Goal: Task Accomplishment & Management: Complete application form

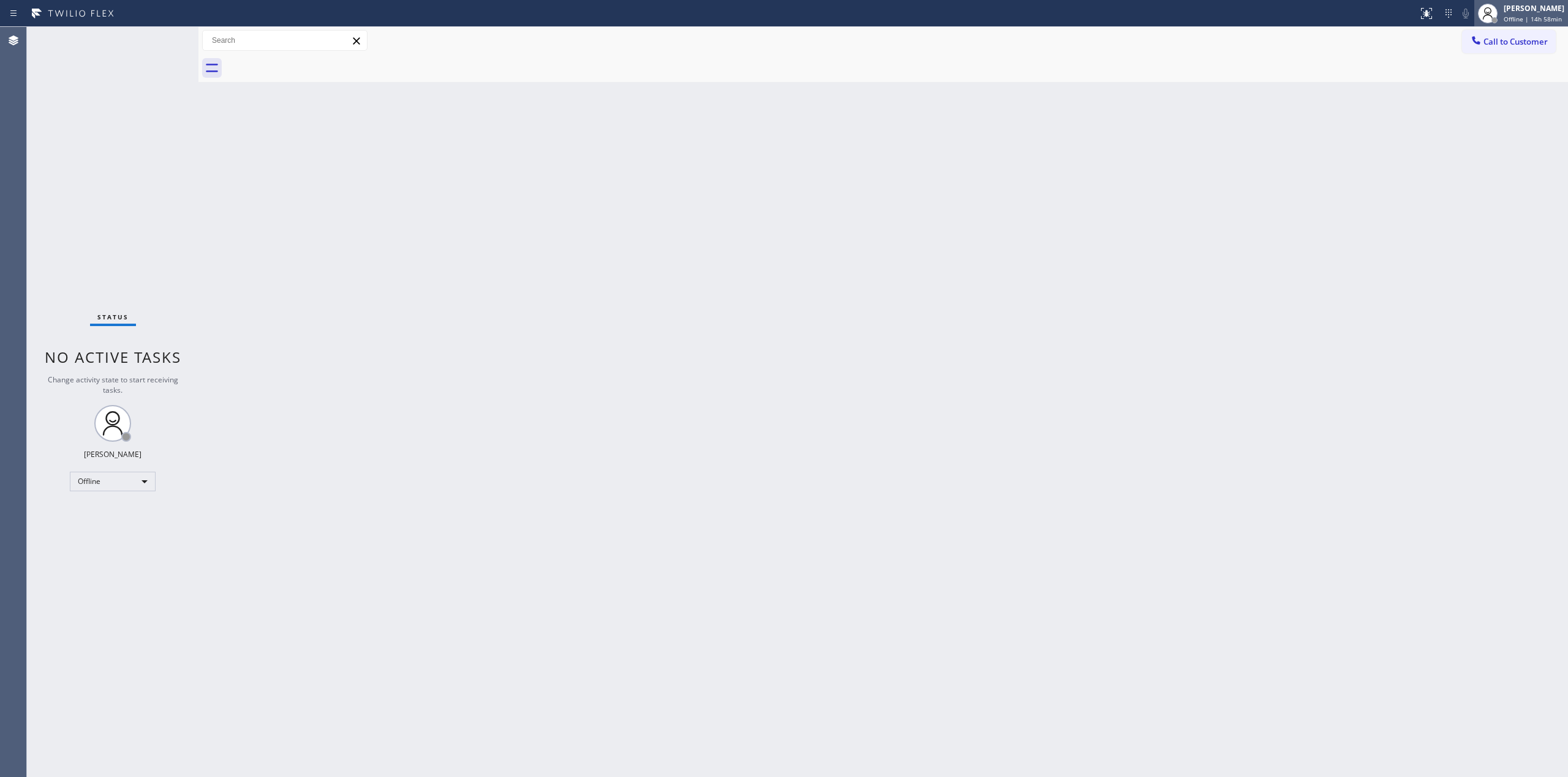
click at [1521, 13] on div "[PERSON_NAME]" at bounding box center [1533, 7] width 61 height 10
click at [1502, 81] on button "Unavailable" at bounding box center [1506, 81] width 123 height 16
drag, startPoint x: 1489, startPoint y: 38, endPoint x: 1254, endPoint y: 56, distance: 235.7
click at [1464, 39] on button "Call to Customer" at bounding box center [1509, 41] width 94 height 23
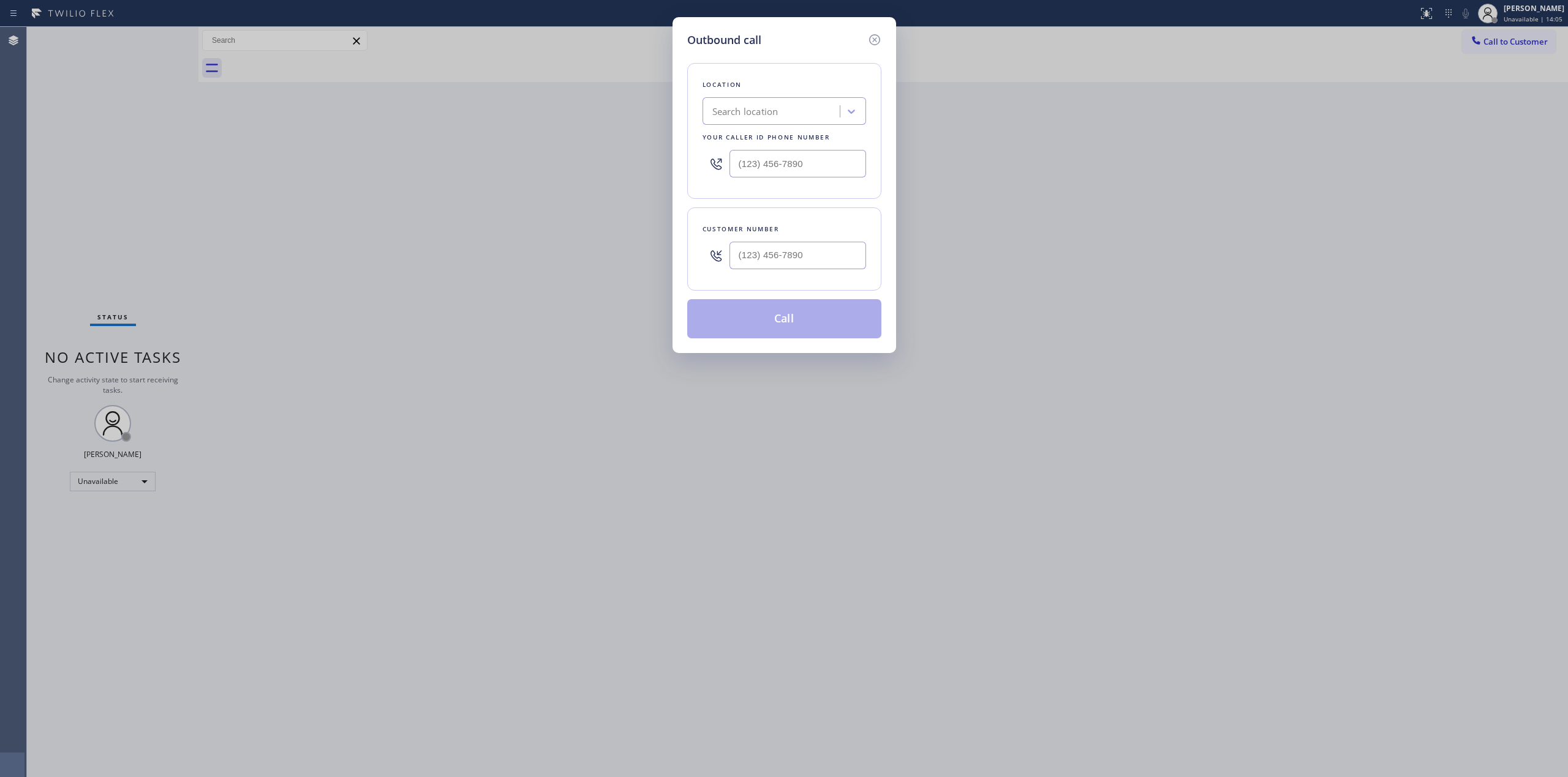
click at [788, 110] on div "Search location" at bounding box center [773, 111] width 134 height 22
paste input "Thermador Appliances Repair Services"
type input "Thermador Appliances Repair Services"
click at [746, 139] on div "Thermador Appliances Repair Services" at bounding box center [784, 143] width 164 height 35
type input "[PHONE_NUMBER]"
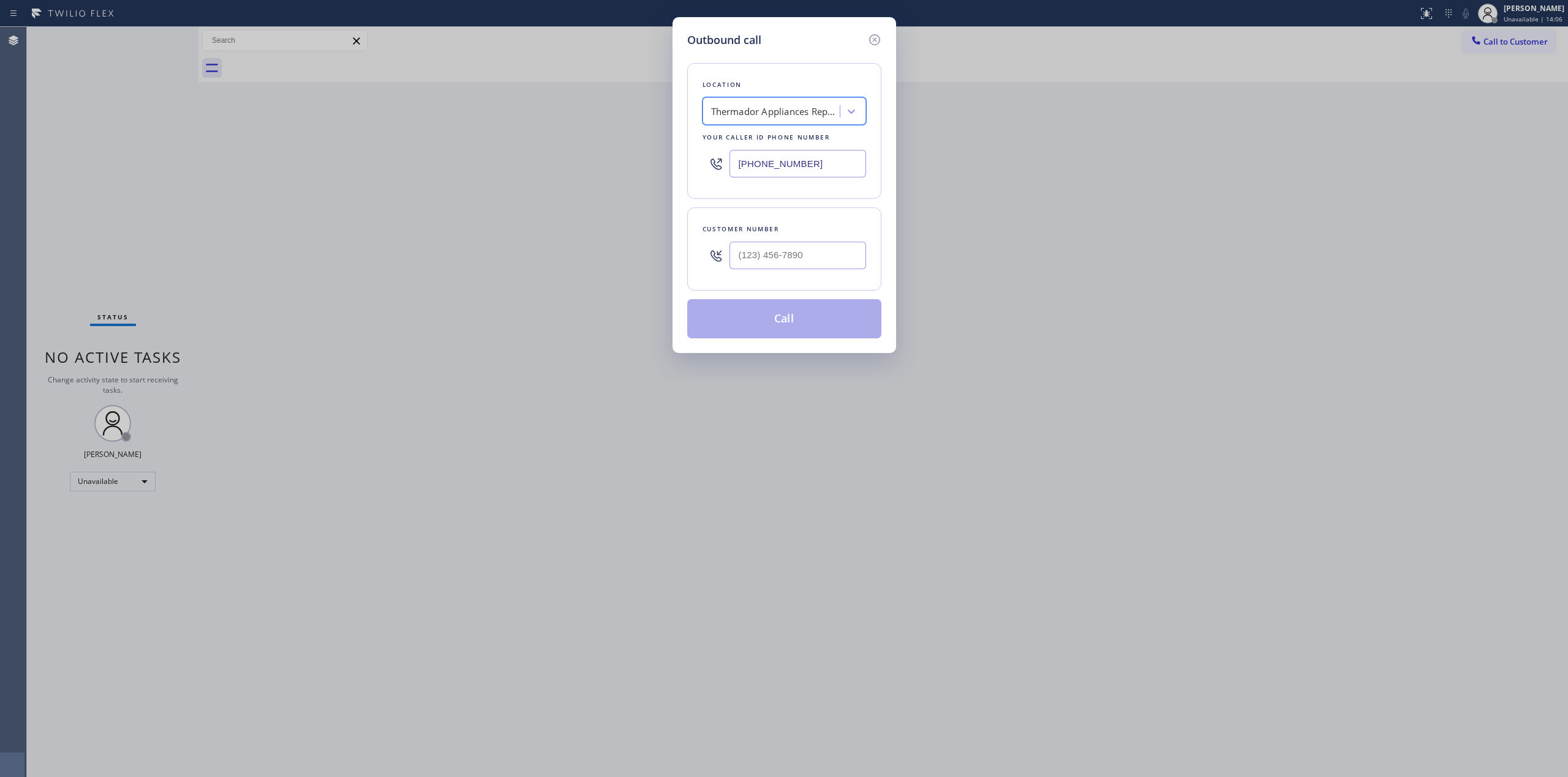
scroll to position [0, 1]
click at [777, 166] on input "[PHONE_NUMBER]" at bounding box center [798, 163] width 137 height 27
click at [777, 167] on input "[PHONE_NUMBER]" at bounding box center [798, 163] width 137 height 27
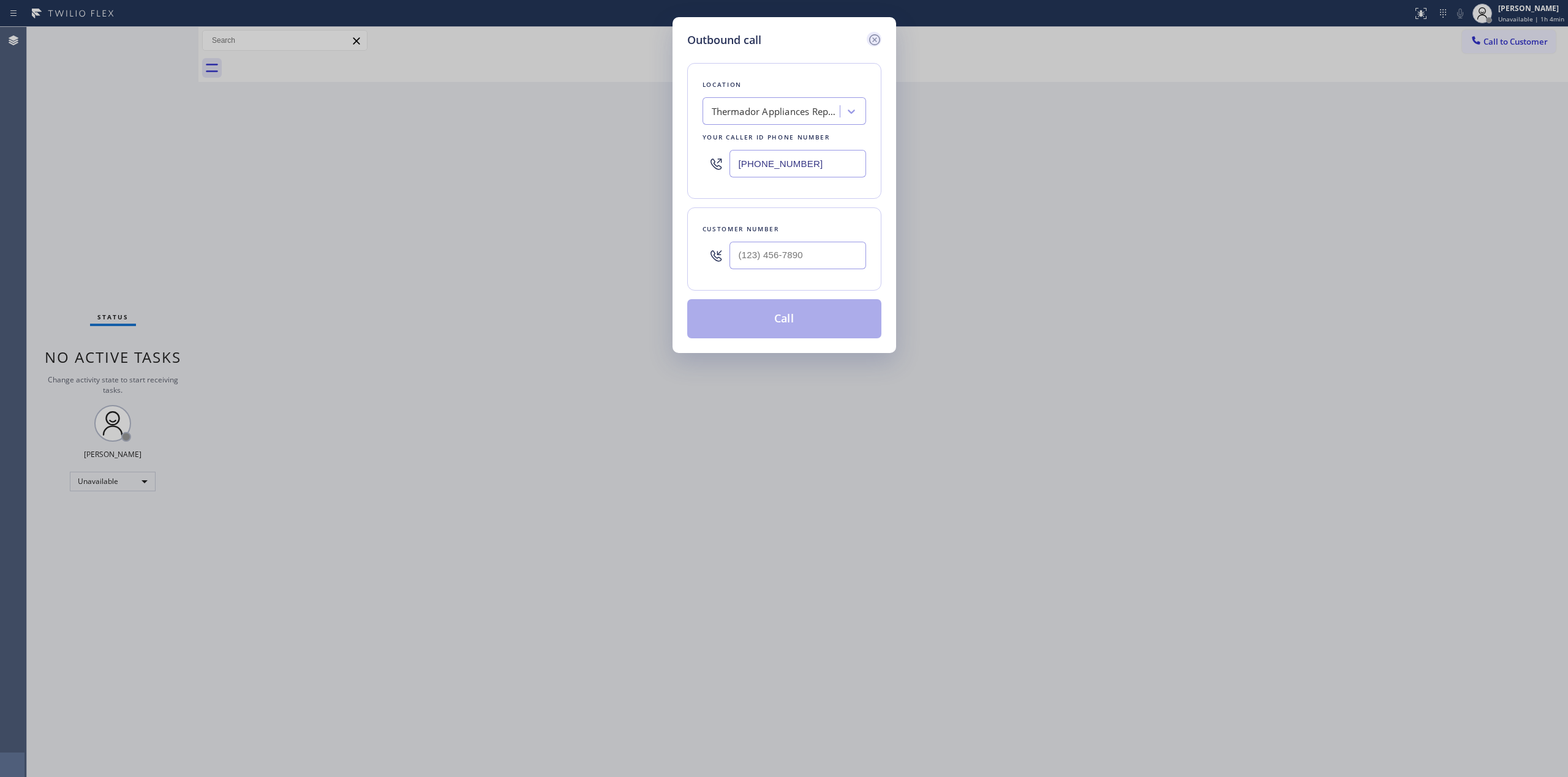
click at [880, 40] on icon at bounding box center [875, 40] width 15 height 15
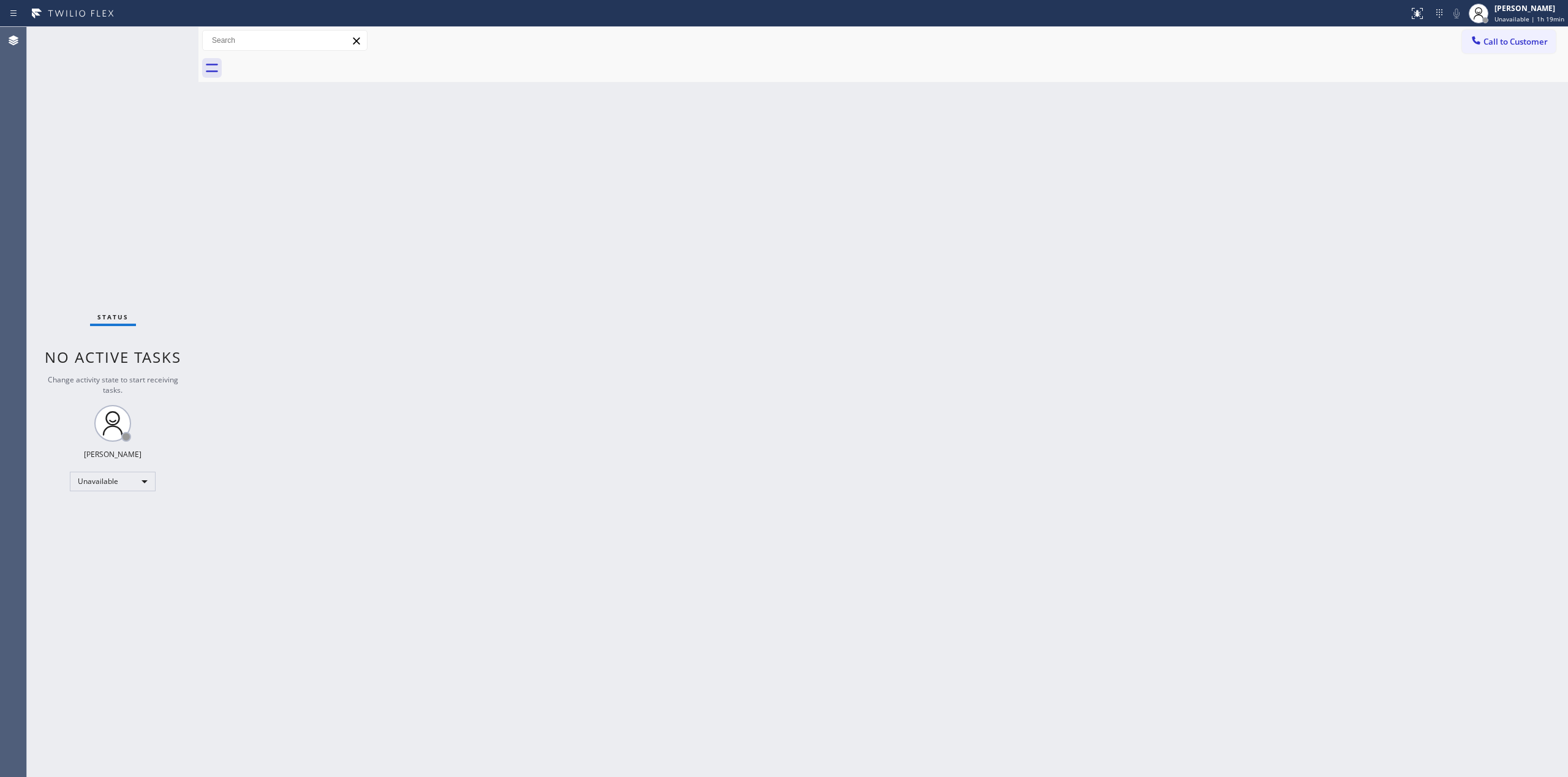
click at [758, 307] on div "Back to Dashboard Change Sender ID Customers Technicians Select a contact Outbo…" at bounding box center [883, 403] width 1369 height 751
click at [1509, 42] on span "Call to Customer" at bounding box center [1515, 42] width 65 height 11
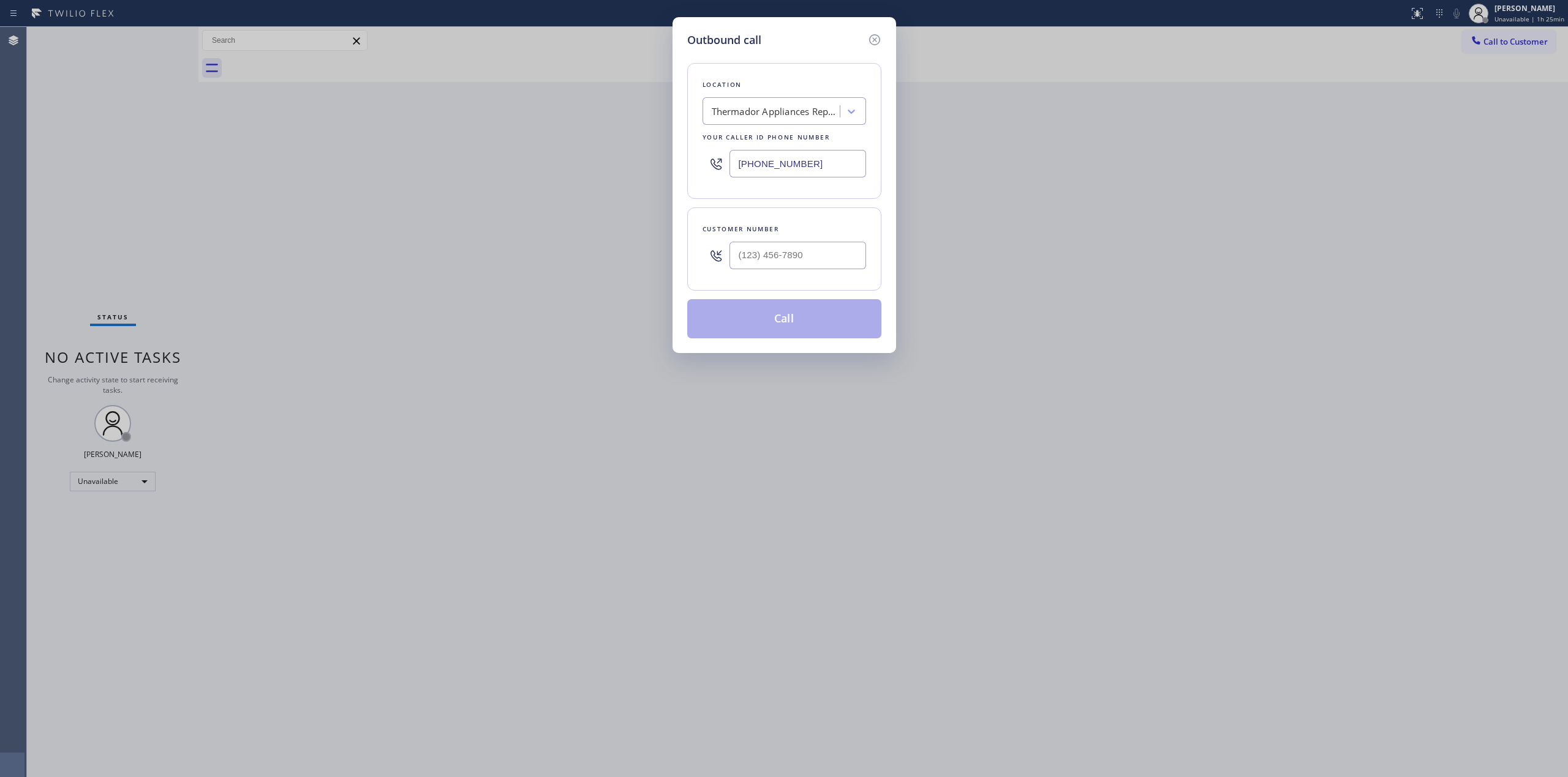
drag, startPoint x: 841, startPoint y: 165, endPoint x: 523, endPoint y: 150, distance: 318.4
click at [523, 150] on div "Outbound call Location Thermador Appliances Repair Services Your caller id phon…" at bounding box center [784, 388] width 1568 height 777
paste input "73) 731-1300"
type input "[PHONE_NUMBER]"
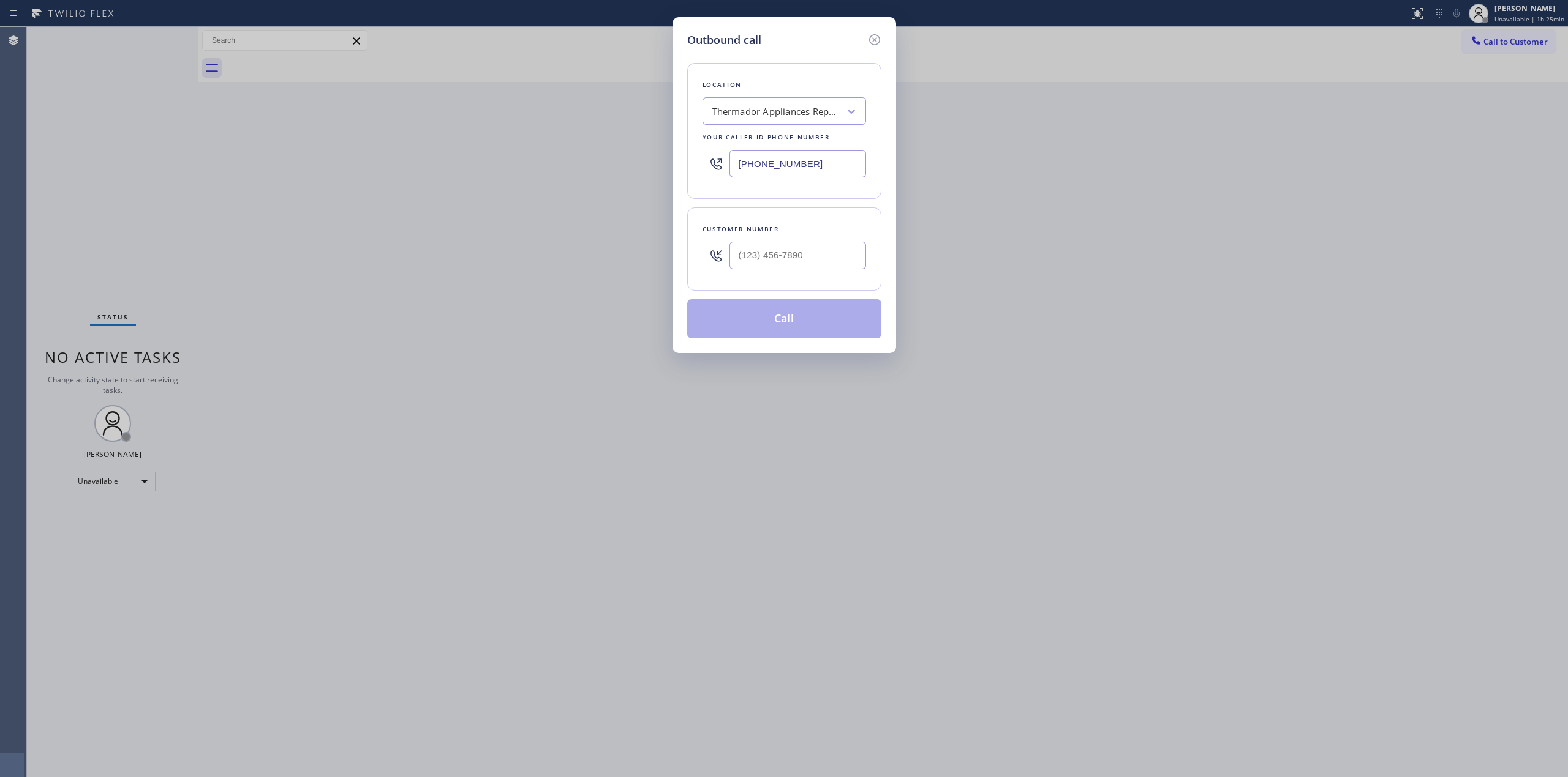
click at [837, 273] on div at bounding box center [798, 256] width 137 height 39
click at [836, 268] on input "(___) ___-____" at bounding box center [798, 255] width 137 height 27
click at [836, 267] on input "(___) ___-____" at bounding box center [798, 255] width 137 height 27
paste input "773) 731-1300"
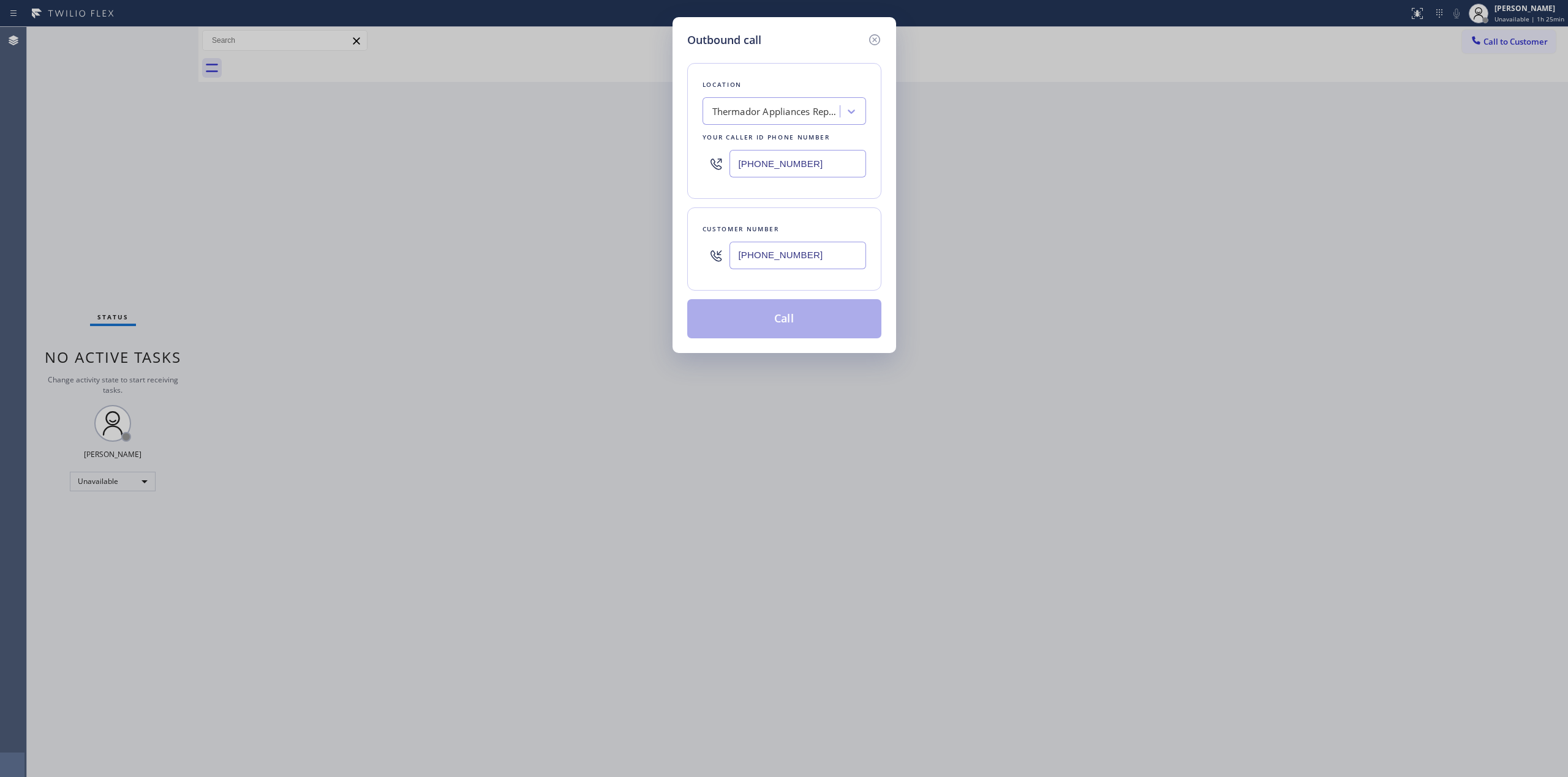
type input "[PHONE_NUMBER]"
click at [762, 110] on div "Thermador Appliances Repair Services" at bounding box center [776, 111] width 128 height 14
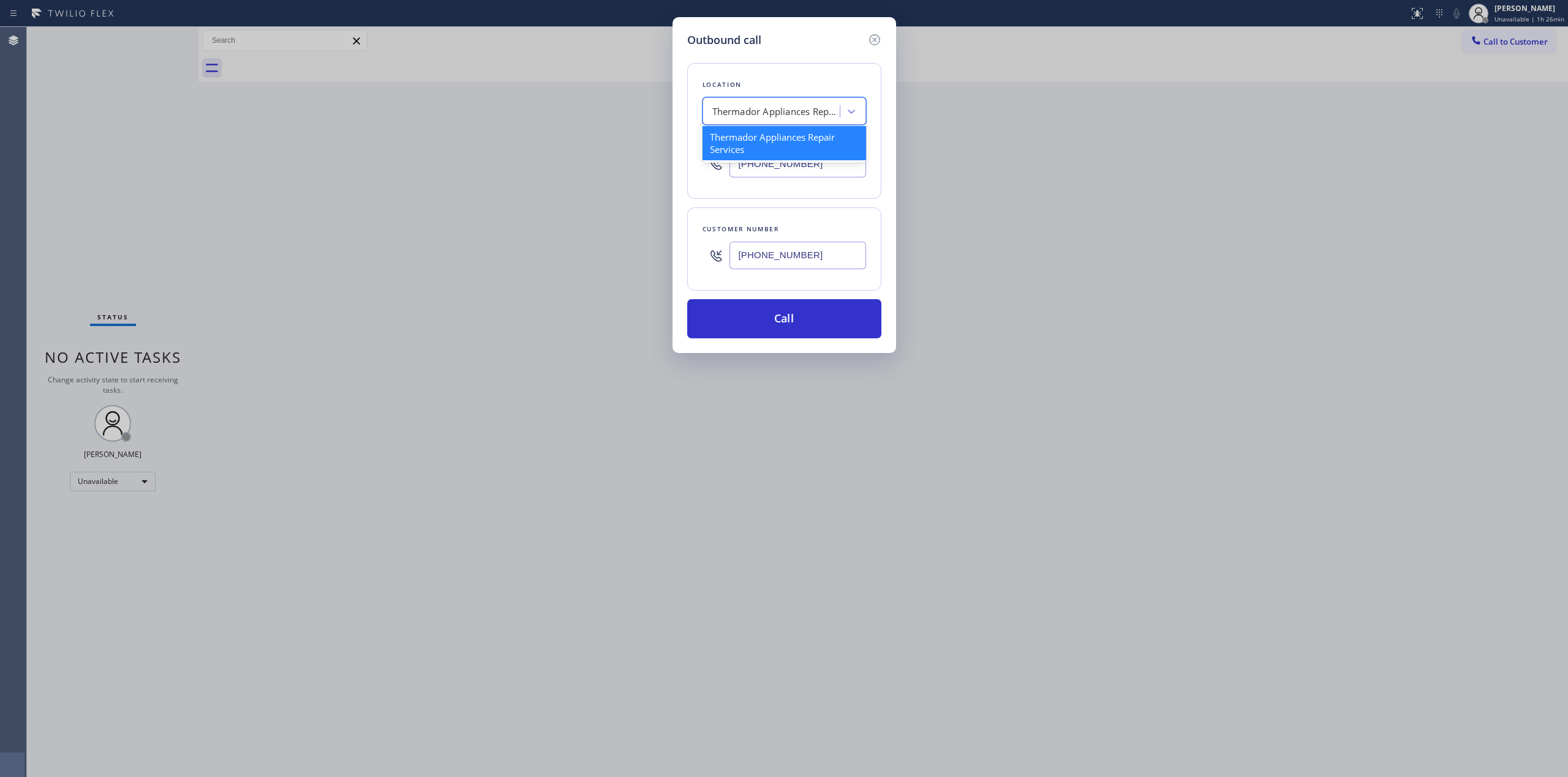
paste input "5 Star Appliance Repair"
type input "5 Star Appliance Repair"
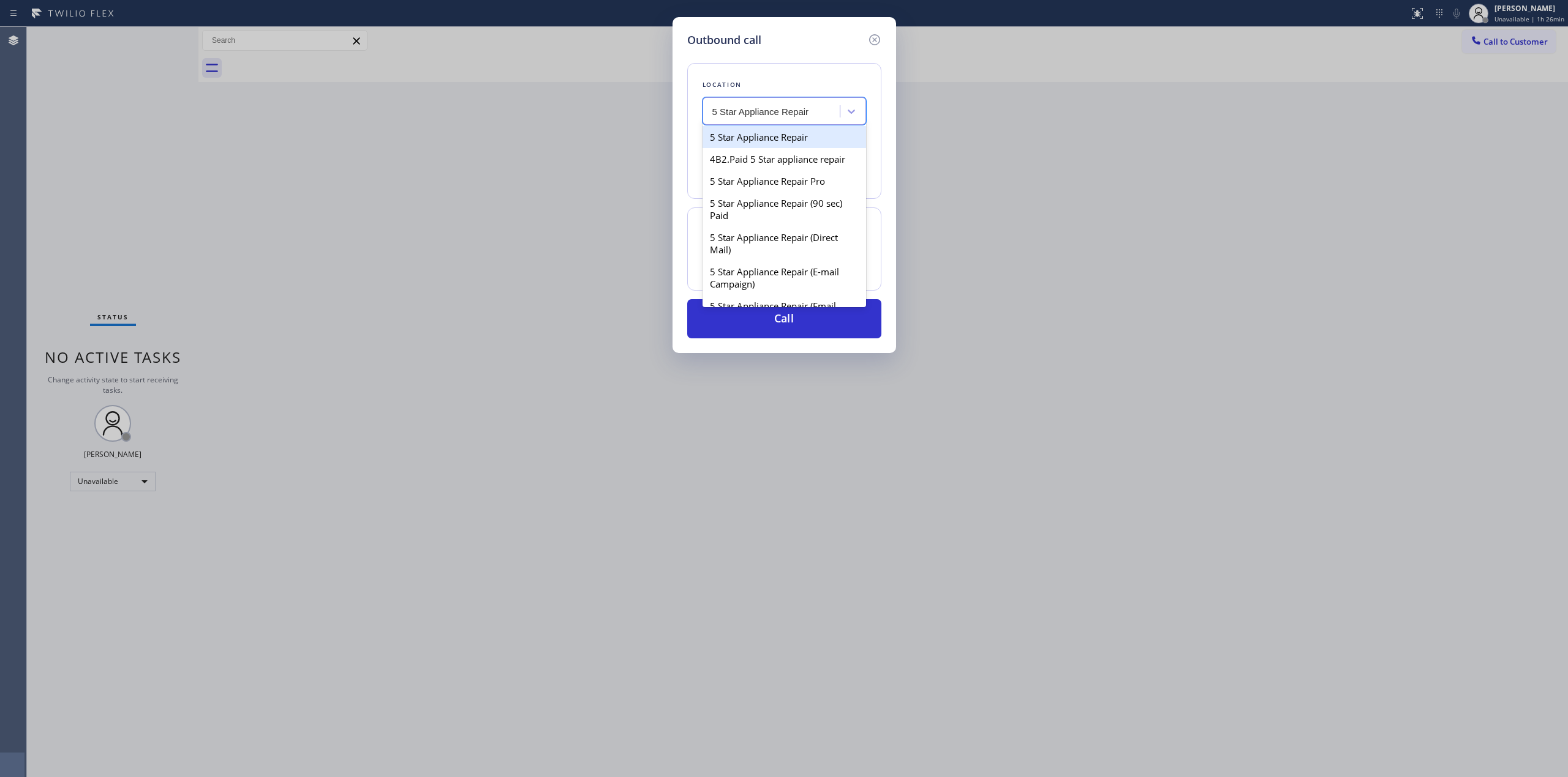
click at [743, 138] on div "5 Star Appliance Repair" at bounding box center [784, 138] width 164 height 22
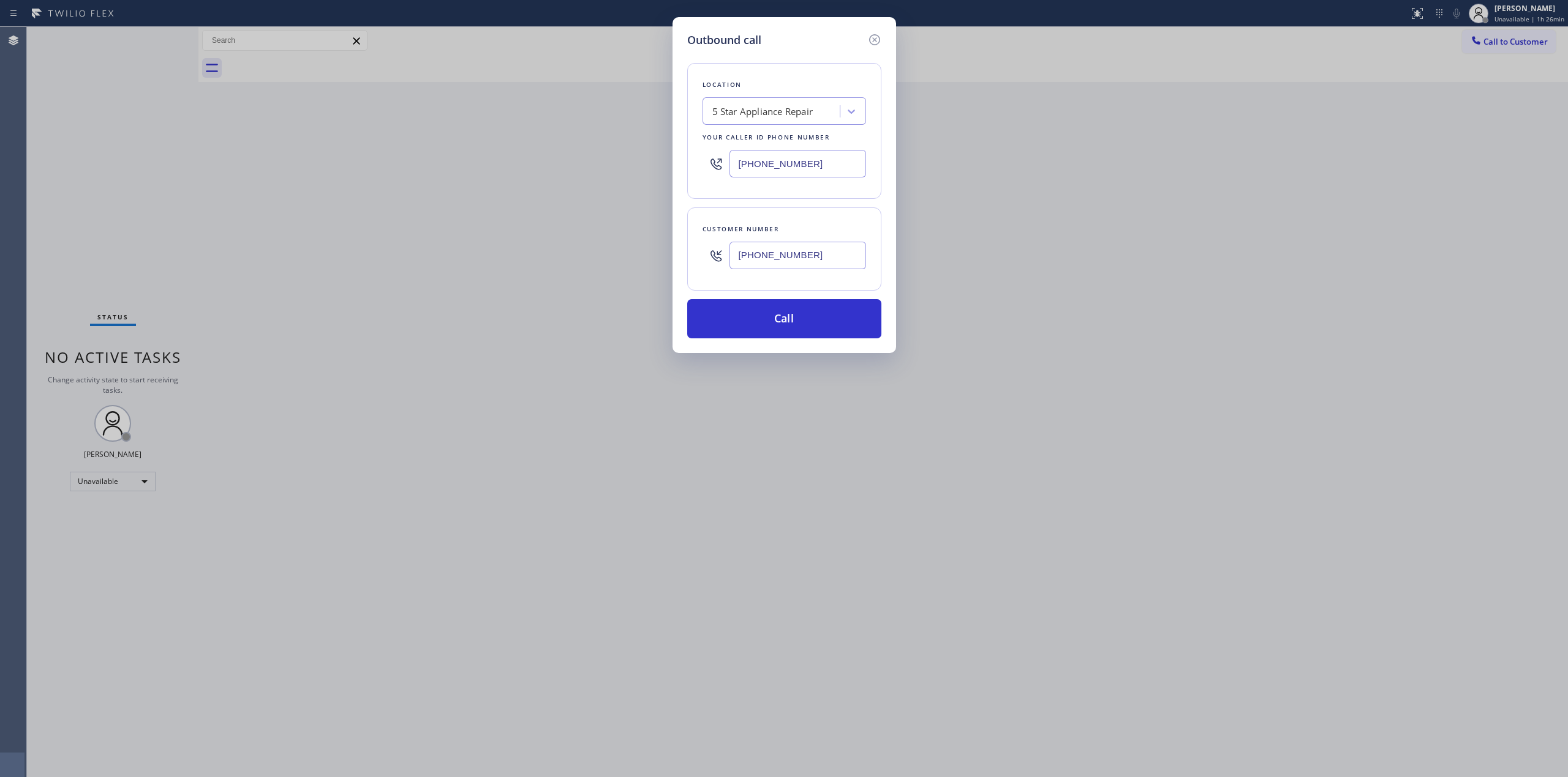
click at [816, 168] on input "[PHONE_NUMBER]" at bounding box center [798, 163] width 137 height 27
paste input "773) 830-4668"
type input "[PHONE_NUMBER]"
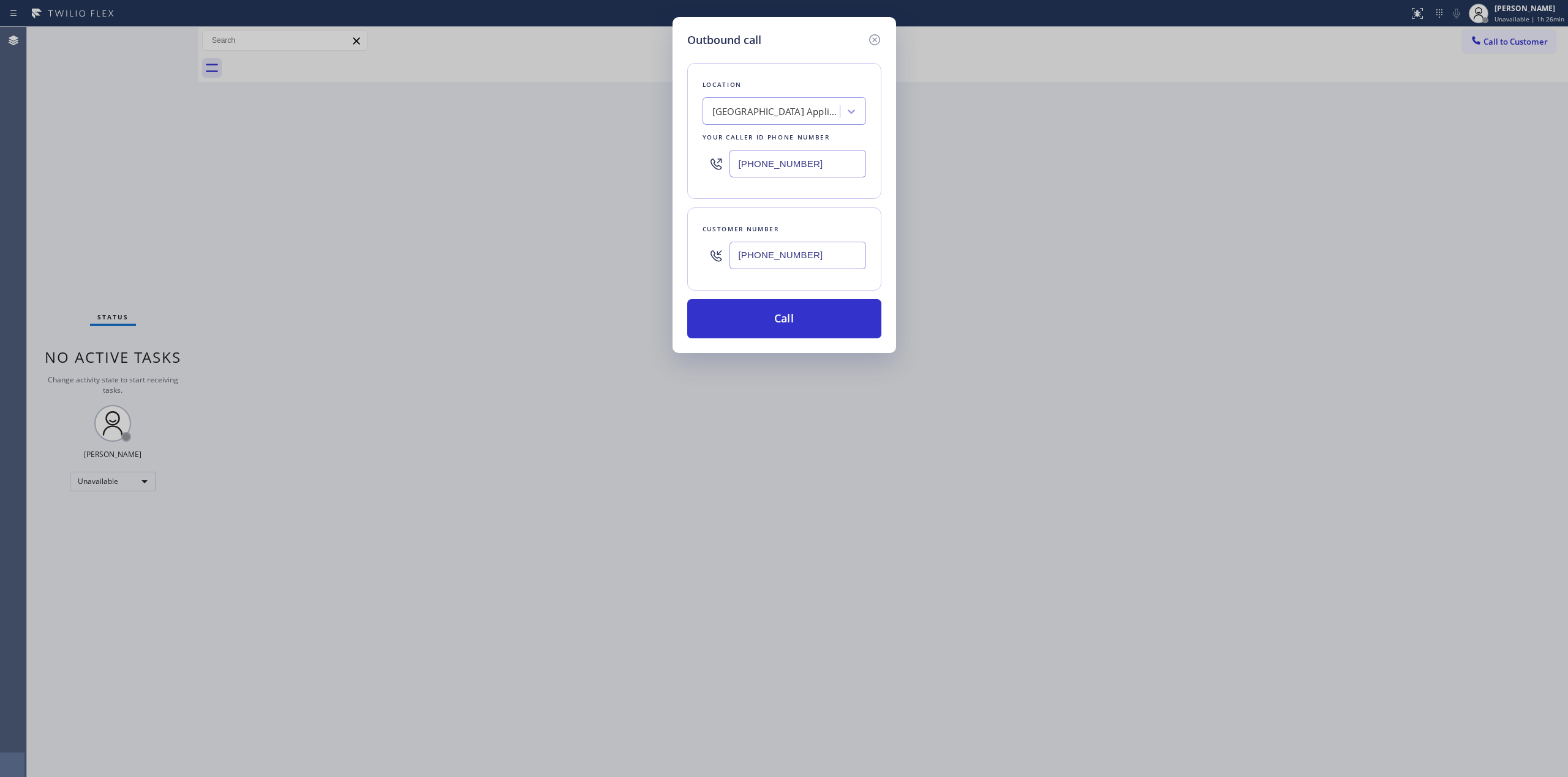
click at [797, 116] on div "[GEOGRAPHIC_DATA] Appliance Repair" at bounding box center [776, 111] width 128 height 14
click at [849, 61] on div "Location [GEOGRAPHIC_DATA] Appliance Repair Your caller id phone number [PHONE_…" at bounding box center [784, 194] width 194 height 290
drag, startPoint x: 834, startPoint y: 257, endPoint x: 510, endPoint y: 250, distance: 324.1
click at [531, 254] on div "Outbound call Location [GEOGRAPHIC_DATA] Appliance Repair Your caller id phone …" at bounding box center [784, 388] width 1568 height 777
paste input "text"
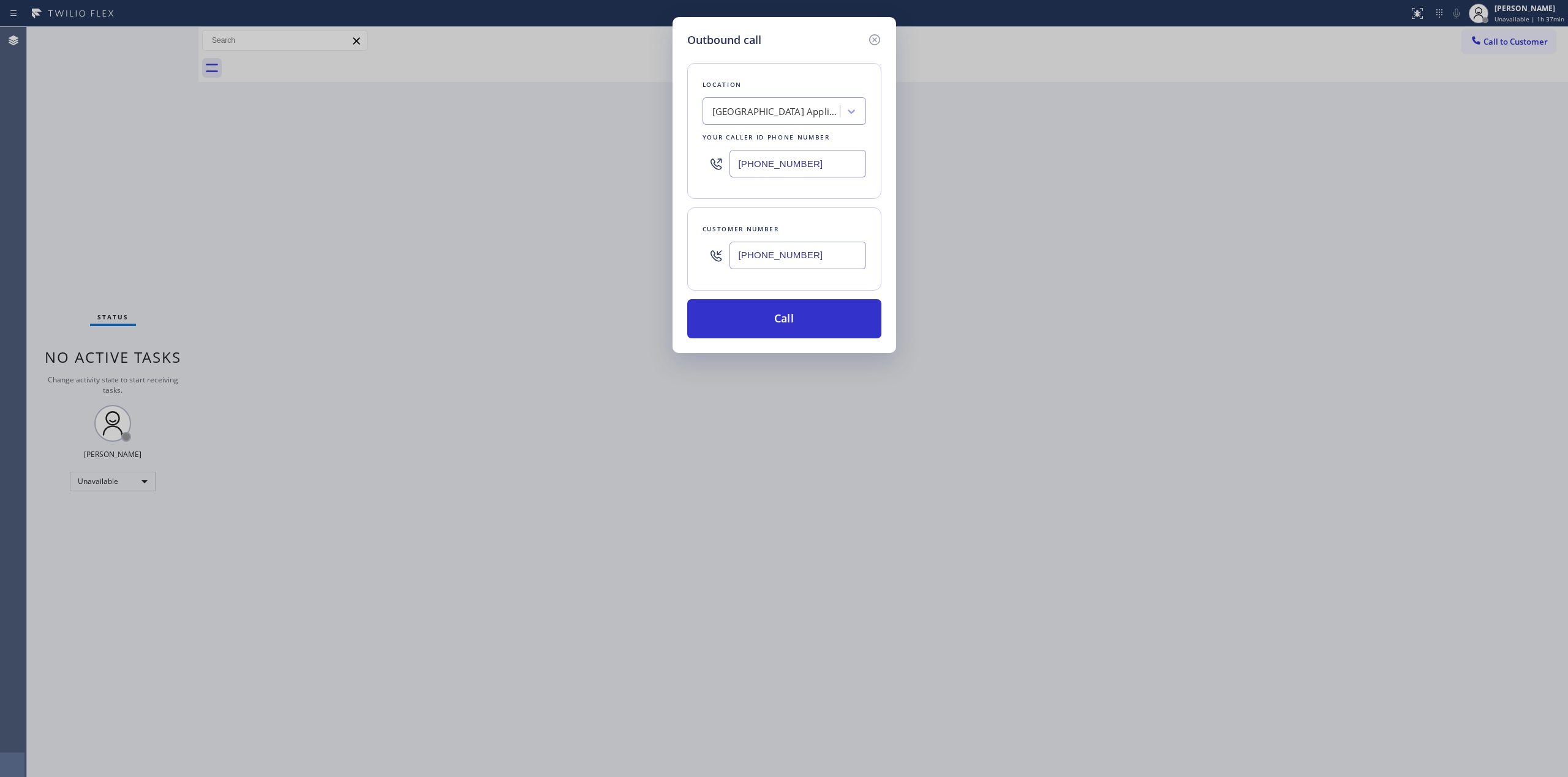
type input "[PHONE_NUMBER]"
drag, startPoint x: 824, startPoint y: 165, endPoint x: 633, endPoint y: 154, distance: 191.3
click at [618, 144] on div "Outbound call Location [GEOGRAPHIC_DATA] Appliance Repair Your caller id phone …" at bounding box center [784, 388] width 1568 height 777
paste input "text"
type input "[PHONE_NUMBER]"
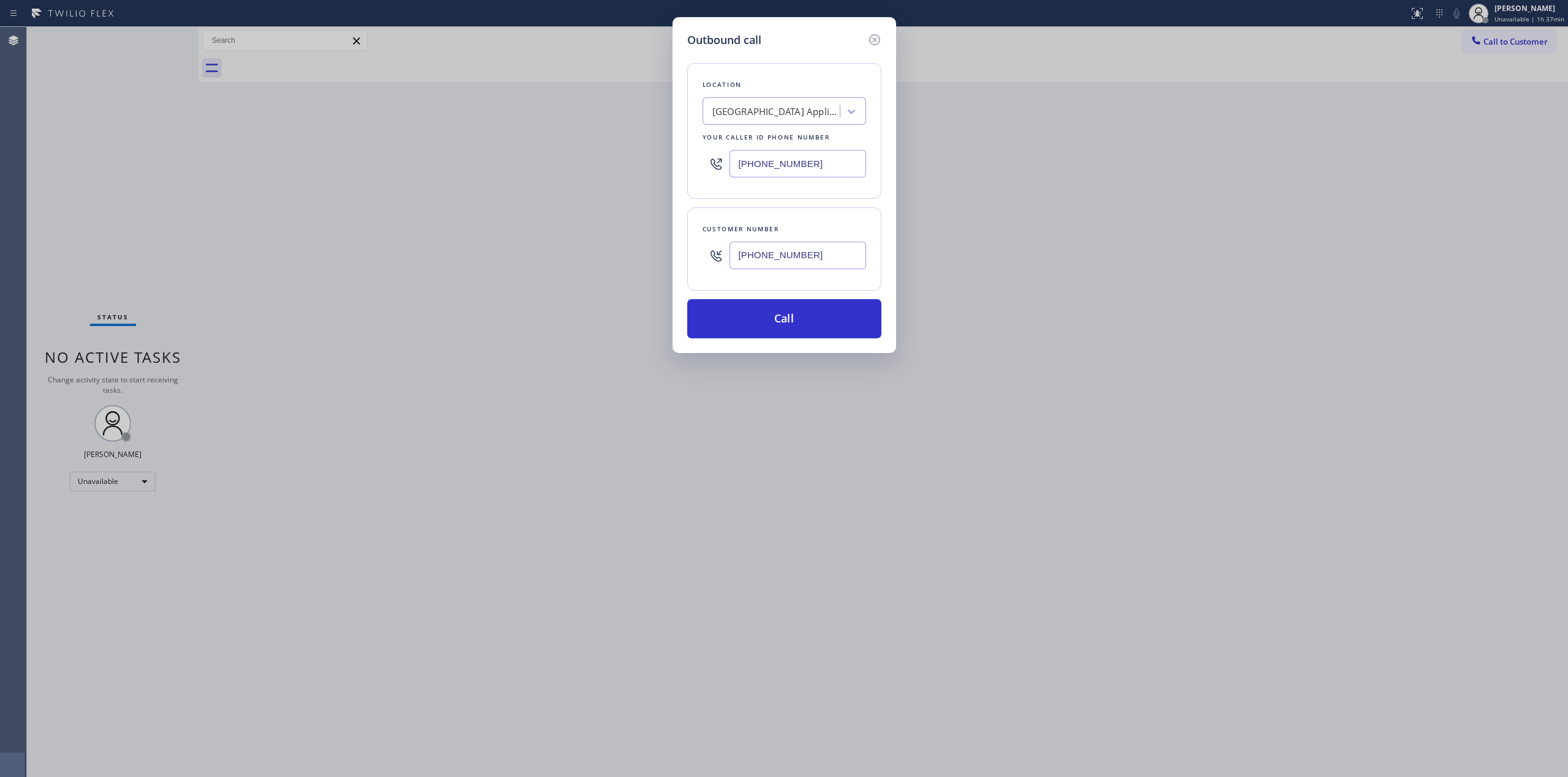
click at [786, 348] on div "Outbound call Location [GEOGRAPHIC_DATA] Appliance Repair Your caller id phone …" at bounding box center [784, 184] width 224 height 336
click at [790, 321] on button "Call" at bounding box center [784, 319] width 194 height 39
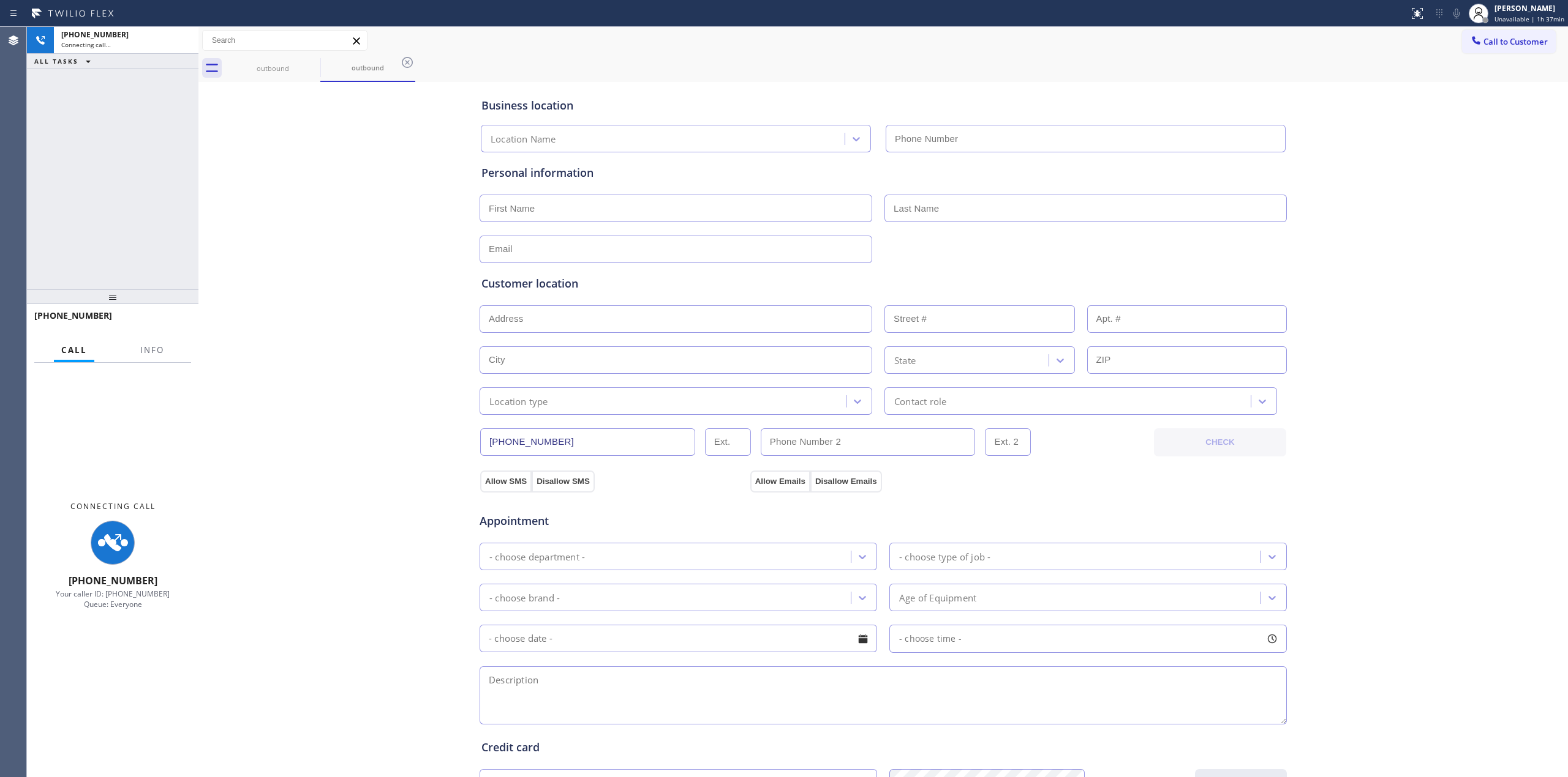
type input "[PHONE_NUMBER]"
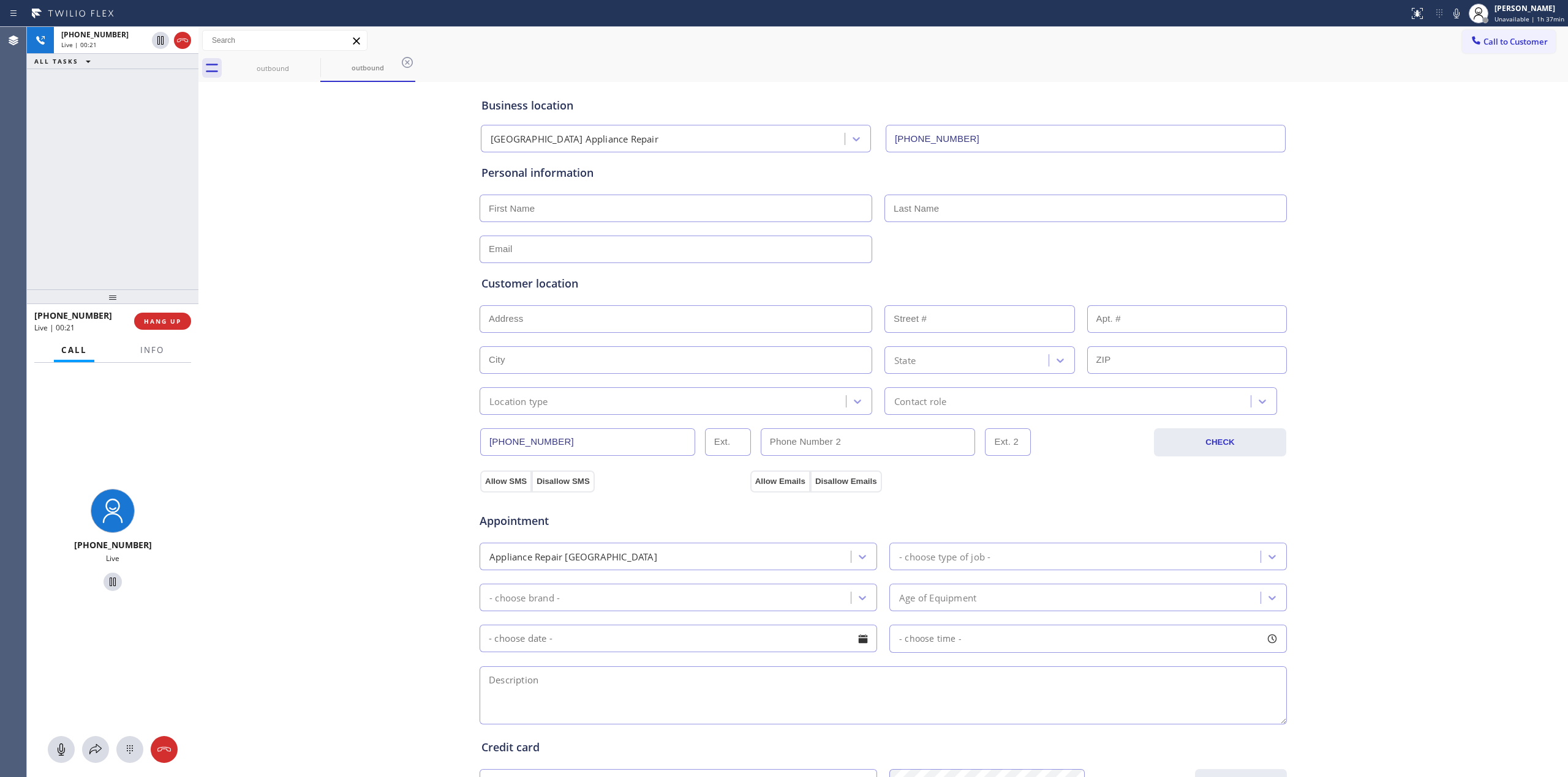
click at [997, 530] on div "Appointment" at bounding box center [883, 513] width 809 height 31
click at [1453, 20] on icon at bounding box center [1457, 14] width 15 height 15
drag, startPoint x: 1512, startPoint y: 119, endPoint x: 1472, endPoint y: 82, distance: 54.5
click at [1512, 119] on div "Business location [GEOGRAPHIC_DATA] Appliance Repair [PHONE_NUMBER] Personal in…" at bounding box center [882, 503] width 1363 height 836
click at [1458, 15] on icon at bounding box center [1457, 14] width 15 height 15
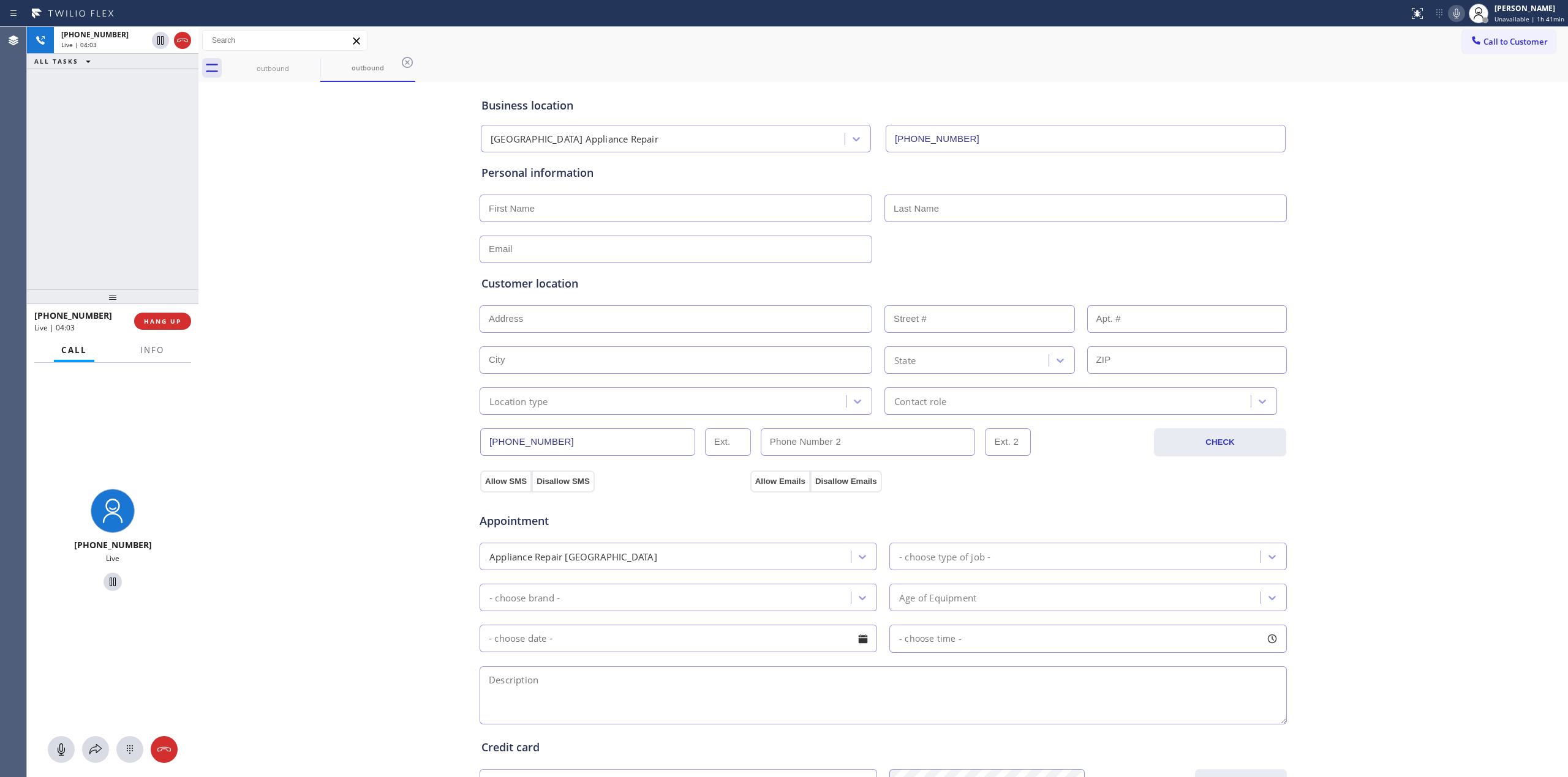
click at [1460, 11] on icon at bounding box center [1457, 14] width 15 height 15
click at [1500, 69] on div "outbound outbound" at bounding box center [896, 67] width 1342 height 27
click at [1451, 16] on div at bounding box center [1457, 14] width 17 height 15
click at [1458, 15] on icon at bounding box center [1457, 14] width 15 height 15
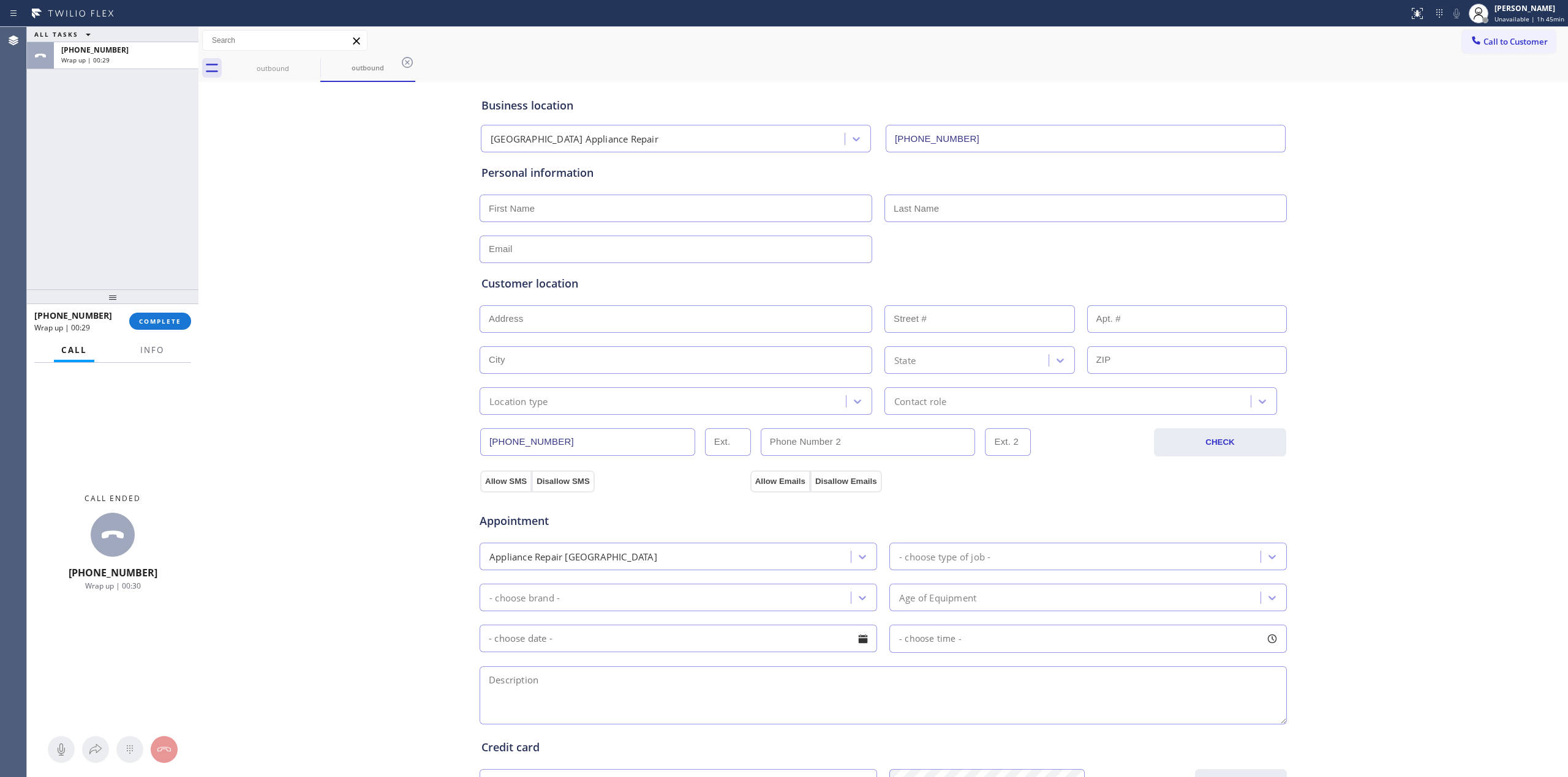
drag, startPoint x: 565, startPoint y: 447, endPoint x: 393, endPoint y: 446, distance: 172.0
click at [393, 446] on div "Business location [GEOGRAPHIC_DATA] Appliance Repair [PHONE_NUMBER] Personal in…" at bounding box center [882, 503] width 1363 height 836
paste input "26-8365"
type input "[PHONE_NUMBER]"
click at [363, 447] on div "Business location [GEOGRAPHIC_DATA] Appliance Repair [PHONE_NUMBER] Personal in…" at bounding box center [882, 503] width 1363 height 836
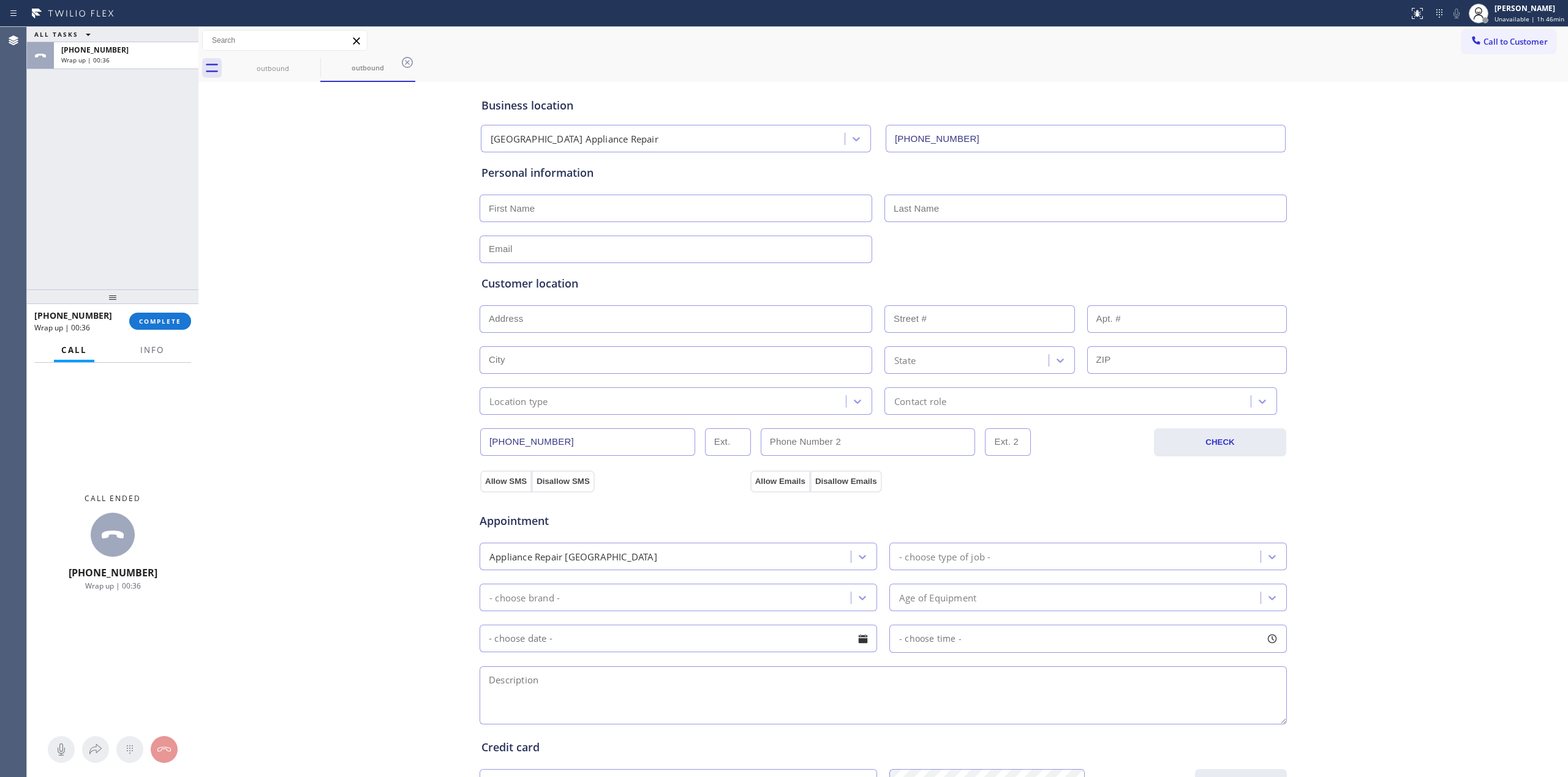
click at [338, 497] on div "Business location [GEOGRAPHIC_DATA] Appliance Repair [PHONE_NUMBER] Personal in…" at bounding box center [882, 503] width 1363 height 836
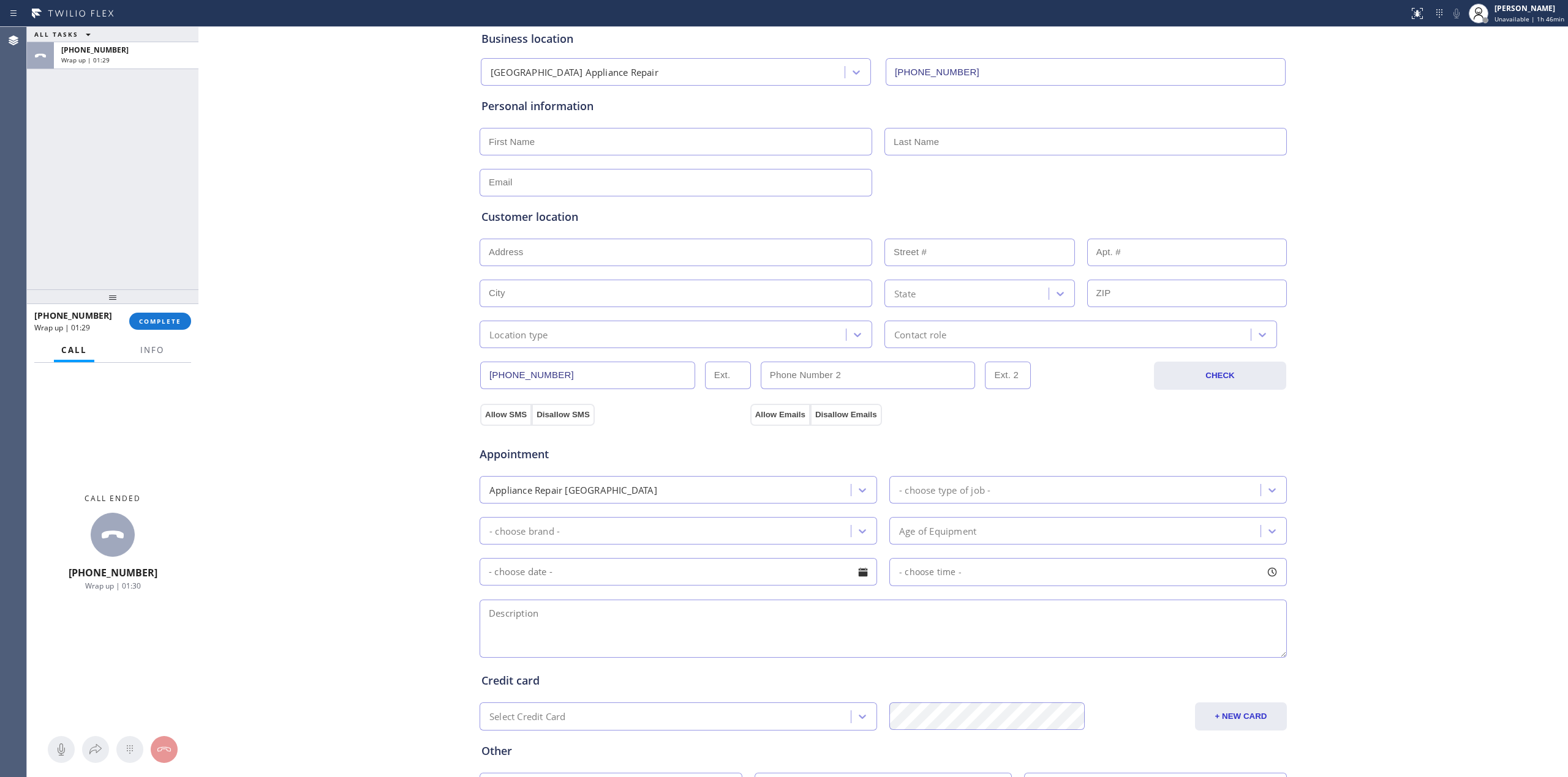
scroll to position [93, 0]
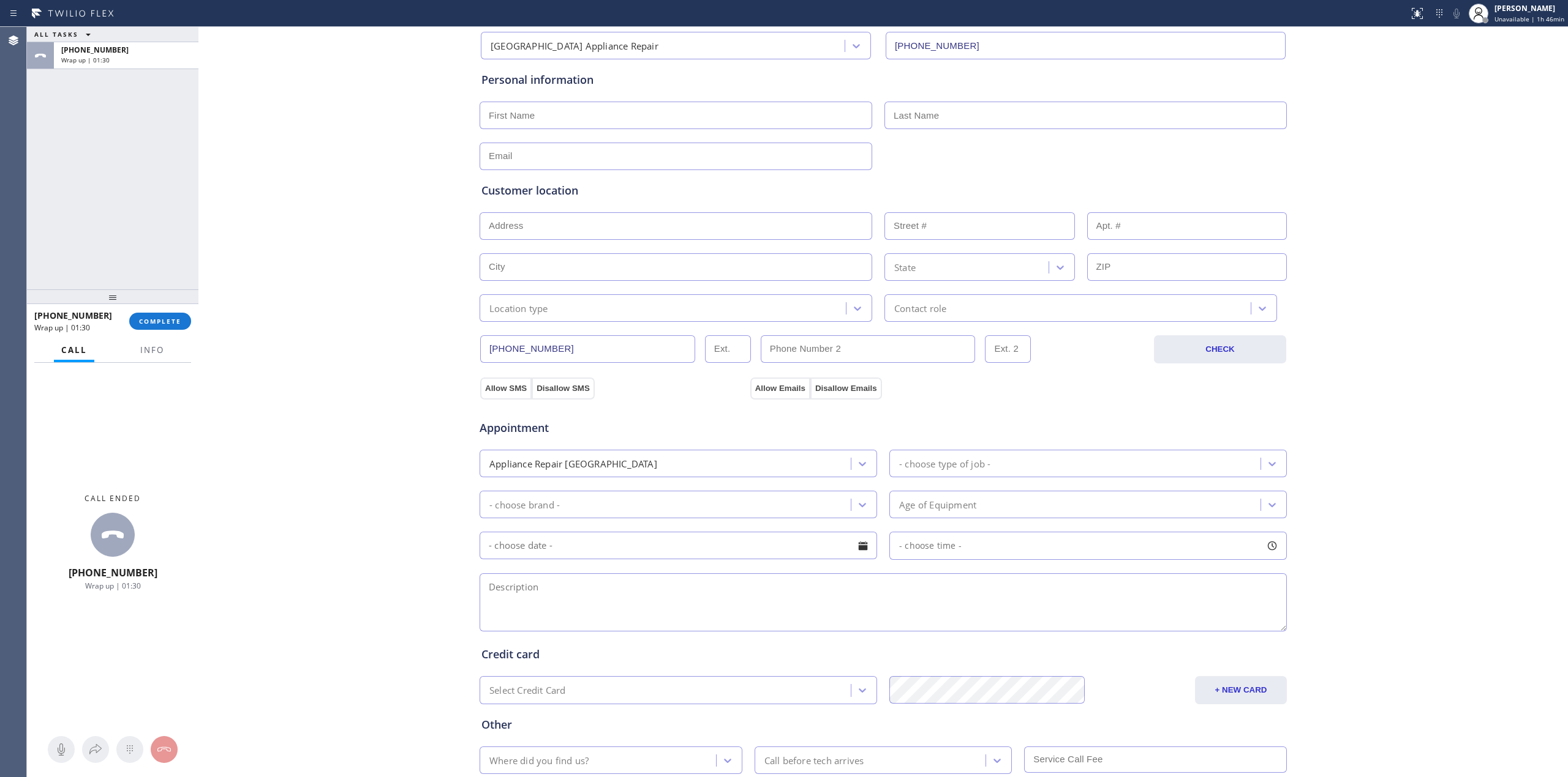
click at [584, 588] on textarea at bounding box center [883, 603] width 807 height 58
paste textarea "9 -12 | not sure | dryer | 10 yrs | SBS | wont spin, basically | House- Ho | [S…"
click at [503, 606] on textarea "9 -12 | not sure | dryer | 10 yrs | SBS | wont spin, basically | House- Ho | [S…" at bounding box center [883, 603] width 807 height 58
click at [566, 354] on input "[PHONE_NUMBER]" at bounding box center [587, 348] width 214 height 27
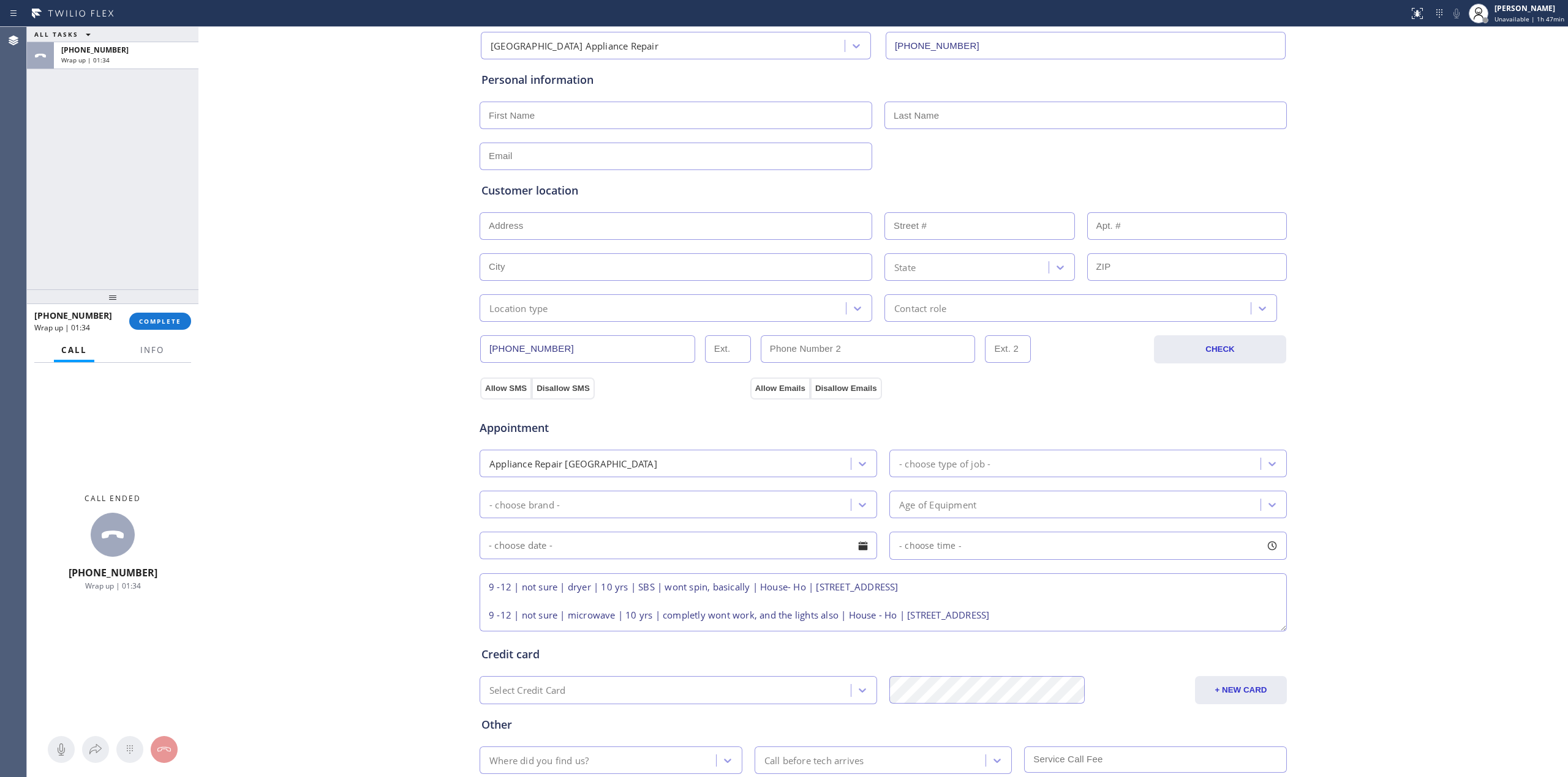
type textarea "9 -12 | not sure | dryer | 10 yrs | SBS | wont spin, basically | House- Ho | [S…"
click at [581, 359] on input "[PHONE_NUMBER]" at bounding box center [587, 348] width 214 height 27
paste input "31-1300"
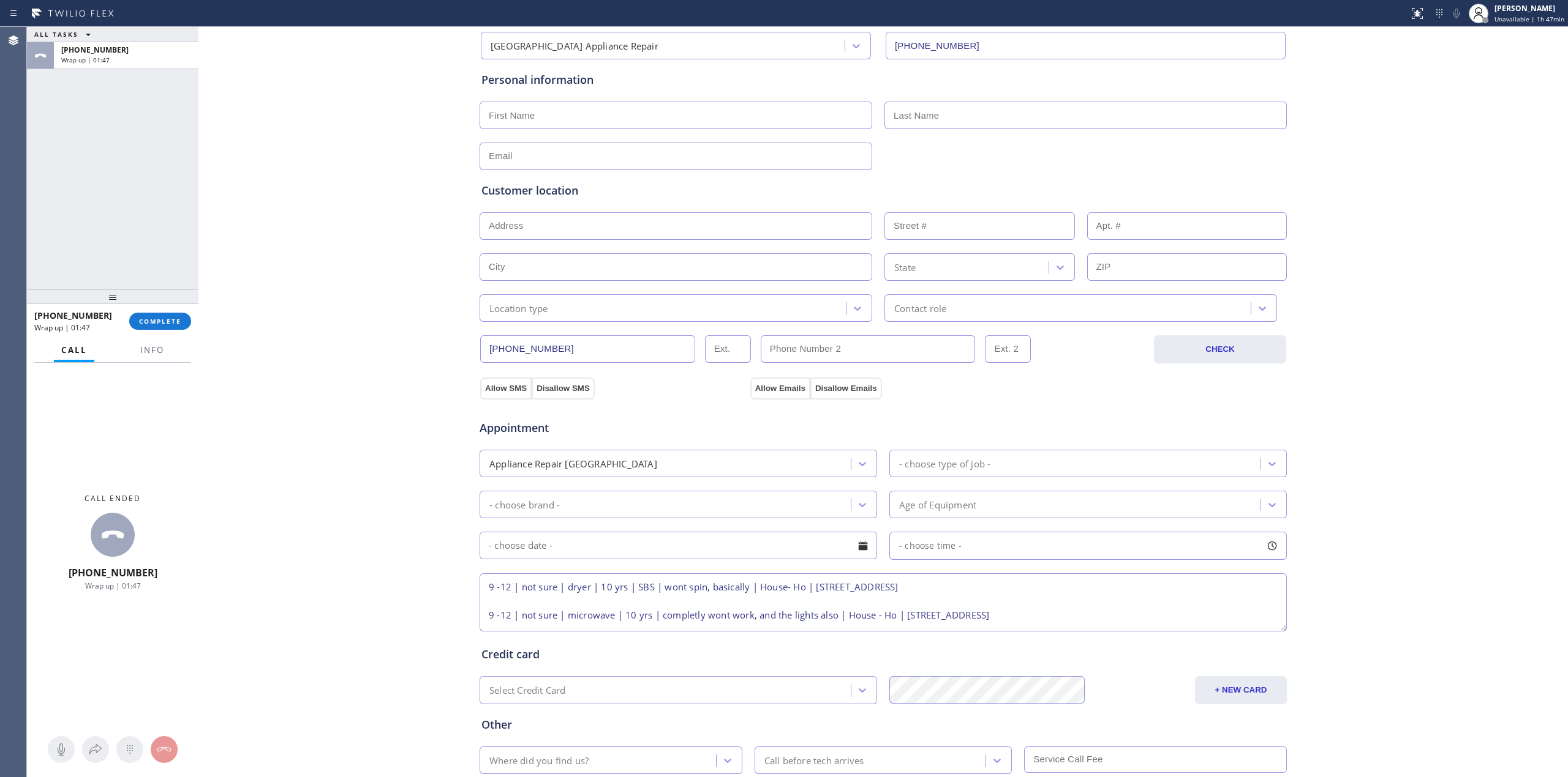
type input "[PHONE_NUMBER]"
click at [391, 362] on div "Business location [GEOGRAPHIC_DATA] Appliance Repair [PHONE_NUMBER] Personal in…" at bounding box center [882, 410] width 1363 height 836
click at [626, 348] on input "[PHONE_NUMBER]" at bounding box center [587, 348] width 214 height 27
click at [555, 236] on input "text" at bounding box center [675, 226] width 392 height 27
paste input "[STREET_ADDRESS]"
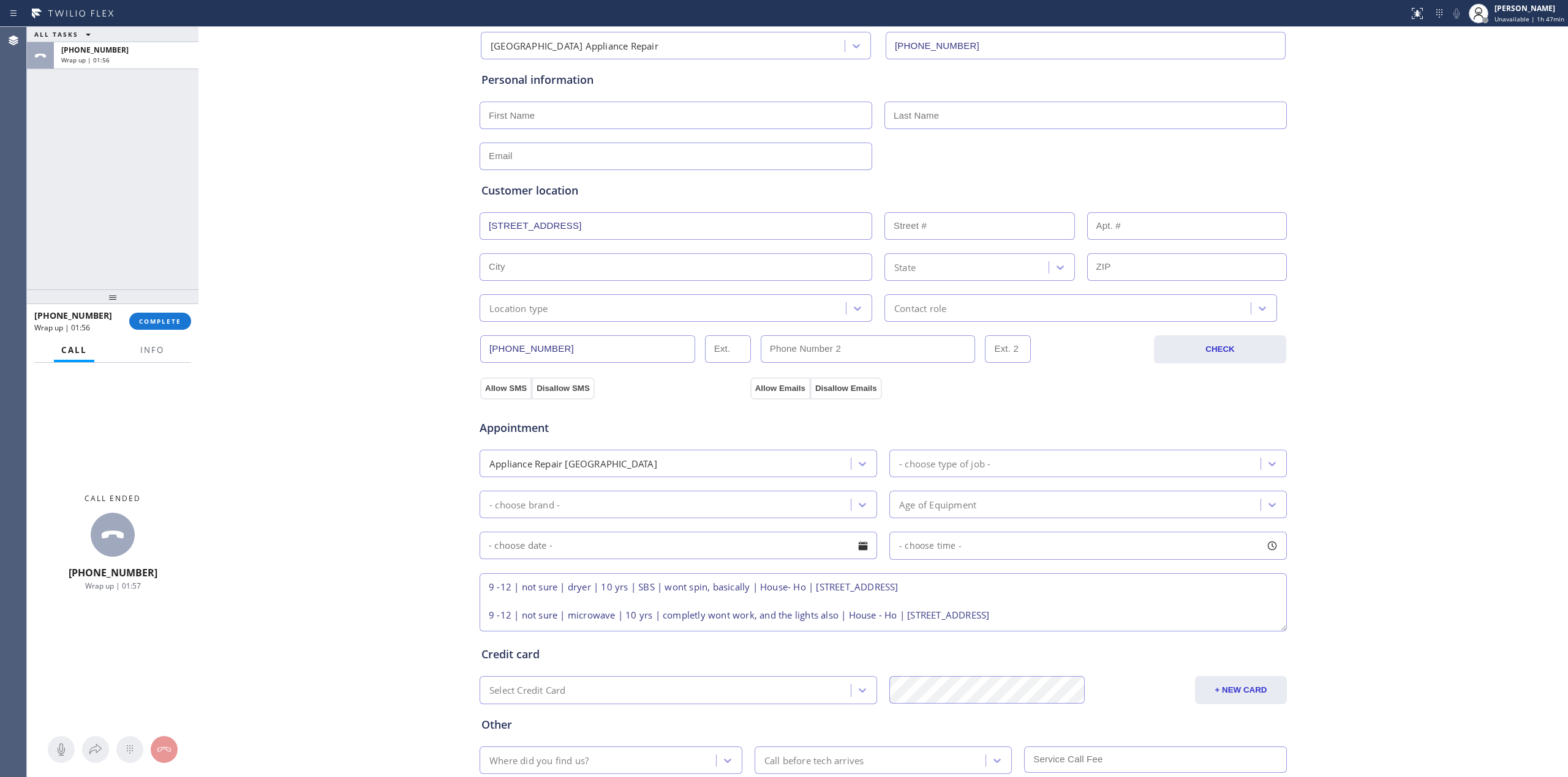
type input "[STREET_ADDRESS]"
type input "8747"
type input "[GEOGRAPHIC_DATA]"
type input "60617"
click at [375, 280] on div "Business location [GEOGRAPHIC_DATA] Appliance Repair [PHONE_NUMBER] Personal in…" at bounding box center [882, 410] width 1363 height 836
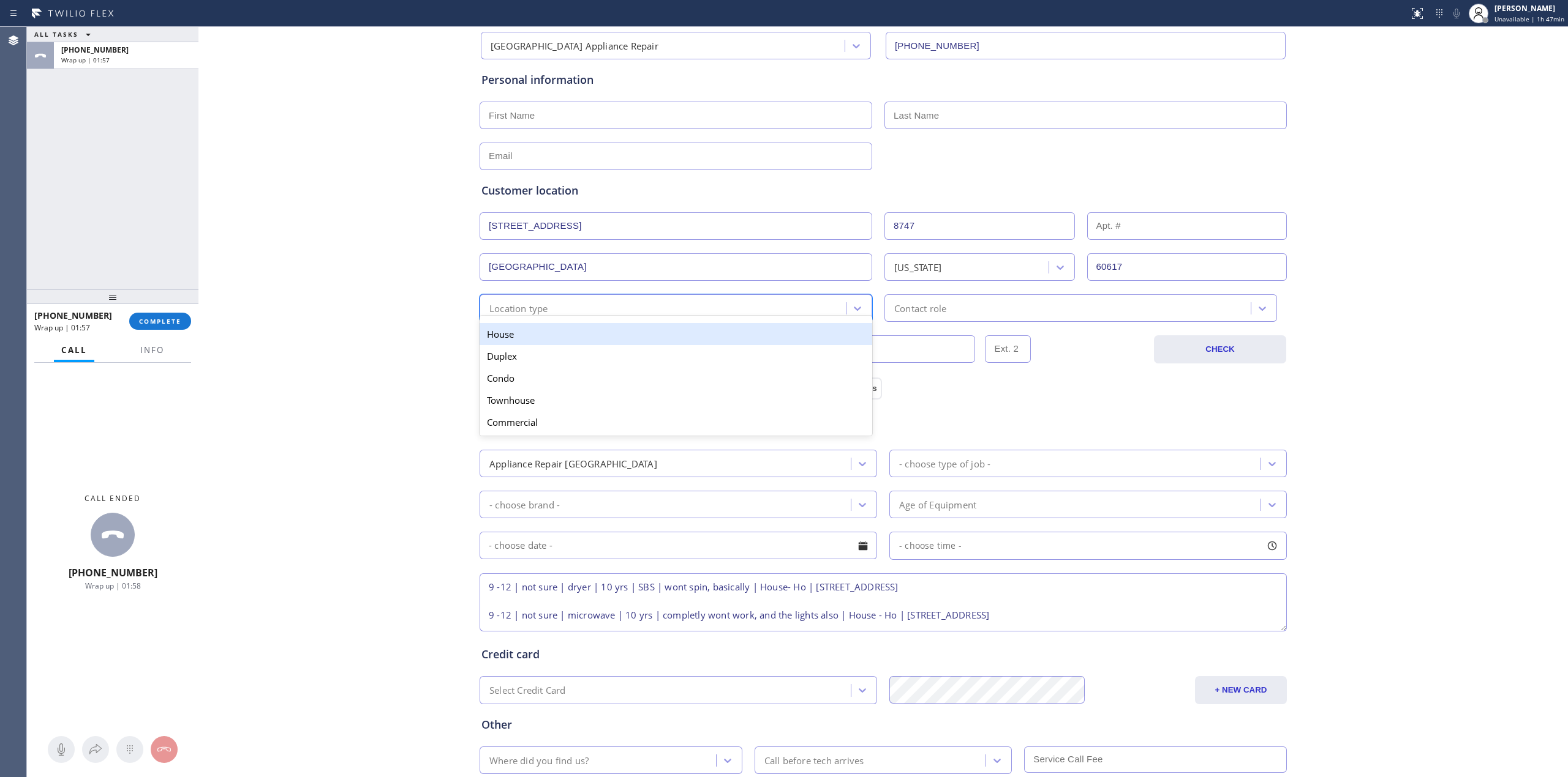
click at [532, 309] on div "Location type" at bounding box center [518, 308] width 59 height 14
click at [525, 333] on div "House" at bounding box center [675, 334] width 392 height 22
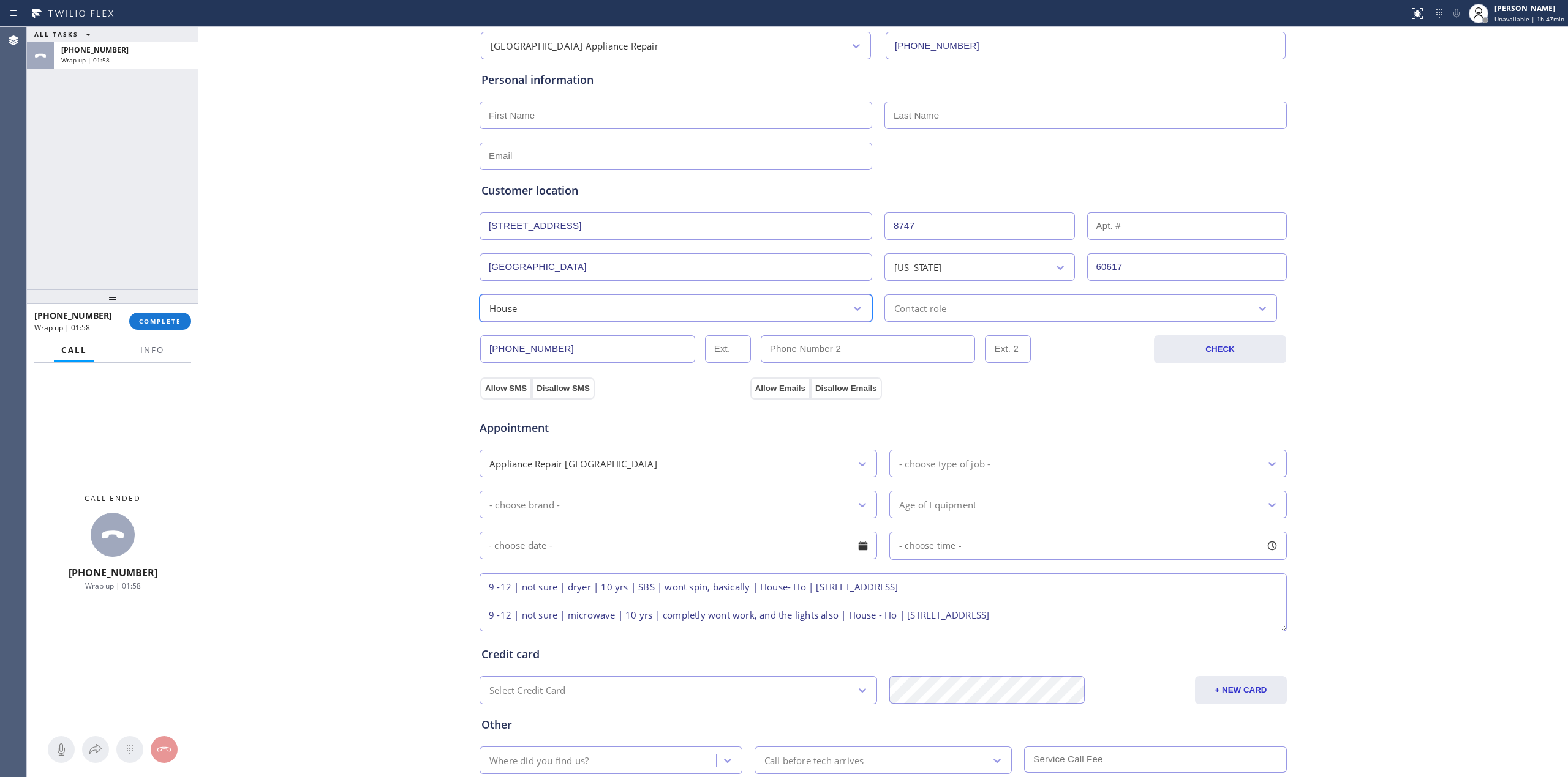
click at [887, 318] on div "Contact role" at bounding box center [1080, 307] width 392 height 27
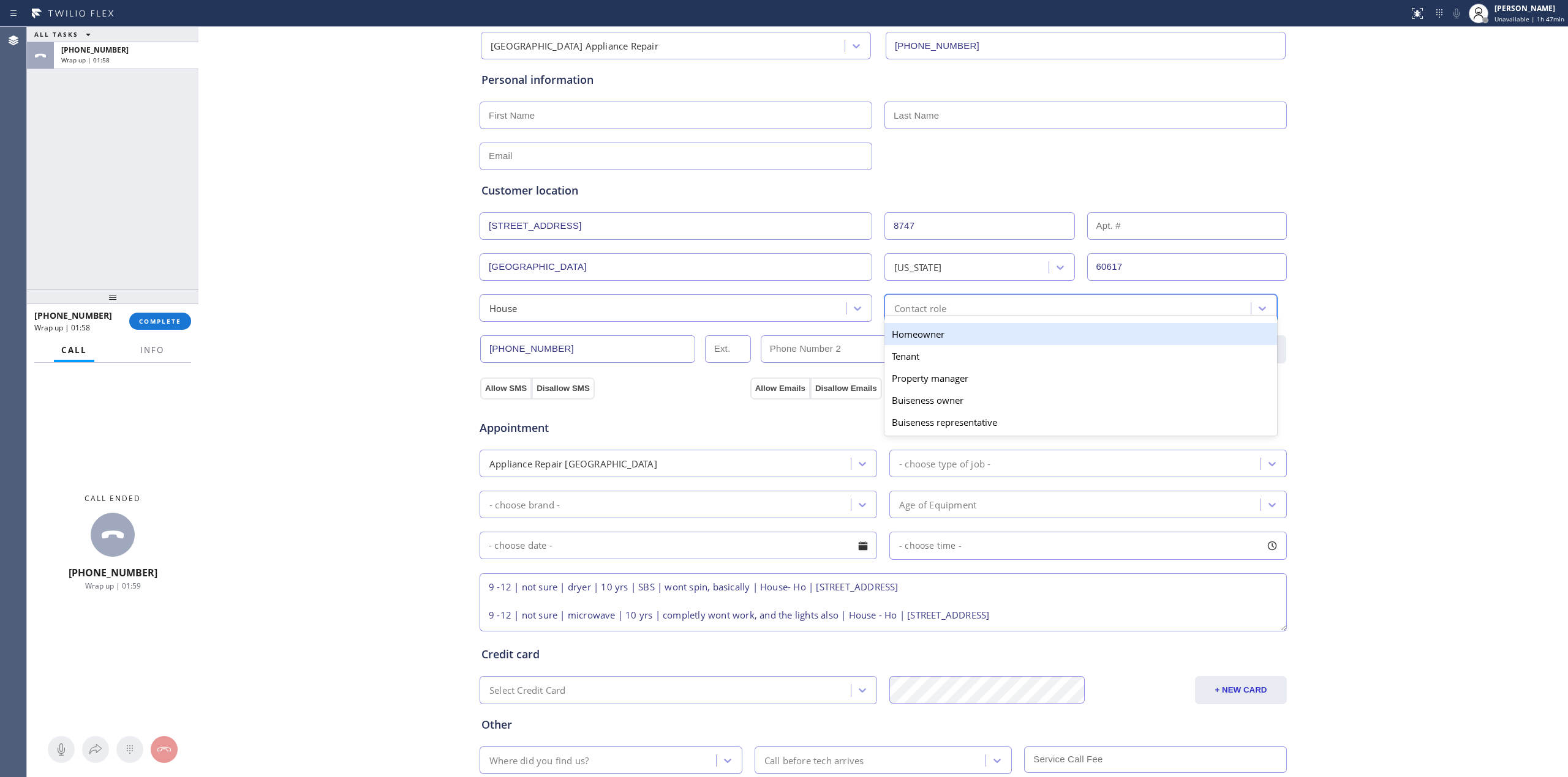
drag, startPoint x: 897, startPoint y: 339, endPoint x: 549, endPoint y: 316, distance: 348.8
click at [897, 341] on div "Homeowner" at bounding box center [1080, 334] width 392 height 22
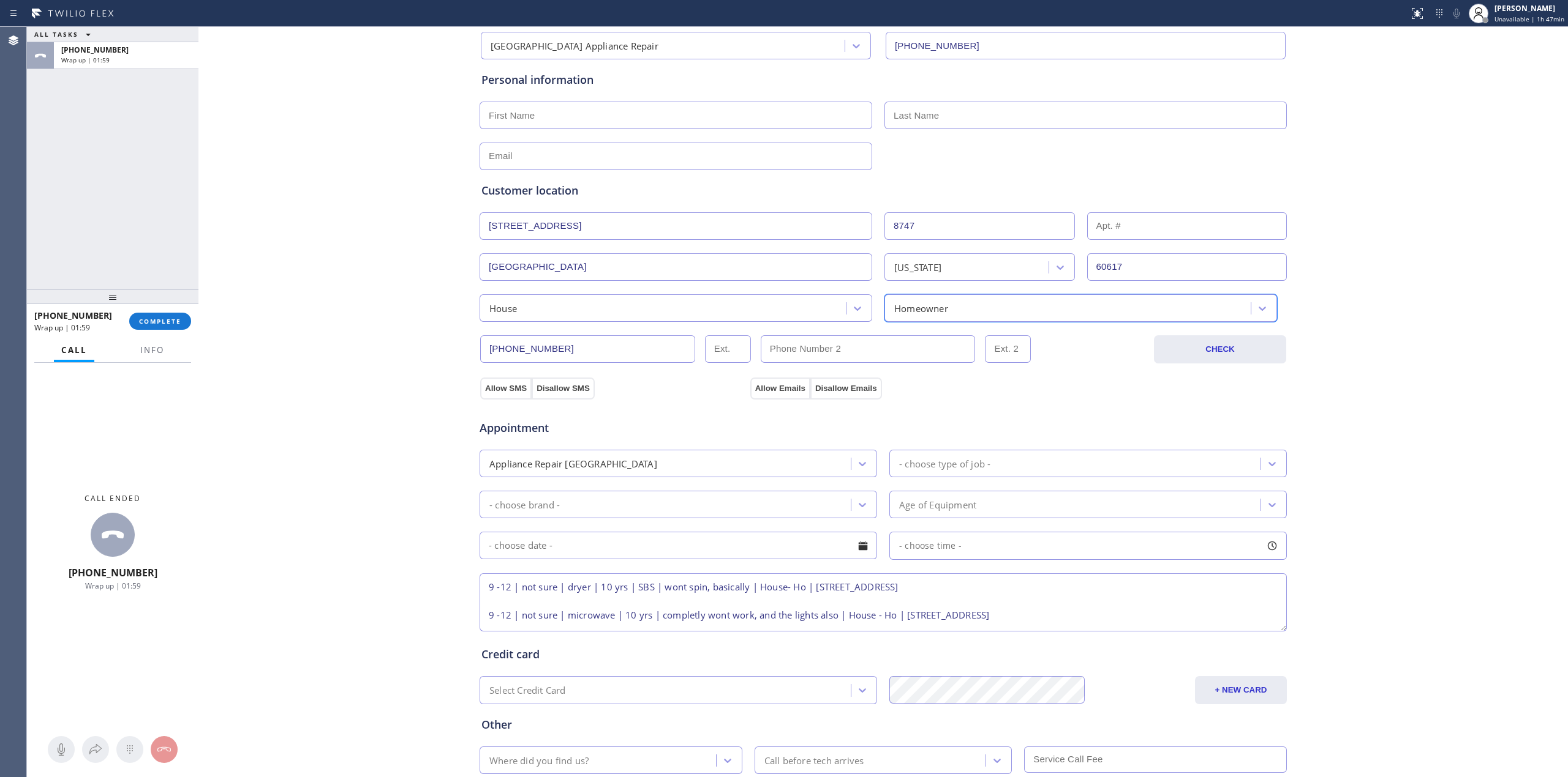
click at [194, 345] on div "Call Info Call ended [PHONE_NUMBER] Wrap up | 01:59 Context Queue: Everyone Pri…" at bounding box center [112, 558] width 171 height 439
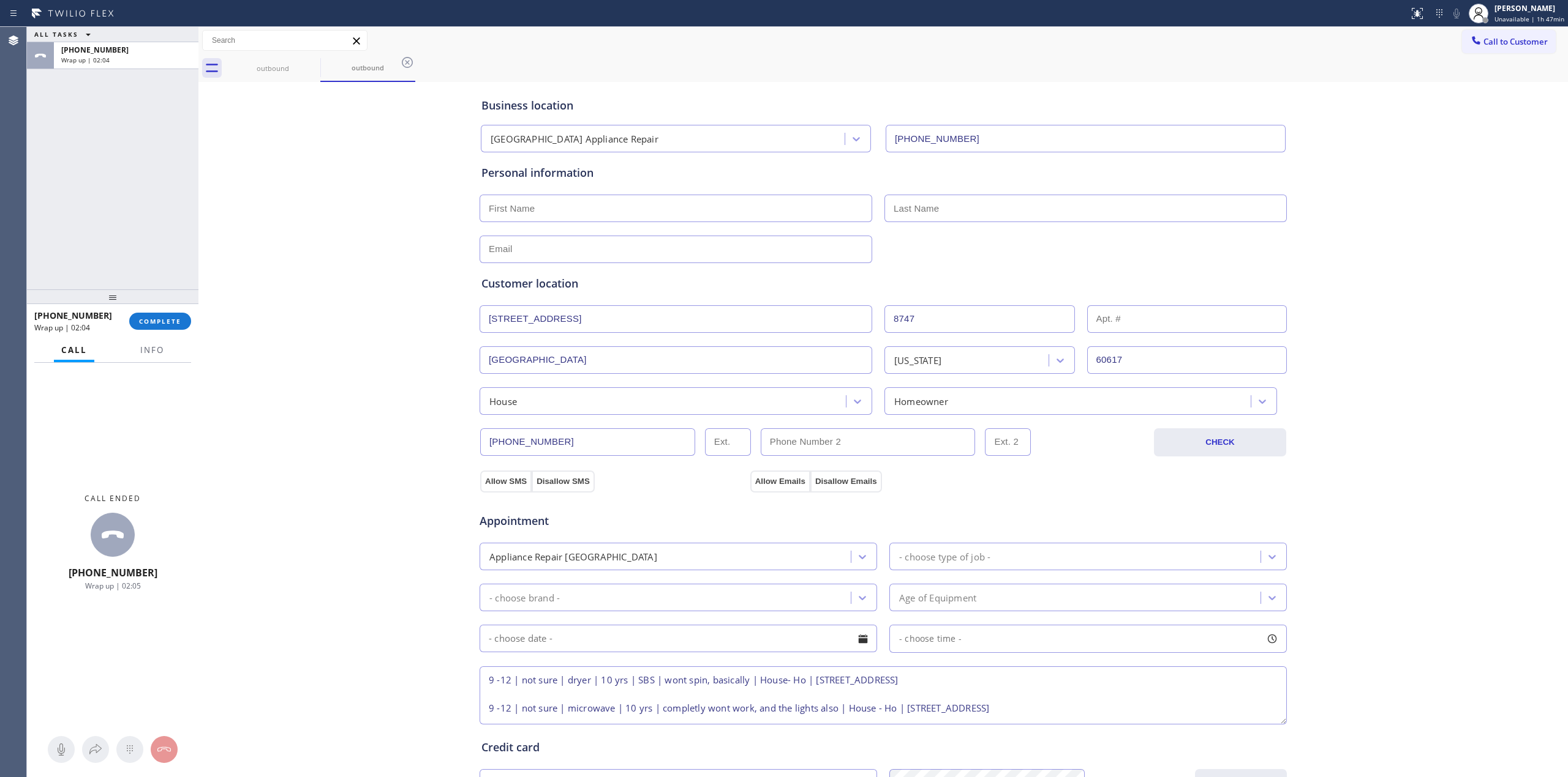
click at [523, 218] on input "text" at bounding box center [675, 208] width 392 height 27
paste input "[PERSON_NAME]"
type input "[PERSON_NAME]"
click at [347, 245] on div "Business location [GEOGRAPHIC_DATA] Appliance Repair [PHONE_NUMBER] Personal in…" at bounding box center [882, 503] width 1363 height 836
click at [939, 210] on input "text" at bounding box center [1086, 208] width 403 height 27
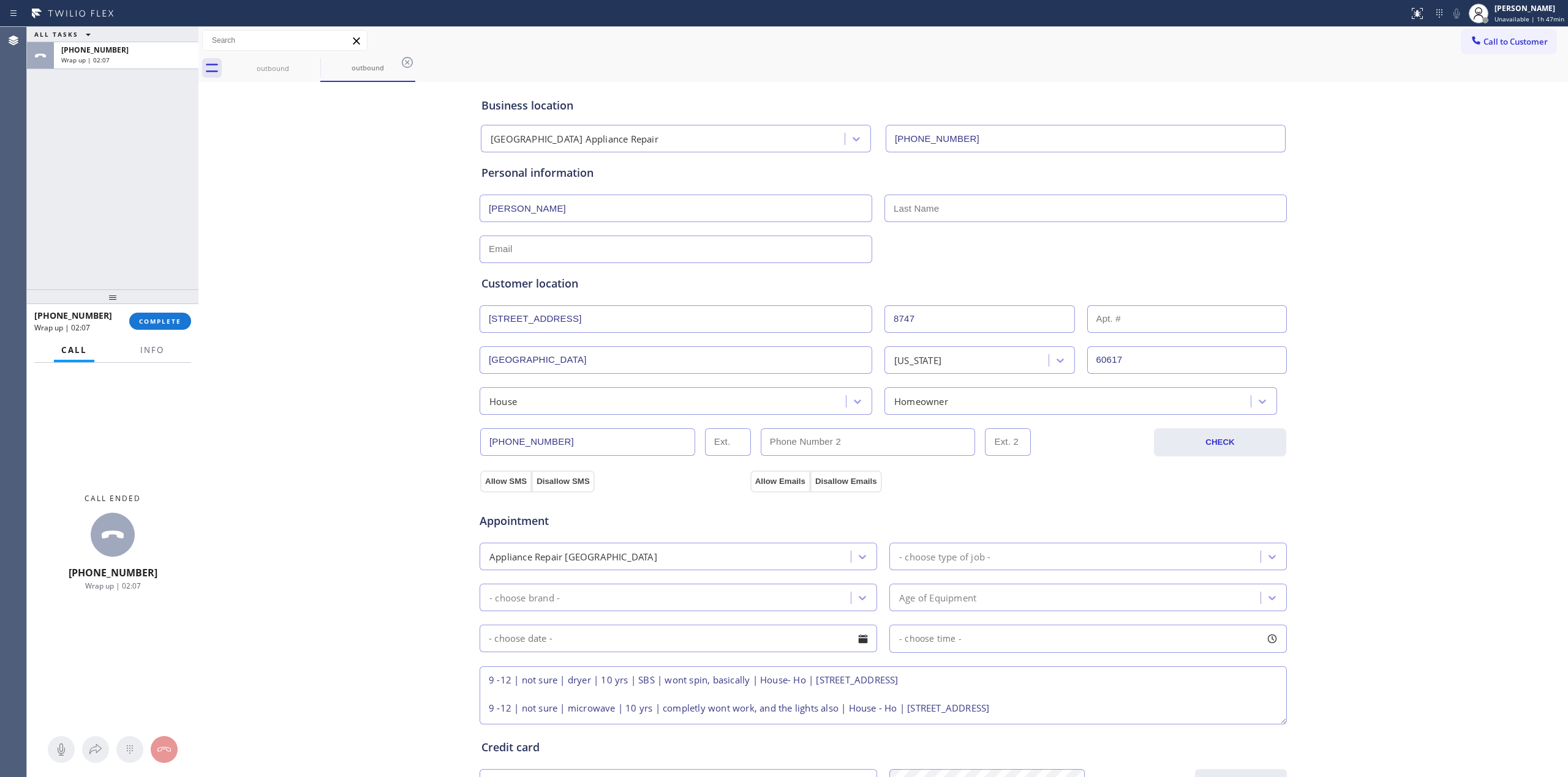
paste input "[PERSON_NAME]"
type input "[PERSON_NAME]"
click at [925, 172] on div "Personal information" at bounding box center [883, 173] width 804 height 17
drag, startPoint x: 521, startPoint y: 252, endPoint x: 409, endPoint y: 252, distance: 112.0
click at [521, 252] on input "text" at bounding box center [675, 249] width 392 height 27
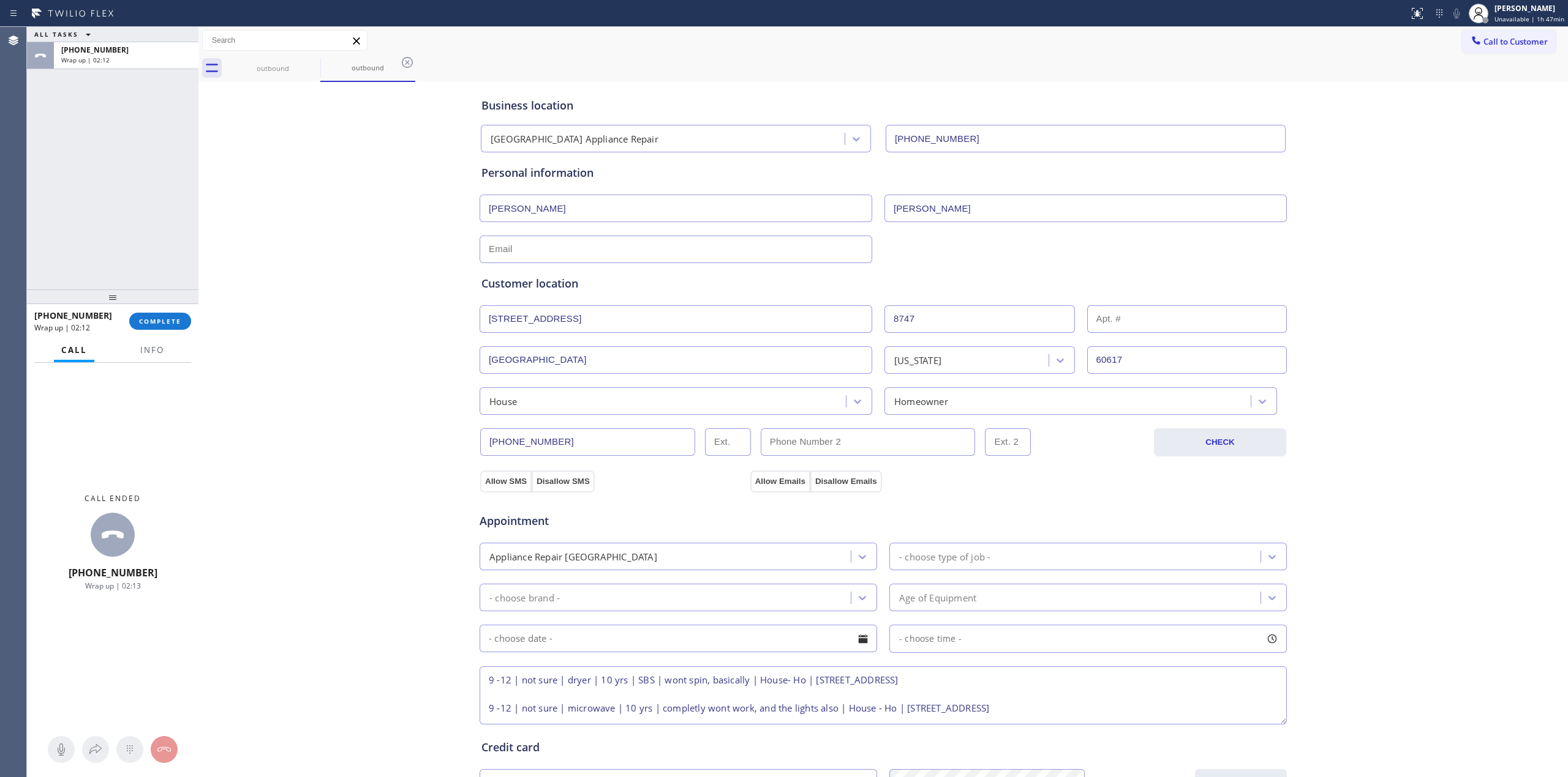
paste input "[EMAIL_ADDRESS][DOMAIN_NAME]"
type input "[EMAIL_ADDRESS][DOMAIN_NAME]"
click at [377, 252] on div "Business location [GEOGRAPHIC_DATA] Appliance Repair [PHONE_NUMBER] Personal in…" at bounding box center [882, 503] width 1363 height 836
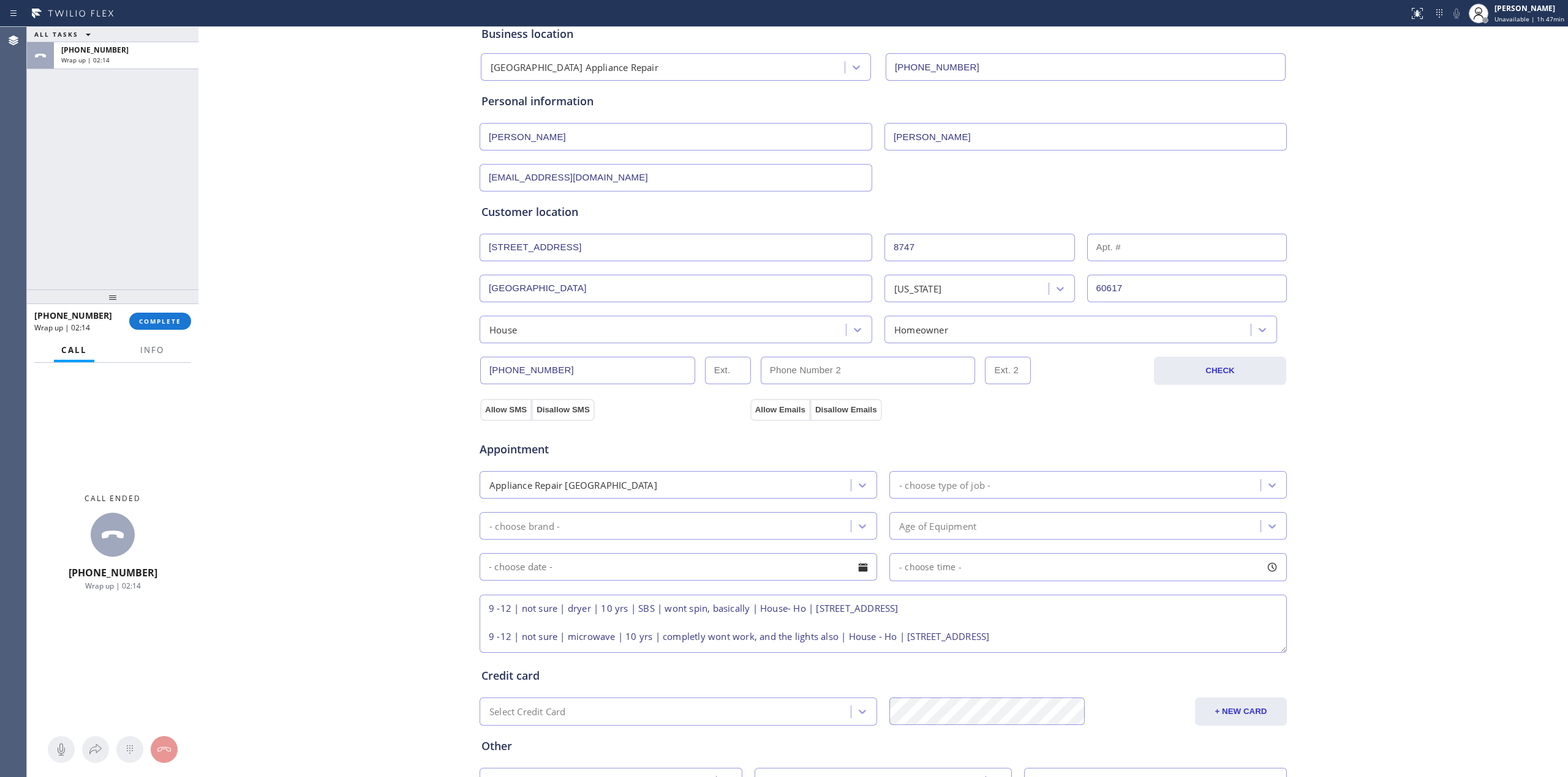
scroll to position [174, 0]
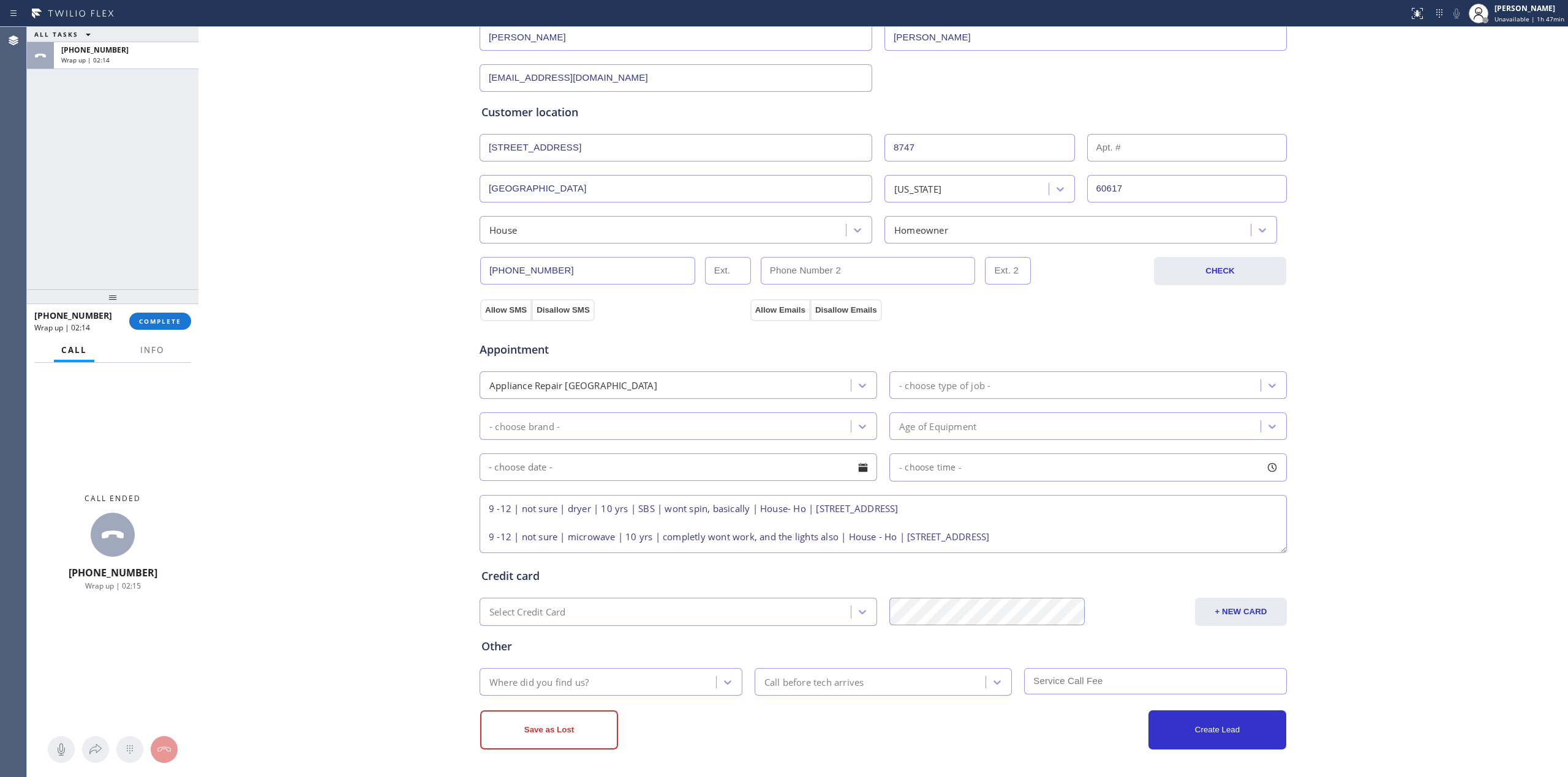
click at [488, 315] on div "Appointment Appliance Repair High End - choose type of job - - choose brand - A…" at bounding box center [882, 435] width 808 height 240
click at [496, 303] on button "Allow SMS" at bounding box center [506, 311] width 52 height 22
click at [765, 309] on button "Allow Emails" at bounding box center [780, 311] width 60 height 22
click at [659, 314] on div "Allow SMS Disallow SMS" at bounding box center [614, 310] width 270 height 22
click at [500, 315] on div "Appointment Appliance Repair High End - choose type of job - - choose brand - A…" at bounding box center [882, 435] width 808 height 240
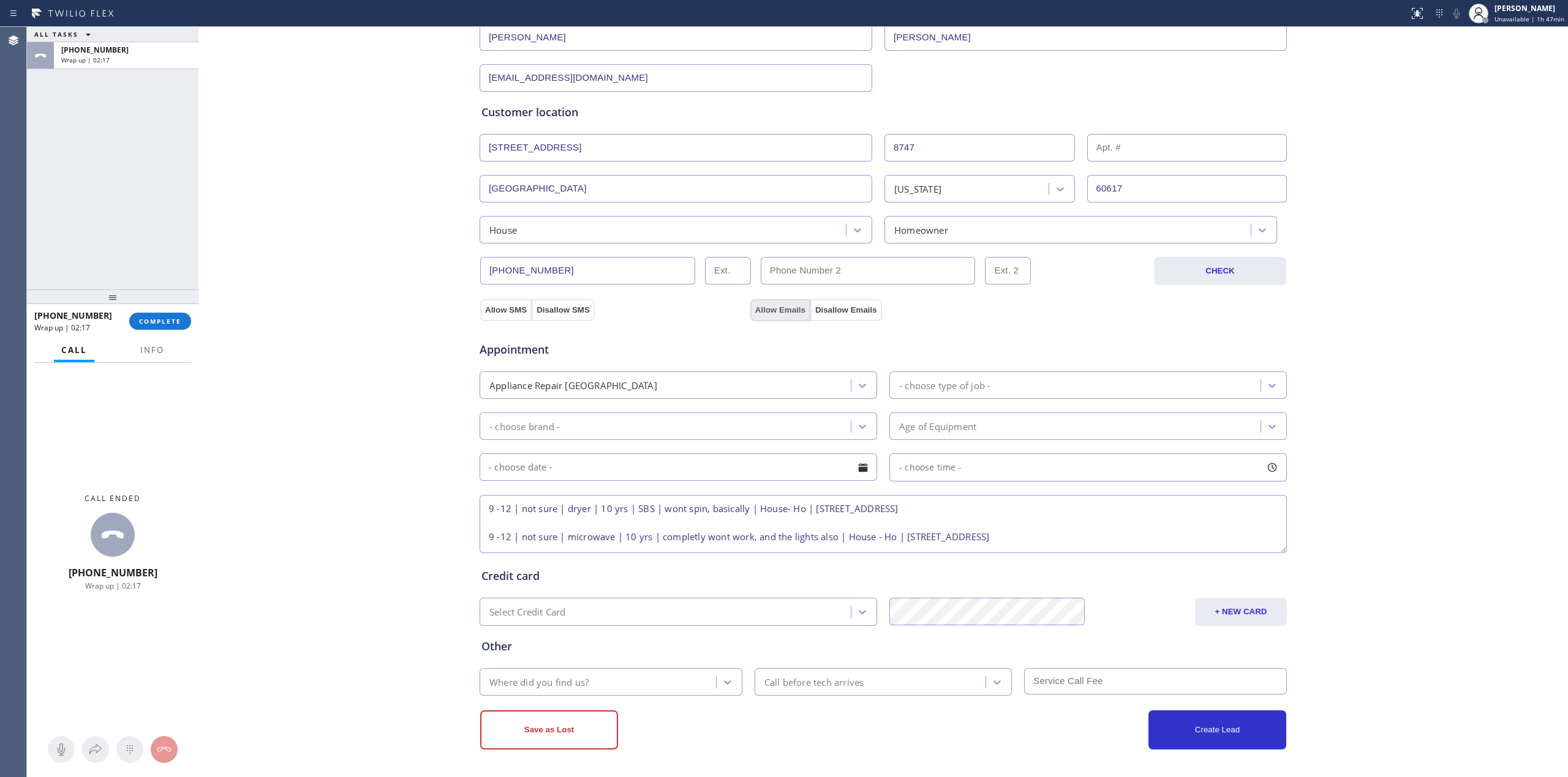
click at [750, 310] on button "Allow Emails" at bounding box center [780, 311] width 60 height 22
click at [510, 312] on button "Allow SMS" at bounding box center [506, 311] width 52 height 22
click at [584, 383] on div "Appliance Repair [GEOGRAPHIC_DATA]" at bounding box center [572, 385] width 168 height 14
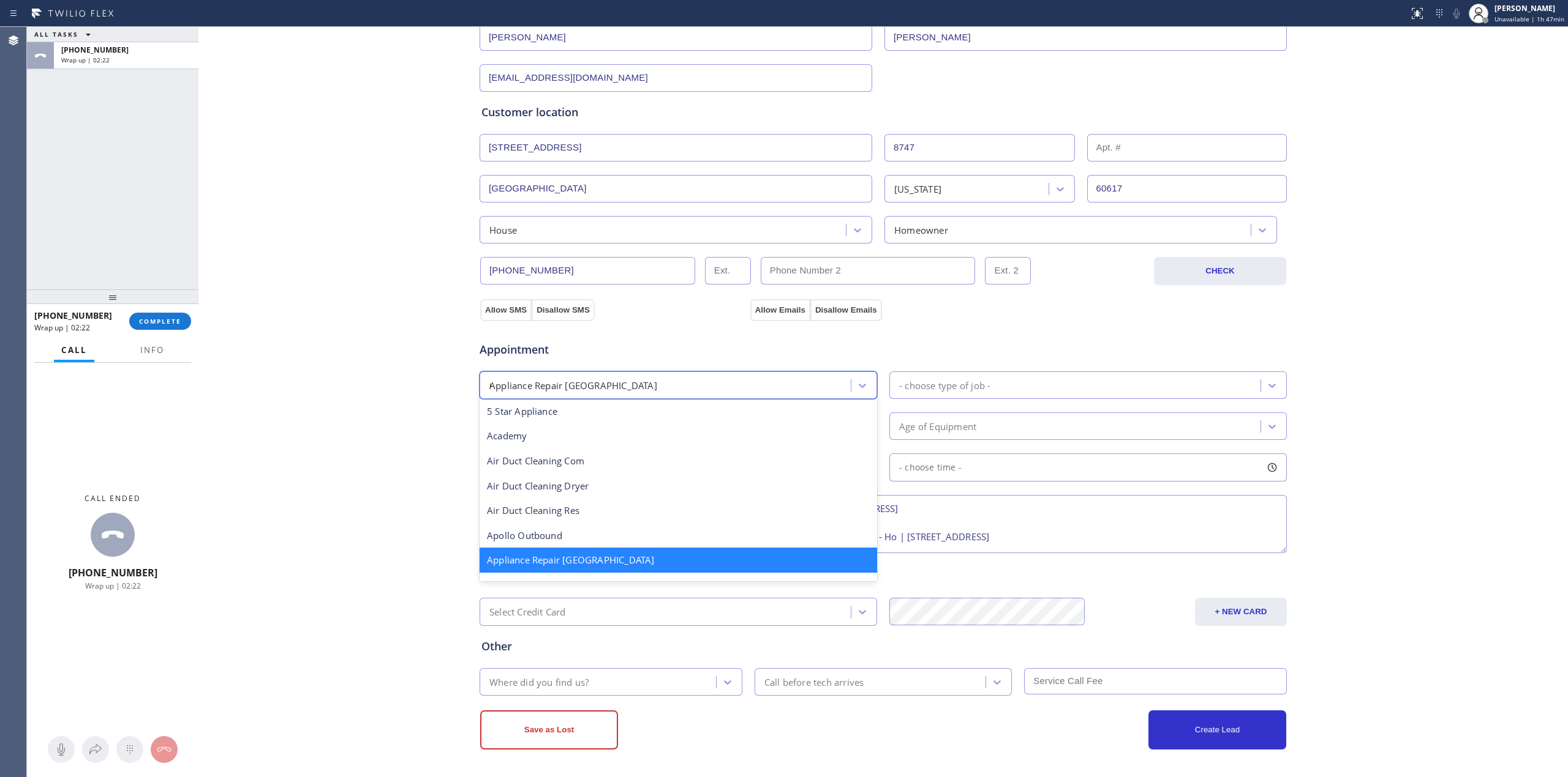
scroll to position [0, 0]
type input "reg"
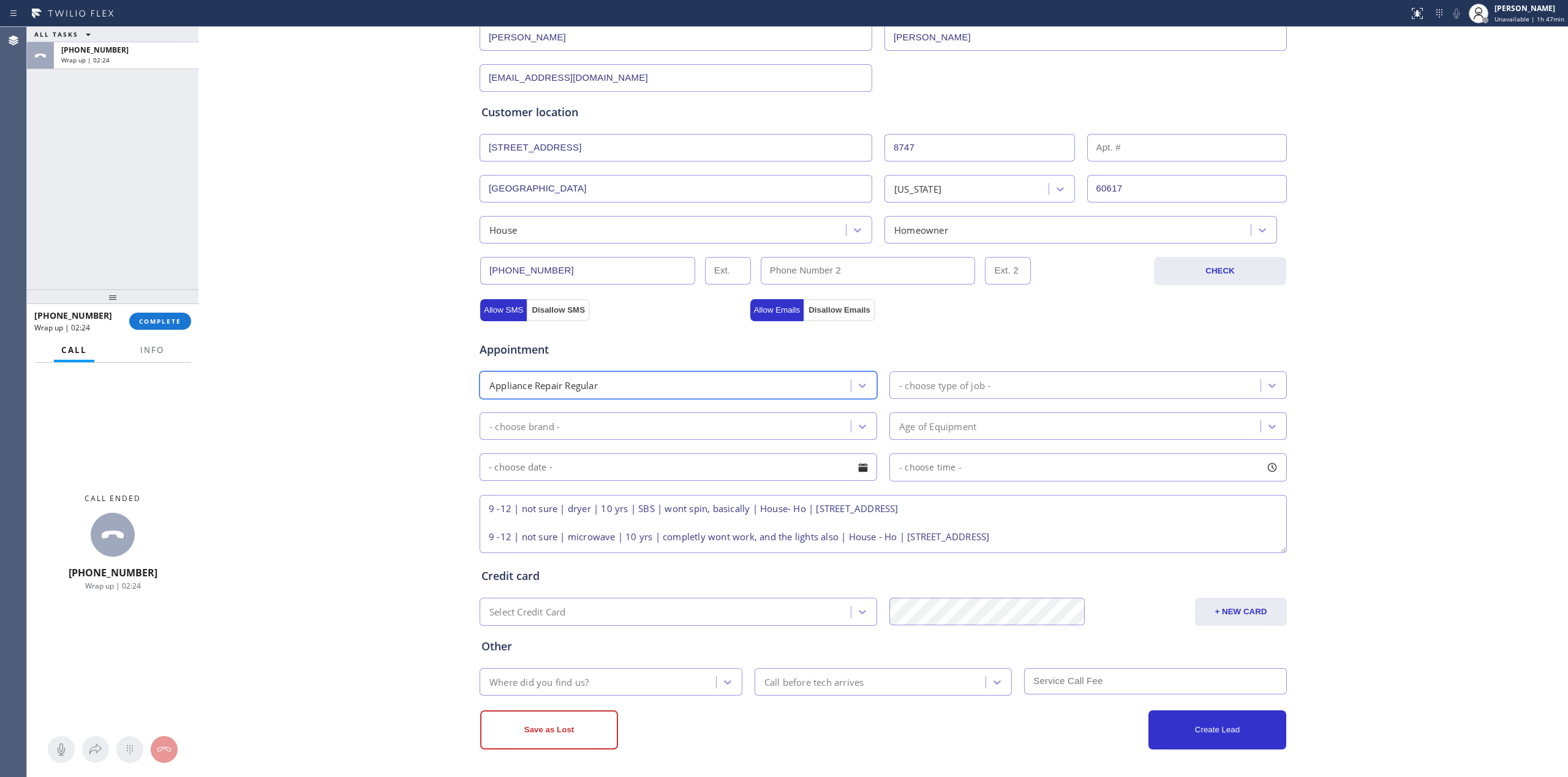
click at [555, 426] on div "- choose brand -" at bounding box center [667, 426] width 367 height 22
type input "d"
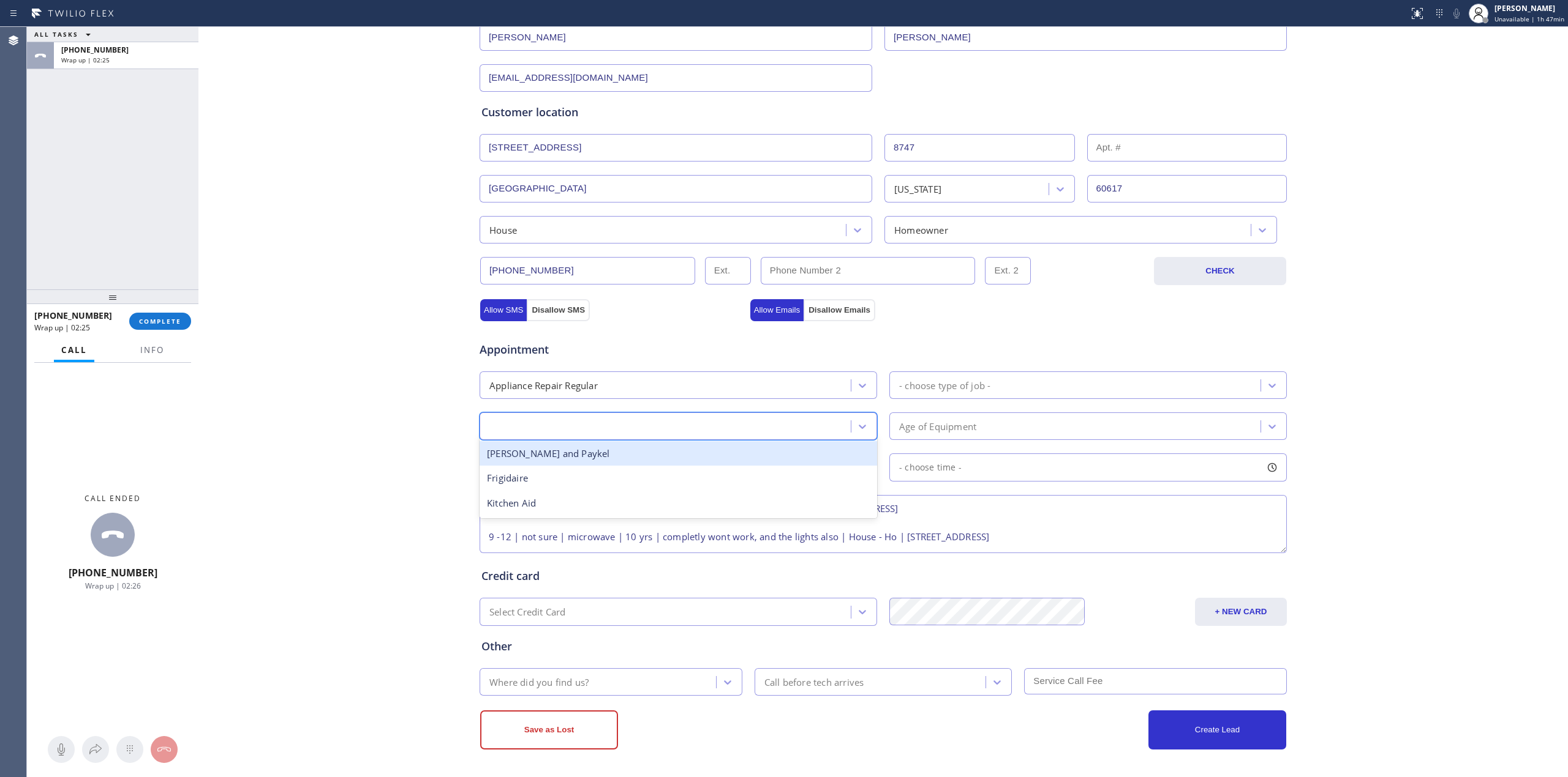
click at [497, 418] on div "d" at bounding box center [667, 426] width 367 height 22
type input "d"
click at [948, 372] on div "- choose type of job -" at bounding box center [1087, 385] width 397 height 27
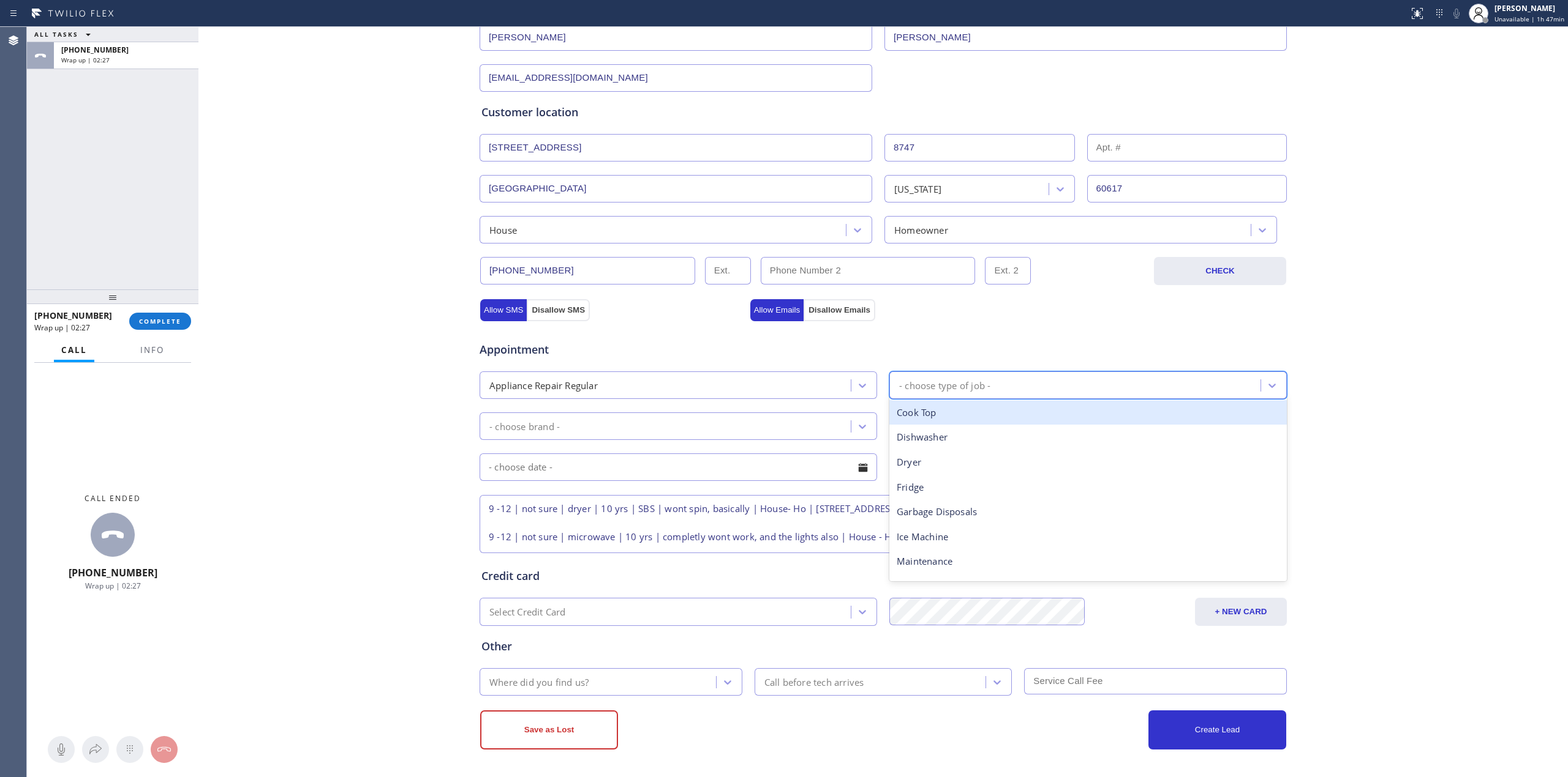
type input "d"
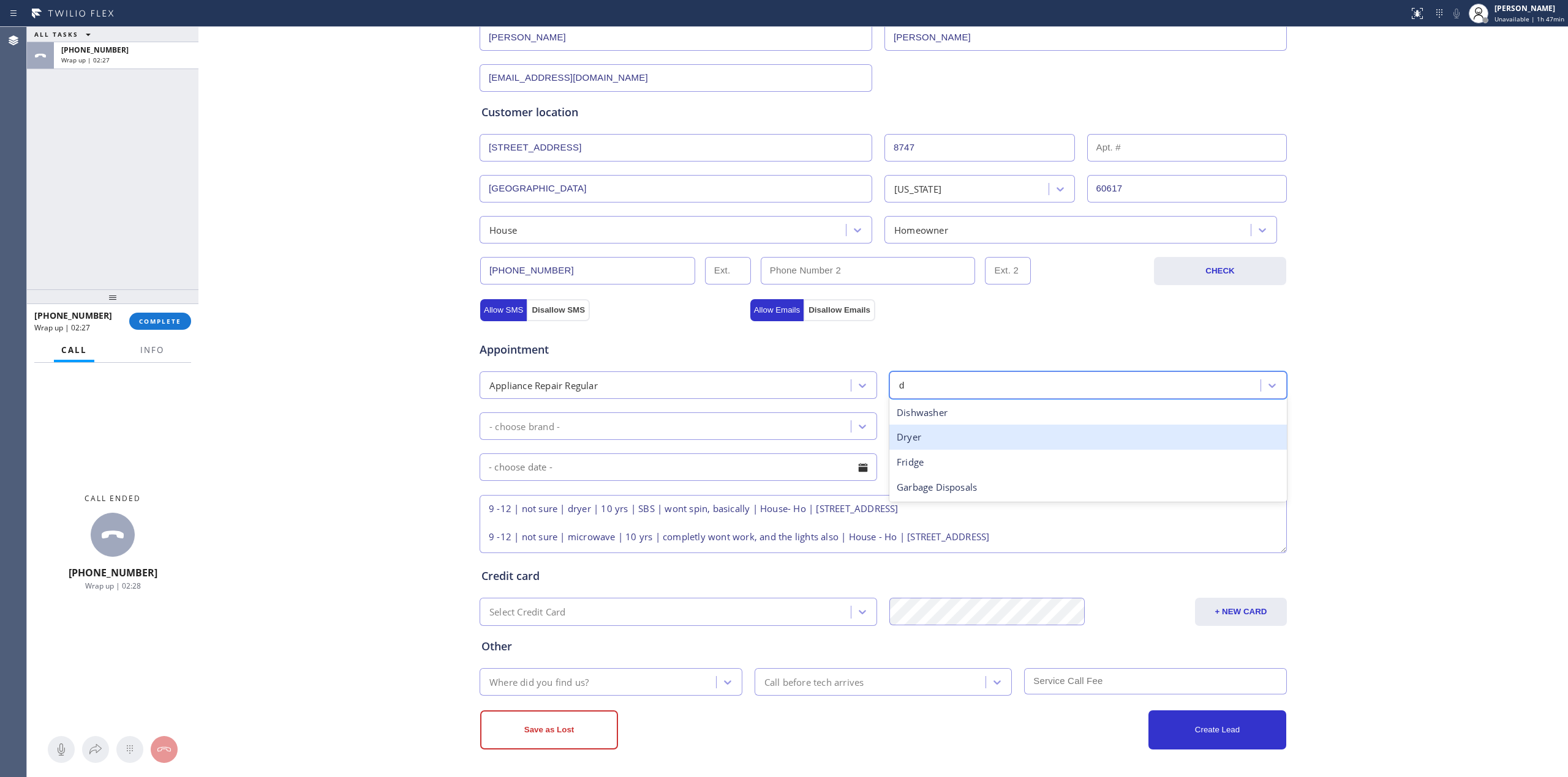
drag, startPoint x: 923, startPoint y: 434, endPoint x: 900, endPoint y: 436, distance: 23.1
click at [923, 434] on div "Dryer" at bounding box center [1087, 437] width 397 height 25
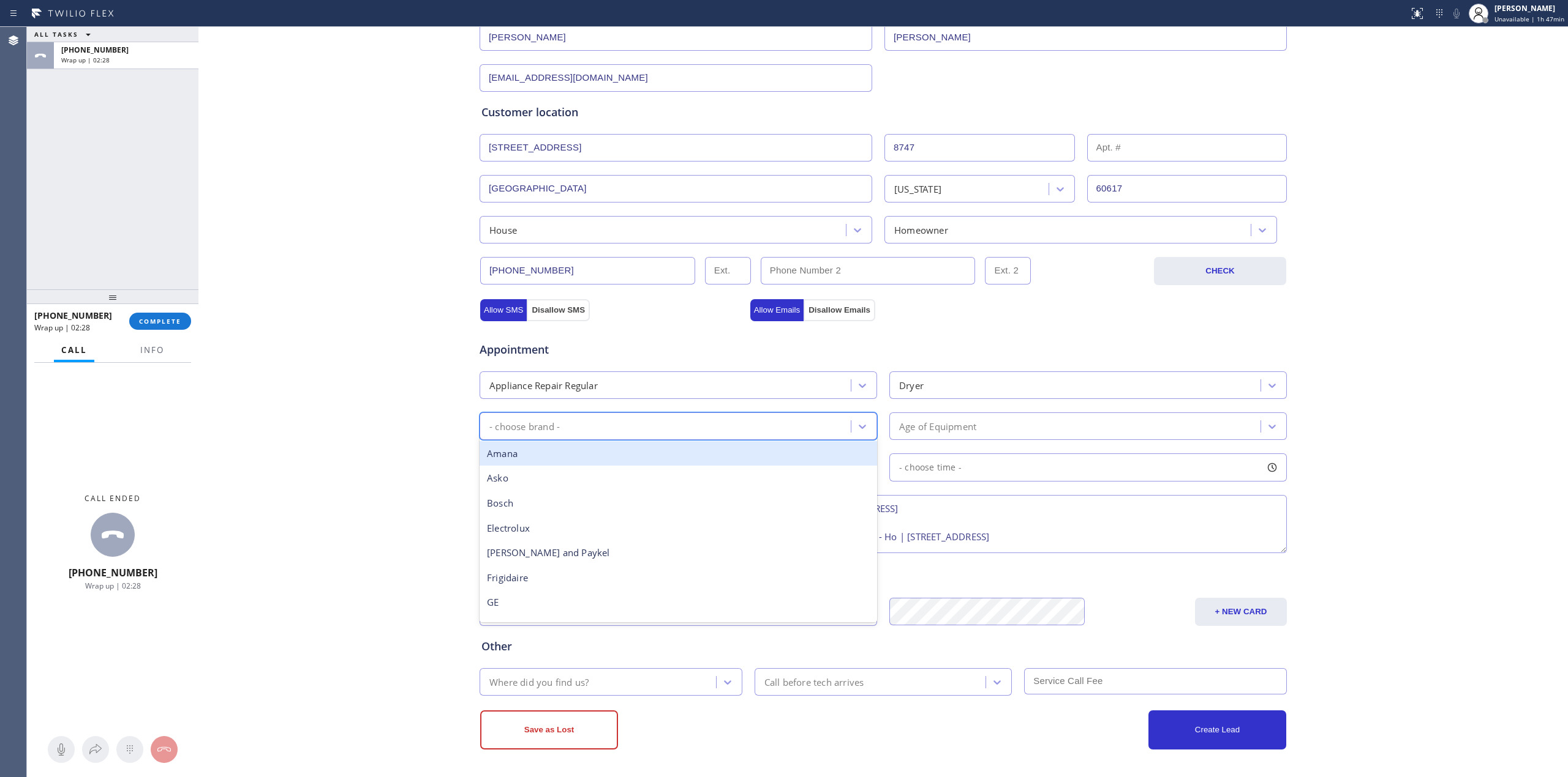
click at [638, 418] on div "- choose brand -" at bounding box center [667, 426] width 367 height 22
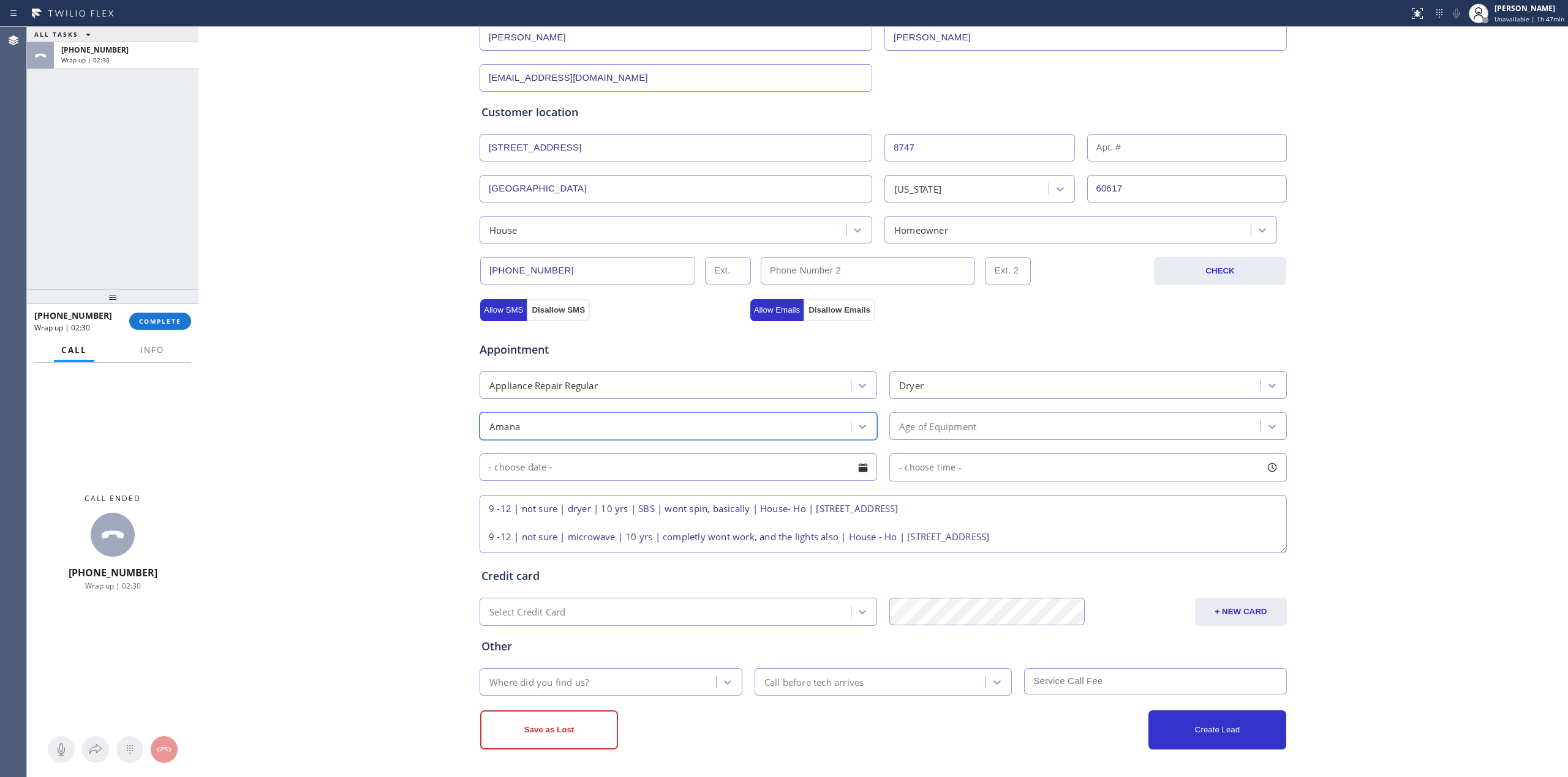
click at [534, 427] on div "Amana" at bounding box center [667, 426] width 367 height 22
type input "other"
click at [680, 476] on input "text" at bounding box center [678, 466] width 397 height 27
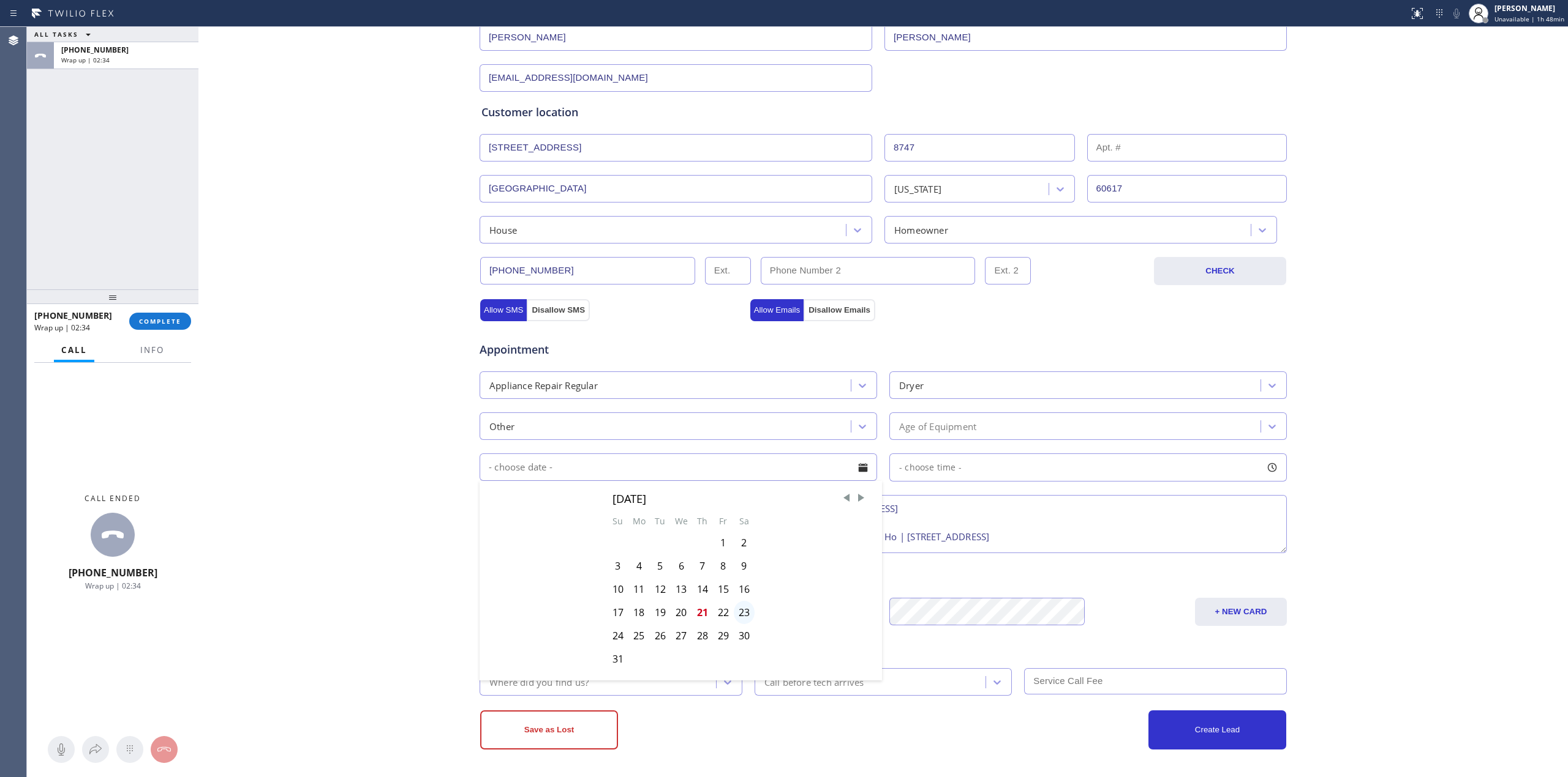
click at [740, 612] on div "23" at bounding box center [744, 612] width 21 height 23
type input "[DATE]"
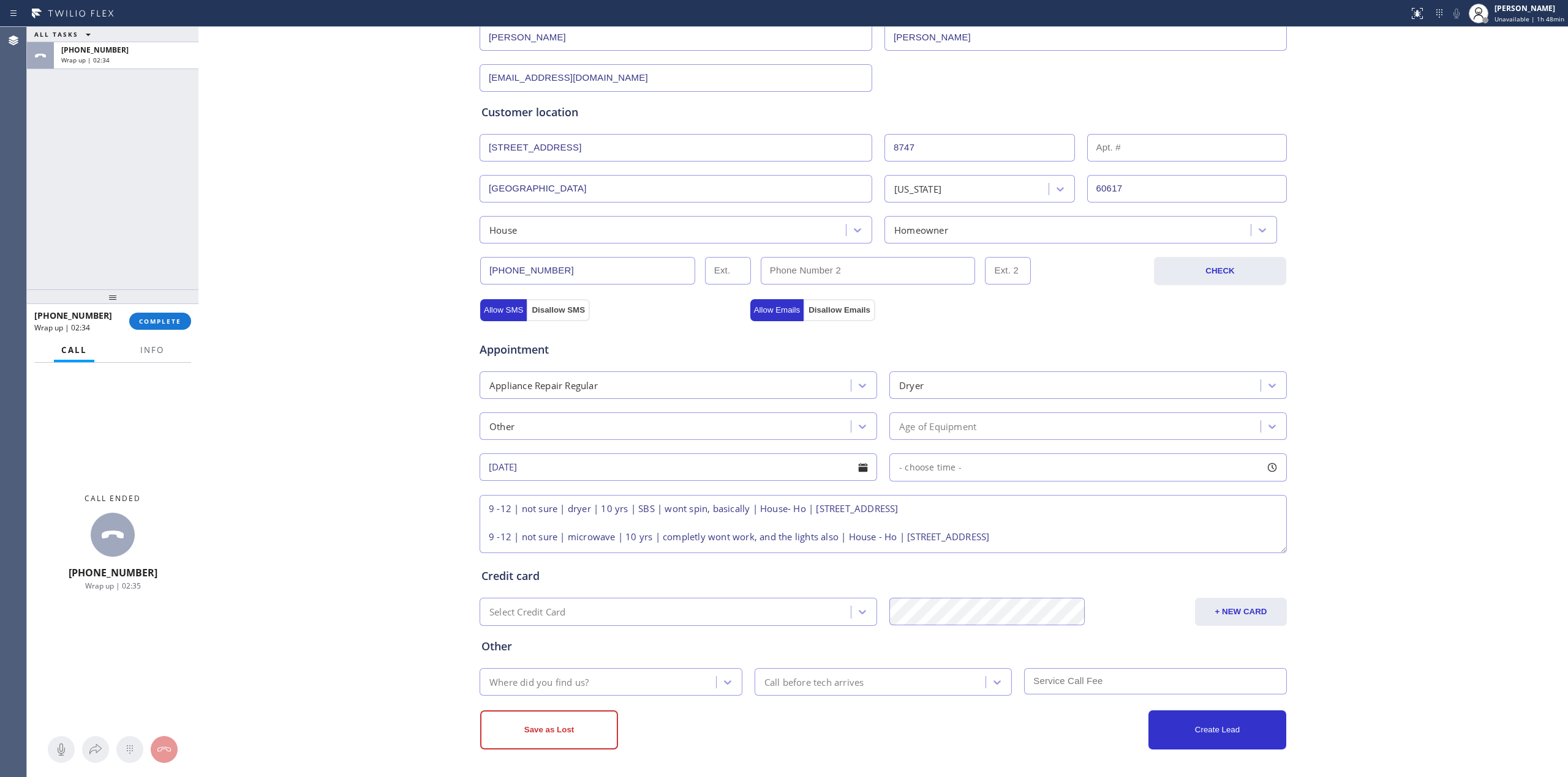
click at [951, 473] on div "- choose time -" at bounding box center [925, 467] width 71 height 14
drag, startPoint x: 895, startPoint y: 537, endPoint x: 919, endPoint y: 537, distance: 24.0
click at [924, 537] on div at bounding box center [931, 542] width 15 height 25
drag, startPoint x: 897, startPoint y: 542, endPoint x: 1015, endPoint y: 542, distance: 118.0
click at [399, 485] on div "Business location [GEOGRAPHIC_DATA] Appliance Repair [PHONE_NUMBER] Personal in…" at bounding box center [882, 331] width 1363 height 836
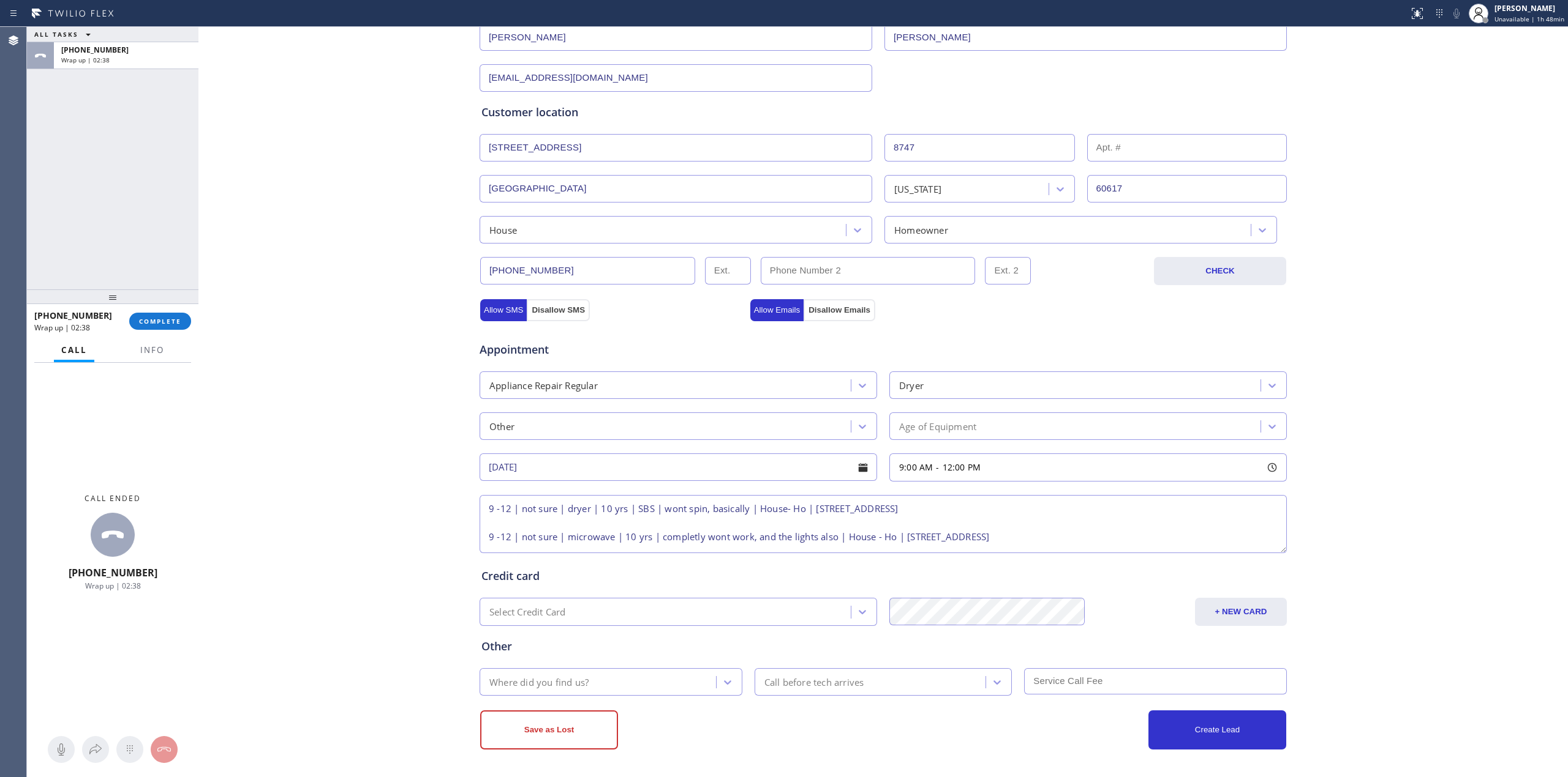
click at [617, 519] on textarea "9 -12 | not sure | dryer | 10 yrs | SBS | wont spin, basically | House- Ho | [S…" at bounding box center [883, 524] width 807 height 58
click at [1277, 542] on textarea "9 -12 | not sure | dryer | 10 yrs | SBS | wont spin, basically | House- Ho | [S…" at bounding box center [883, 524] width 807 height 58
click at [1038, 512] on textarea "9 -12 | not sure | dryer | 10 yrs | SBS | wont spin, basically | House- Ho | [S…" at bounding box center [883, 524] width 808 height 57
paste textarea "Please call 30 mins prior to arrival"
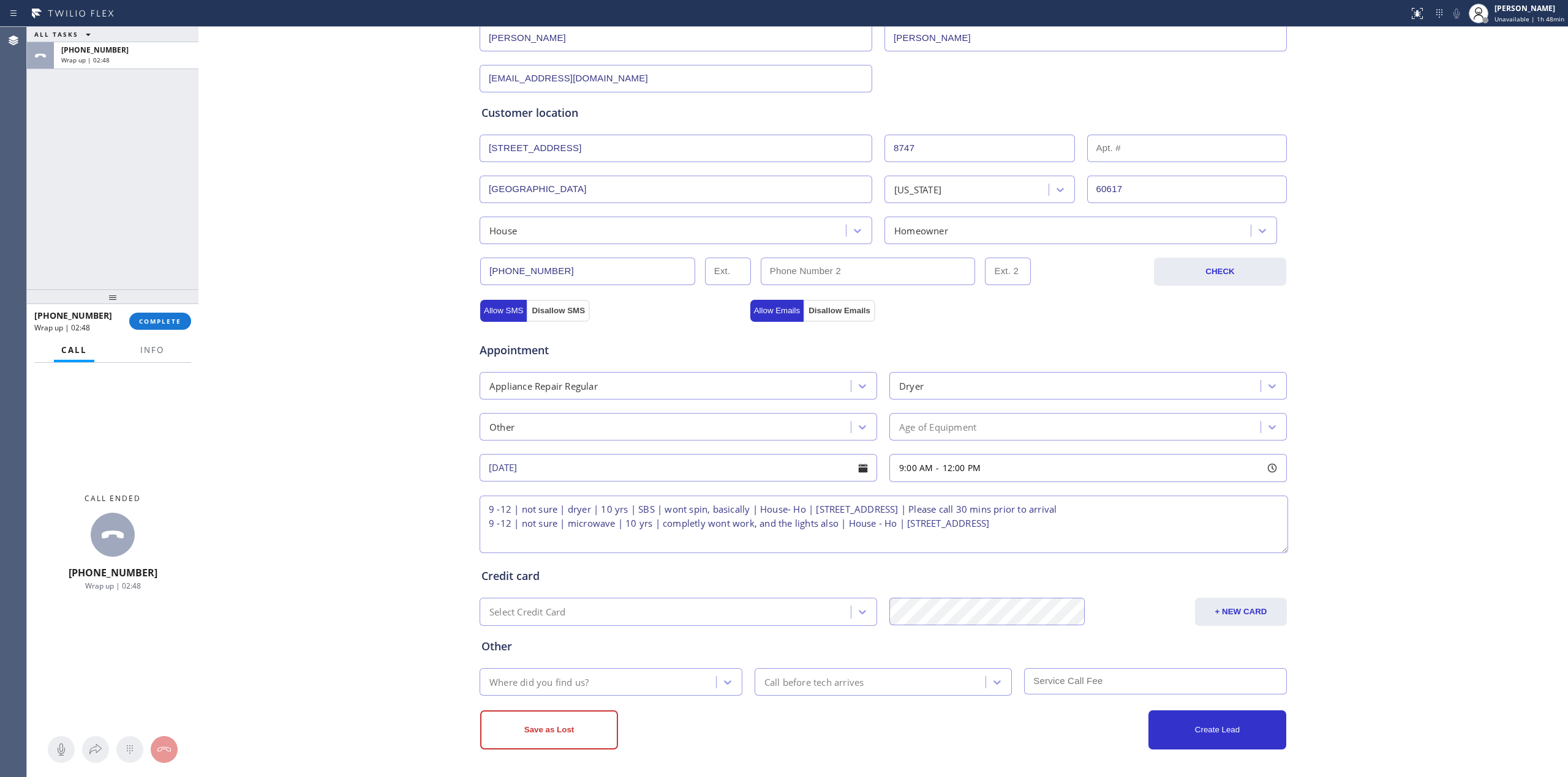
drag, startPoint x: 658, startPoint y: 527, endPoint x: 703, endPoint y: 178, distance: 351.9
click at [698, 173] on div "[GEOGRAPHIC_DATA] [US_STATE] 60617" at bounding box center [883, 188] width 809 height 30
click at [1134, 510] on textarea "9 -12 | not sure | dryer | 10 yrs | SBS | wont spin, basically | House- Ho | [S…" at bounding box center [883, 524] width 808 height 57
click at [1122, 530] on textarea "9 -12 | not sure | dryer | 10 yrs | SBS | wont spin, basically | House- Ho | [S…" at bounding box center [883, 524] width 808 height 57
paste textarea "Please call 30 mins prior to arrival"
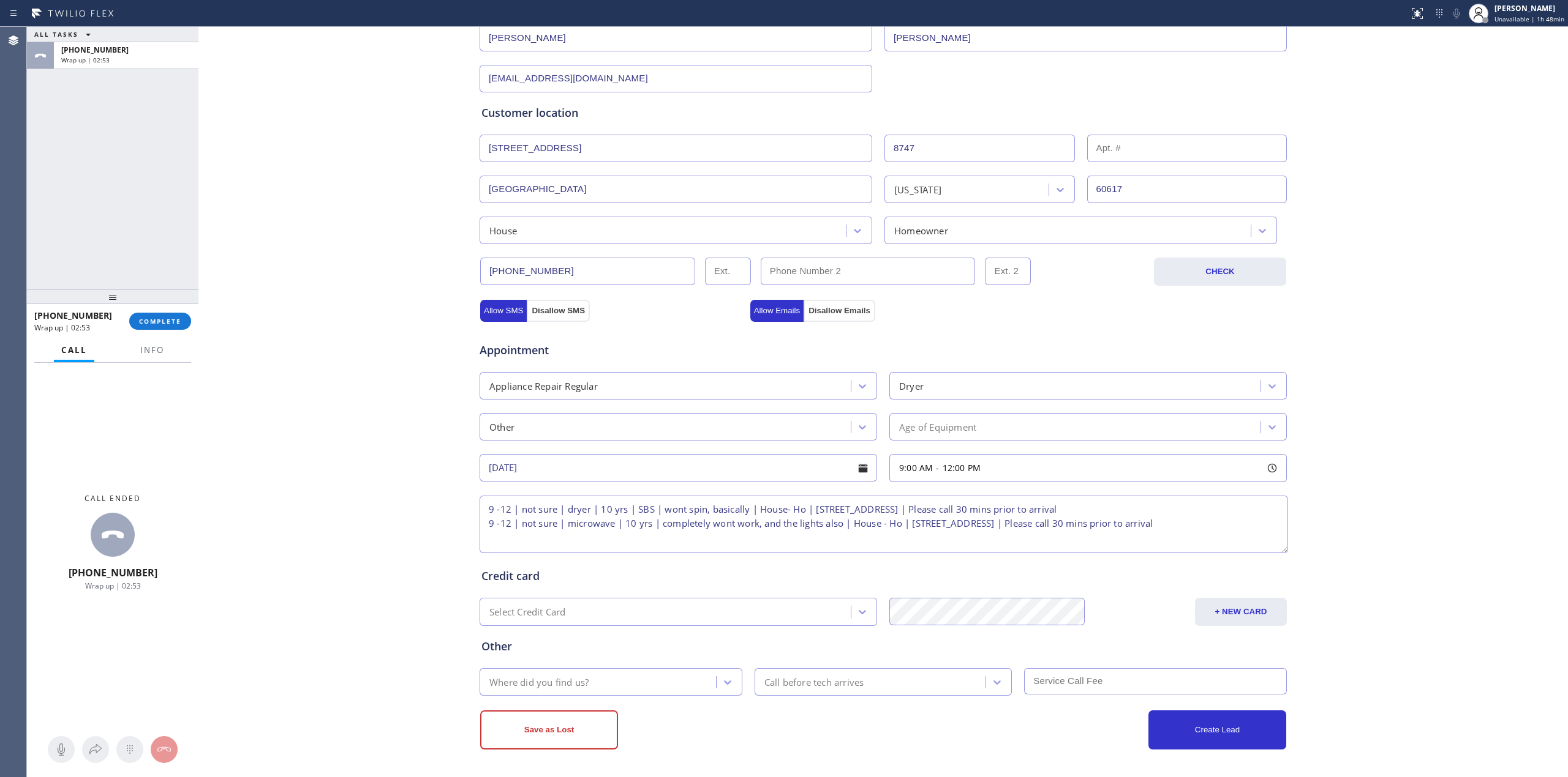
click at [1262, 520] on textarea "9 -12 | not sure | dryer | 10 yrs | SBS | wont spin, basically | House- Ho | [S…" at bounding box center [883, 524] width 808 height 57
click at [1027, 537] on textarea "9 -12 | not sure | dryer | 10 yrs | SBS | wont spin, basically | House- Ho | [S…" at bounding box center [883, 524] width 808 height 57
paste textarea "[PHONE_NUMBER] phone number"
click at [613, 542] on textarea "9 -12 | not sure | dryer | 10 yrs | SBS | wont spin, basically | House- Ho | [S…" at bounding box center [883, 524] width 808 height 57
click at [557, 537] on textarea "9 -12 | not sure | dryer | 10 yrs | SBS | wont spin, basically | House- Ho | [S…" at bounding box center [883, 524] width 808 height 57
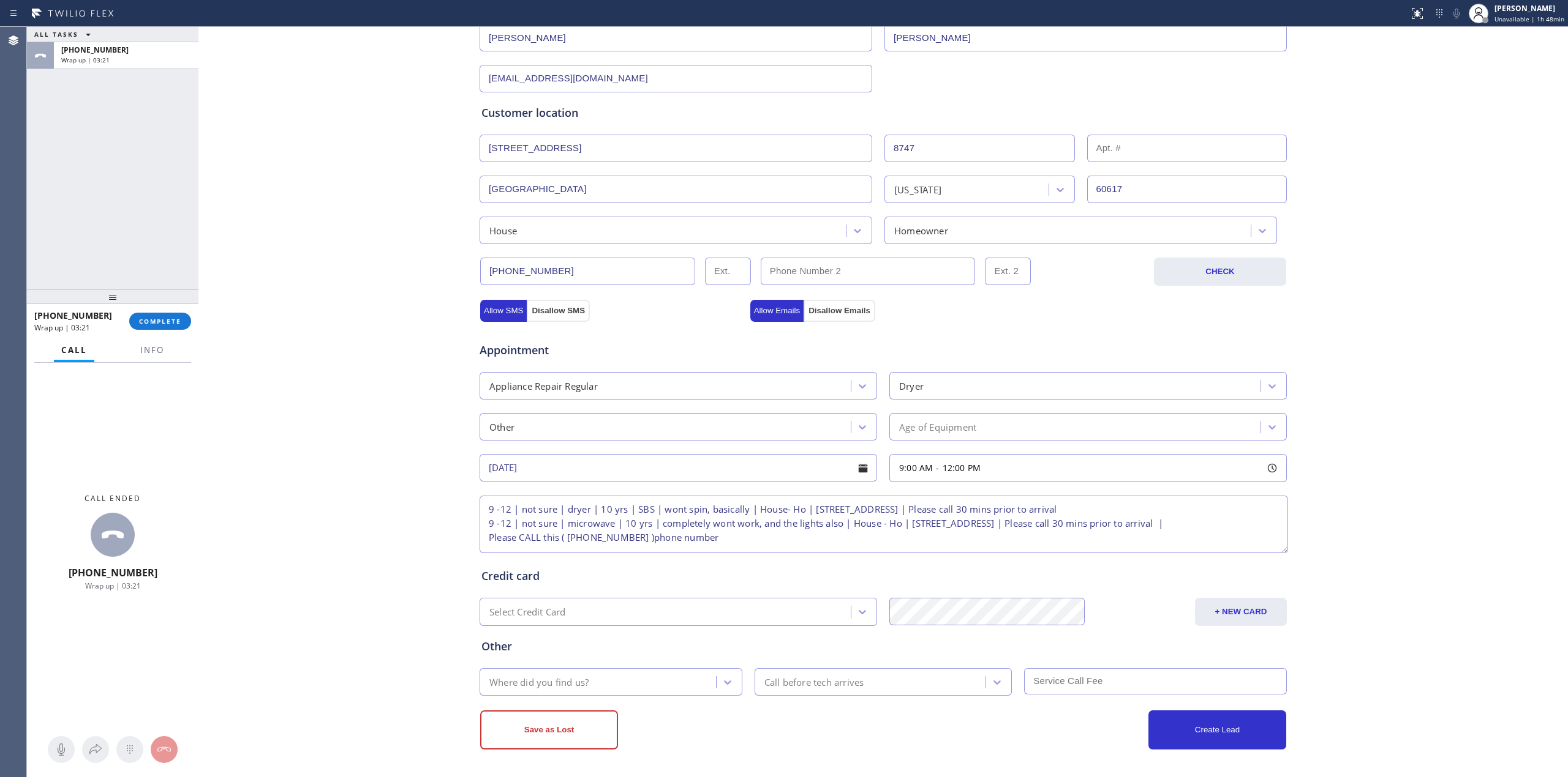
click at [744, 539] on textarea "9 -12 | not sure | dryer | 10 yrs | SBS | wont spin, basically | House- Ho | [S…" at bounding box center [883, 524] width 808 height 57
click at [620, 539] on textarea "9 -12 | not sure | dryer | 10 yrs | SBS | wont spin, basically | House- Ho | [S…" at bounding box center [883, 524] width 808 height 57
click at [706, 545] on textarea "9 -12 | not sure | dryer | 10 yrs | SBS | wont spin, basically | House- Ho | [S…" at bounding box center [883, 524] width 808 height 57
drag, startPoint x: 481, startPoint y: 537, endPoint x: 845, endPoint y: 540, distance: 364.0
click at [845, 540] on textarea "9 -12 | not sure | dryer | 10 yrs | SBS | wont spin, basically | House- Ho | [S…" at bounding box center [883, 524] width 808 height 57
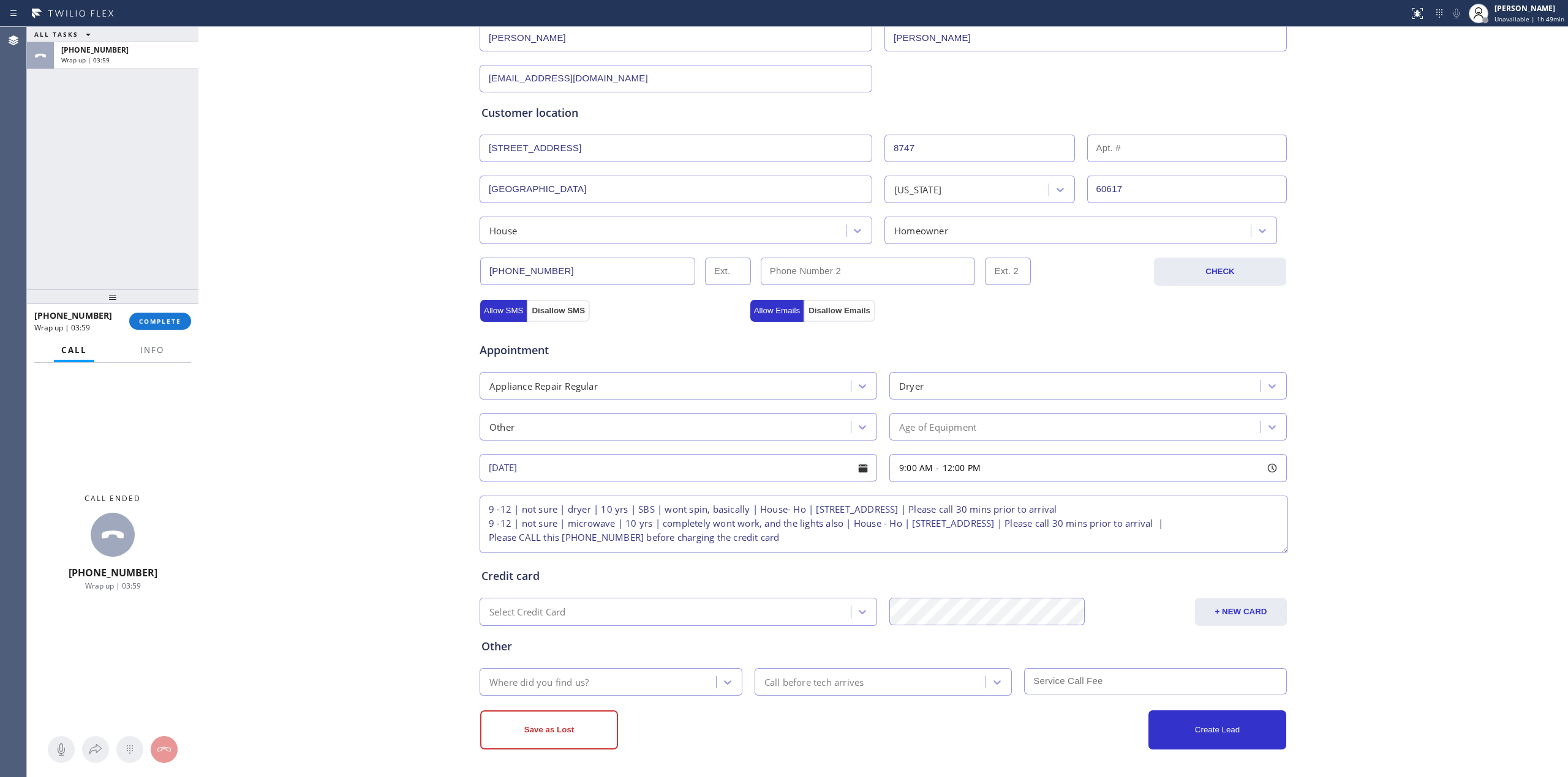
paste textarea "call [PHONE_NUMBER] before charging the credit card."
click at [772, 541] on textarea "9 -12 | not sure | dryer | 10 yrs | SBS | wont spin, basically | House- Ho | [S…" at bounding box center [883, 524] width 808 height 57
click at [812, 539] on textarea "9 -12 | not sure | dryer | 10 yrs | SBS | wont spin, basically | House- Ho | [S…" at bounding box center [883, 524] width 808 height 57
paste textarea "[PERSON_NAME] - 7737466343"
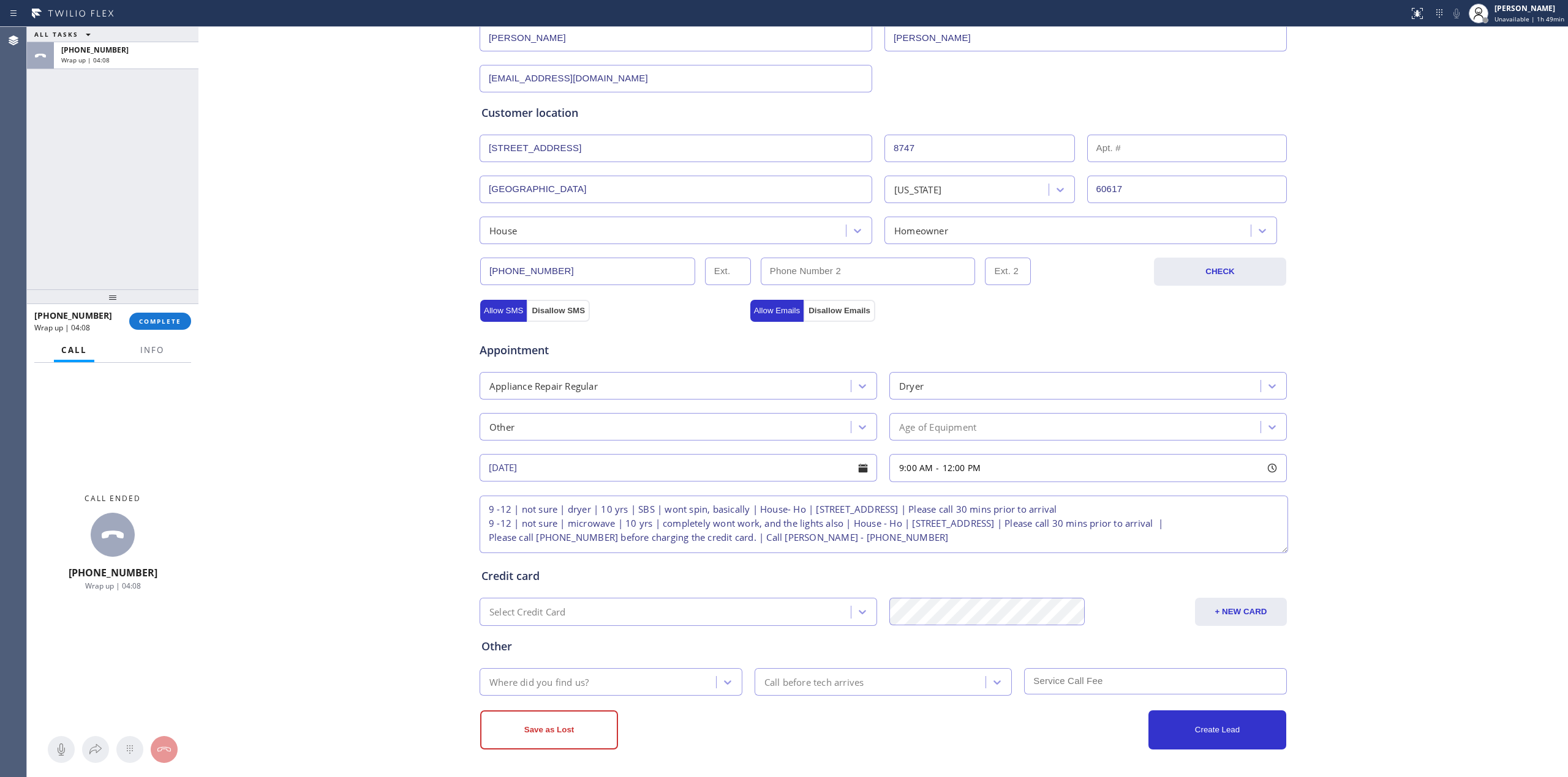
click at [839, 547] on textarea "9 -12 | not sure | dryer | 10 yrs | SBS | wont spin, basically | House- Ho | [S…" at bounding box center [883, 524] width 808 height 57
click at [855, 539] on textarea "9 -12 | not sure | dryer | 10 yrs | SBS | wont spin, basically | House- Ho | [S…" at bounding box center [883, 524] width 808 height 57
click at [865, 531] on textarea "9 -12 | not sure | dryer | 10 yrs | SBS | wont spin, basically | House- Ho | [S…" at bounding box center [883, 524] width 808 height 57
click at [871, 520] on textarea "9 -12 | not sure | dryer | 10 yrs | SBS | wont spin, basically | House- Ho | [S…" at bounding box center [883, 524] width 808 height 57
click at [483, 528] on textarea "9 -12 | not sure | dryer | 10 yrs | SBS | wont spin, basically | House- Ho | [S…" at bounding box center [883, 524] width 808 height 57
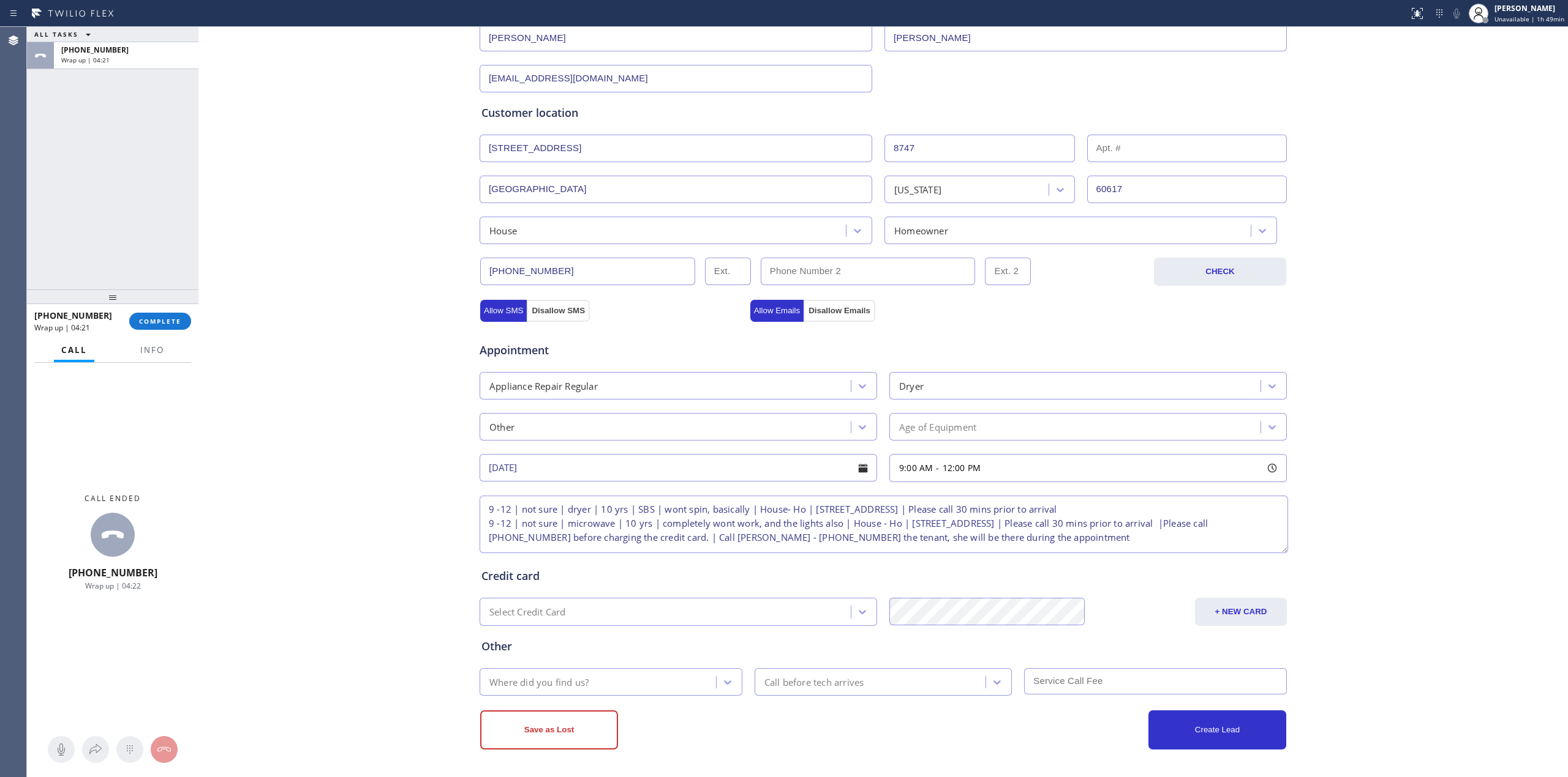
scroll to position [7, 0]
click at [1124, 535] on textarea "9 -12 | not sure | dryer | 10 yrs | SBS | wont spin, basically | House- Ho | [S…" at bounding box center [883, 524] width 808 height 57
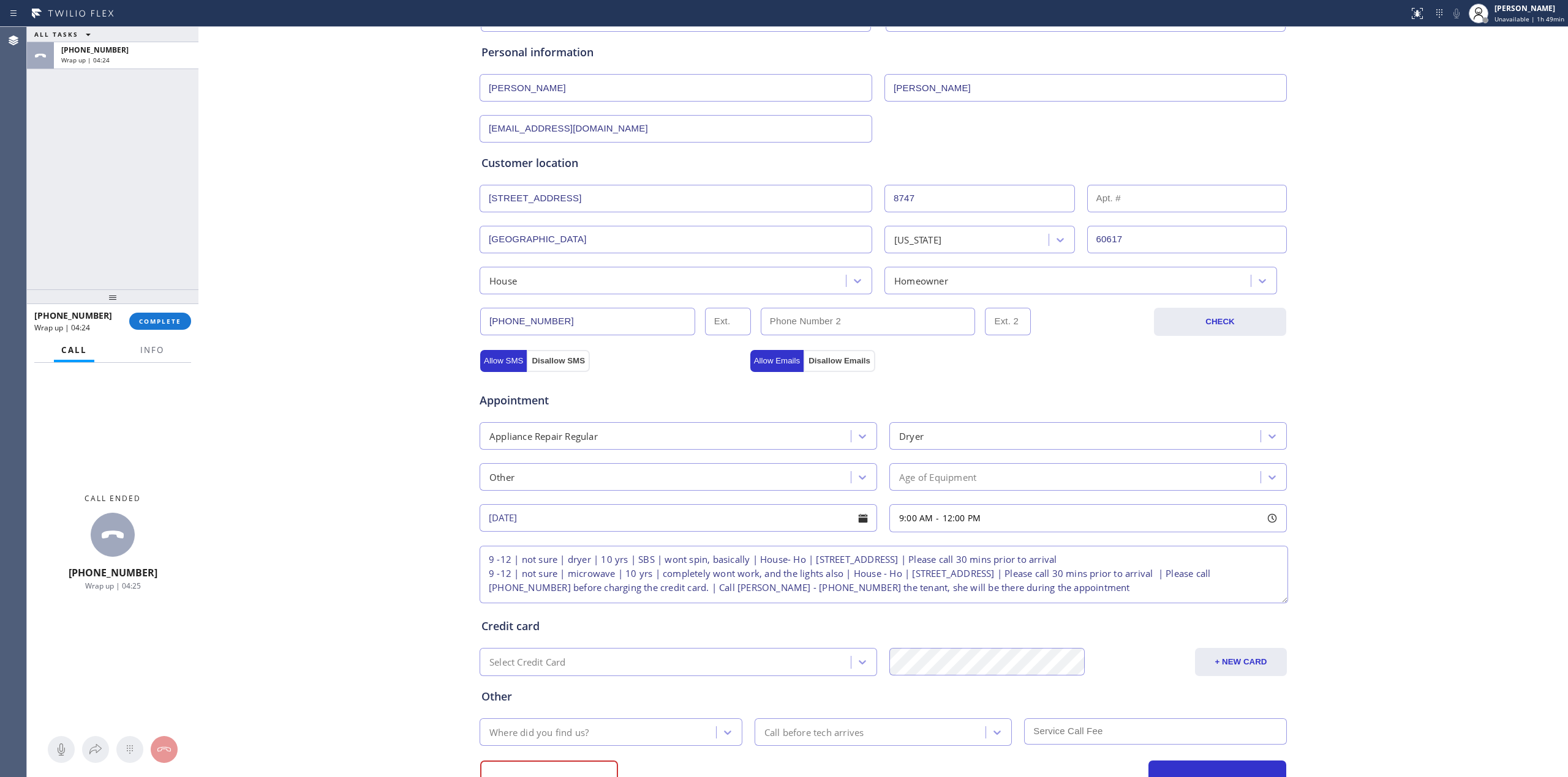
scroll to position [92, 0]
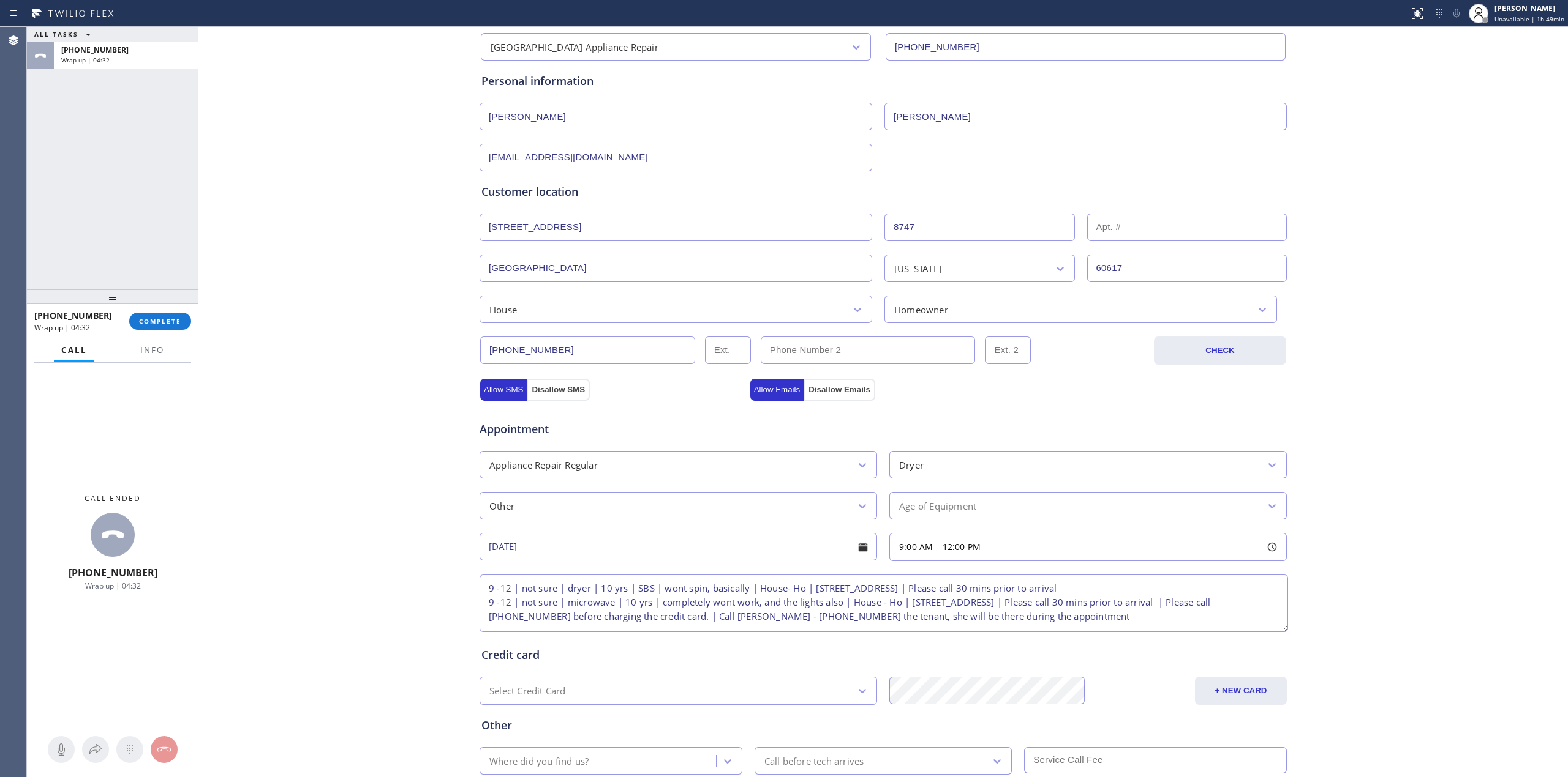
type textarea "9 -12 | not sure | dryer | 10 yrs | SBS | wont spin, basically | House- Ho | [S…"
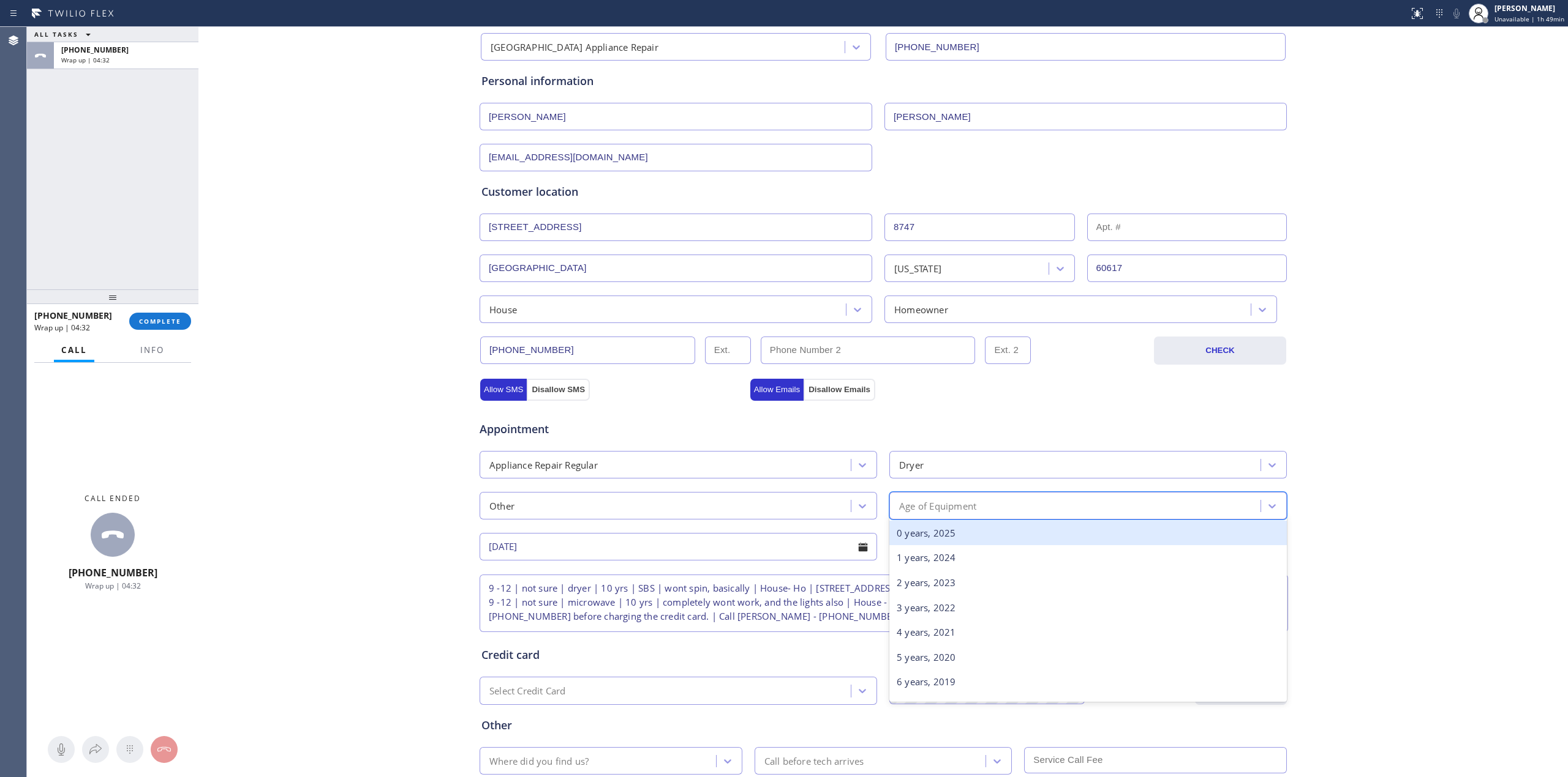
click at [968, 507] on div "Age of Equipment" at bounding box center [938, 506] width 77 height 14
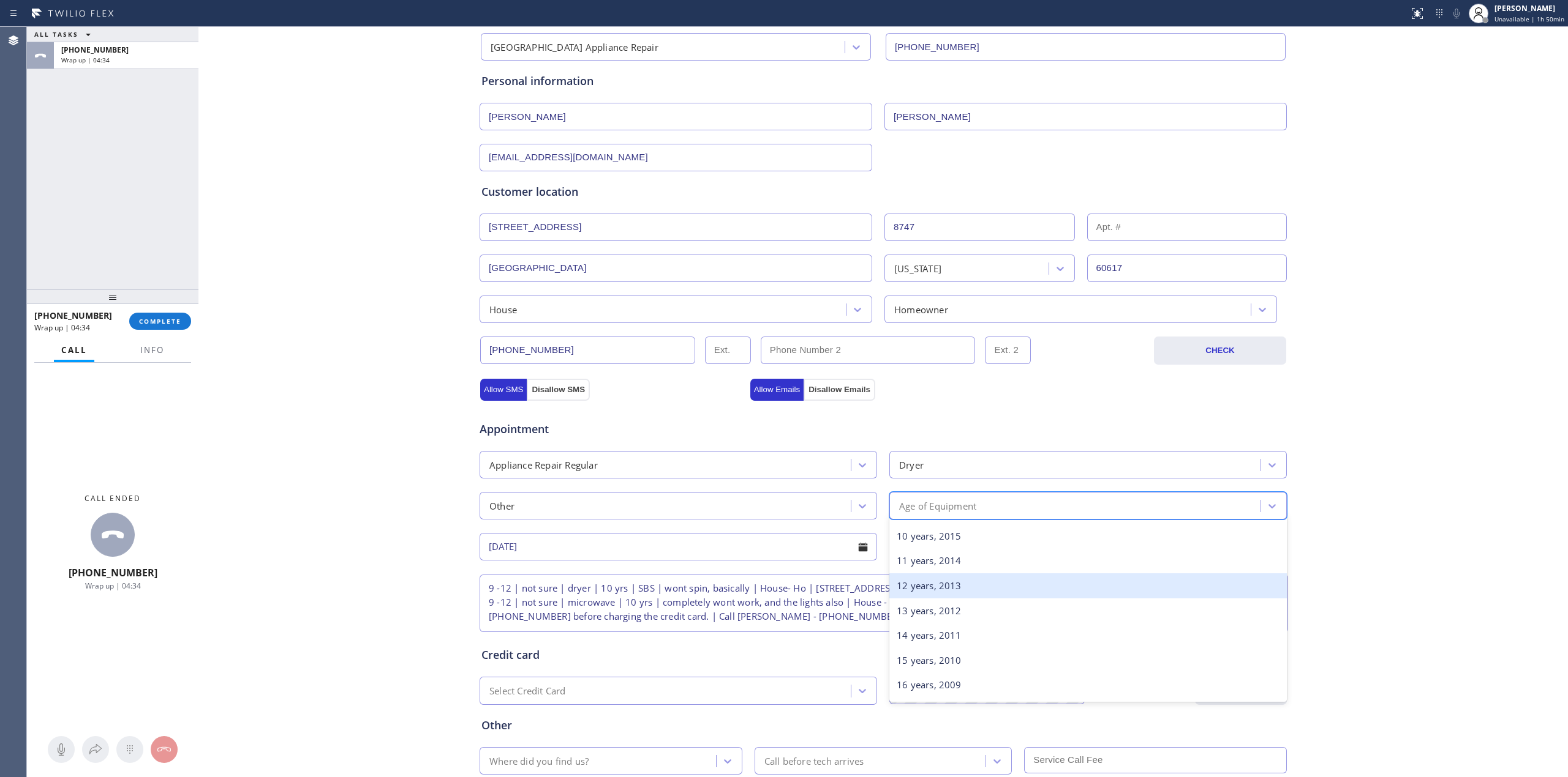
scroll to position [245, 0]
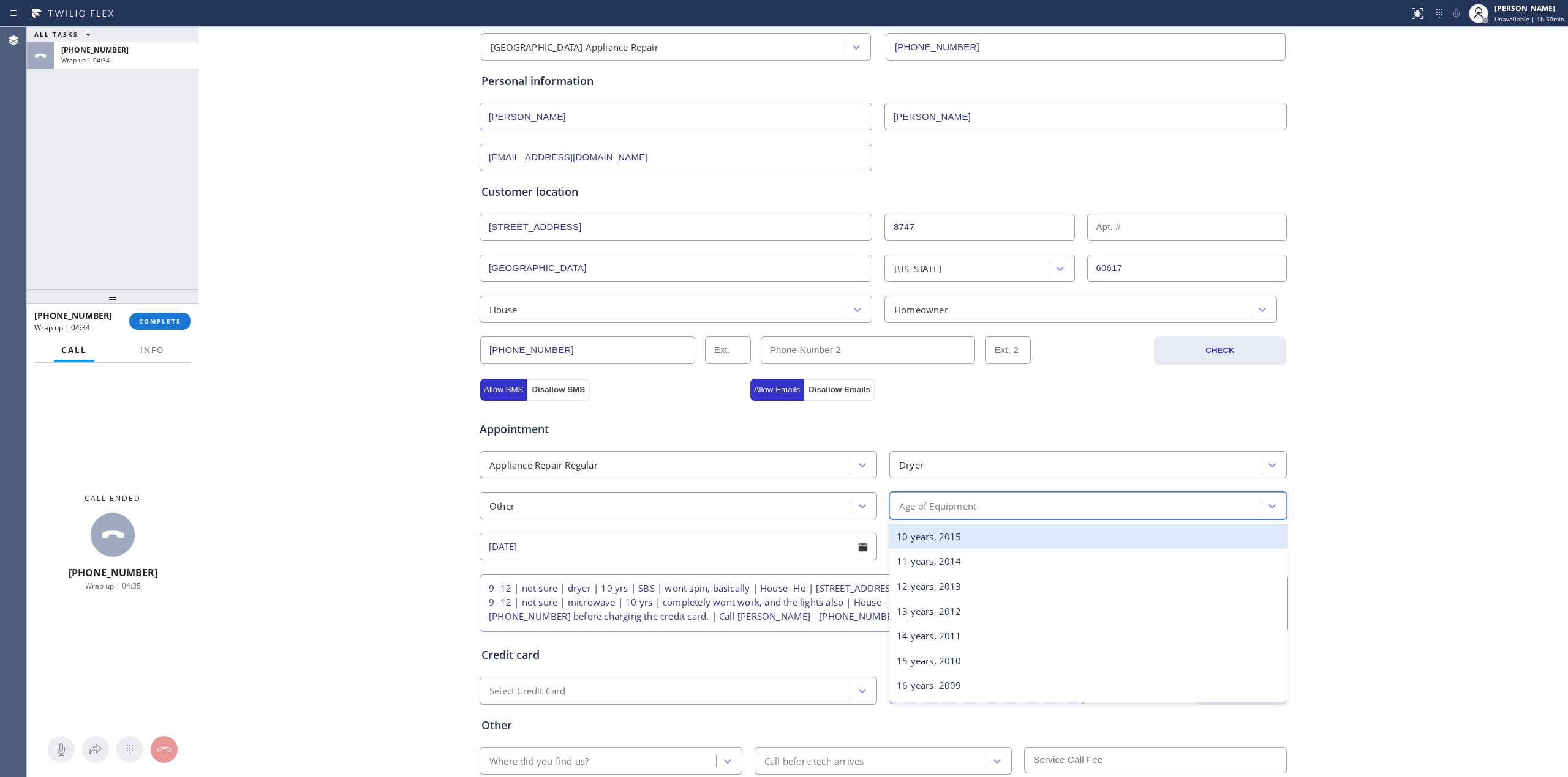
click at [932, 536] on div "10 years, 2015" at bounding box center [1087, 536] width 397 height 25
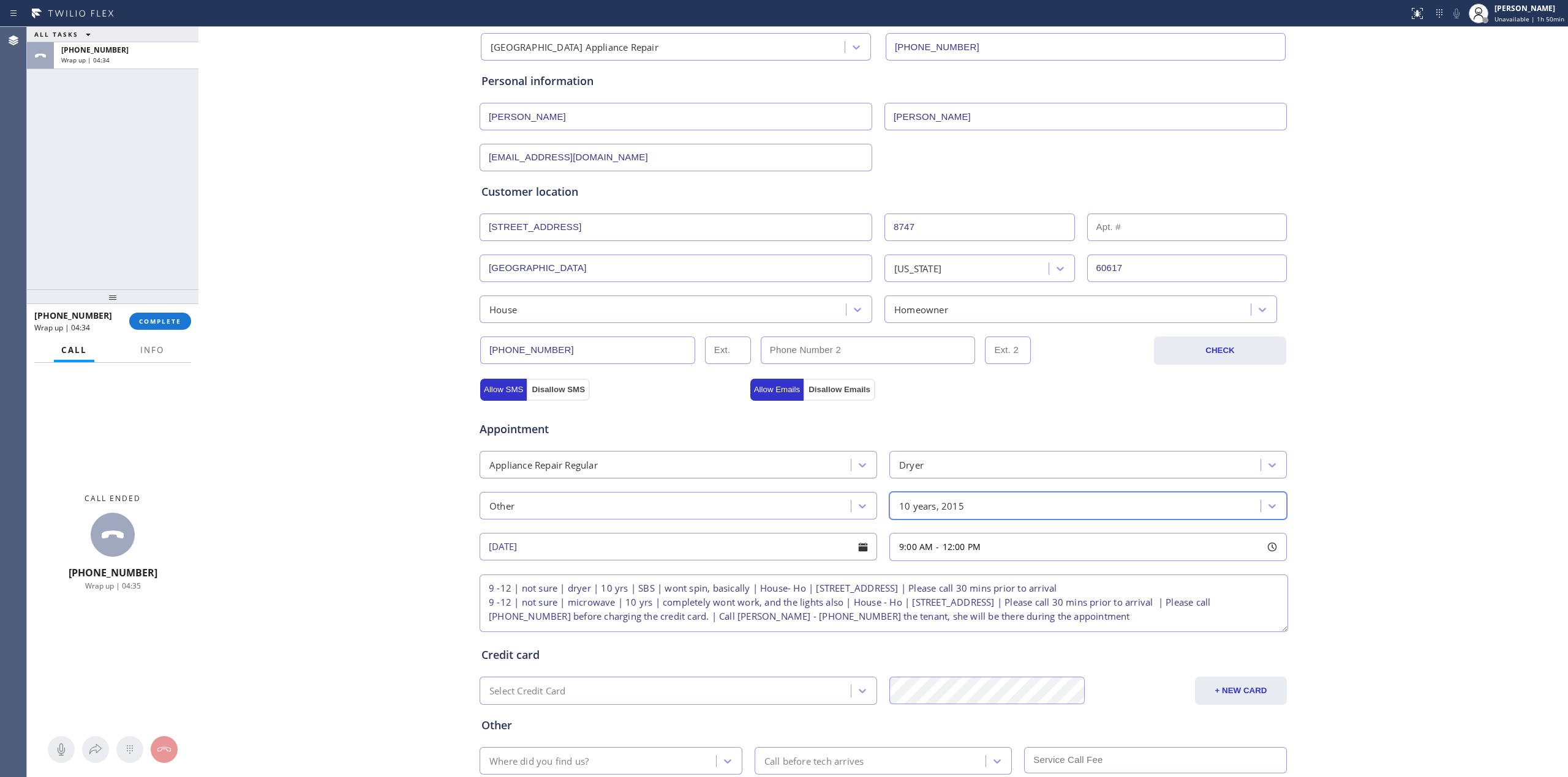
click at [361, 581] on div "Business location [GEOGRAPHIC_DATA] Appliance Repair [PHONE_NUMBER] Personal in…" at bounding box center [882, 411] width 1363 height 835
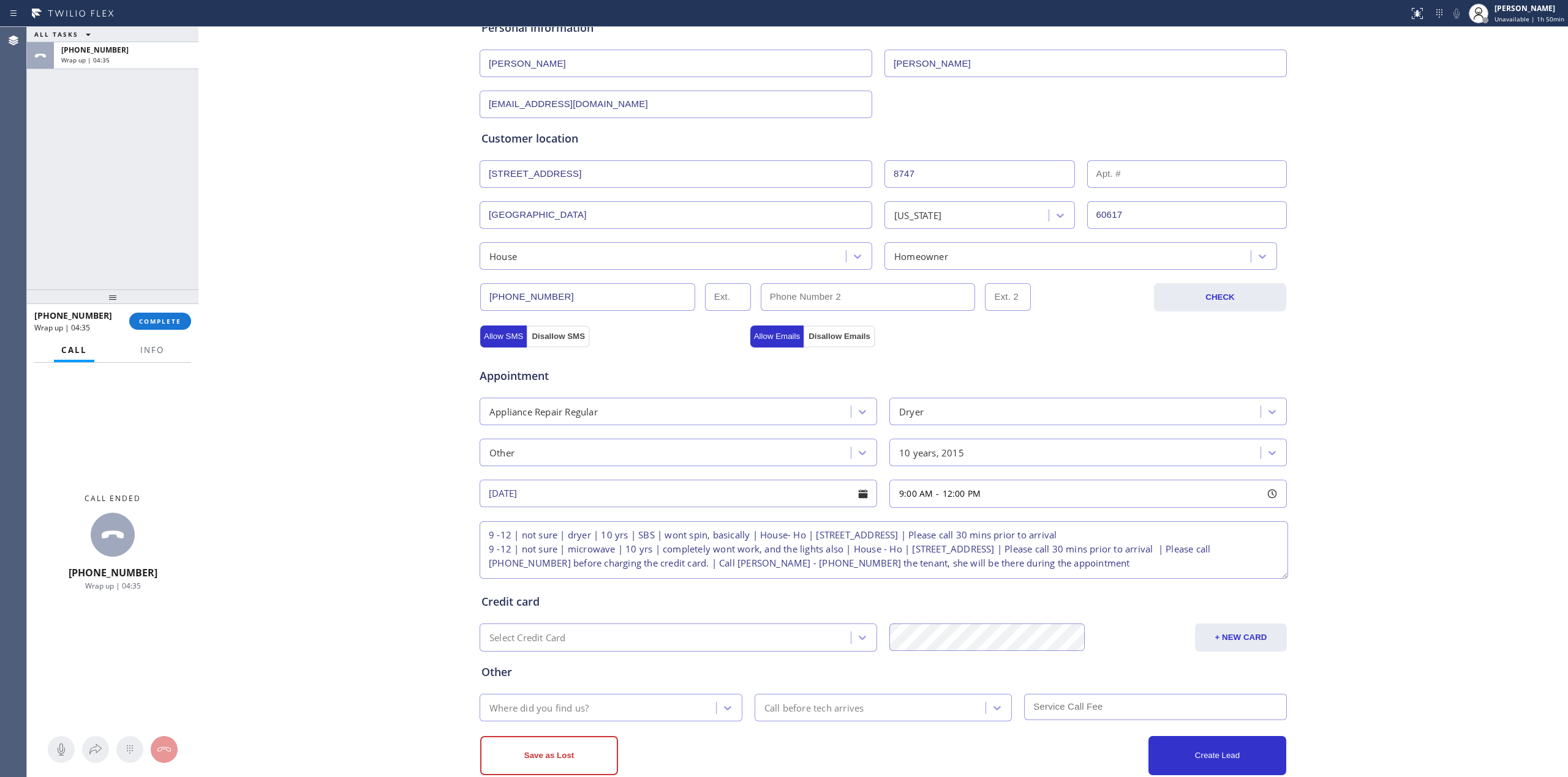
scroll to position [174, 0]
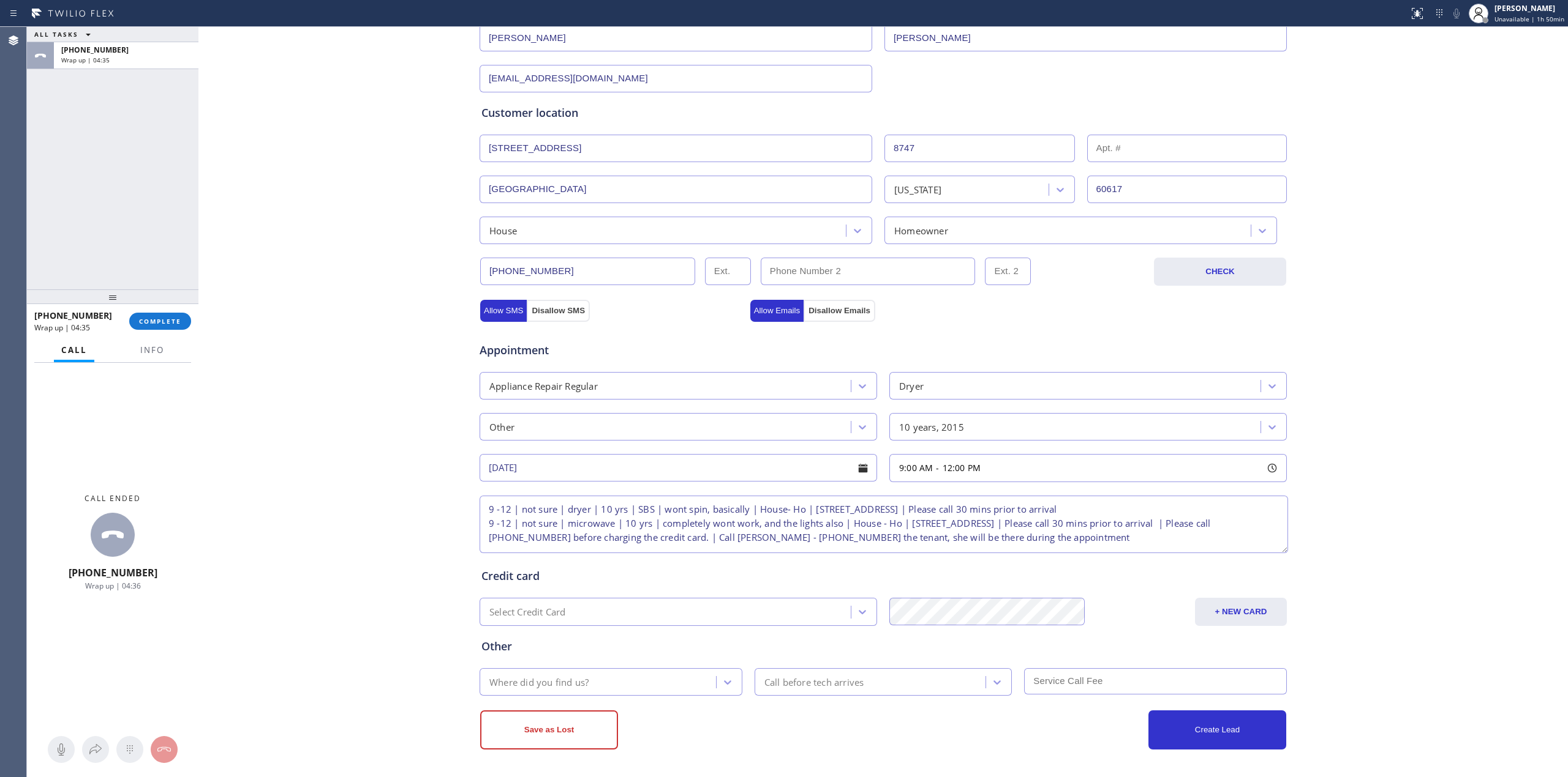
click at [647, 682] on div "Where did you find us?" at bounding box center [599, 682] width 232 height 22
type input "w"
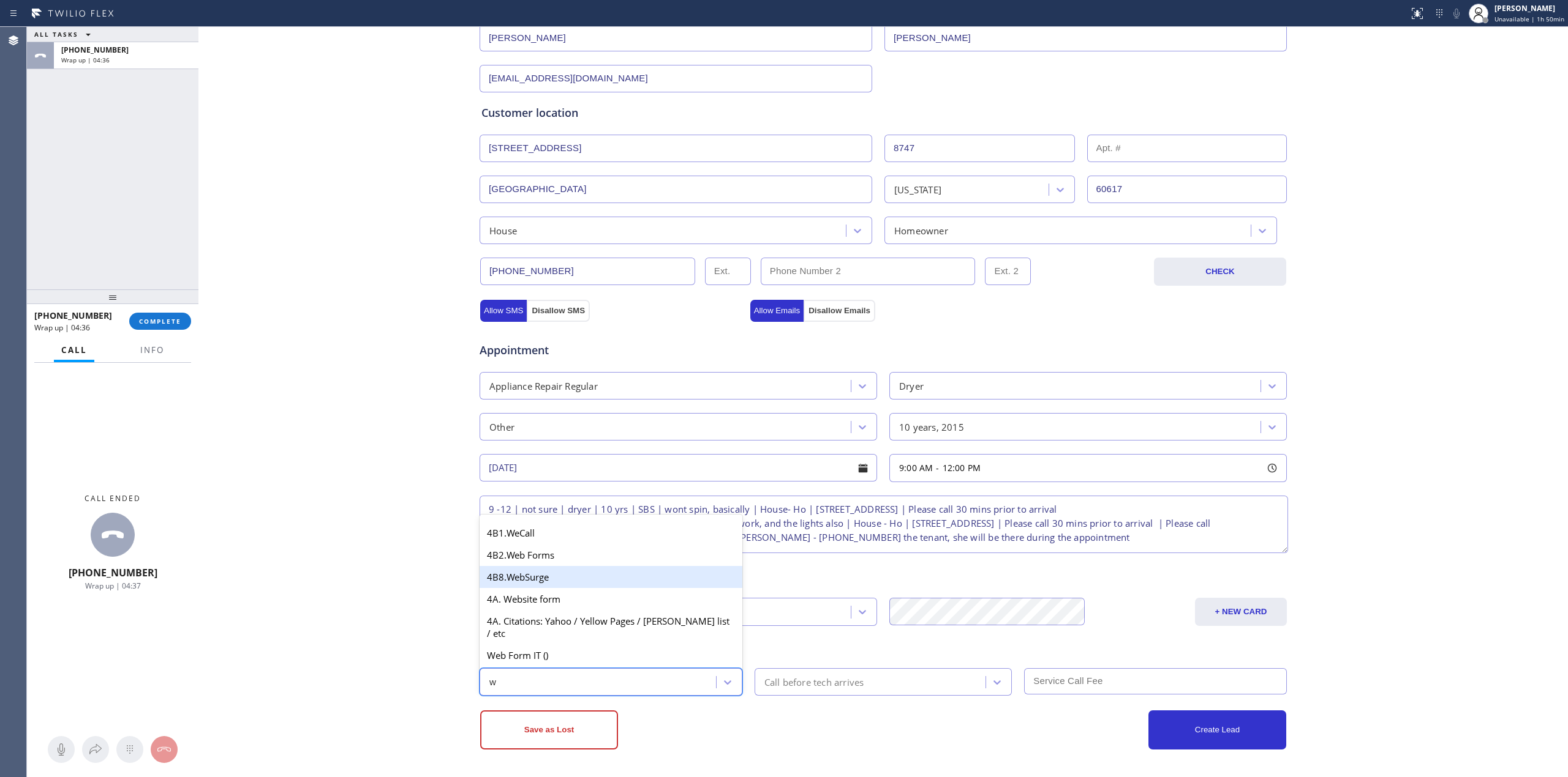
drag, startPoint x: 531, startPoint y: 608, endPoint x: 546, endPoint y: 612, distance: 15.5
click at [531, 608] on div "4A. Website form" at bounding box center [611, 599] width 262 height 22
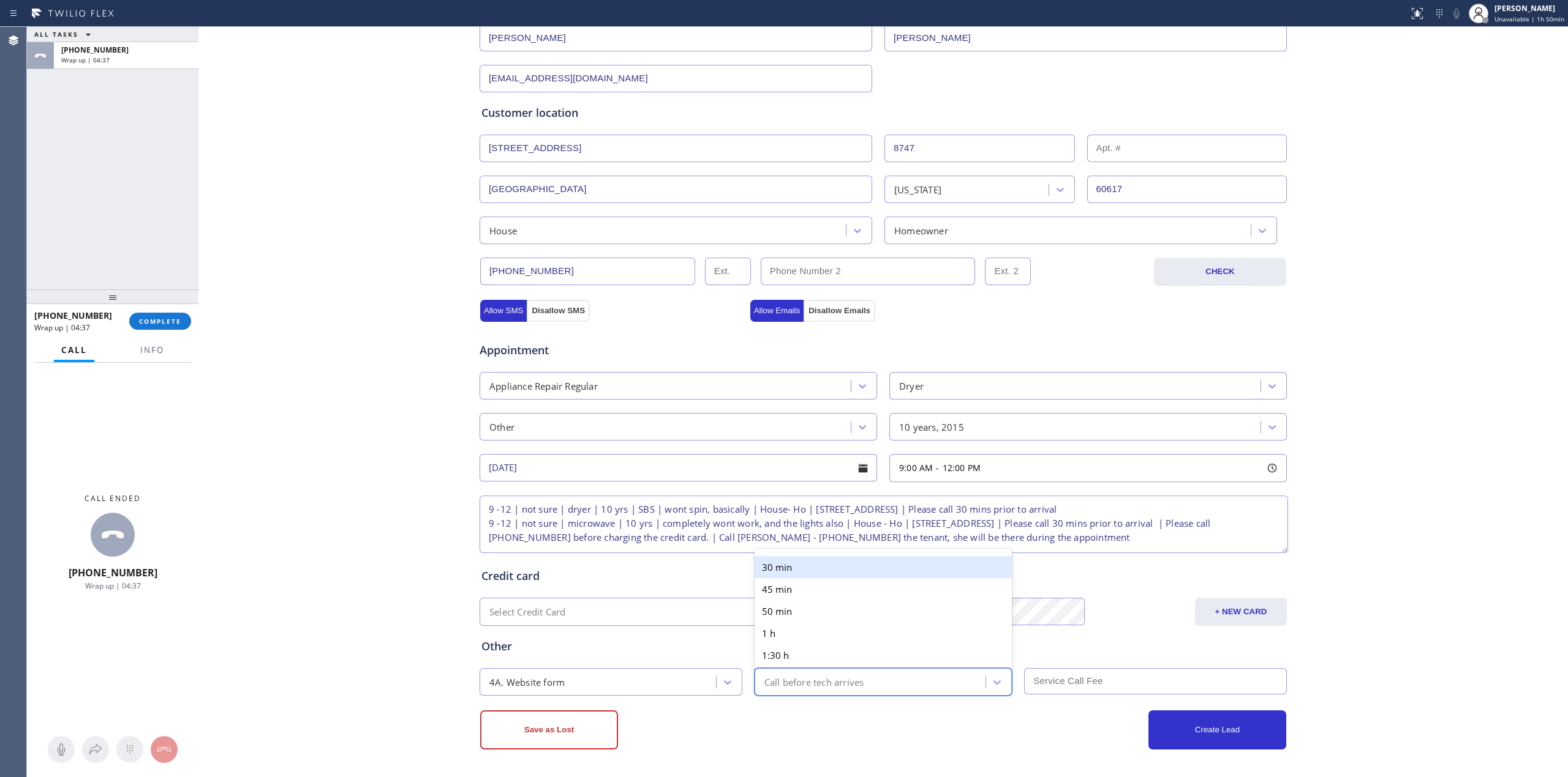
click at [851, 682] on div "Call before tech arrives" at bounding box center [814, 682] width 100 height 14
click at [808, 569] on div "30 min" at bounding box center [882, 567] width 258 height 22
click at [1094, 685] on input "text" at bounding box center [1155, 682] width 262 height 26
type input "105"
click at [517, 509] on textarea "9 -12 | not sure | dryer | 10 yrs | SBS | wont spin, basically | House- Ho | [S…" at bounding box center [883, 524] width 808 height 57
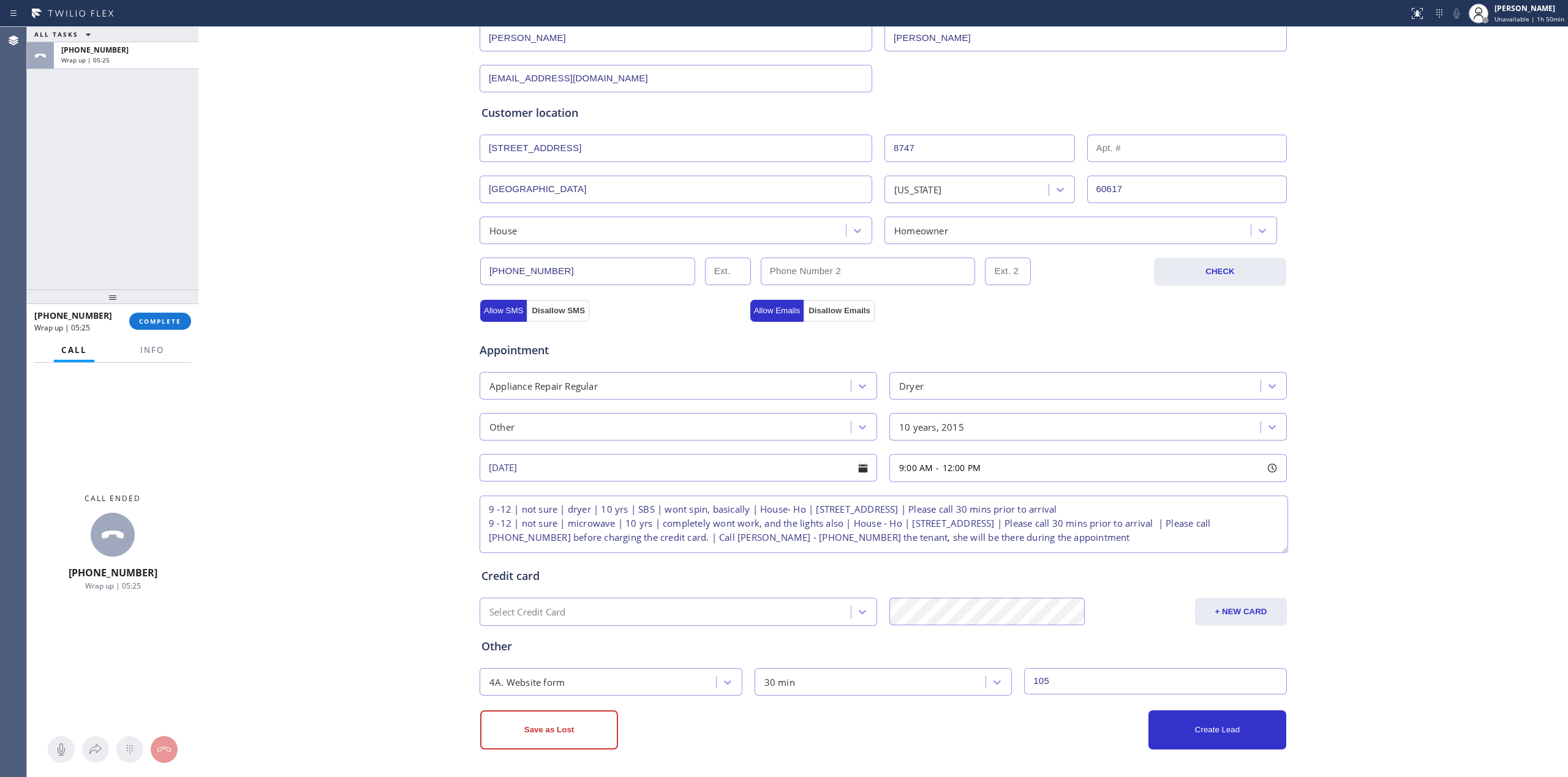
click at [512, 509] on textarea "9 -12 | not sure | dryer | 10 yrs | SBS | wont spin, basically | House- Ho | [S…" at bounding box center [883, 524] width 808 height 57
click at [515, 510] on textarea "9 -12 | not sure | dryer | 10 yrs | SBS | wont spin, basically | House- Ho | [S…" at bounding box center [883, 524] width 808 height 57
paste textarea "$105 |"
click at [540, 509] on textarea "9 -12 | $105 |not sure | dryer | 10 yrs | SBS | wont spin, basically | House- H…" at bounding box center [883, 524] width 808 height 57
drag, startPoint x: 544, startPoint y: 509, endPoint x: 514, endPoint y: 512, distance: 30.1
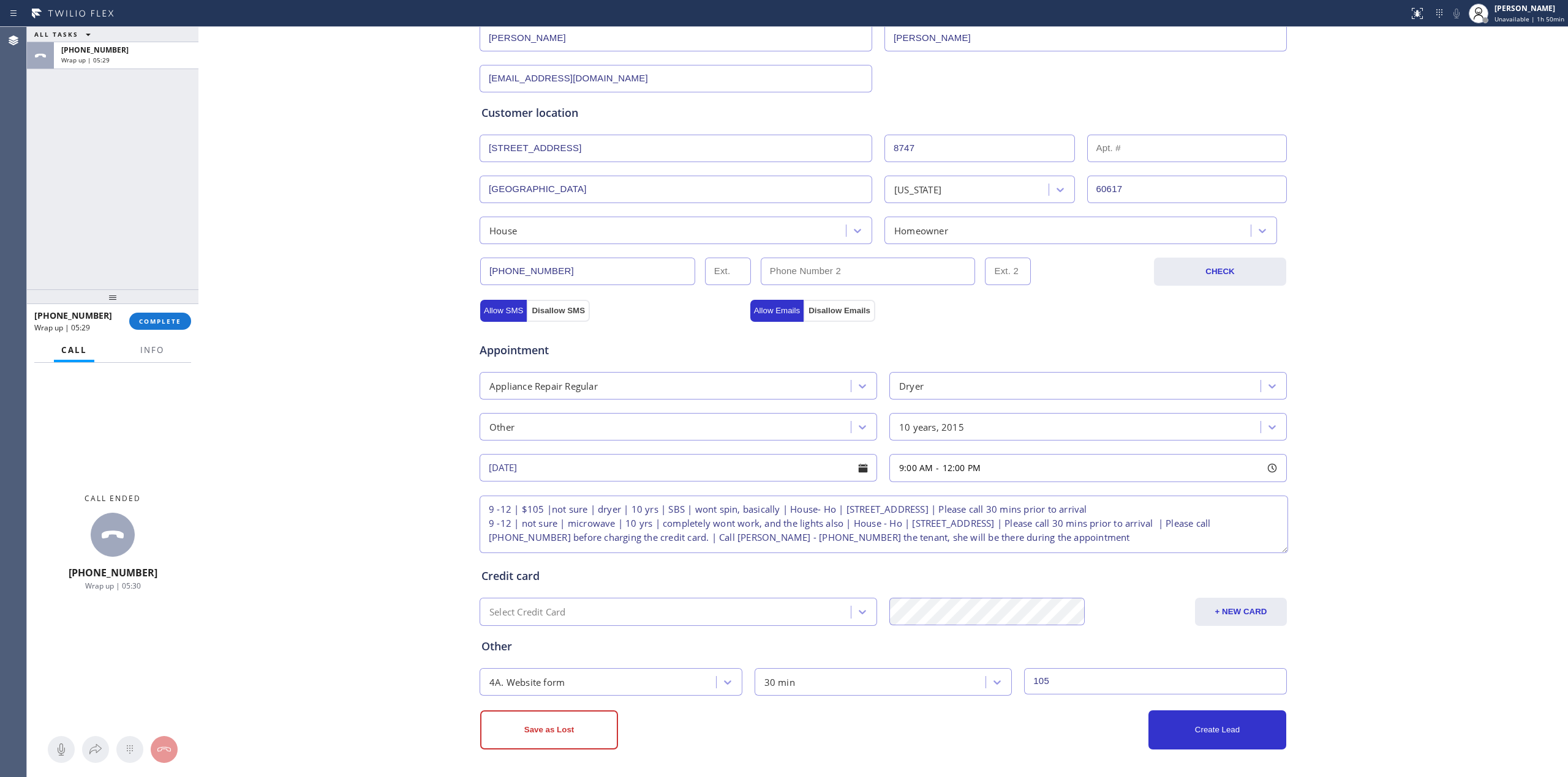
click at [514, 512] on textarea "9 -12 | $105 |not sure | dryer | 10 yrs | SBS | wont spin, basically | House- H…" at bounding box center [883, 524] width 808 height 57
click at [510, 528] on textarea "9 -12 | $105 |not sure | dryer | 10 yrs | SBS | wont spin, basically | House- H…" at bounding box center [883, 524] width 808 height 57
click at [513, 527] on textarea "9 -12 | $105 |not sure | dryer | 10 yrs | SBS | wont spin, basically | House- H…" at bounding box center [883, 524] width 808 height 57
paste textarea "$105 |"
click at [538, 529] on textarea "9 -12 | $105 |not sure | dryer | 10 yrs | SBS | wont spin, basically | House- H…" at bounding box center [883, 524] width 808 height 57
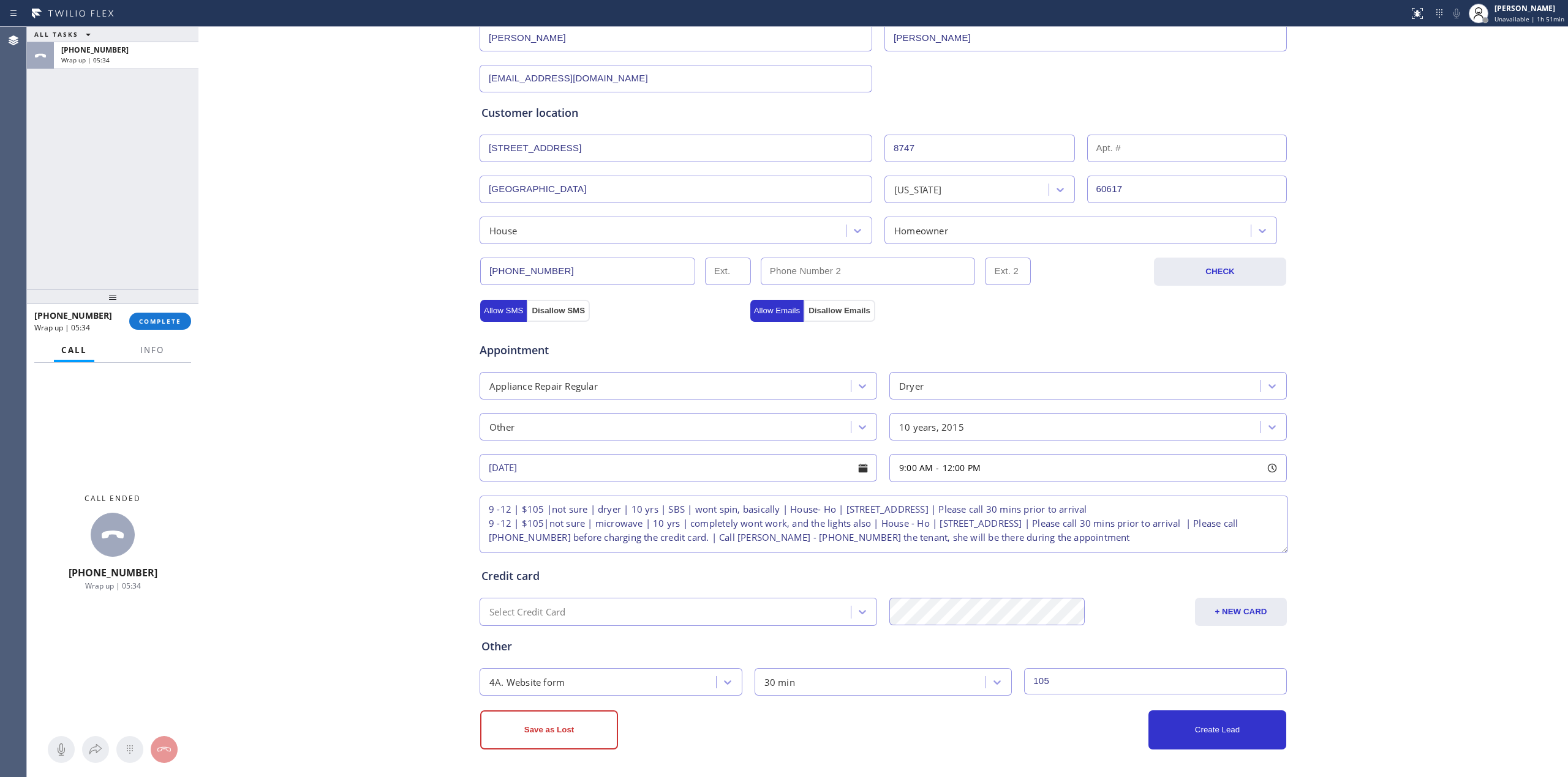
click at [515, 524] on textarea "9 -12 | $105 |not sure | dryer | 10 yrs | SBS | wont spin, basically | House- H…" at bounding box center [883, 524] width 808 height 57
type textarea "9 -12 | $105 |not sure | dryer | 10 yrs | SBS | wont spin, basically | House- H…"
click at [1260, 608] on button "+ NEW CARD" at bounding box center [1241, 612] width 92 height 28
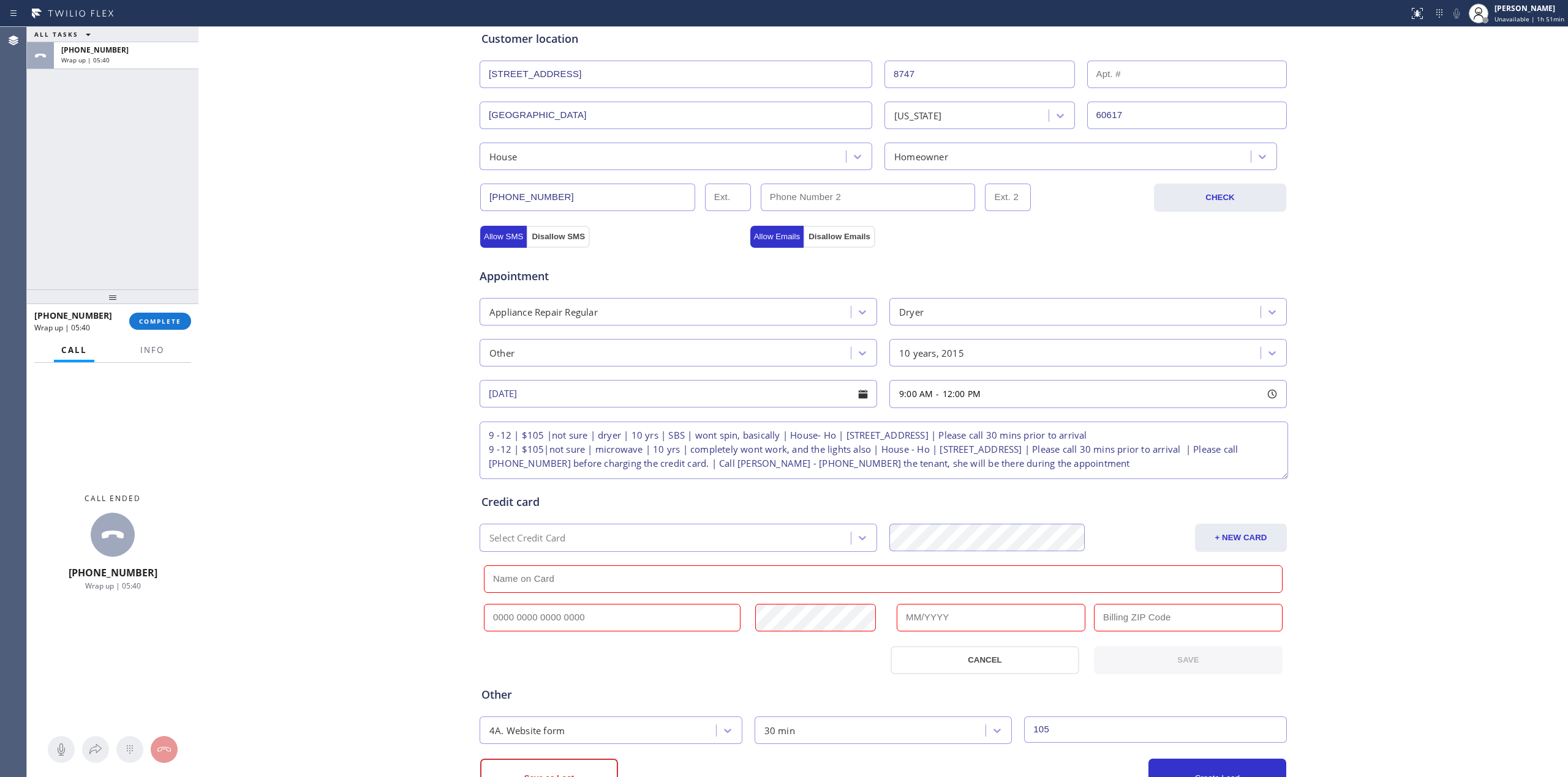
scroll to position [297, 0]
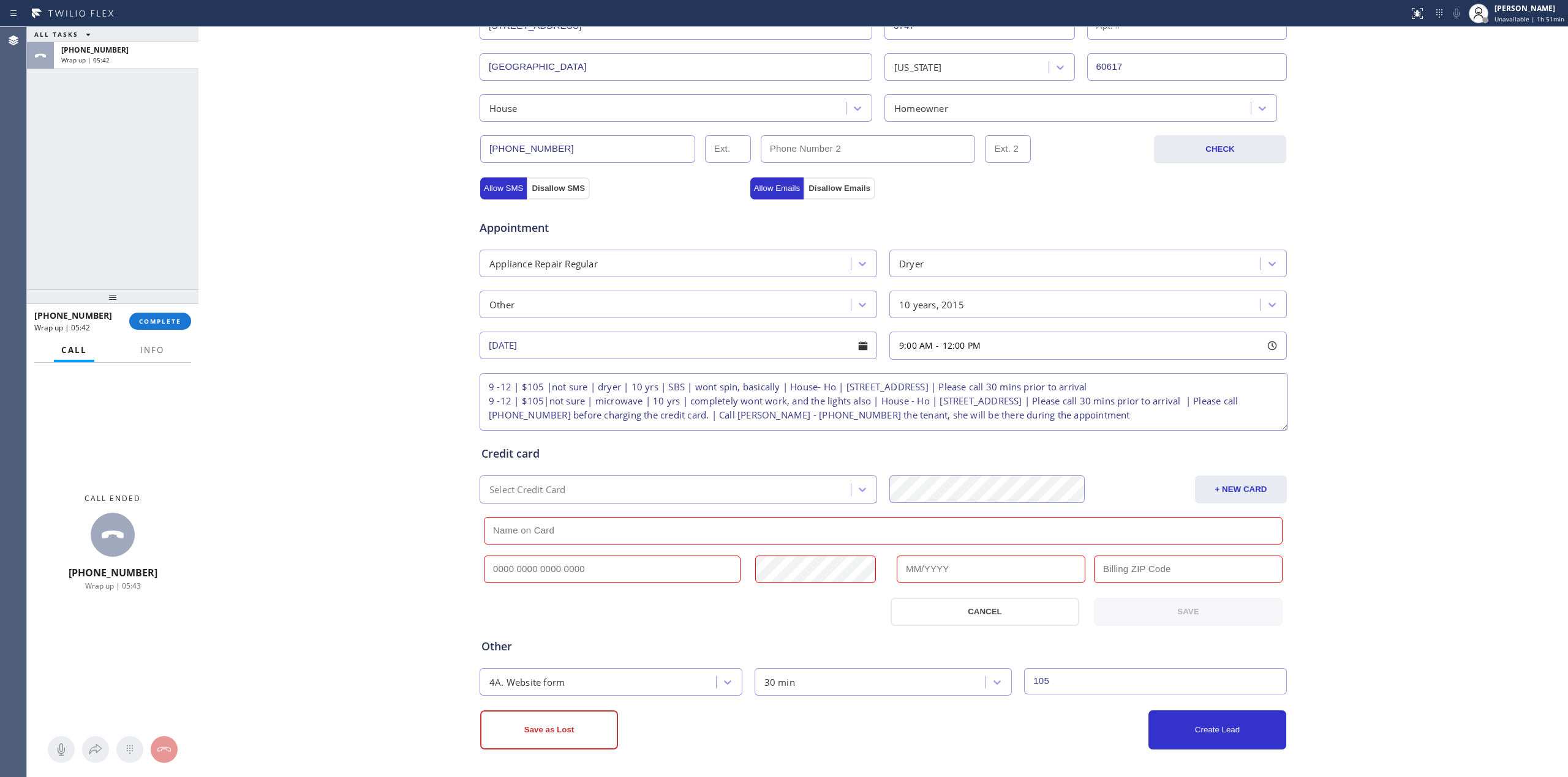
click at [717, 535] on input "text" at bounding box center [882, 530] width 799 height 27
paste input "[CREDIT_CARD_NUMBER]"
type input "[CREDIT_CARD_NUMBER]"
click at [600, 570] on input "text" at bounding box center [612, 569] width 257 height 27
paste input "[CREDIT_CARD_NUMBER]"
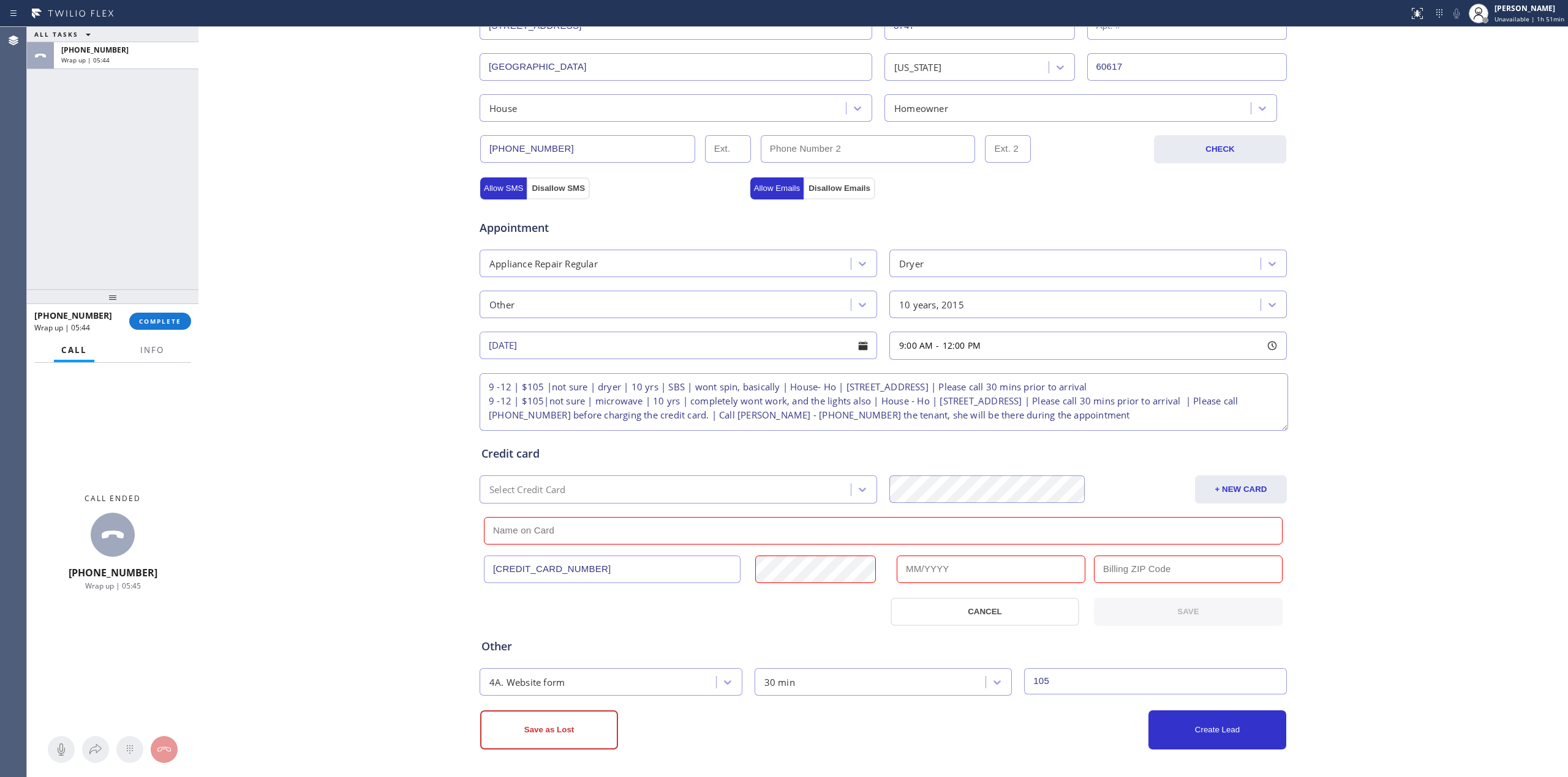
type input "[CREDIT_CARD_NUMBER]"
click at [694, 637] on div "Other 4A. Website form 30 min 105" at bounding box center [882, 661] width 808 height 70
click at [731, 524] on input "text" at bounding box center [882, 530] width 799 height 27
paste input "[PERSON_NAME]"
type input "[PERSON_NAME]"
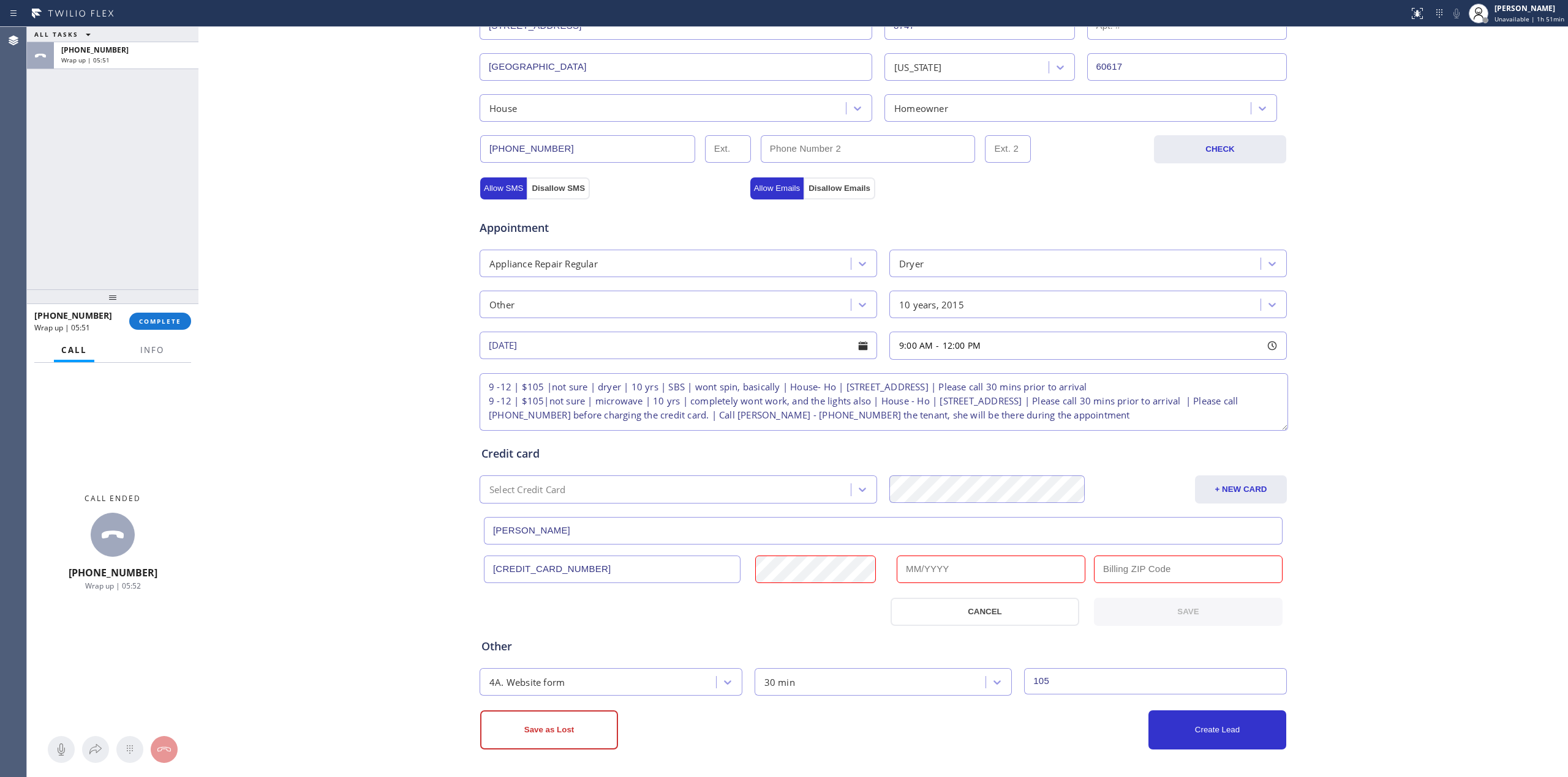
drag, startPoint x: 681, startPoint y: 632, endPoint x: 706, endPoint y: 627, distance: 25.5
click at [681, 632] on div "Other 4A. Website form 30 min 105" at bounding box center [882, 661] width 808 height 70
click at [995, 576] on input "text" at bounding box center [990, 569] width 188 height 27
click at [1421, 634] on div "Business location [GEOGRAPHIC_DATA] Appliance Repair [PHONE_NUMBER] Personal in…" at bounding box center [882, 271] width 1363 height 958
click at [947, 570] on input "05/27" at bounding box center [990, 569] width 188 height 27
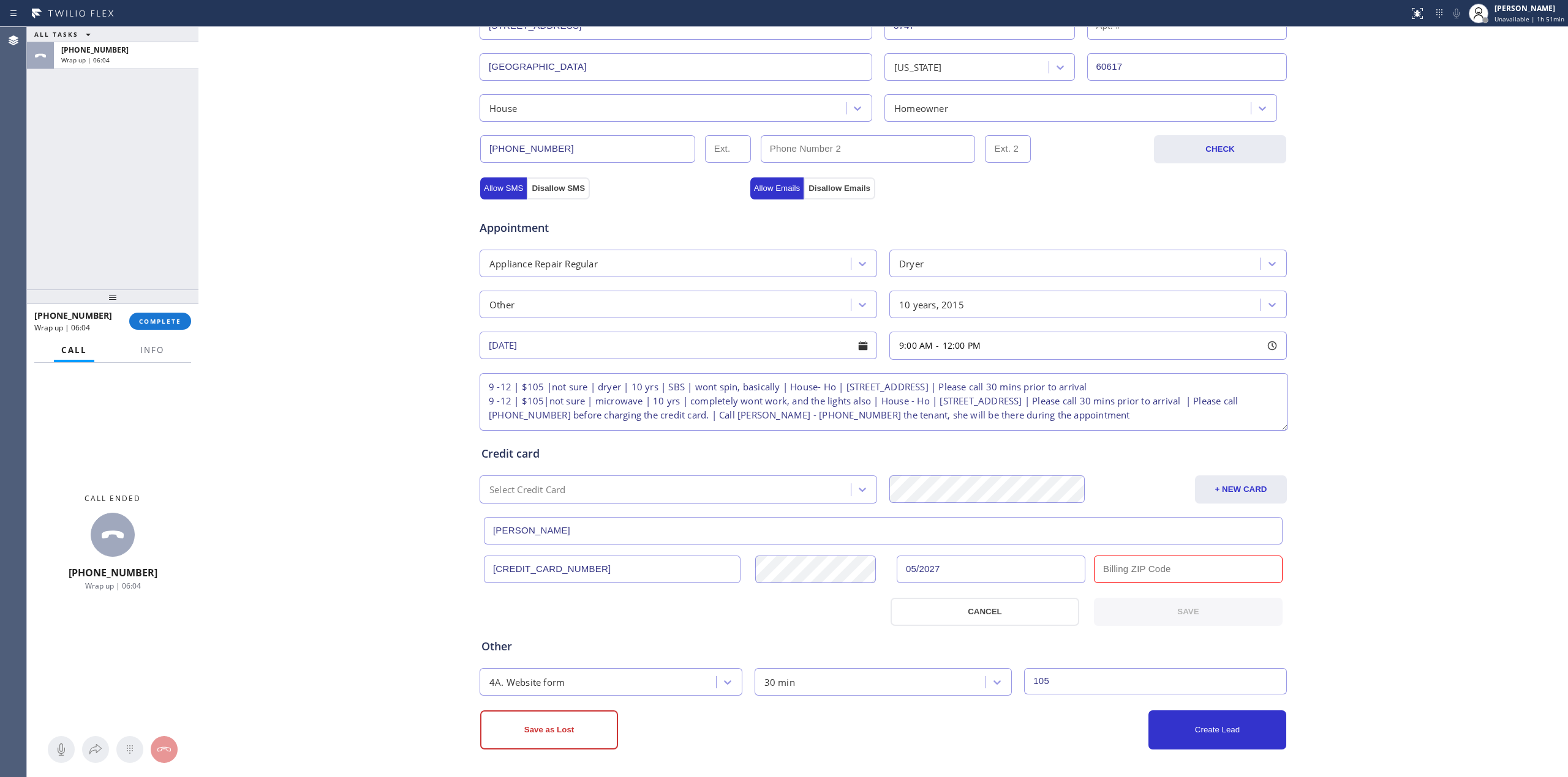
type input "05/2027"
click at [1369, 556] on div "Business location [GEOGRAPHIC_DATA] Appliance Repair [PHONE_NUMBER] Personal in…" at bounding box center [882, 271] width 1363 height 958
click at [1179, 566] on input "text" at bounding box center [1188, 569] width 188 height 27
click at [1087, 572] on div at bounding box center [1188, 577] width 203 height 42
drag, startPoint x: 1102, startPoint y: 572, endPoint x: 1116, endPoint y: 574, distance: 14.1
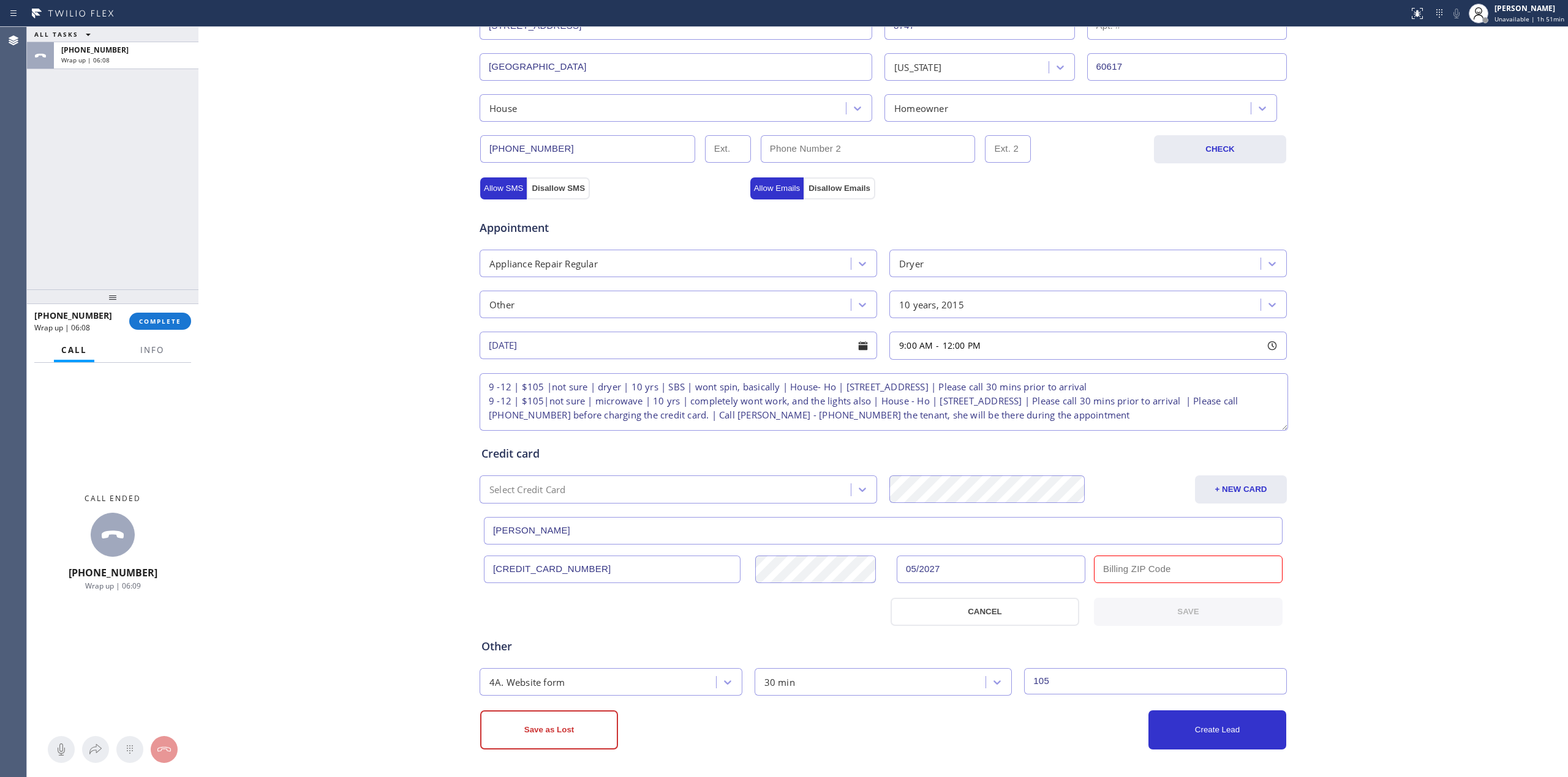
click at [1102, 572] on input "text" at bounding box center [1188, 569] width 188 height 27
paste input "60617"
type input "60617"
click at [1365, 584] on div "Business location [GEOGRAPHIC_DATA] Appliance Repair [PHONE_NUMBER] Personal in…" at bounding box center [882, 271] width 1363 height 958
click at [1214, 615] on button "SAVE" at bounding box center [1188, 612] width 188 height 28
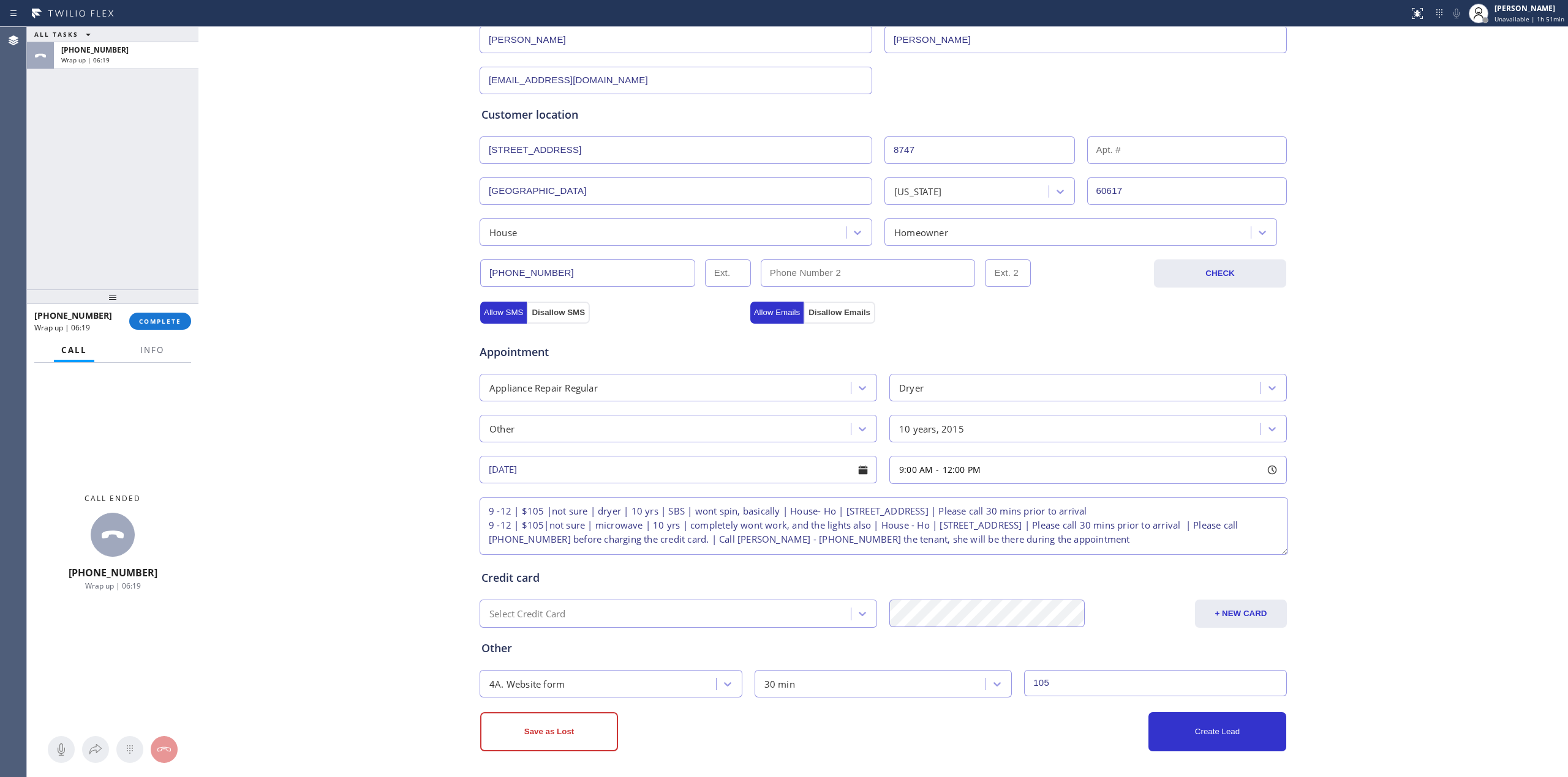
scroll to position [174, 0]
click at [959, 231] on div "Homeowner" at bounding box center [1069, 230] width 362 height 22
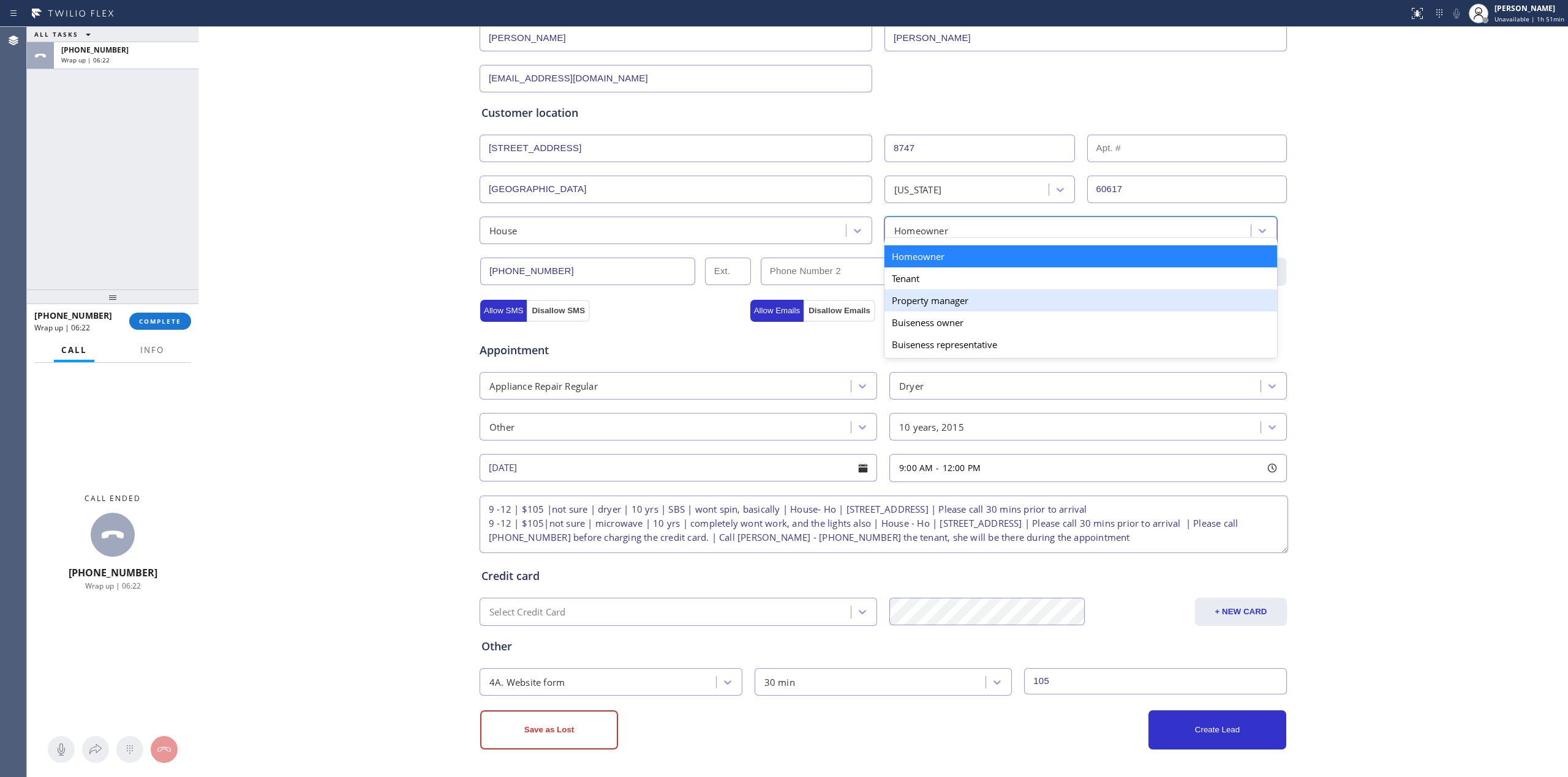
click at [934, 301] on div "Property manager" at bounding box center [1080, 301] width 392 height 22
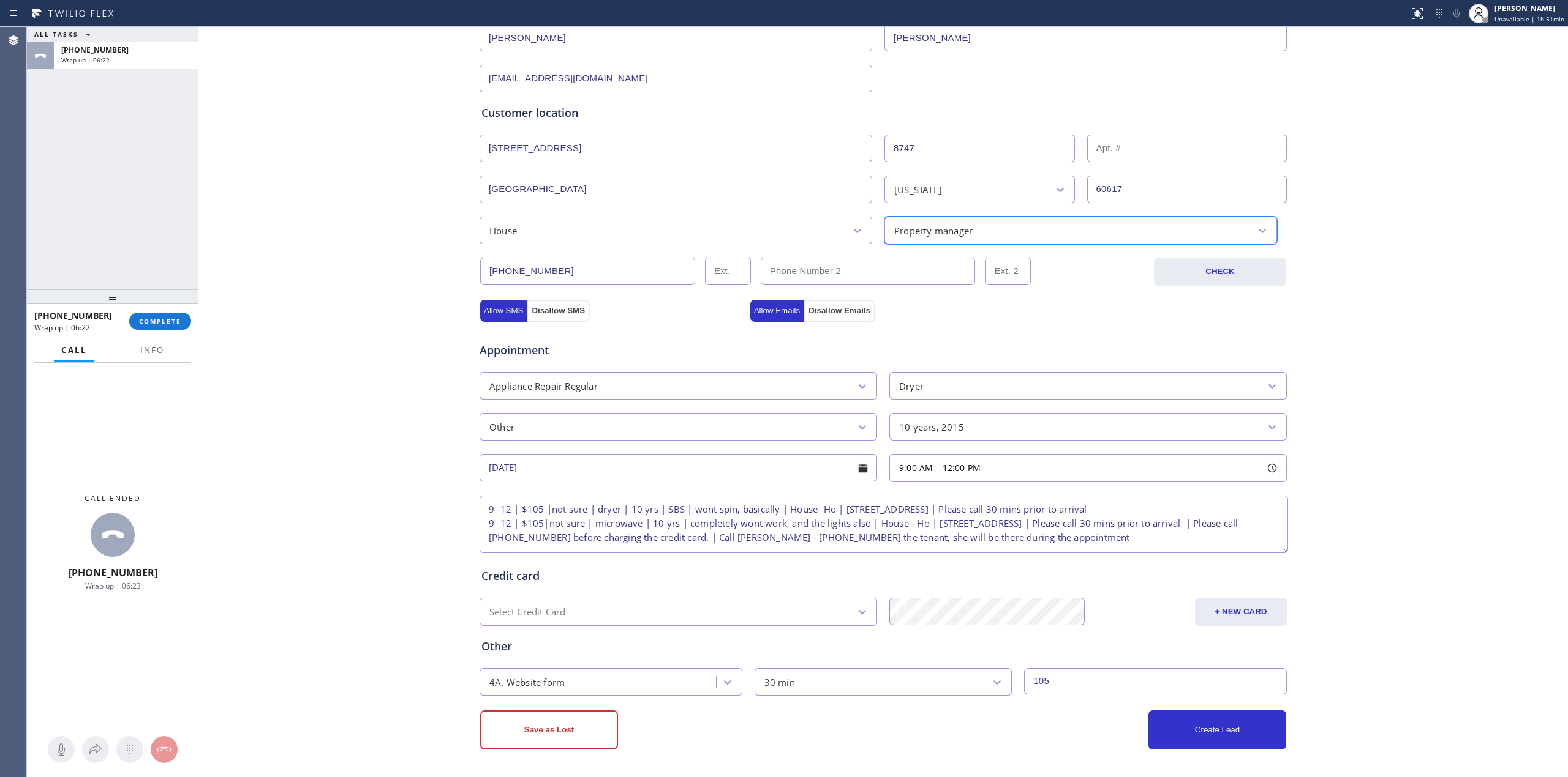
click at [1387, 509] on div "Business location [GEOGRAPHIC_DATA] Appliance Repair [PHONE_NUMBER] Personal in…" at bounding box center [882, 331] width 1363 height 835
click at [1198, 732] on button "Create Lead" at bounding box center [1217, 730] width 138 height 39
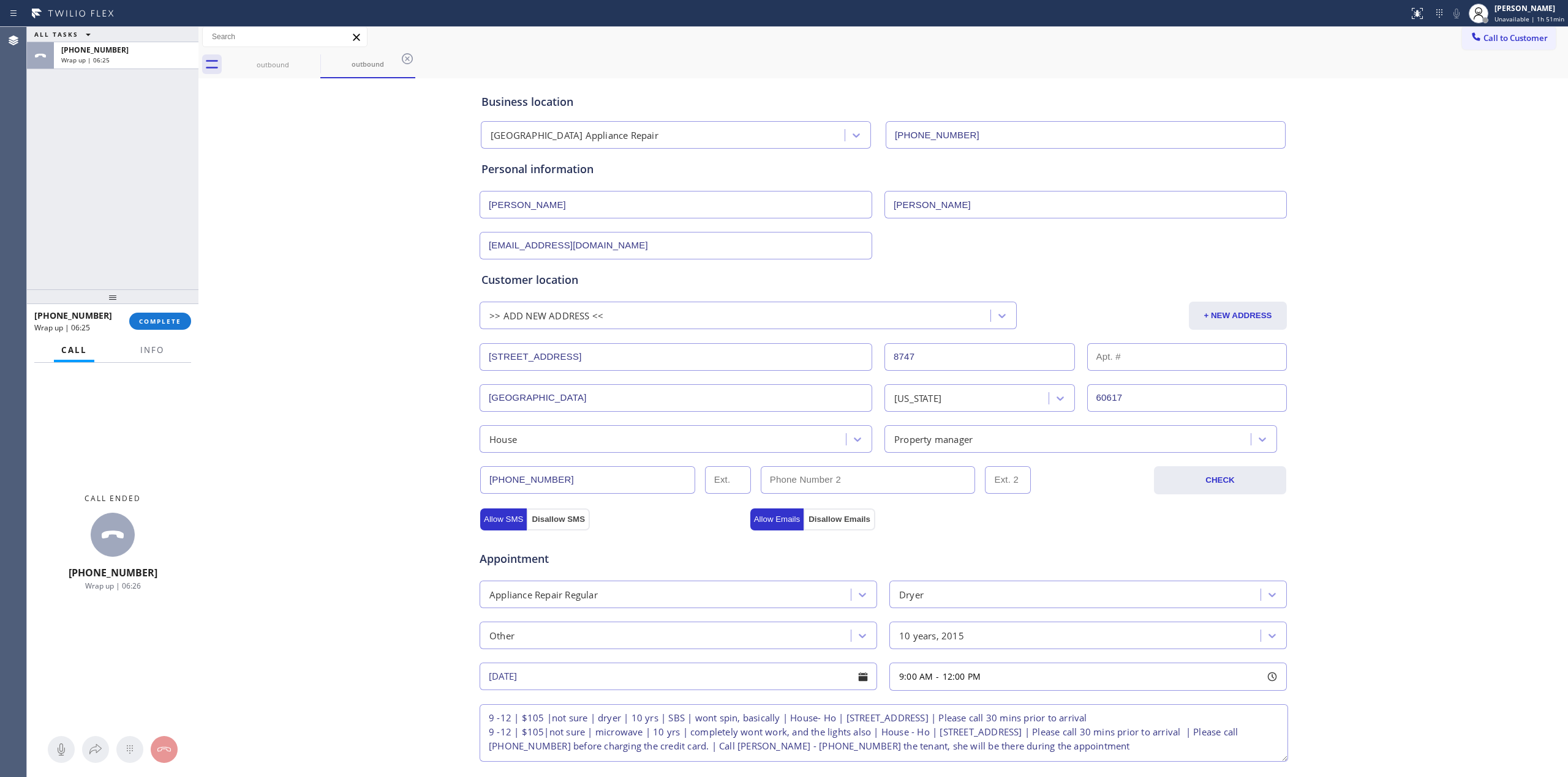
scroll to position [0, 0]
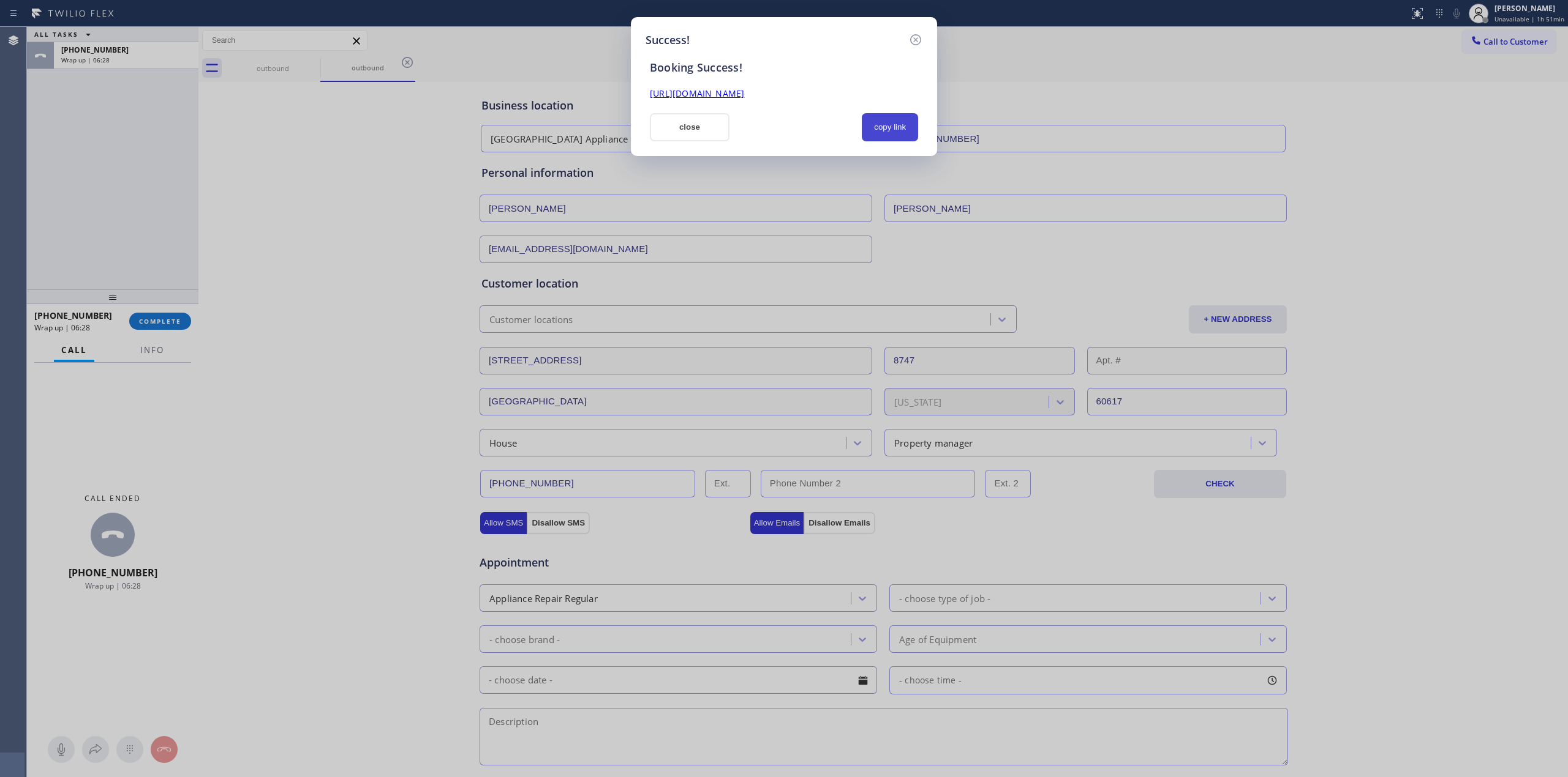
click at [900, 139] on button "copy link" at bounding box center [890, 127] width 56 height 28
click at [890, 128] on button "copy link" at bounding box center [890, 127] width 56 height 28
click at [714, 126] on button "close" at bounding box center [689, 127] width 80 height 28
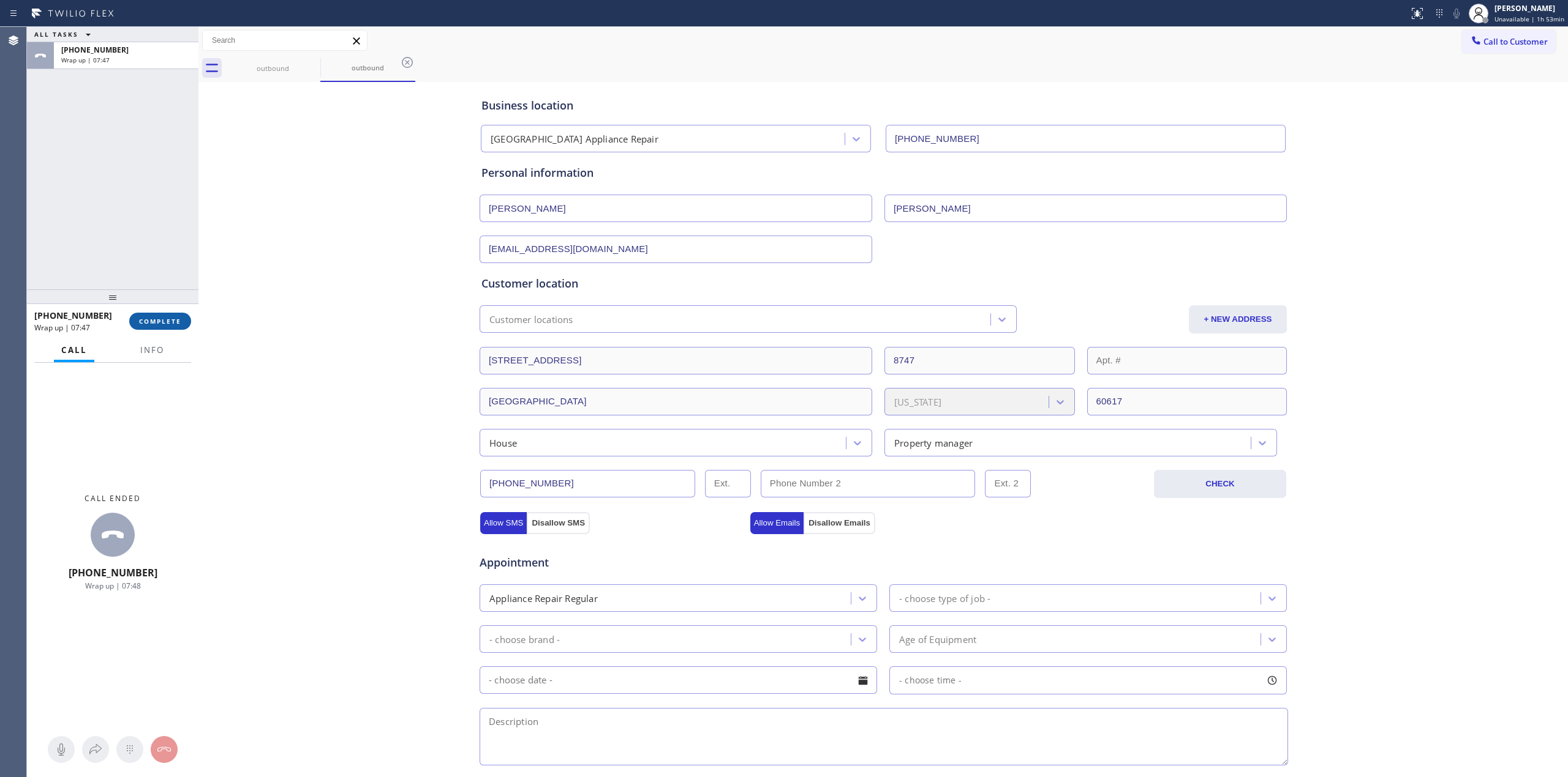
click at [172, 326] on button "COMPLETE" at bounding box center [160, 321] width 62 height 17
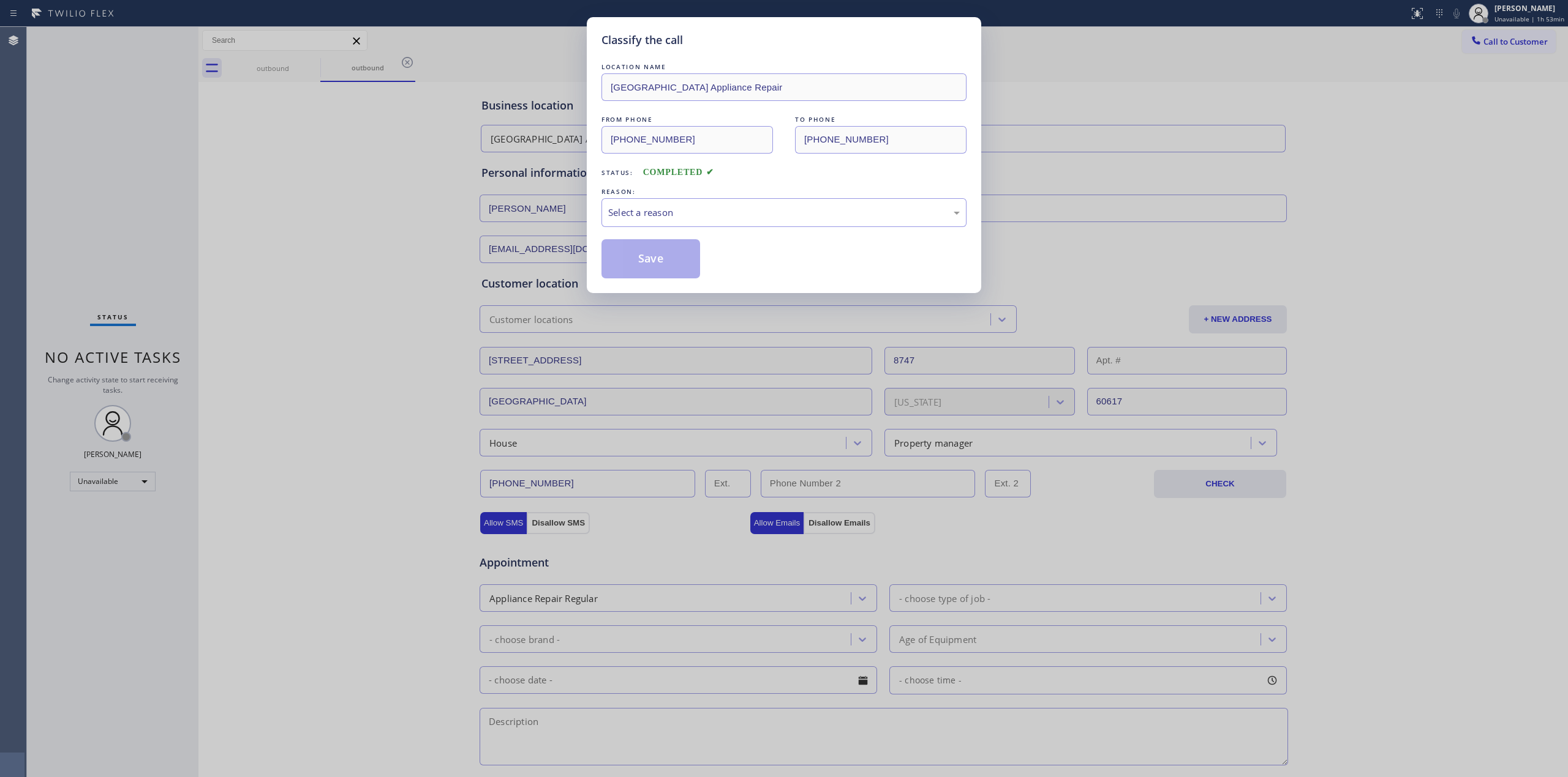
click at [701, 194] on div "REASON:" at bounding box center [784, 192] width 365 height 13
click at [696, 208] on div "Select a reason" at bounding box center [783, 213] width 351 height 14
click at [632, 258] on button "Save" at bounding box center [650, 259] width 98 height 39
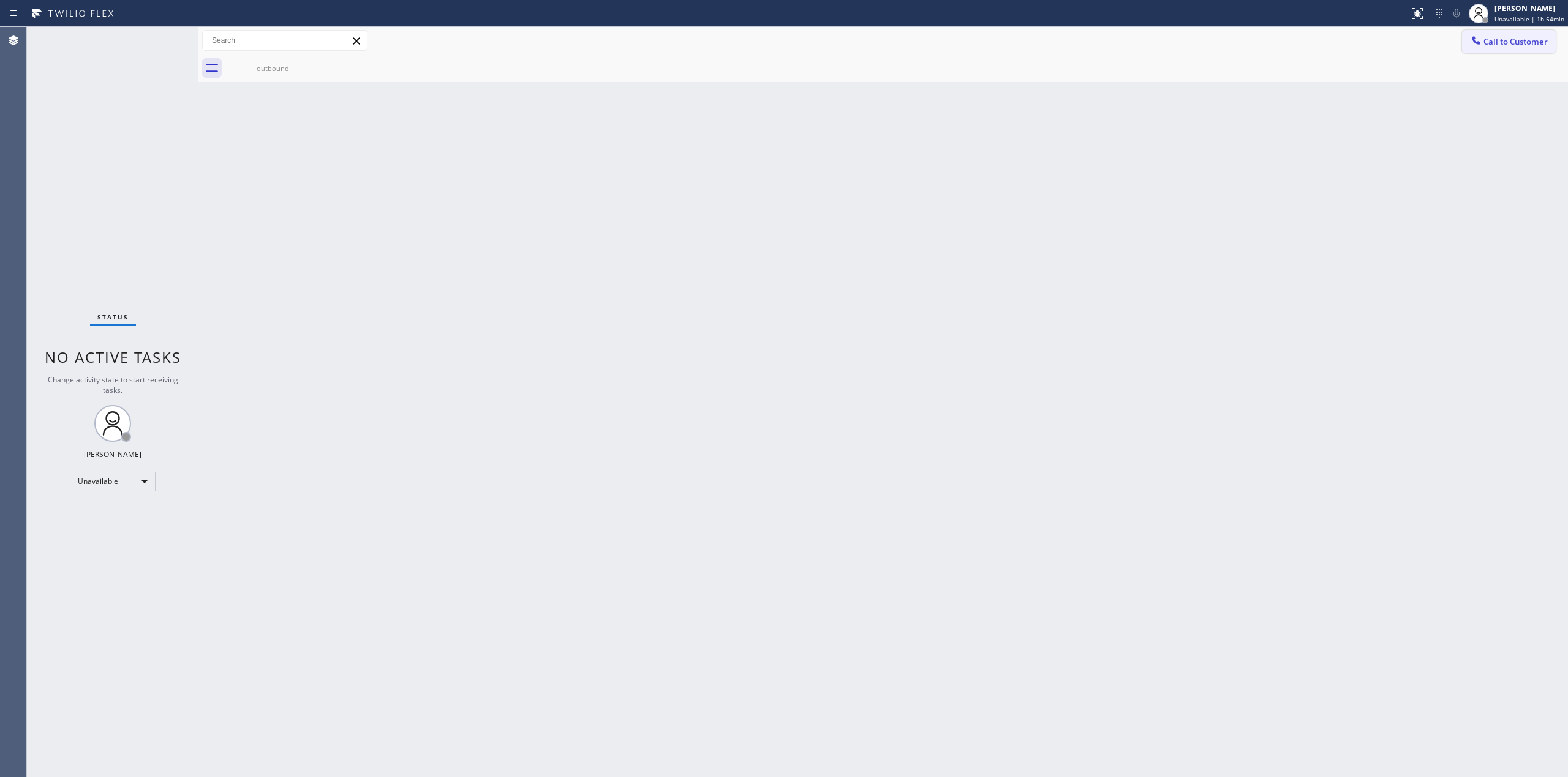
drag, startPoint x: 1522, startPoint y: 39, endPoint x: 1025, endPoint y: 267, distance: 546.8
click at [1522, 41] on span "Call to Customer" at bounding box center [1515, 42] width 65 height 11
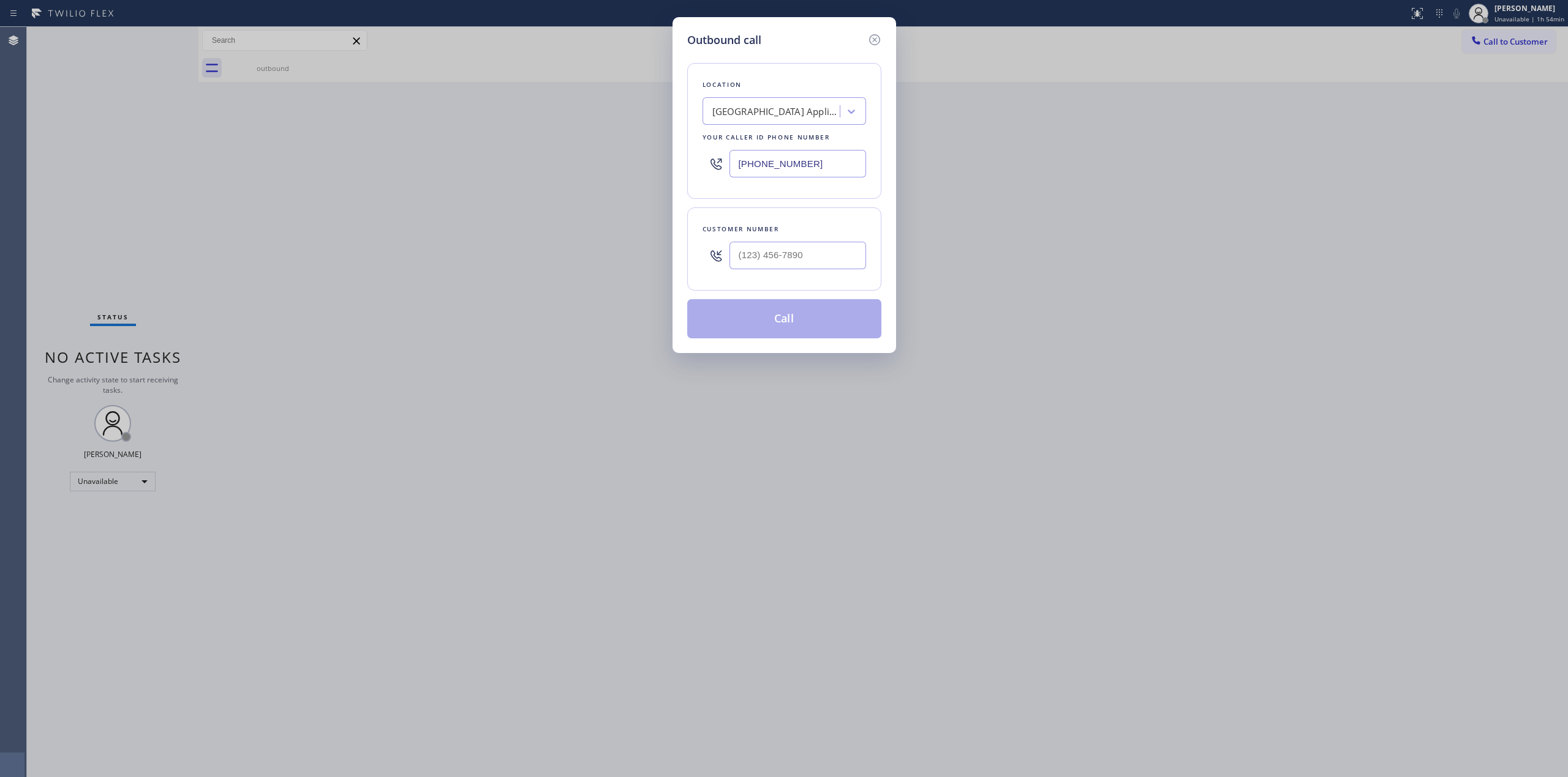
click at [826, 285] on div "Customer number" at bounding box center [784, 249] width 194 height 83
paste input "text"
drag, startPoint x: 809, startPoint y: 250, endPoint x: 831, endPoint y: 266, distance: 27.2
click at [809, 248] on input "(___) ___-____" at bounding box center [798, 255] width 137 height 27
type input "(___) ___-____"
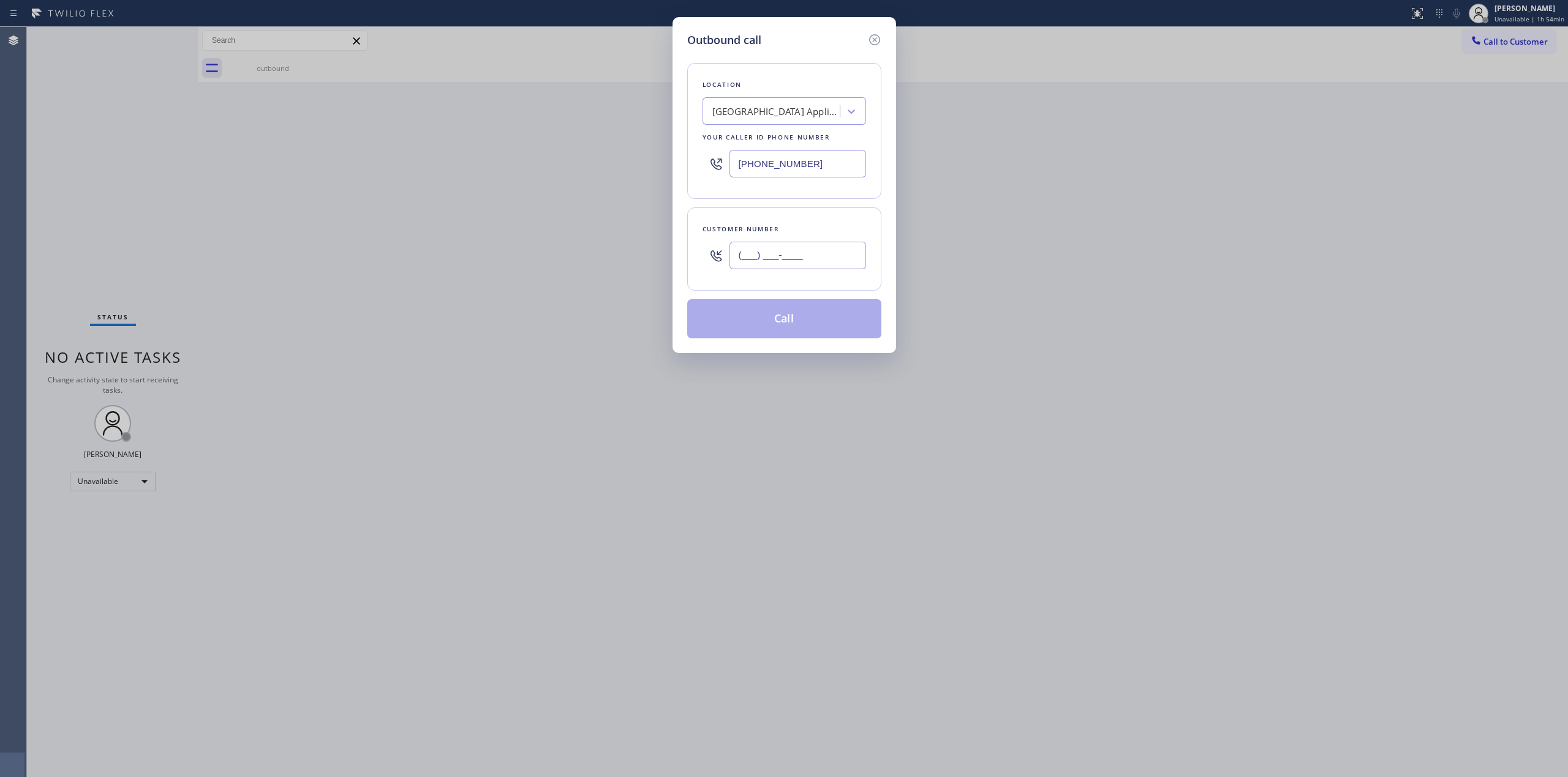
drag, startPoint x: 831, startPoint y: 254, endPoint x: 724, endPoint y: 265, distance: 107.6
click at [725, 265] on div "(___) ___-____" at bounding box center [784, 256] width 164 height 39
paste input "773) 746-6343"
type input "[PHONE_NUMBER]"
drag, startPoint x: 817, startPoint y: 160, endPoint x: 701, endPoint y: 160, distance: 116.0
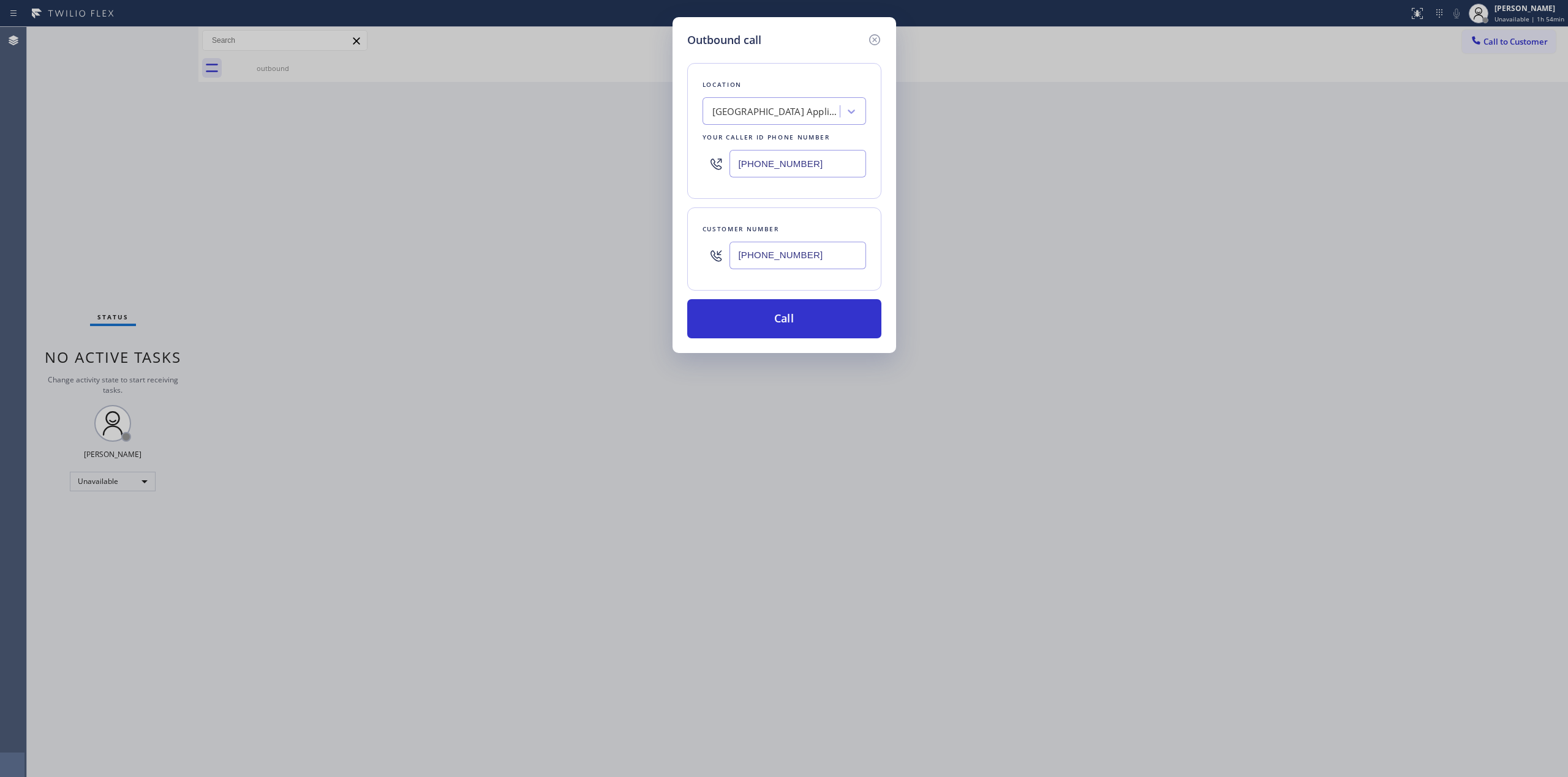
click at [713, 160] on div "[PHONE_NUMBER]" at bounding box center [784, 164] width 164 height 39
paste input "text"
type input "[PHONE_NUMBER]"
click at [792, 309] on button "Call" at bounding box center [784, 319] width 194 height 39
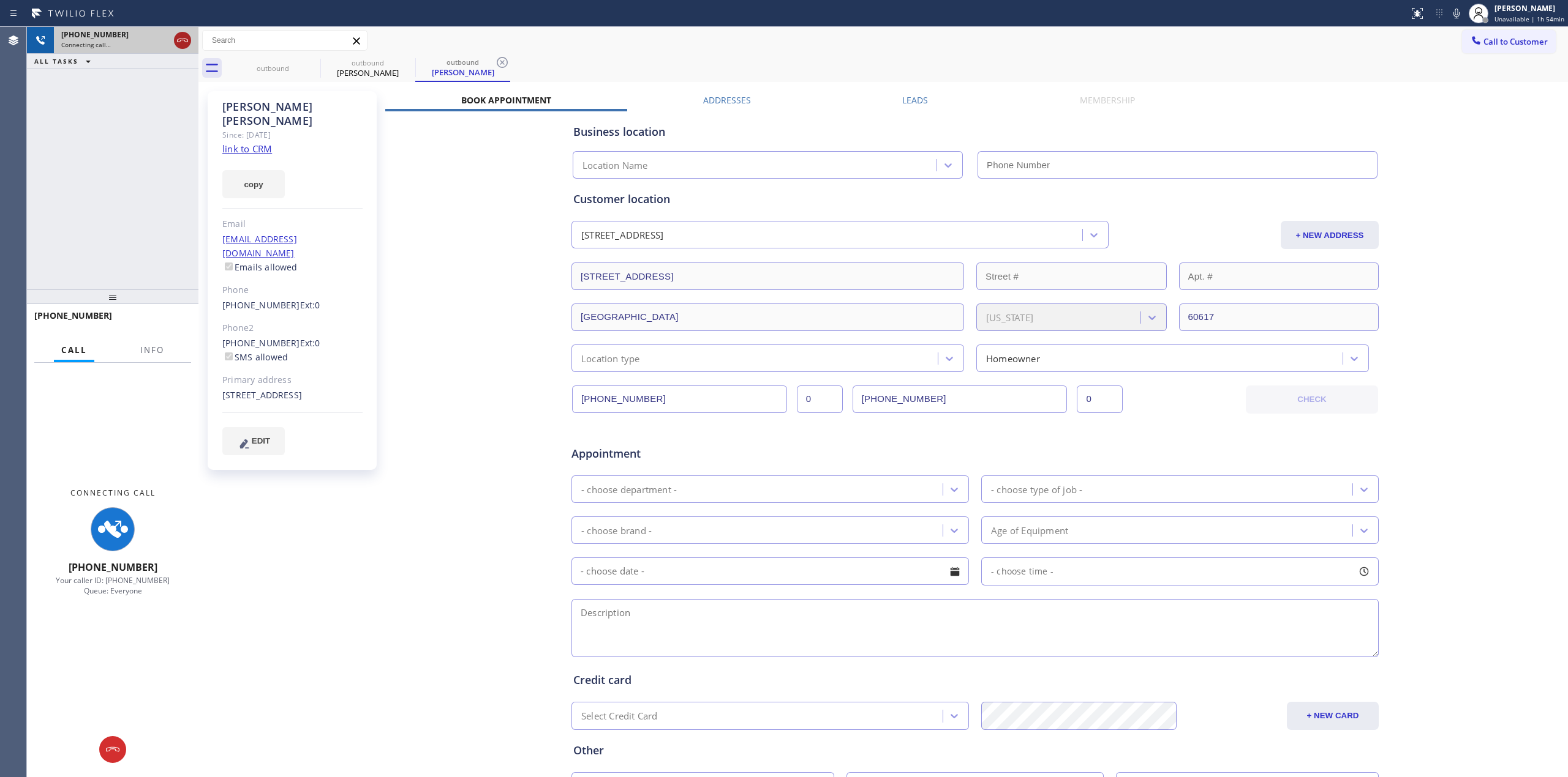
click at [182, 45] on icon at bounding box center [183, 40] width 15 height 15
type input "[PHONE_NUMBER]"
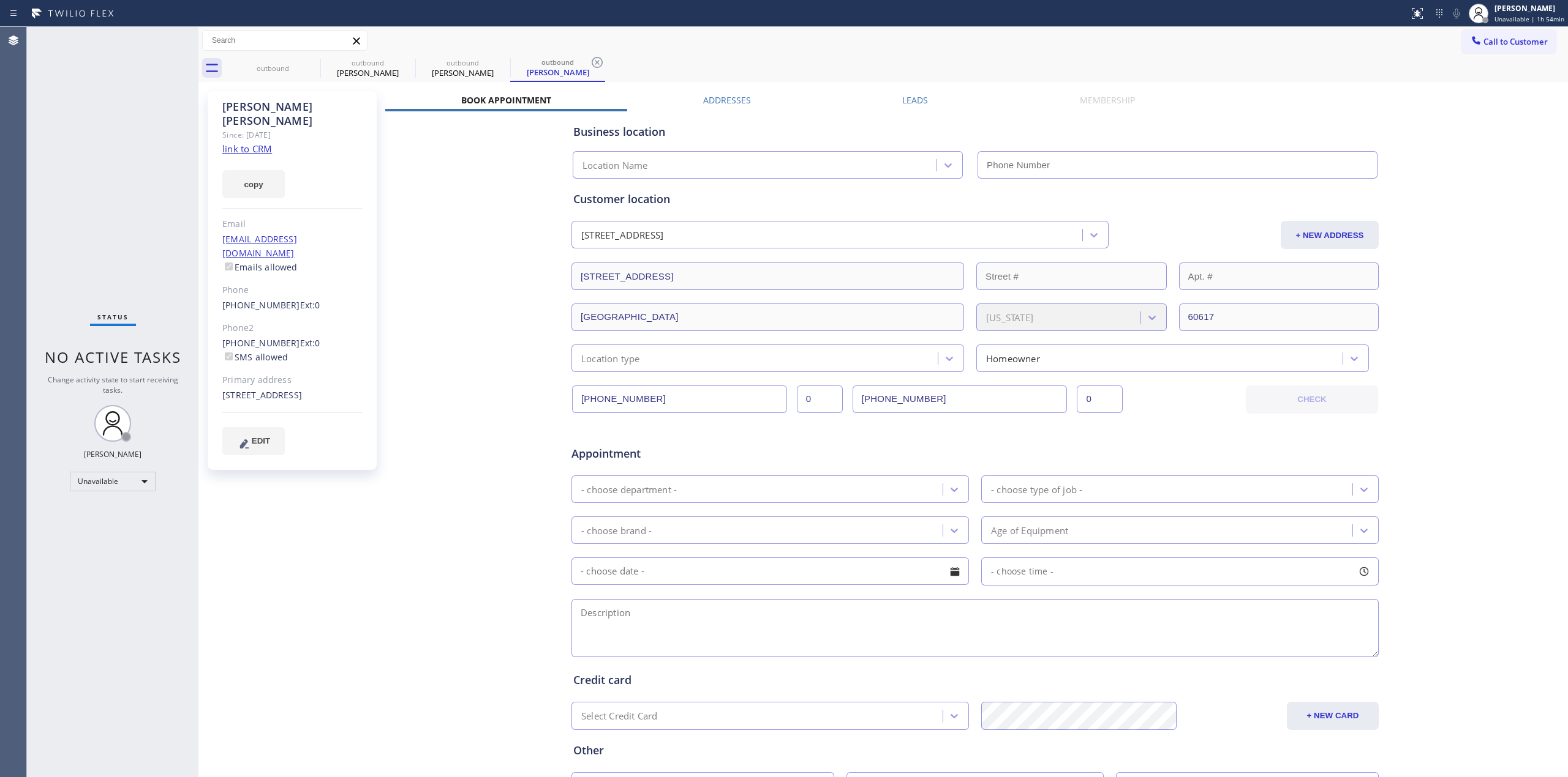
type input "[PHONE_NUMBER]"
click at [309, 62] on icon at bounding box center [313, 63] width 15 height 15
click at [0, 0] on icon at bounding box center [0, 0] width 0 height 0
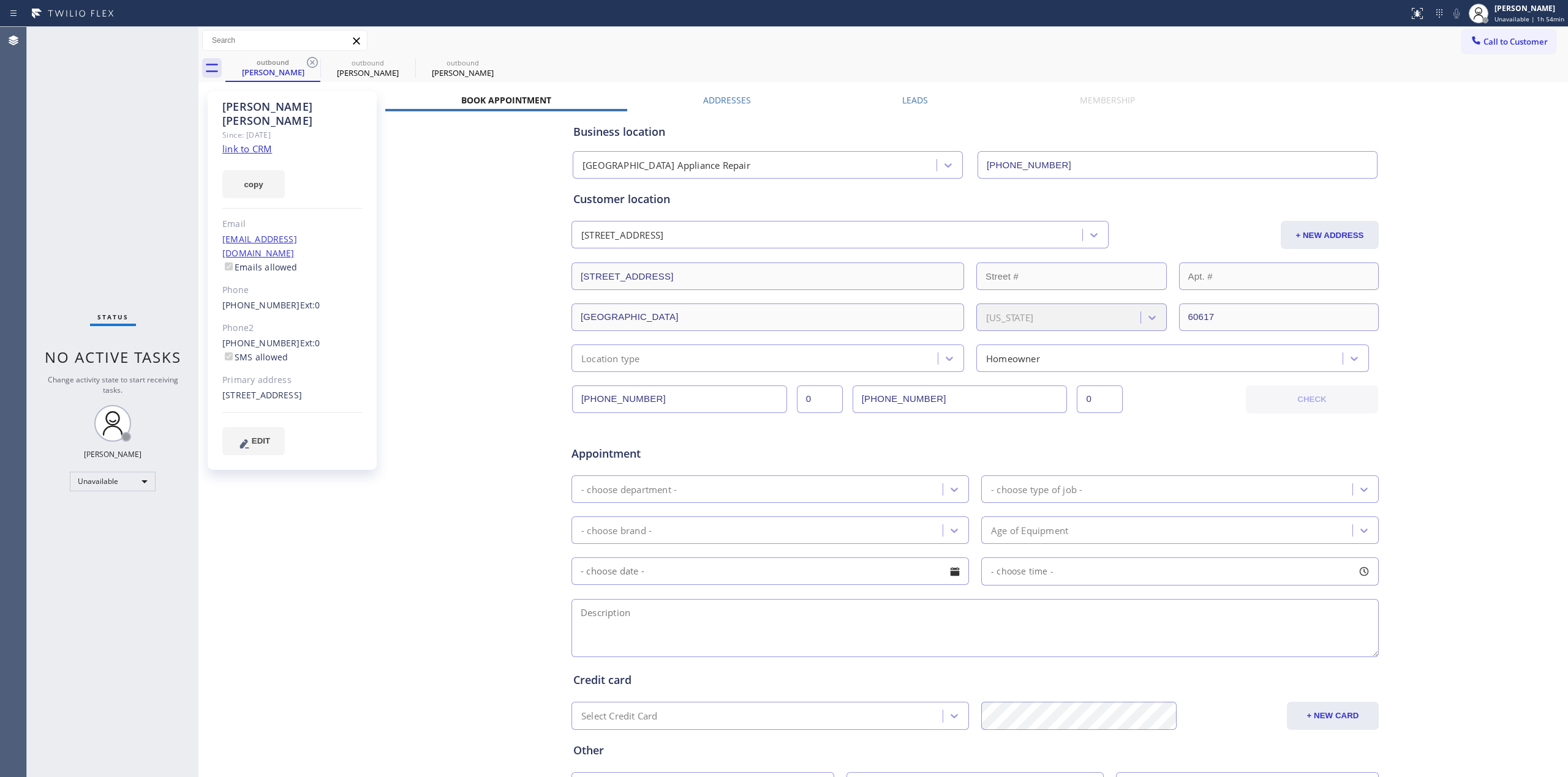
click at [309, 62] on div "outbound [PERSON_NAME] outbound [PERSON_NAME] outbound [PERSON_NAME]" at bounding box center [896, 67] width 1342 height 27
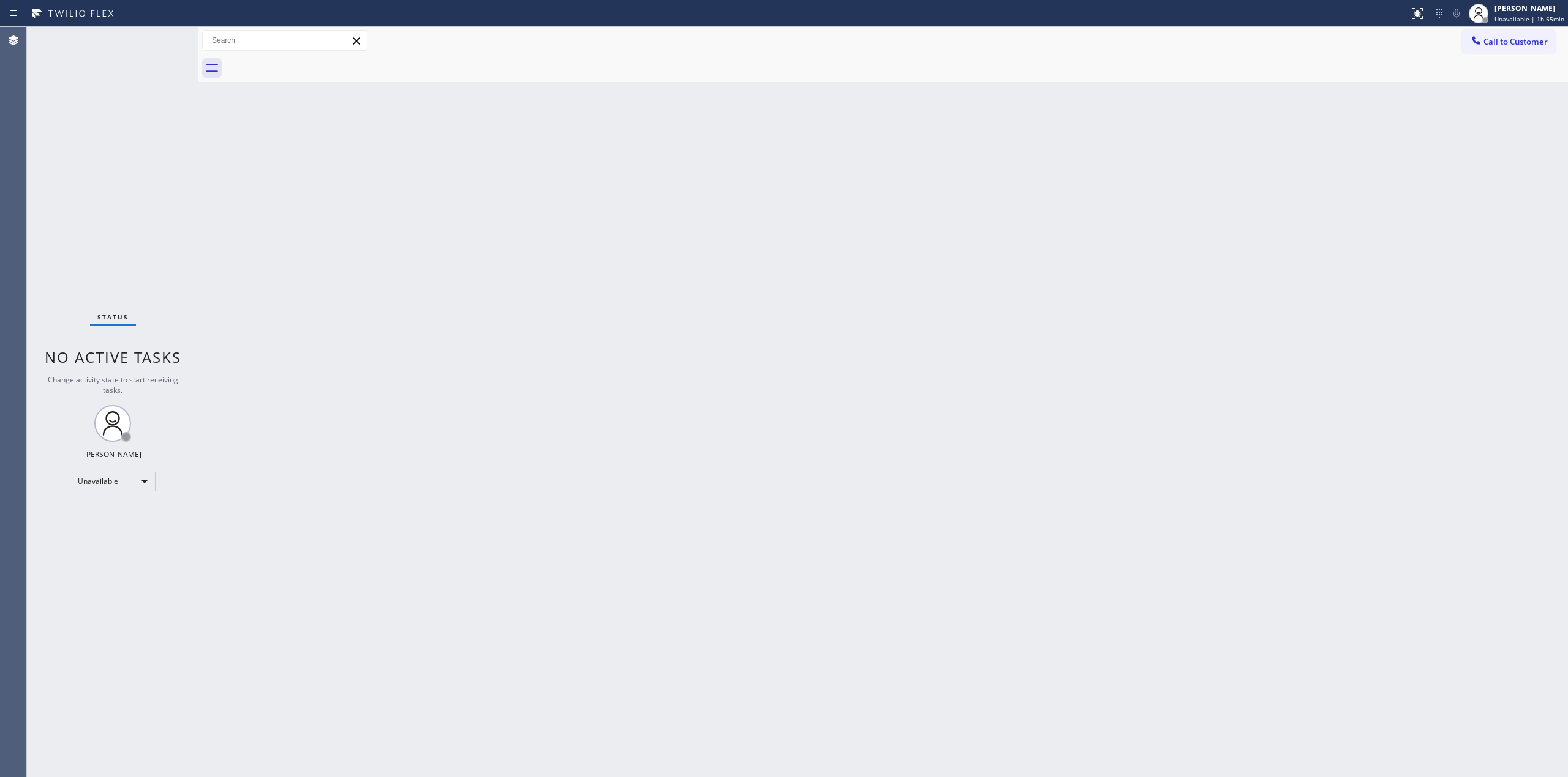
drag, startPoint x: 1501, startPoint y: 36, endPoint x: 1052, endPoint y: 192, distance: 475.3
click at [1495, 37] on span "Call to Customer" at bounding box center [1515, 42] width 65 height 11
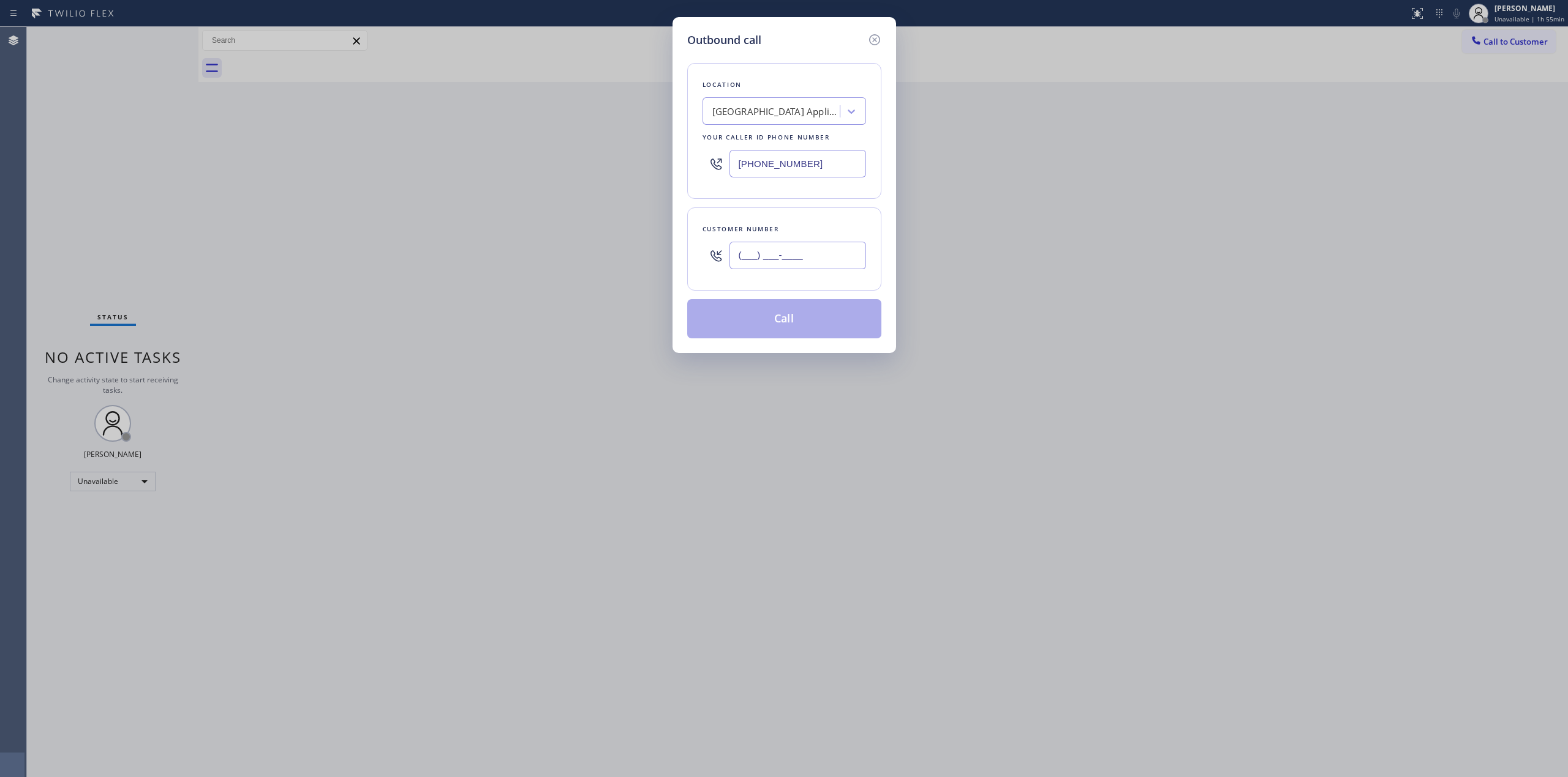
click at [806, 261] on input "(___) ___-____" at bounding box center [798, 255] width 137 height 27
paste input "773) 746-6343"
type input "[PHONE_NUMBER]"
click at [834, 319] on button "Call" at bounding box center [784, 319] width 194 height 39
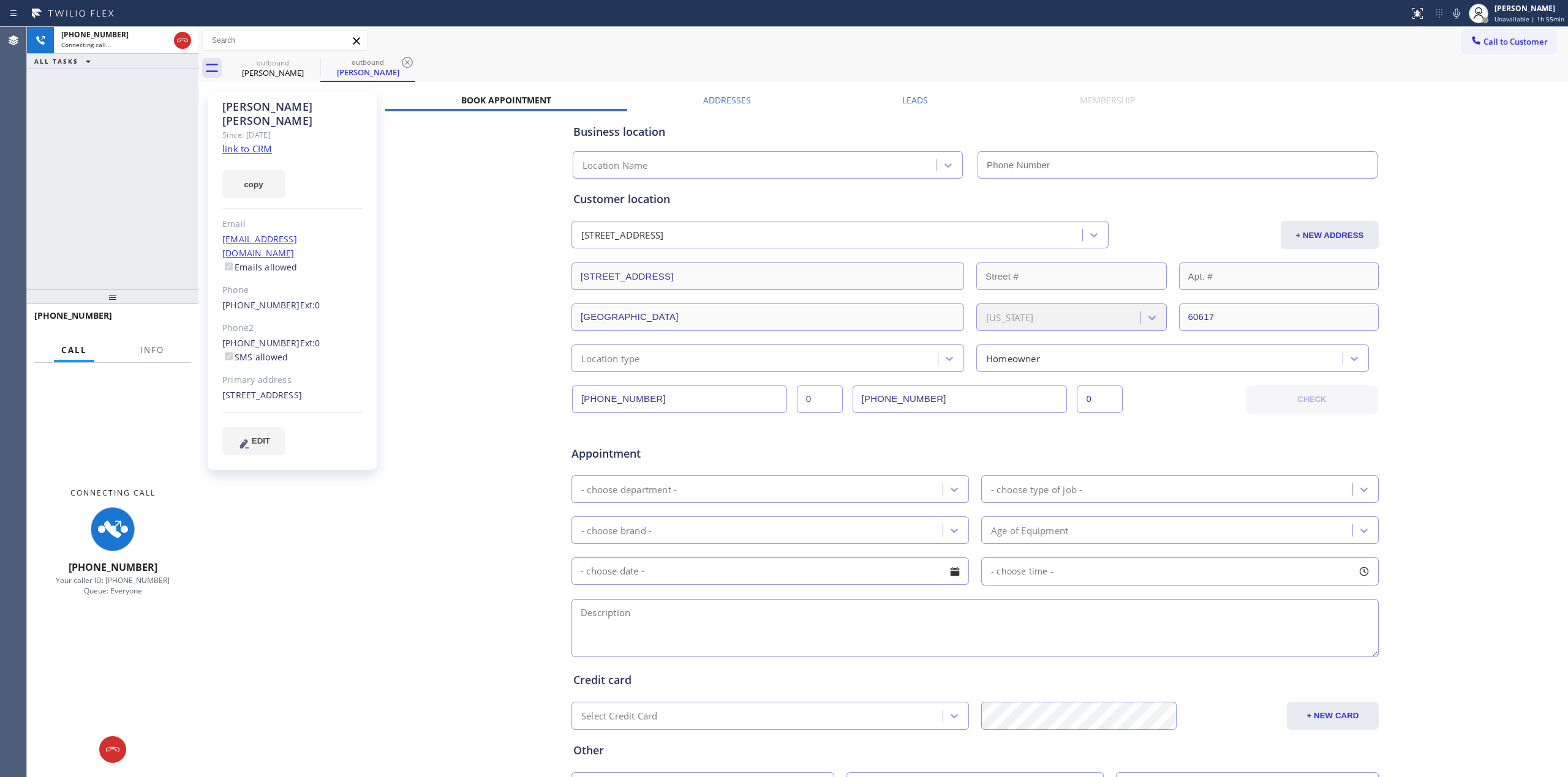
type input "[PHONE_NUMBER]"
click at [1515, 241] on div "Business location [GEOGRAPHIC_DATA] Appliance Repair [PHONE_NUMBER] Personal in…" at bounding box center [974, 482] width 1179 height 742
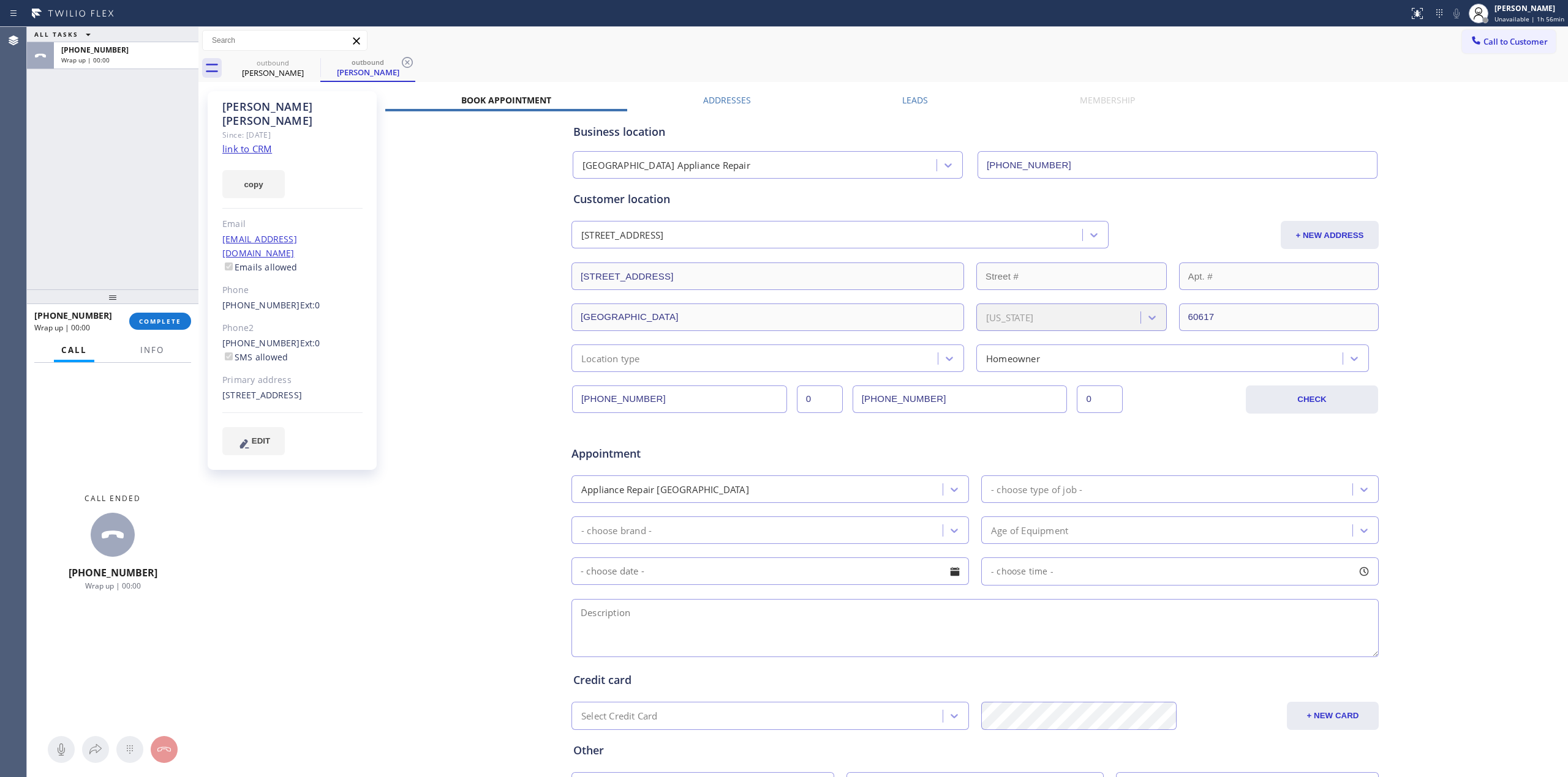
drag, startPoint x: 182, startPoint y: 39, endPoint x: 688, endPoint y: -9, distance: 508.3
click at [170, 322] on span "COMPLETE" at bounding box center [159, 321] width 42 height 8
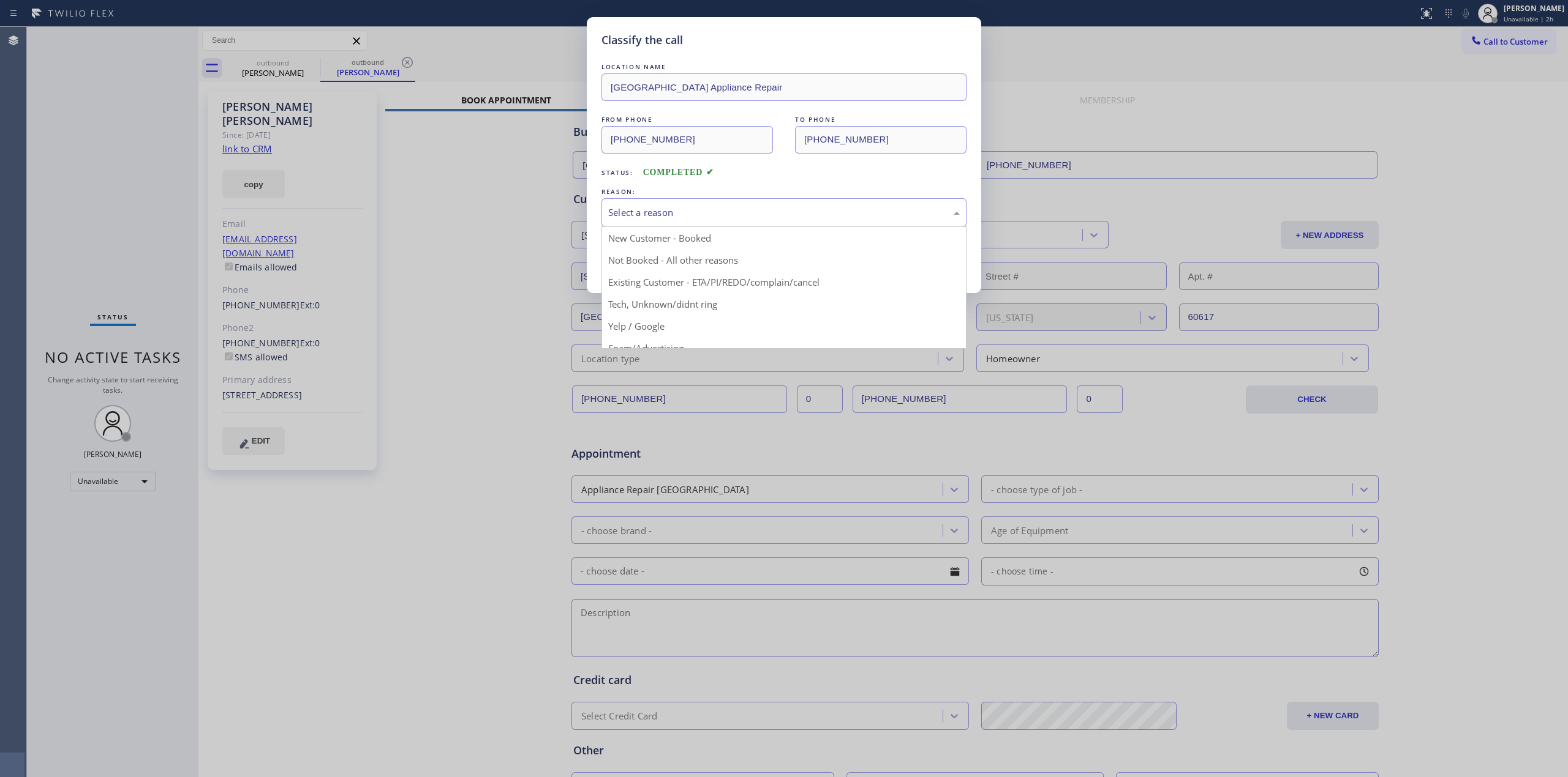
click at [682, 218] on div "Select a reason" at bounding box center [783, 213] width 351 height 14
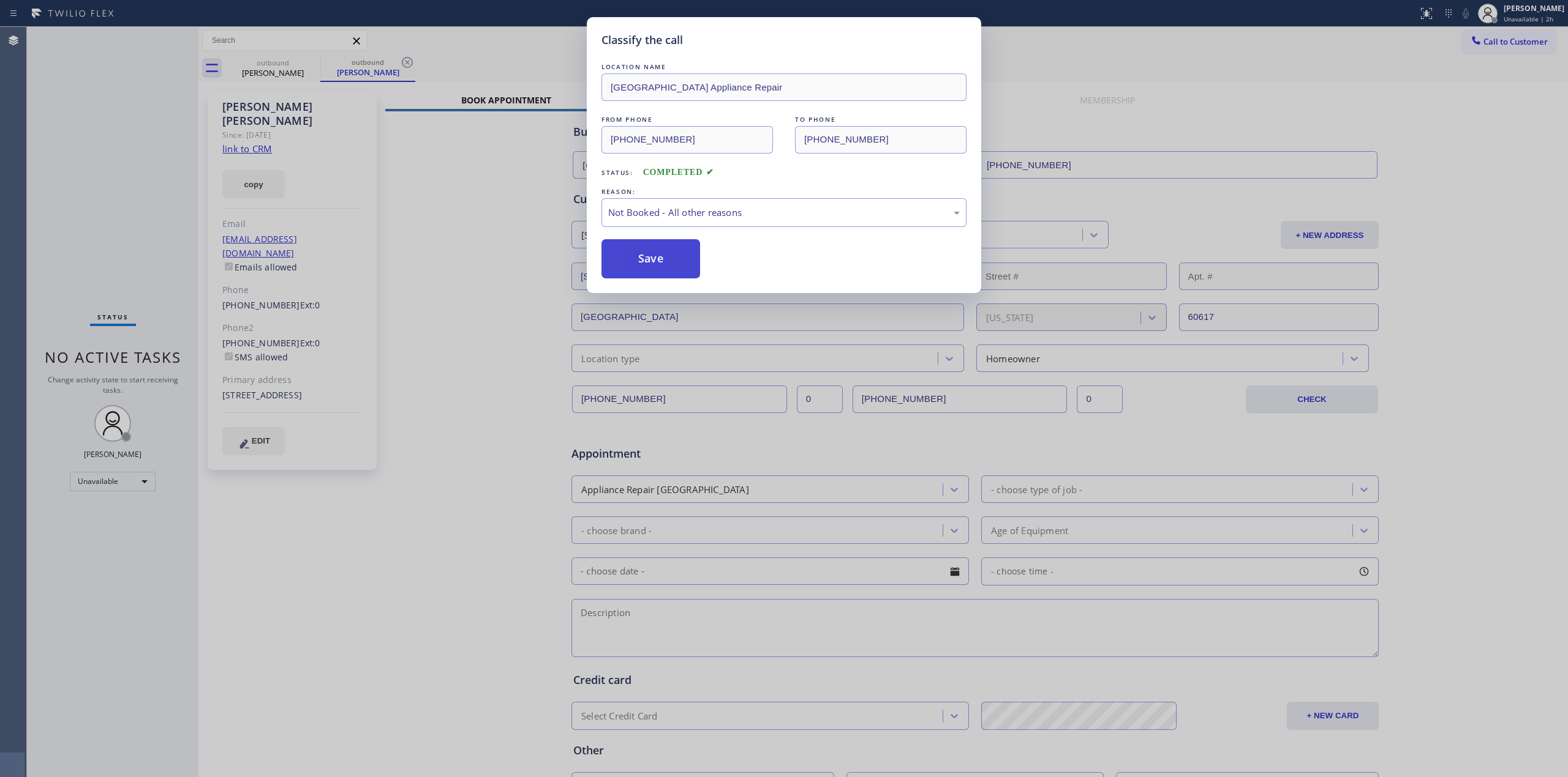
click at [681, 267] on button "Save" at bounding box center [650, 259] width 98 height 39
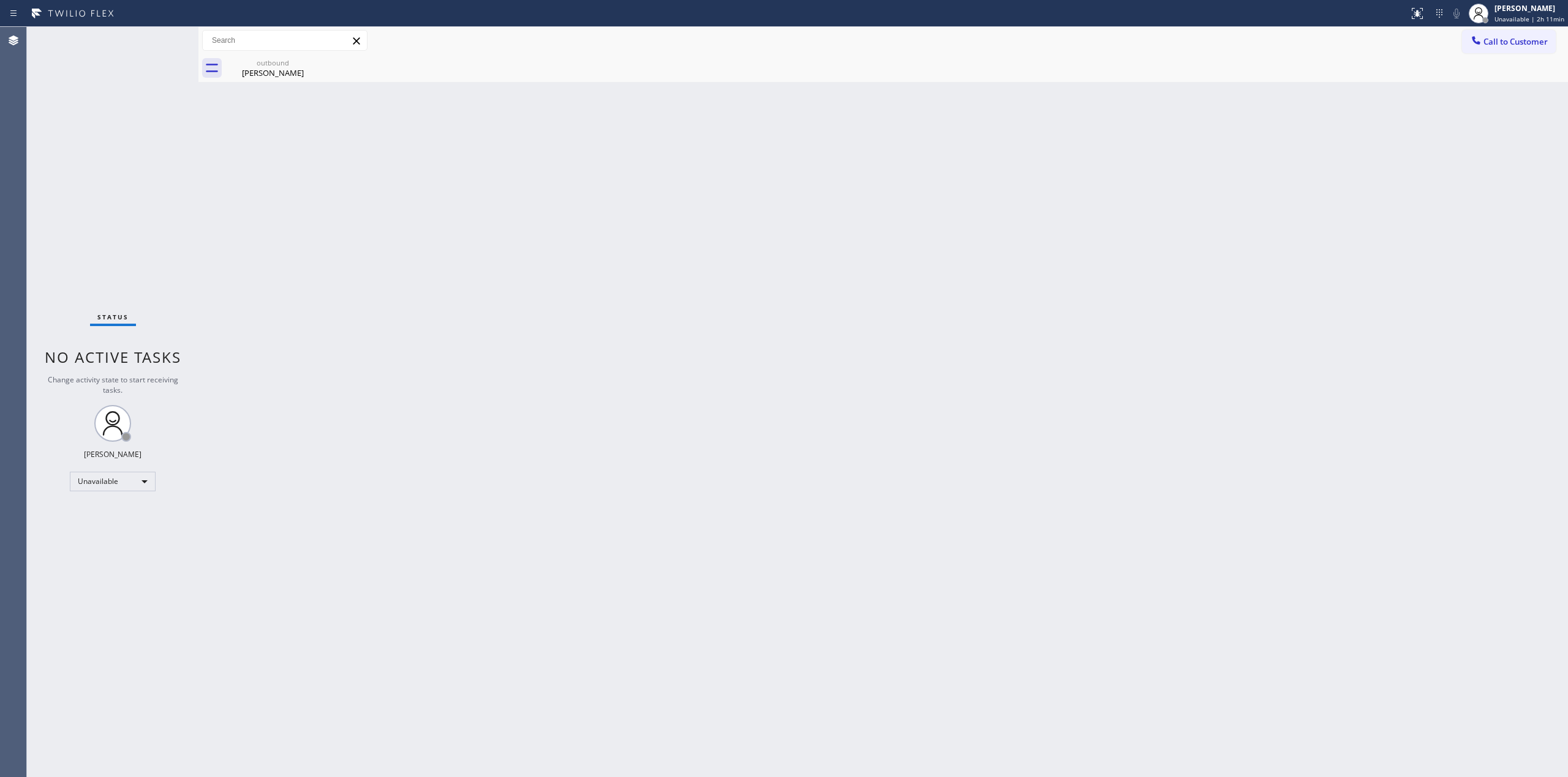
click at [883, 302] on div "Back to Dashboard Change Sender ID Customers Technicians Select a contact Outbo…" at bounding box center [883, 403] width 1369 height 751
click at [1234, 438] on div "Back to Dashboard Change Sender ID Customers Technicians Select a contact Outbo…" at bounding box center [883, 403] width 1369 height 751
click at [1534, 11] on div "[PERSON_NAME]" at bounding box center [1529, 7] width 70 height 10
drag, startPoint x: 1488, startPoint y: 96, endPoint x: 1524, endPoint y: 99, distance: 36.1
click at [1524, 99] on button "Break" at bounding box center [1506, 96] width 123 height 16
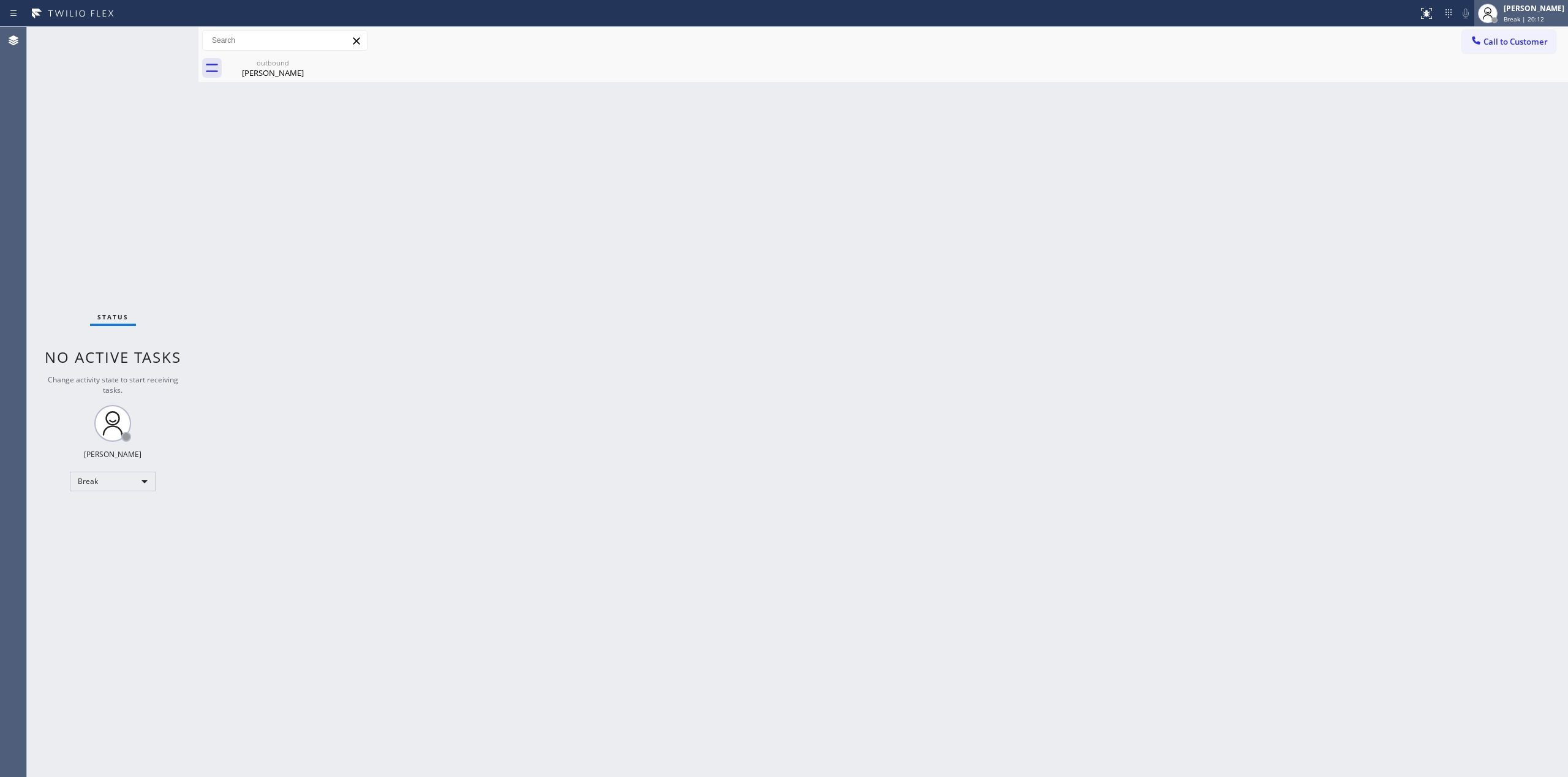
click at [1507, 13] on div "[PERSON_NAME] Break | 20:12" at bounding box center [1533, 13] width 67 height 22
click at [1471, 82] on button "Unavailable" at bounding box center [1506, 81] width 123 height 16
click at [303, 65] on div "outbound" at bounding box center [273, 63] width 93 height 9
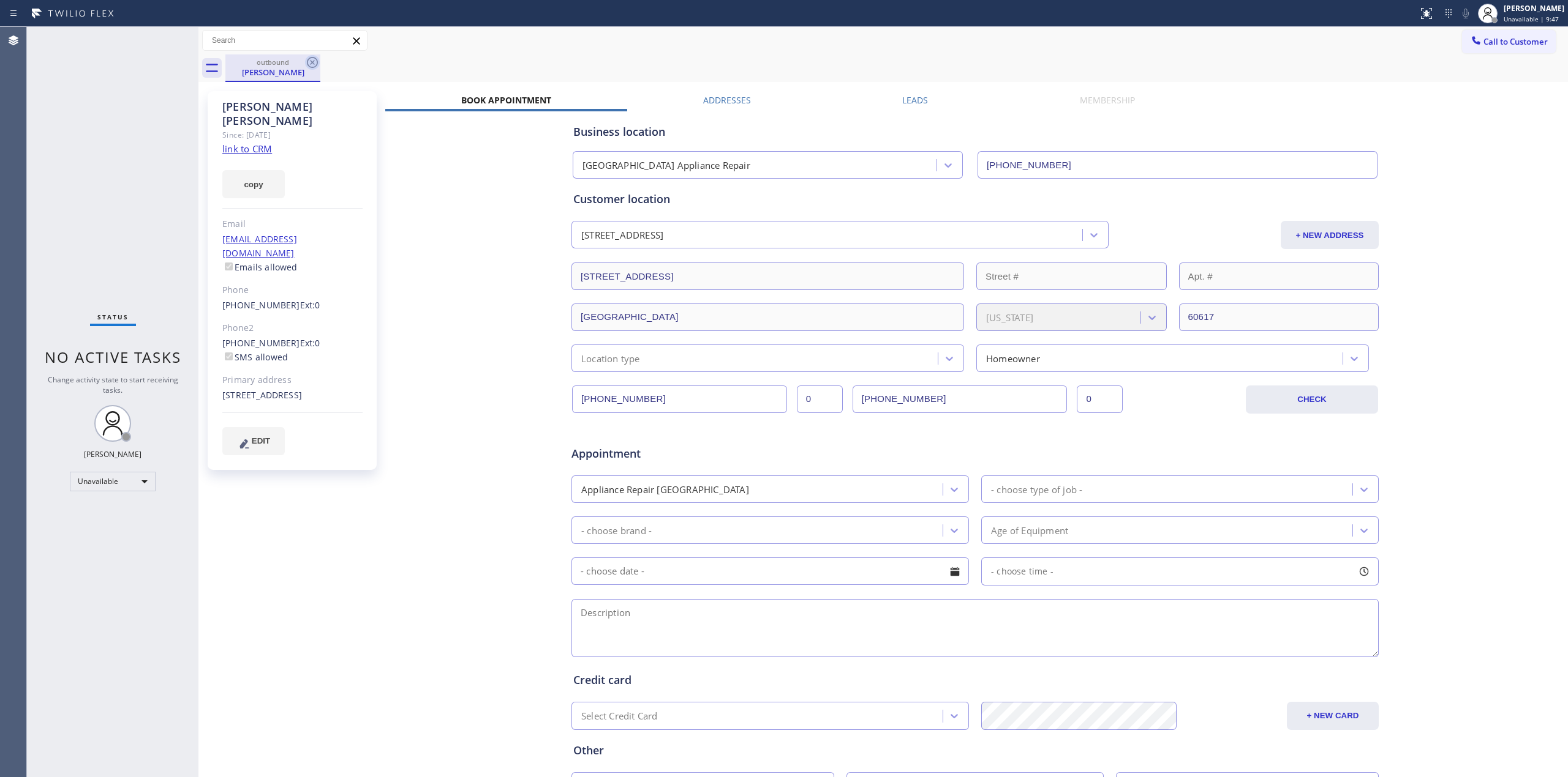
click at [307, 65] on icon at bounding box center [313, 63] width 15 height 15
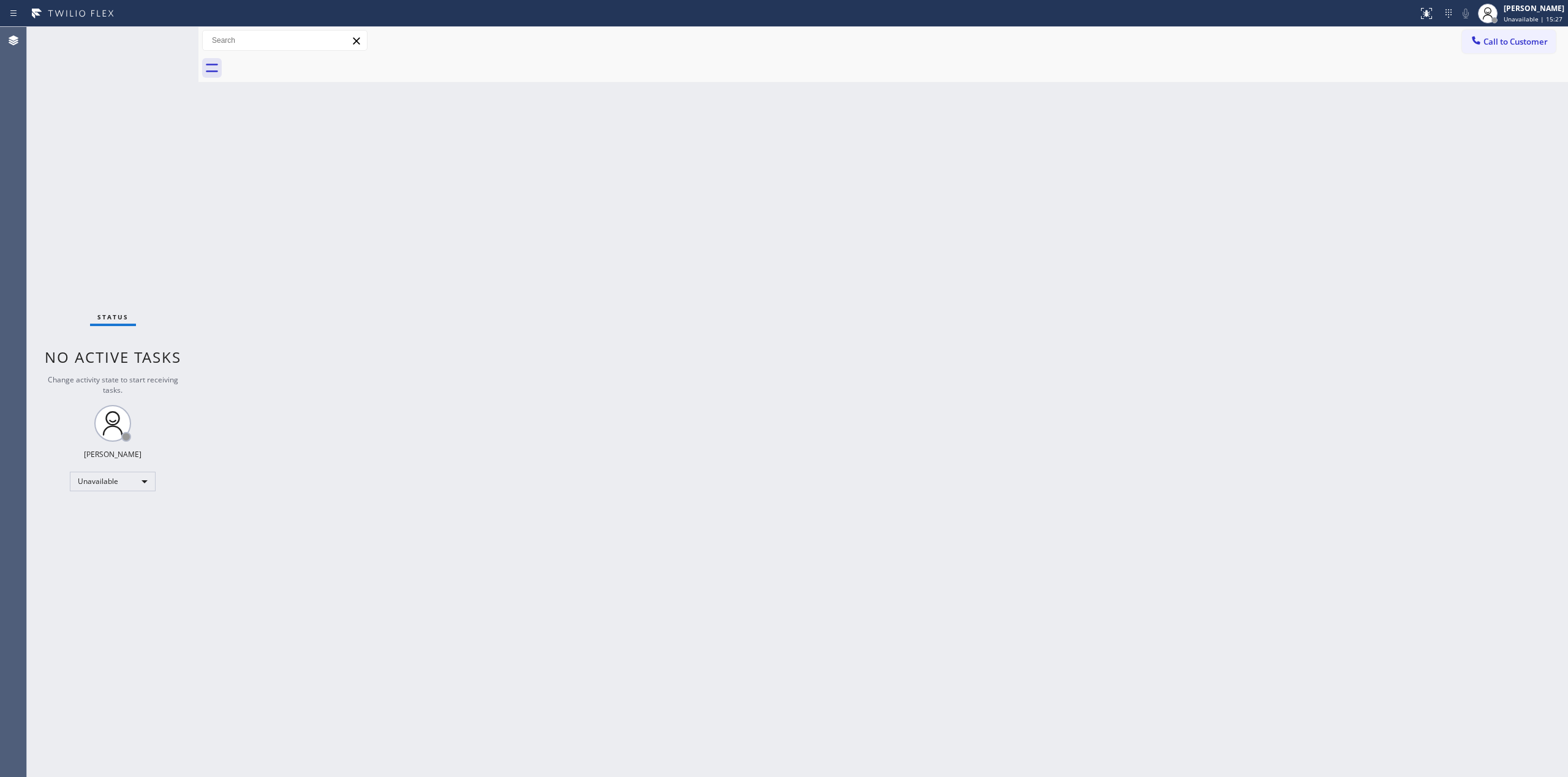
drag, startPoint x: 1394, startPoint y: 186, endPoint x: 1412, endPoint y: 156, distance: 35.0
click at [1398, 179] on div "Back to Dashboard Change Sender ID Customers Technicians Select a contact Outbo…" at bounding box center [883, 403] width 1369 height 751
drag, startPoint x: 1533, startPoint y: 39, endPoint x: 1298, endPoint y: 120, distance: 248.6
click at [1531, 40] on span "Call to Customer" at bounding box center [1515, 42] width 65 height 11
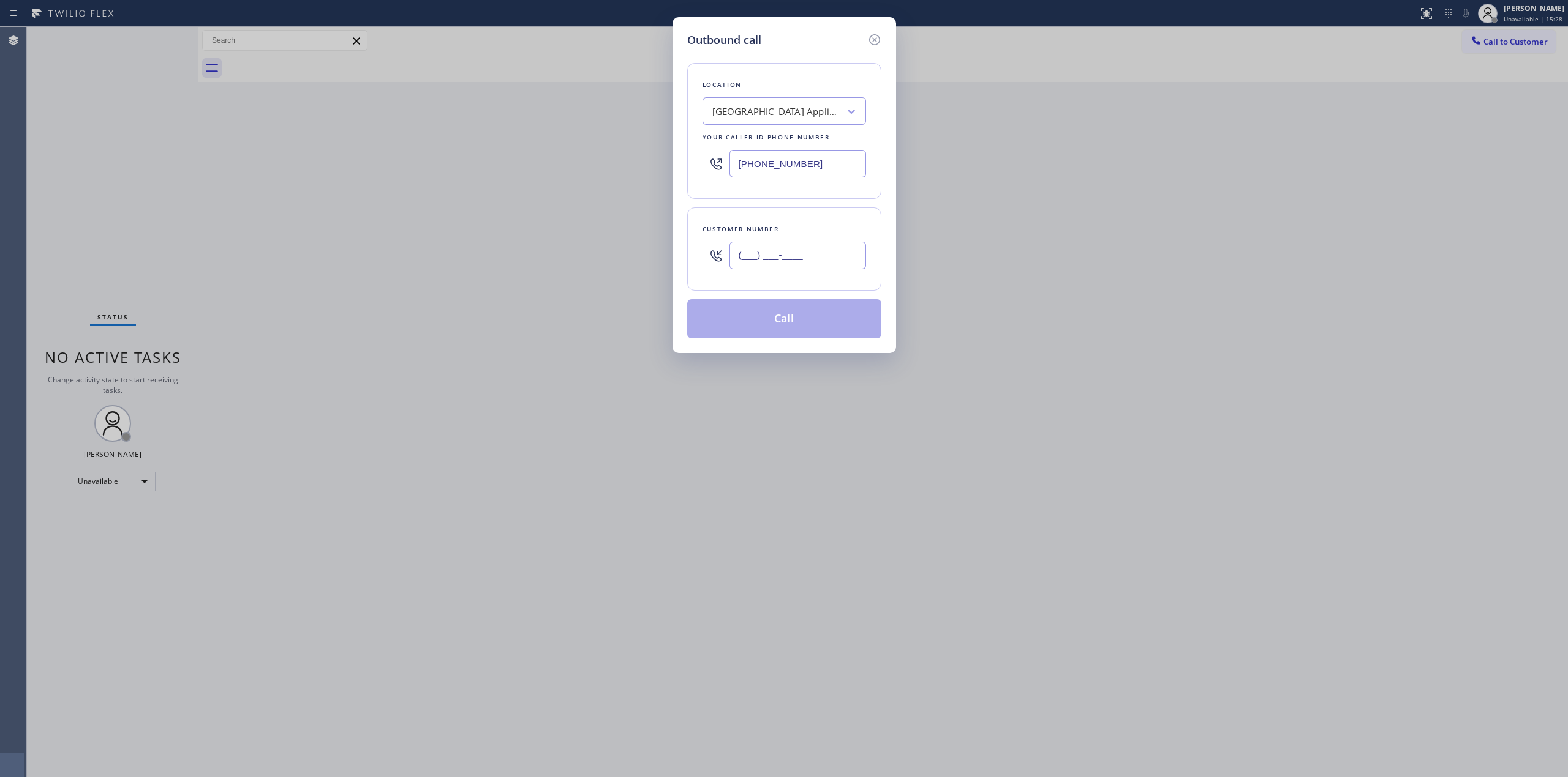
paste input "646) 889-9033"
click at [804, 262] on input "(___) ___-____" at bounding box center [798, 255] width 137 height 27
type input "[PHONE_NUMBER]"
click at [795, 114] on div "[GEOGRAPHIC_DATA] Appliance Repair" at bounding box center [776, 111] width 128 height 14
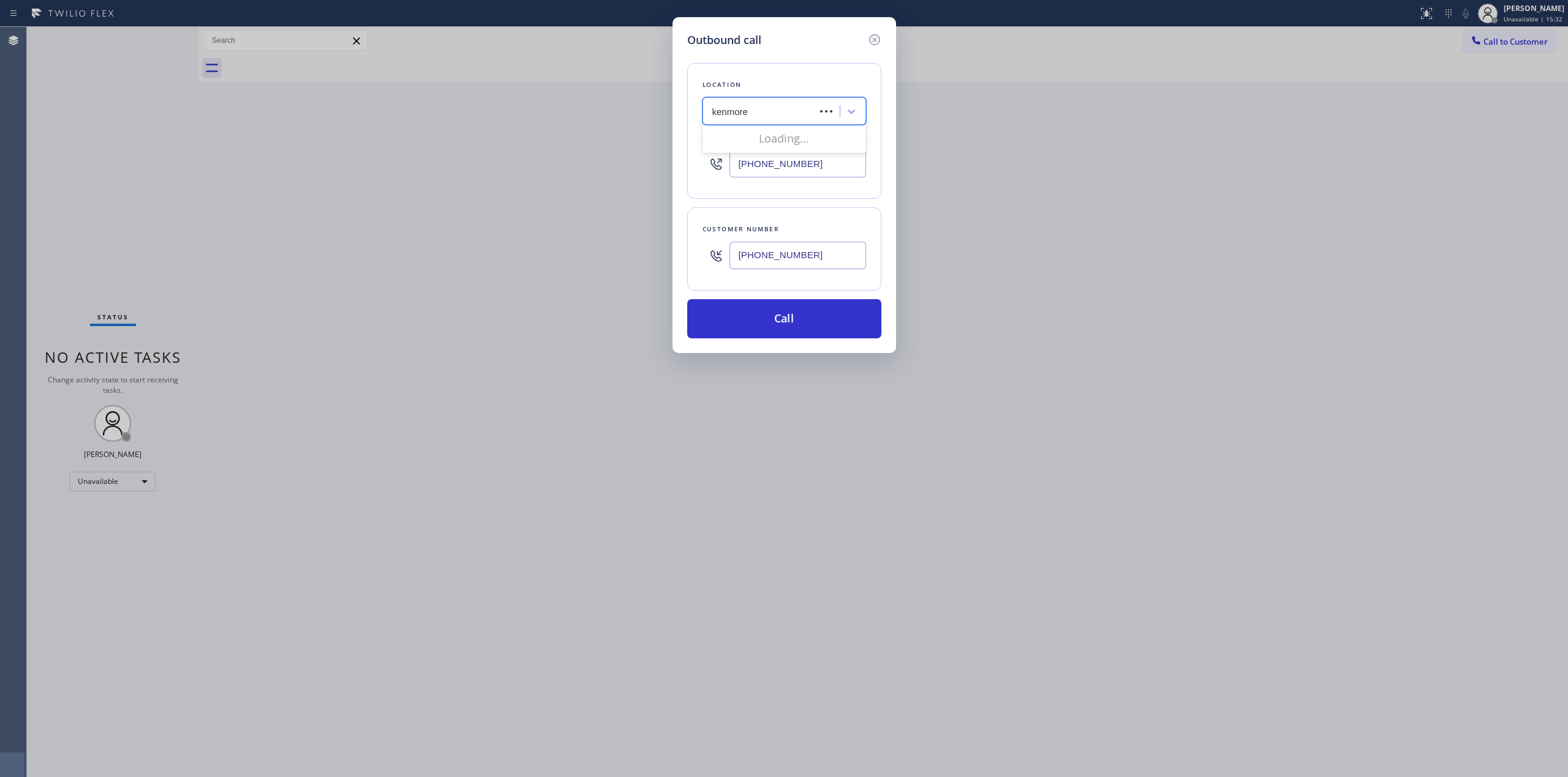
type input "kenmore"
drag, startPoint x: 1431, startPoint y: 218, endPoint x: 1005, endPoint y: 153, distance: 430.9
click at [1412, 212] on div "Outbound call Location Search location Your caller id phone number [PHONE_NUMBE…" at bounding box center [784, 388] width 1568 height 777
click at [819, 103] on div "Search location" at bounding box center [773, 111] width 134 height 22
paste input "Energy and Wire"
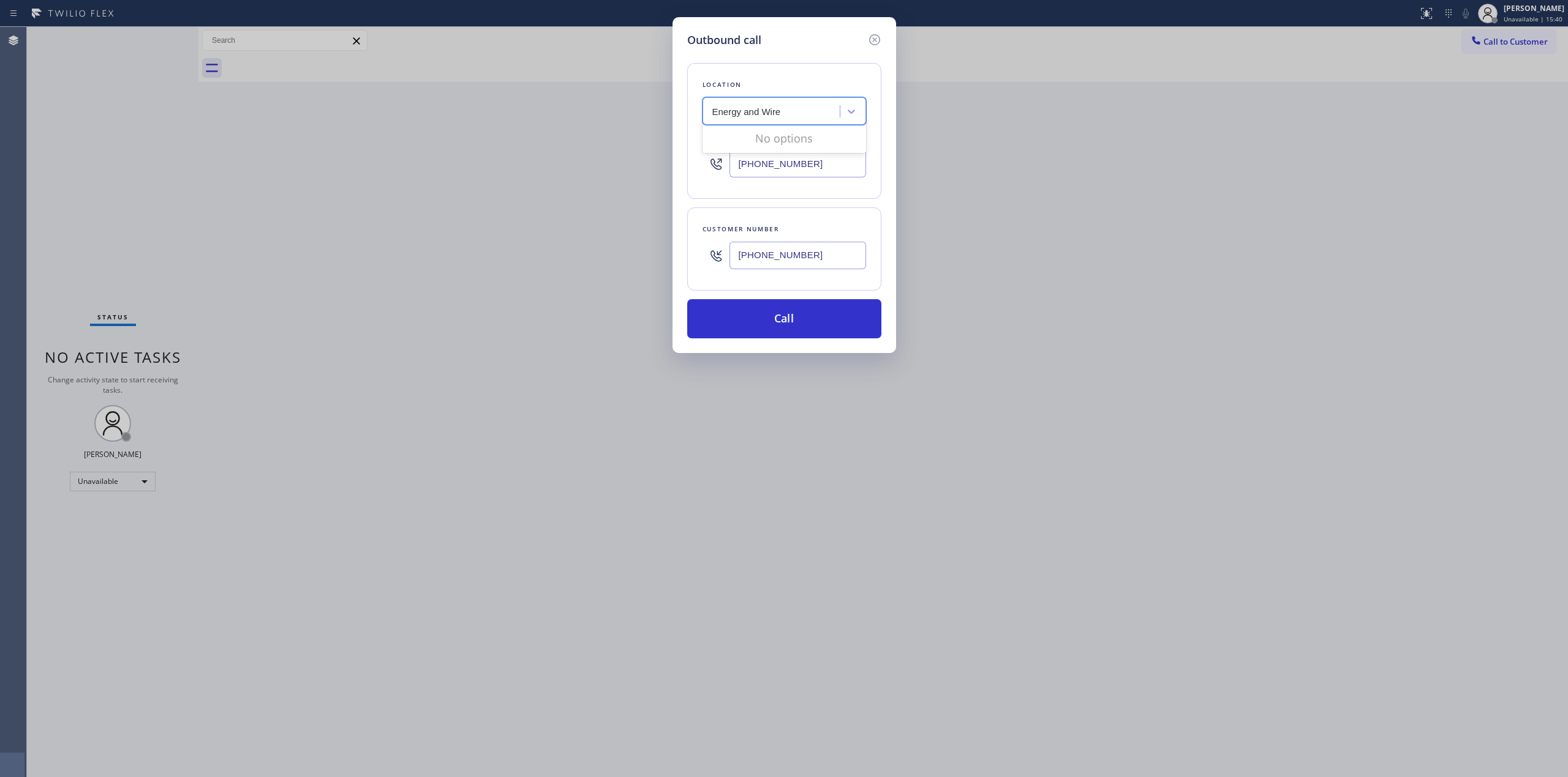
type input "Energy and Wire"
click at [843, 172] on input "[PHONE_NUMBER]" at bounding box center [798, 163] width 137 height 27
click at [777, 113] on div "[GEOGRAPHIC_DATA] Appliance Repair" at bounding box center [776, 111] width 128 height 14
paste input "Energy and Wire"
type input "Energy and Wire"
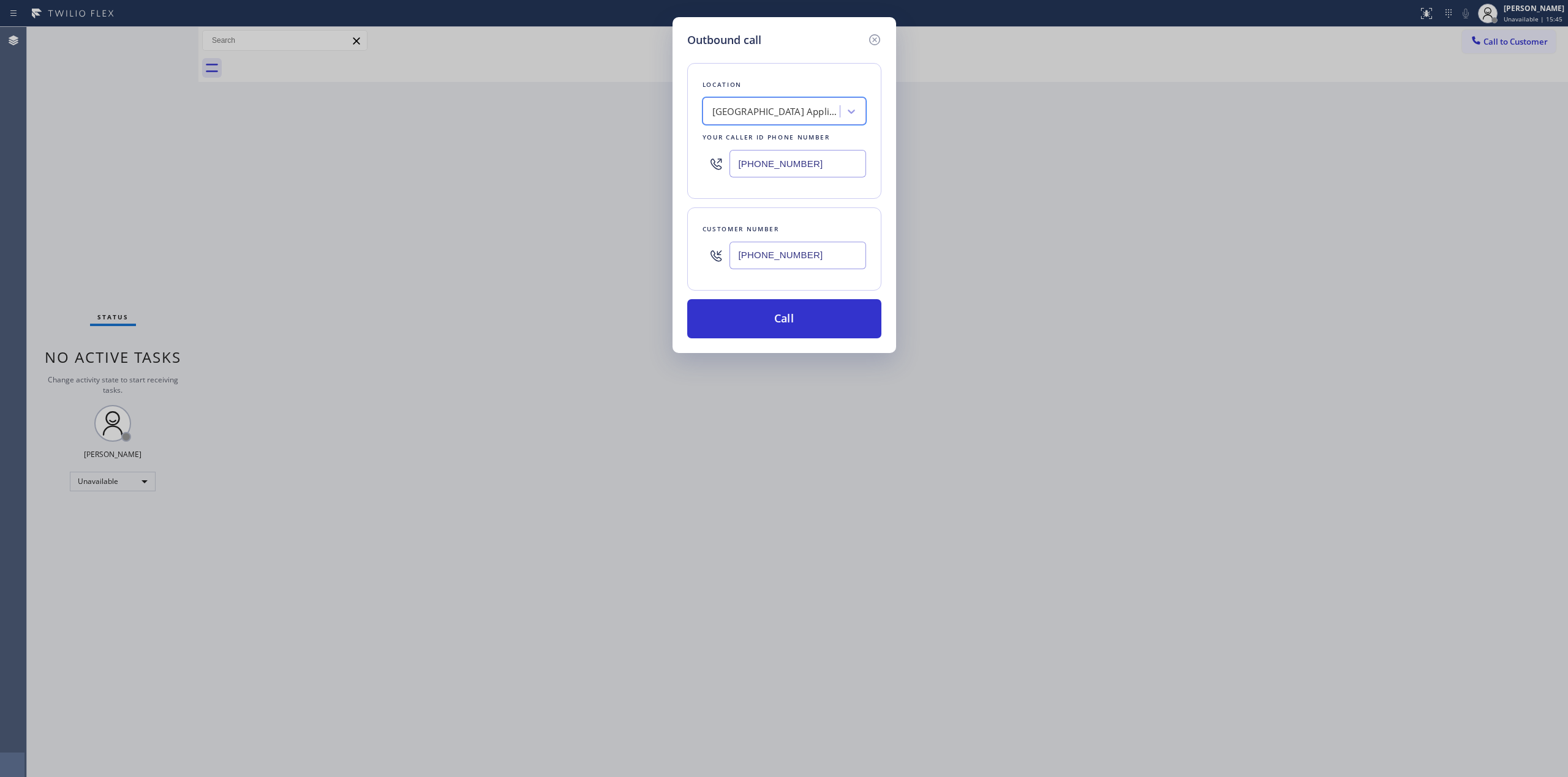
drag, startPoint x: 831, startPoint y: 164, endPoint x: 601, endPoint y: 139, distance: 231.4
click at [603, 139] on div "Outbound call Location option 5 Star Appliance Repair, selected. 1 result avail…" at bounding box center [784, 388] width 1568 height 777
paste input "646) 956-4870"
type input "[PHONE_NUMBER]"
click at [833, 256] on input "[PHONE_NUMBER]" at bounding box center [798, 255] width 137 height 27
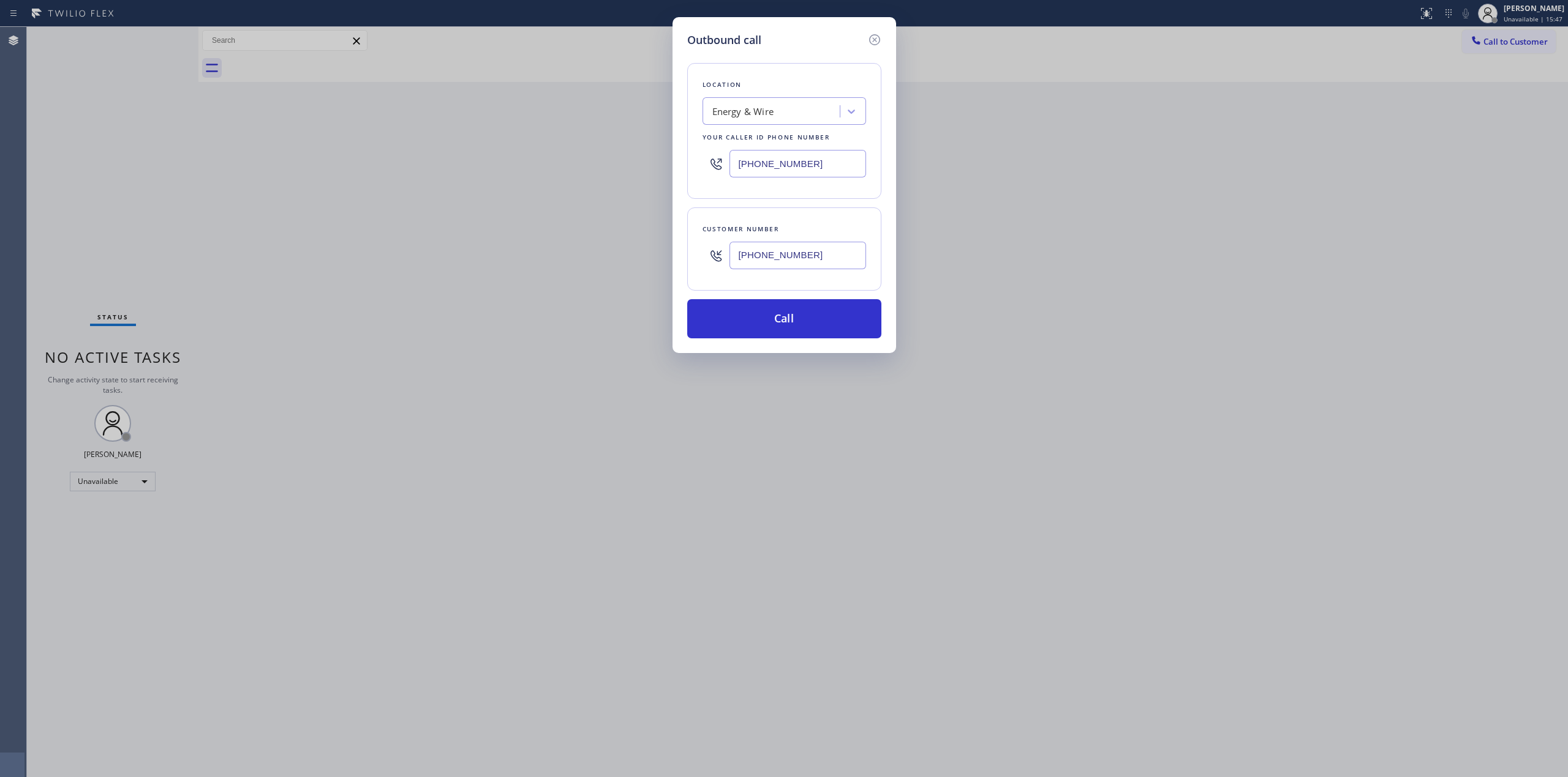
click at [833, 256] on input "[PHONE_NUMBER]" at bounding box center [798, 255] width 137 height 27
click at [804, 321] on button "Call" at bounding box center [784, 319] width 194 height 39
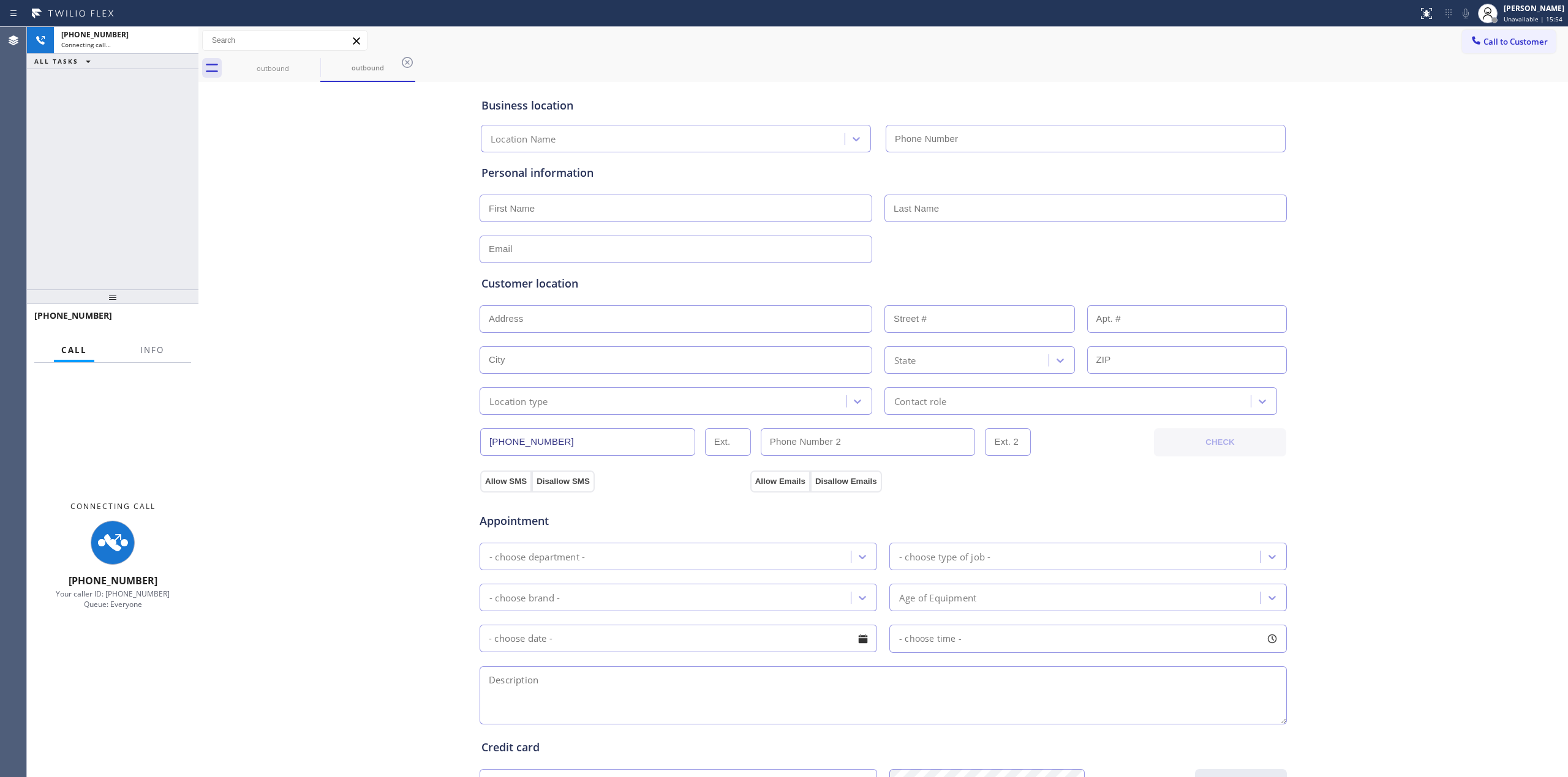
type input "[PHONE_NUMBER]"
click at [1361, 187] on div "Business location Energy & Wire [PHONE_NUMBER] Personal information Customer lo…" at bounding box center [882, 503] width 1363 height 836
drag, startPoint x: 1467, startPoint y: 13, endPoint x: 1466, endPoint y: 42, distance: 29.0
click at [1468, 15] on icon at bounding box center [1466, 14] width 15 height 15
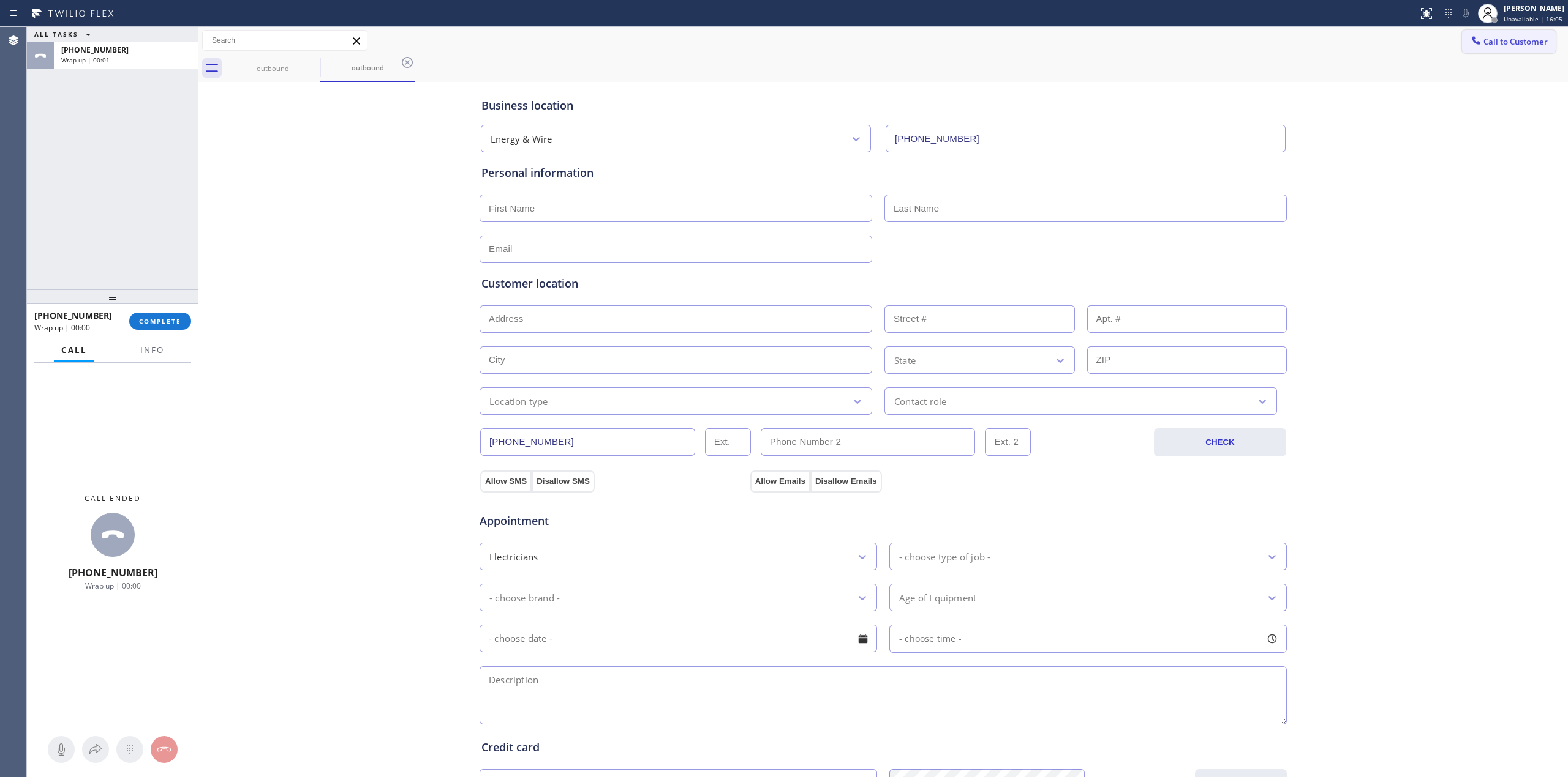
click at [1483, 35] on button "Call to Customer" at bounding box center [1509, 41] width 94 height 23
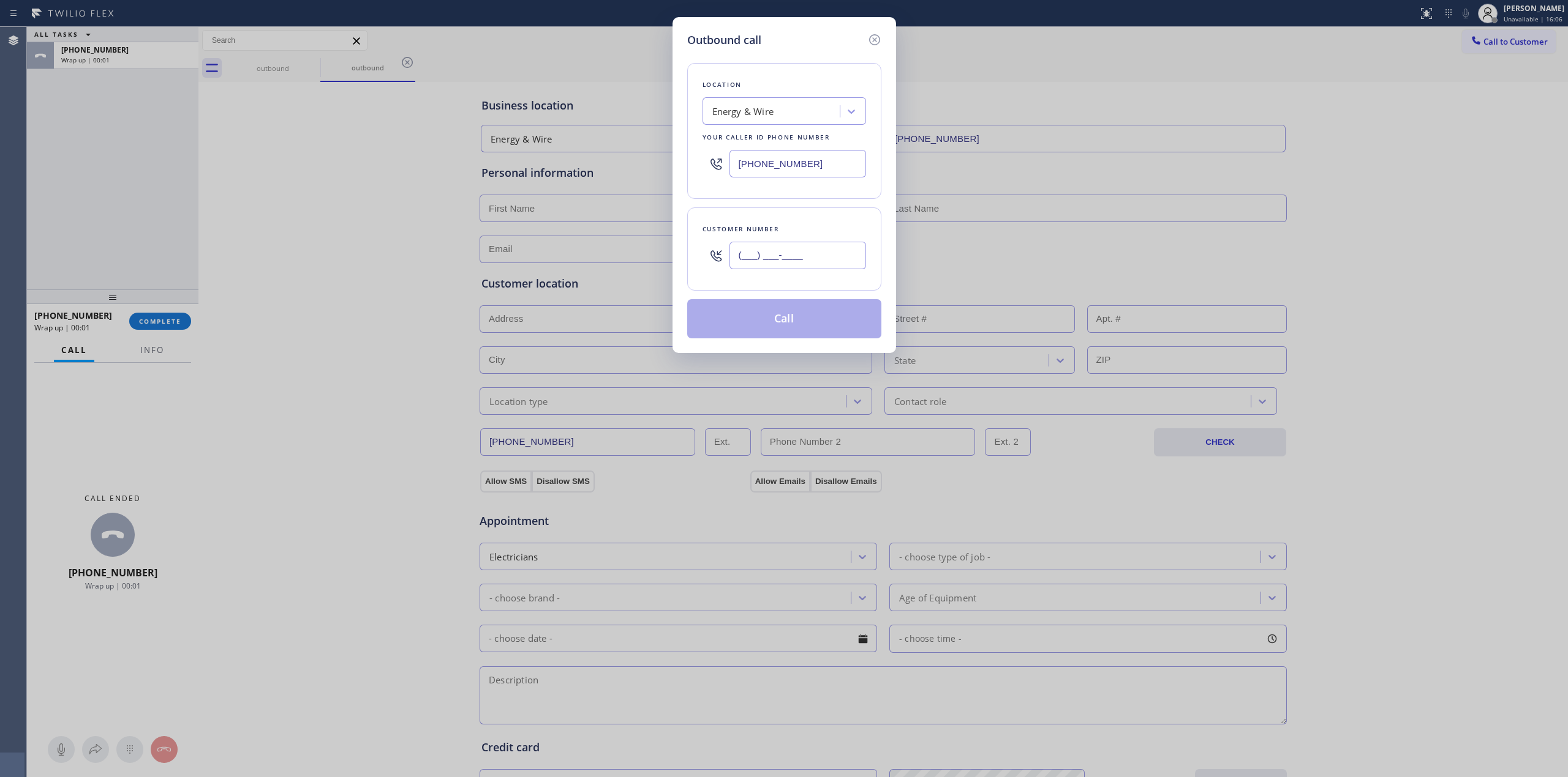
paste input "646) 889-9033"
click at [834, 243] on input "[PHONE_NUMBER]" at bounding box center [798, 255] width 137 height 27
type input "[PHONE_NUMBER]"
click at [791, 312] on button "Call" at bounding box center [784, 319] width 194 height 39
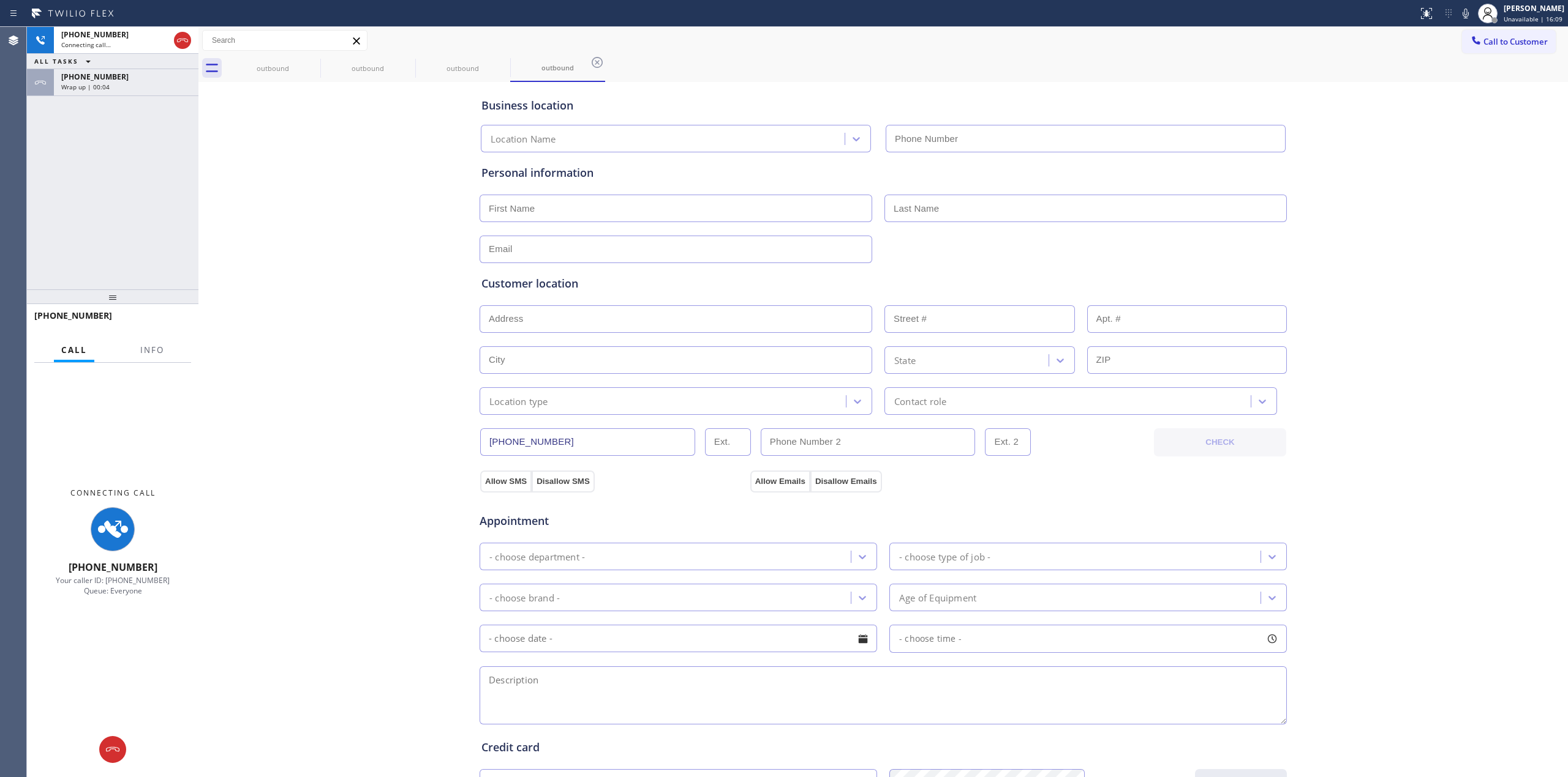
type input "[PHONE_NUMBER]"
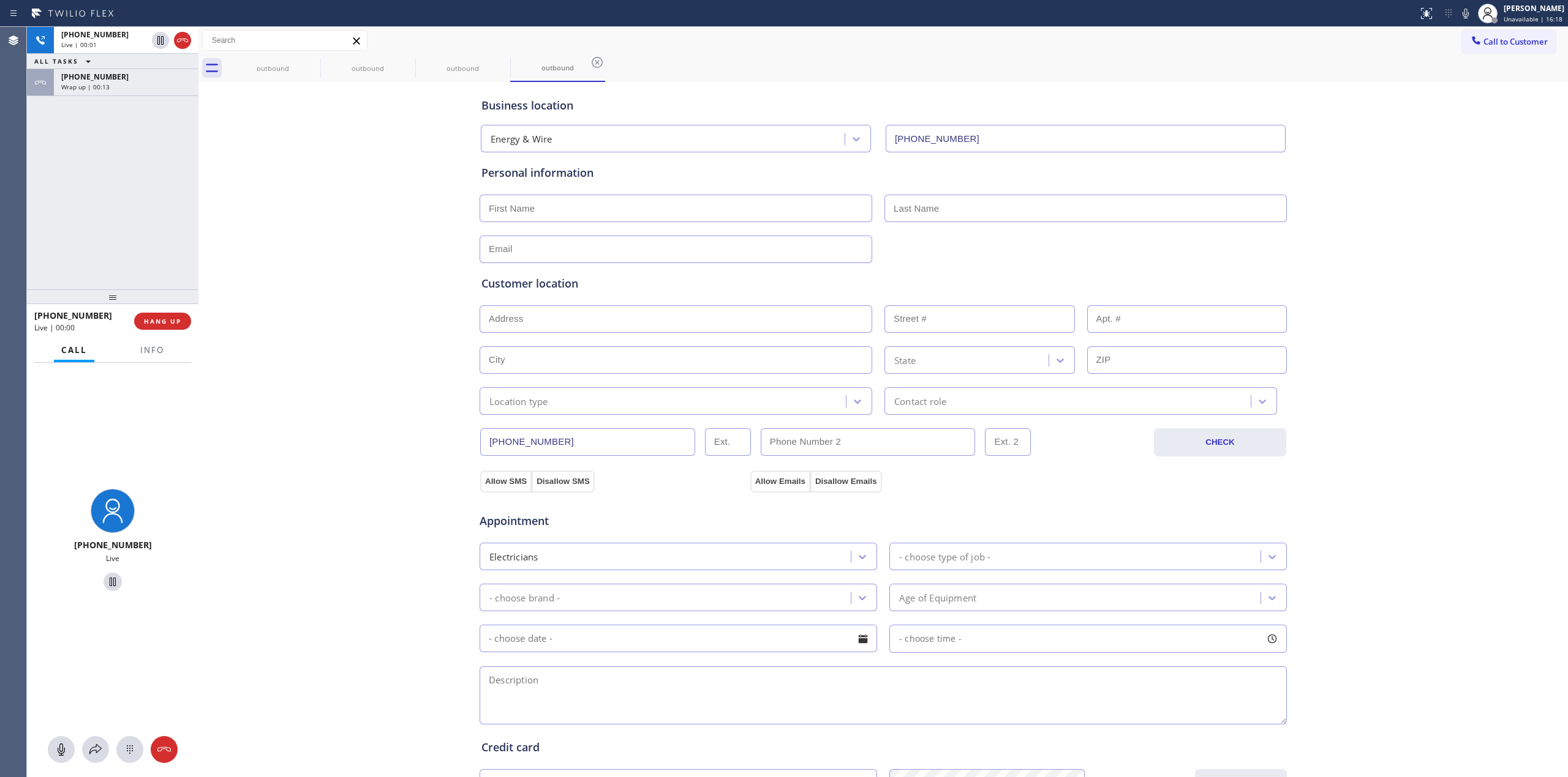
click at [1330, 253] on div "Business location Energy & Wire [PHONE_NUMBER] Personal information Customer lo…" at bounding box center [882, 503] width 1363 height 836
click at [1472, 7] on icon at bounding box center [1466, 14] width 15 height 15
click at [133, 756] on icon at bounding box center [130, 750] width 15 height 15
click at [1506, 43] on span "Call to Customer" at bounding box center [1515, 42] width 65 height 11
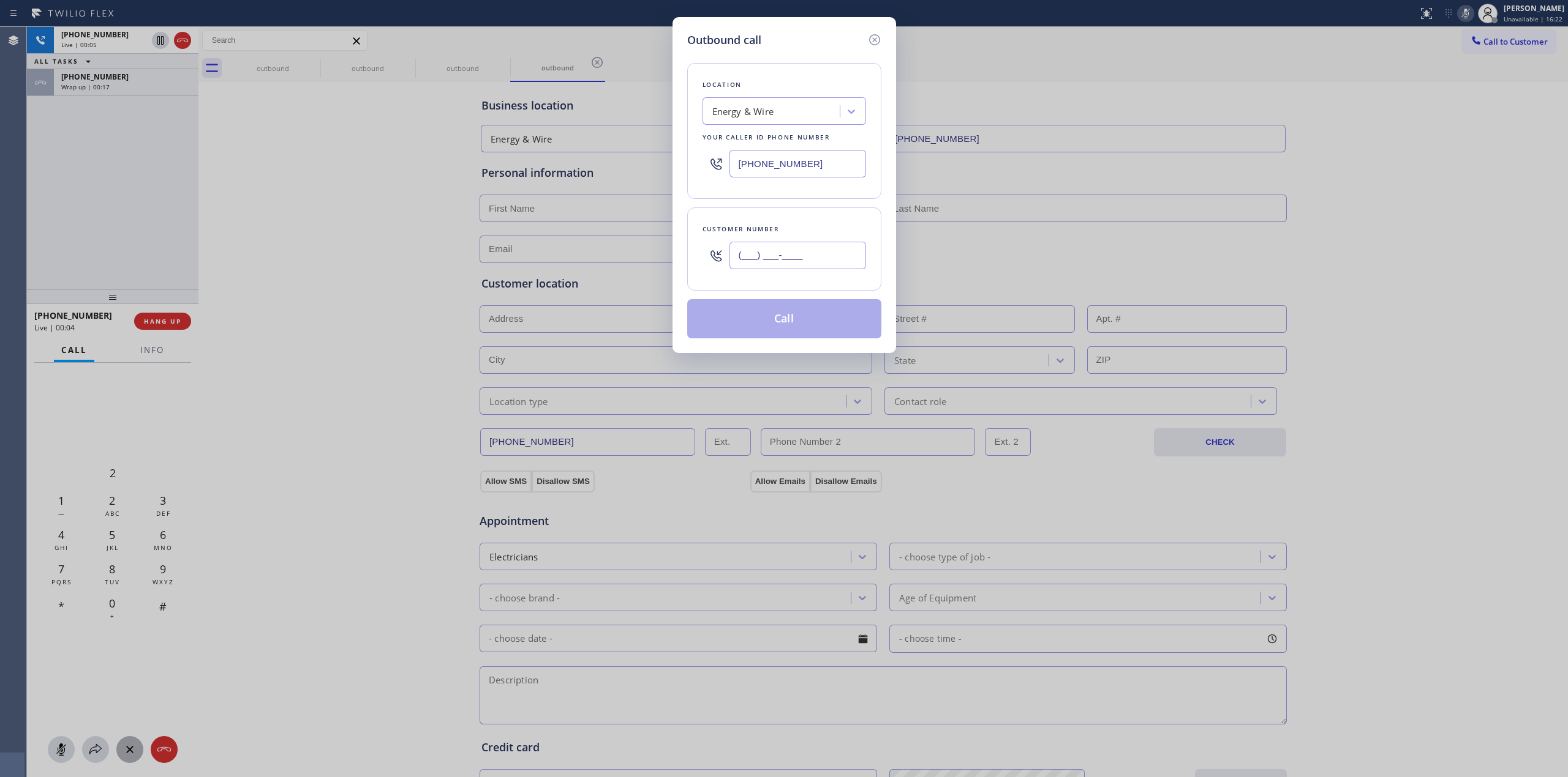
click at [819, 262] on input "(___) ___-____" at bounding box center [798, 255] width 137 height 27
paste input "646) 889-9033"
type input "[PHONE_NUMBER]"
click at [791, 319] on button "Call" at bounding box center [784, 319] width 194 height 39
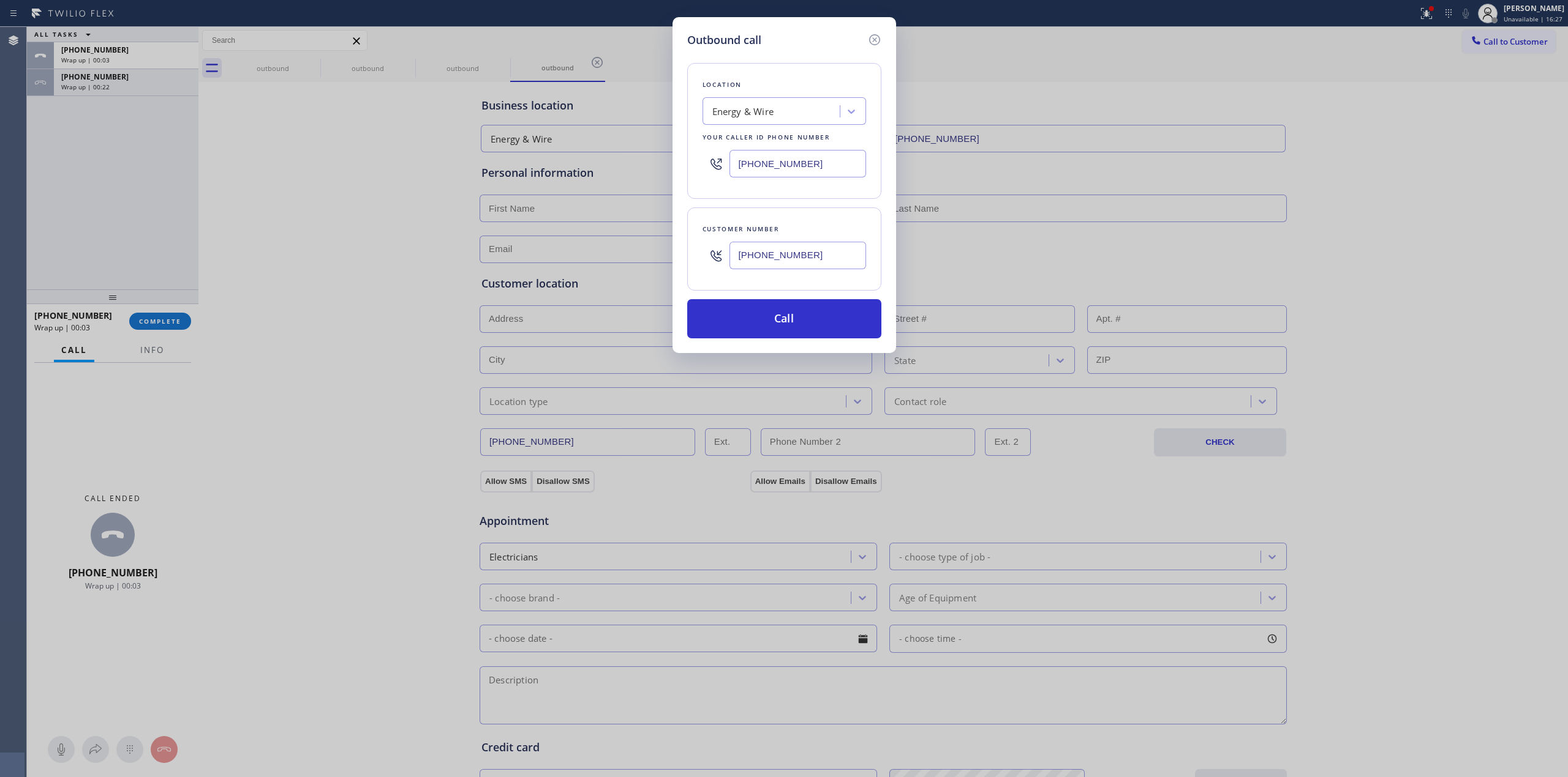
click at [809, 315] on button "Call" at bounding box center [784, 319] width 194 height 39
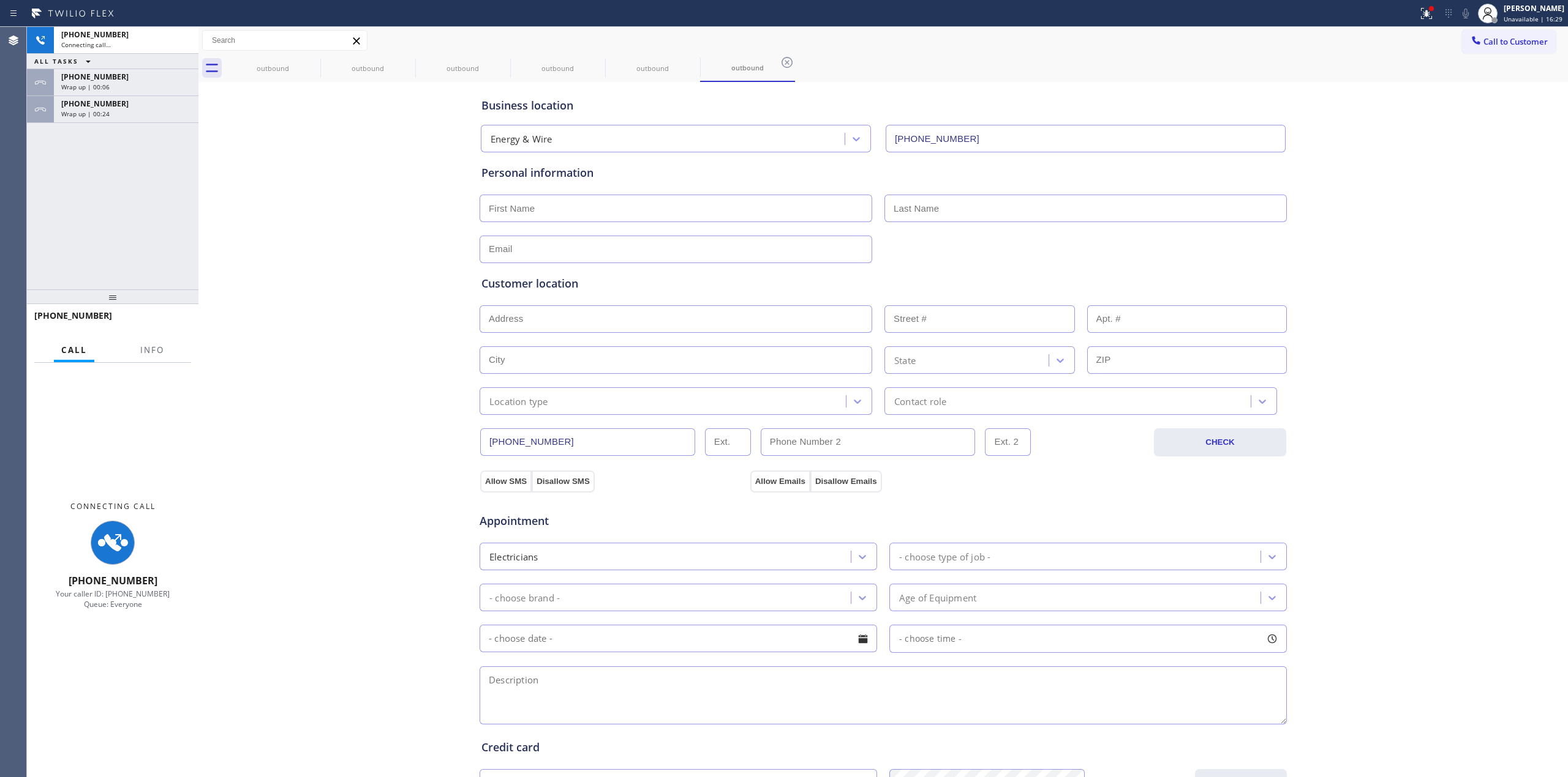
type input "[PHONE_NUMBER]"
click at [121, 113] on div "Wrap up | 00:24" at bounding box center [126, 113] width 130 height 8
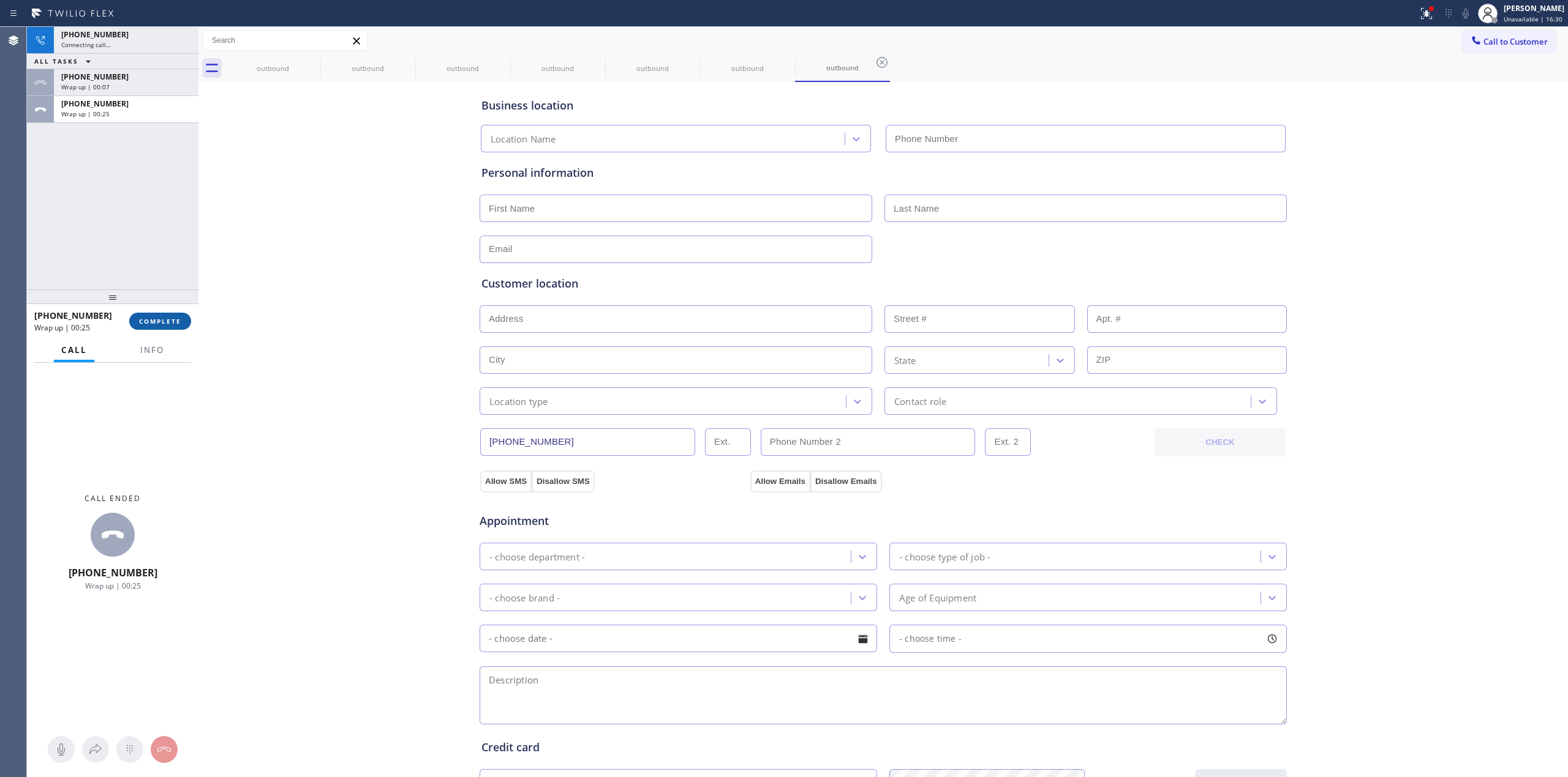
click at [180, 315] on button "COMPLETE" at bounding box center [160, 321] width 62 height 17
type input "[PHONE_NUMBER]"
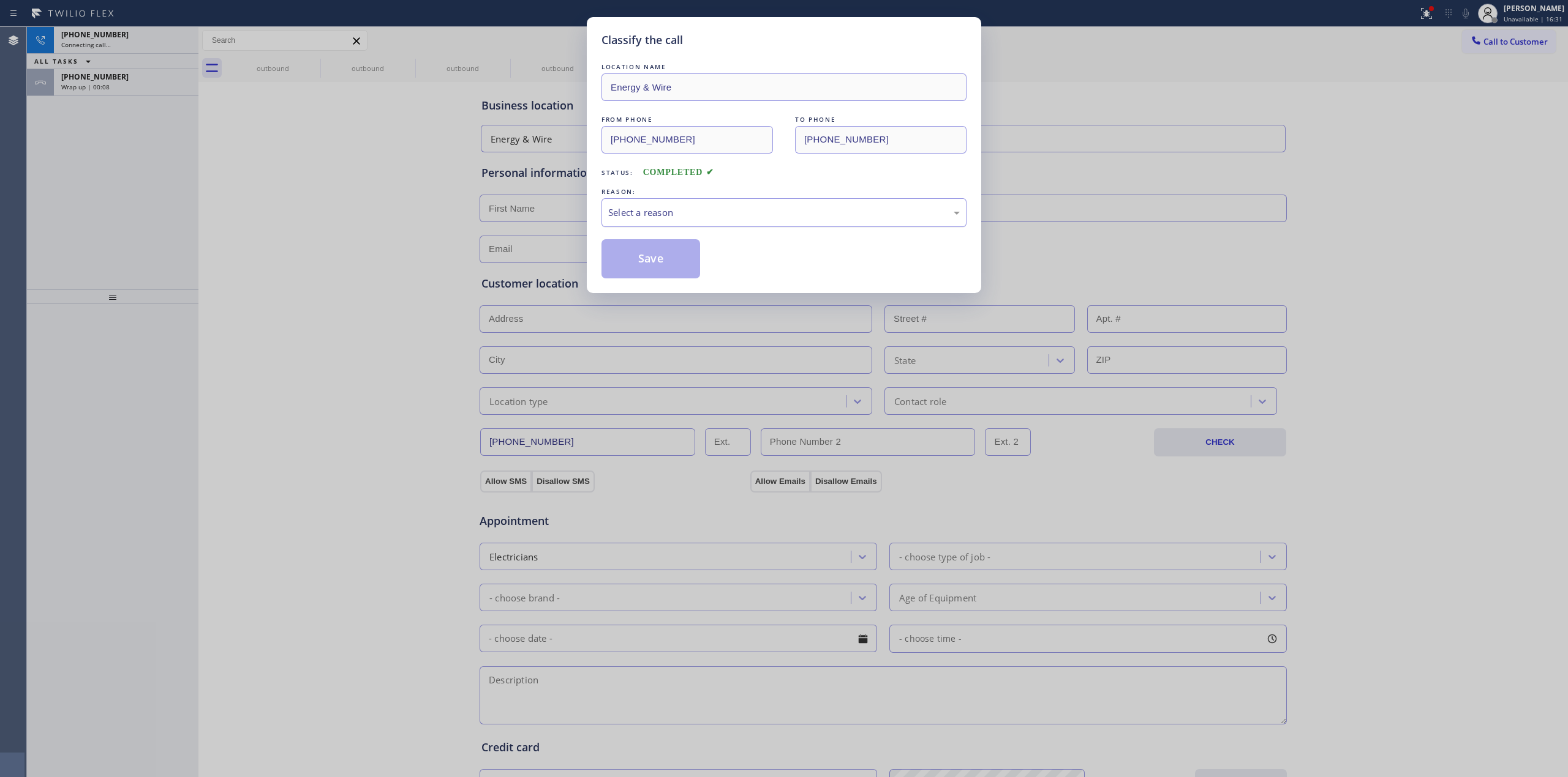
click at [676, 219] on div "Select a reason" at bounding box center [783, 213] width 351 height 14
click at [668, 265] on button "Save" at bounding box center [650, 259] width 98 height 39
click at [133, 81] on div "[PHONE_NUMBER]" at bounding box center [126, 76] width 130 height 10
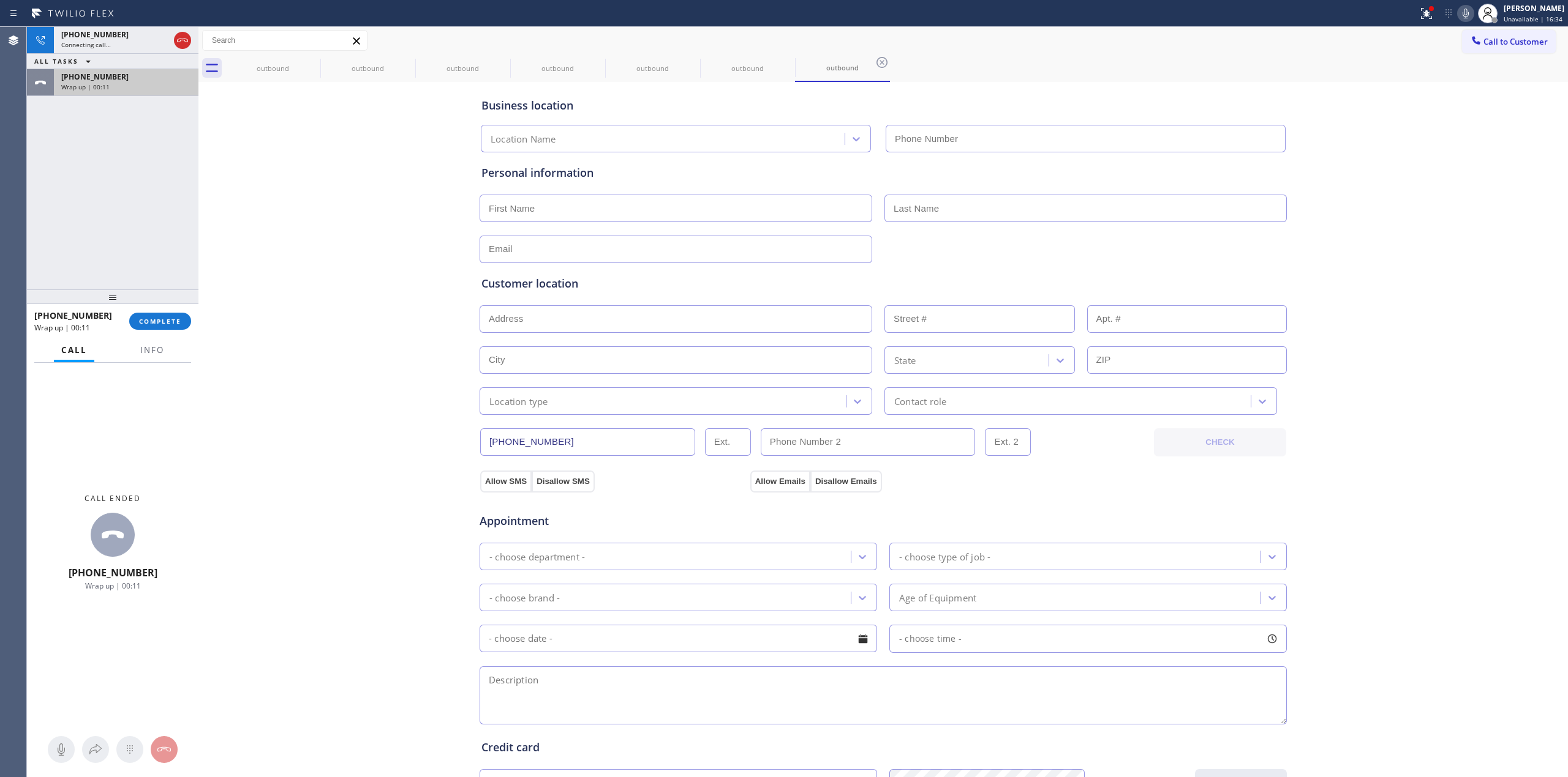
click at [133, 86] on div "Wrap up | 00:11" at bounding box center [126, 86] width 130 height 8
click at [142, 314] on button "COMPLETE" at bounding box center [160, 321] width 62 height 17
type input "[PHONE_NUMBER]"
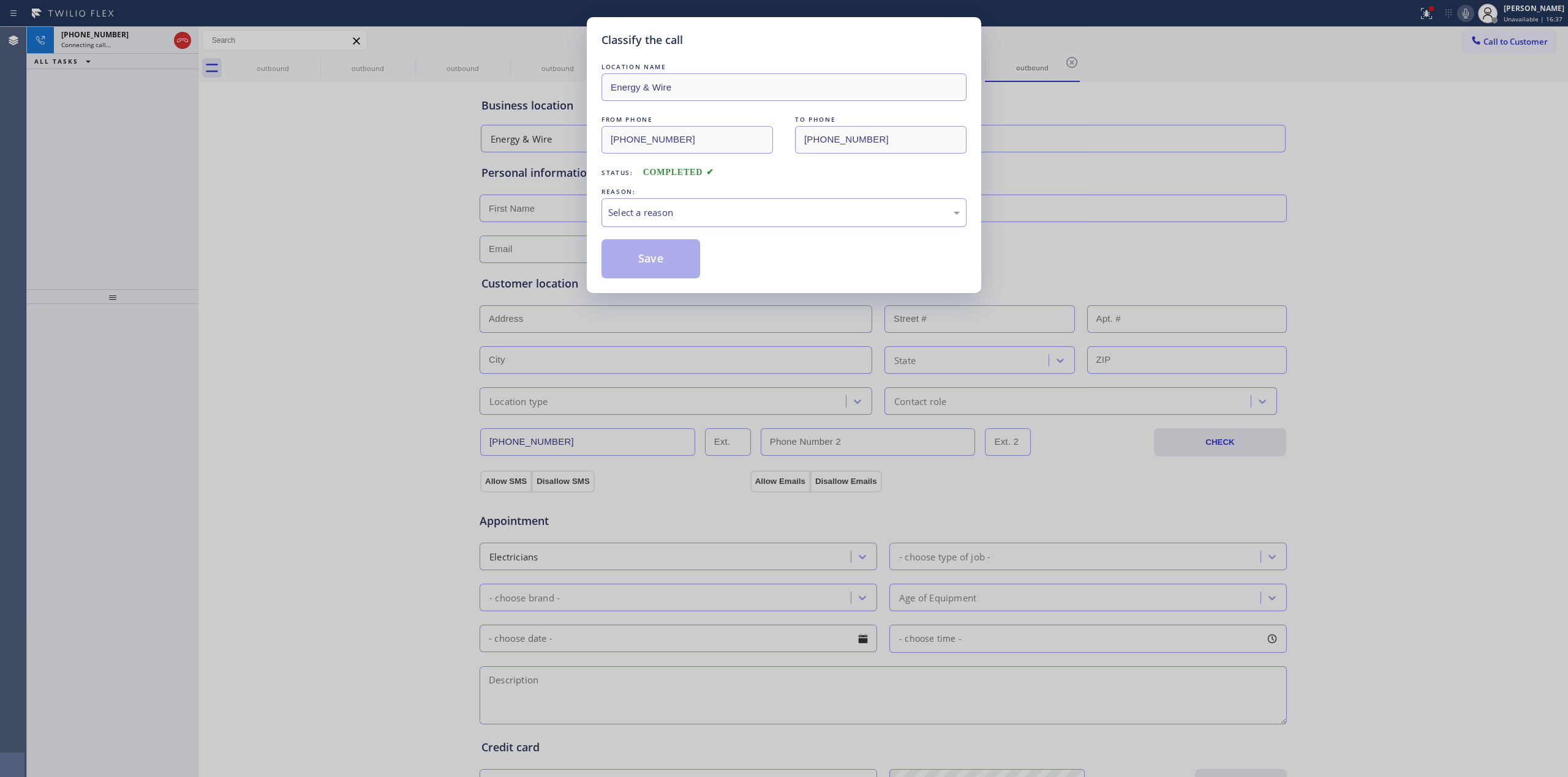
click at [698, 210] on div "Select a reason" at bounding box center [783, 213] width 351 height 14
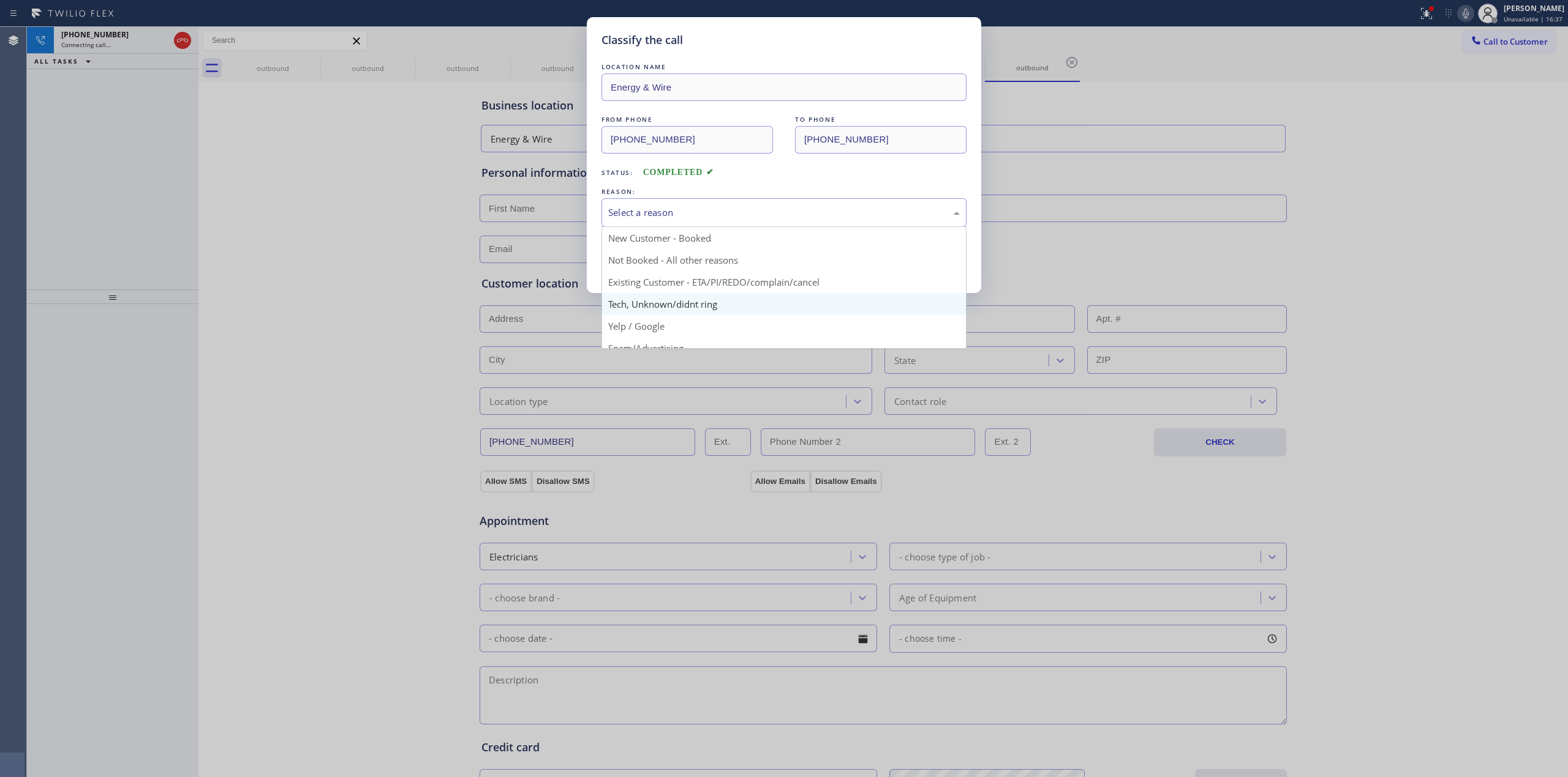
drag, startPoint x: 672, startPoint y: 305, endPoint x: 650, endPoint y: 264, distance: 46.5
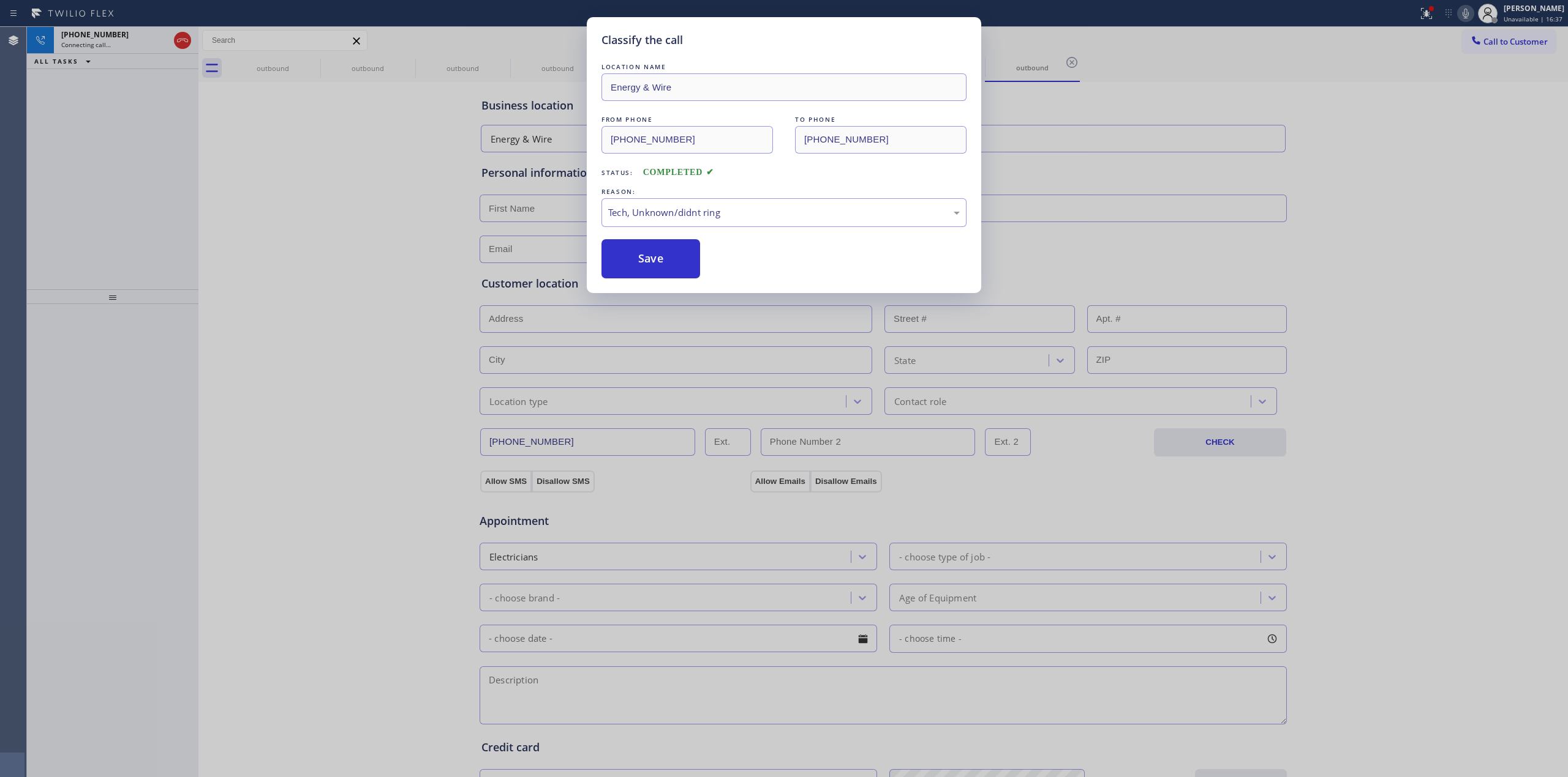
drag, startPoint x: 650, startPoint y: 264, endPoint x: 770, endPoint y: 167, distance: 154.3
click at [654, 262] on button "Save" at bounding box center [650, 259] width 98 height 39
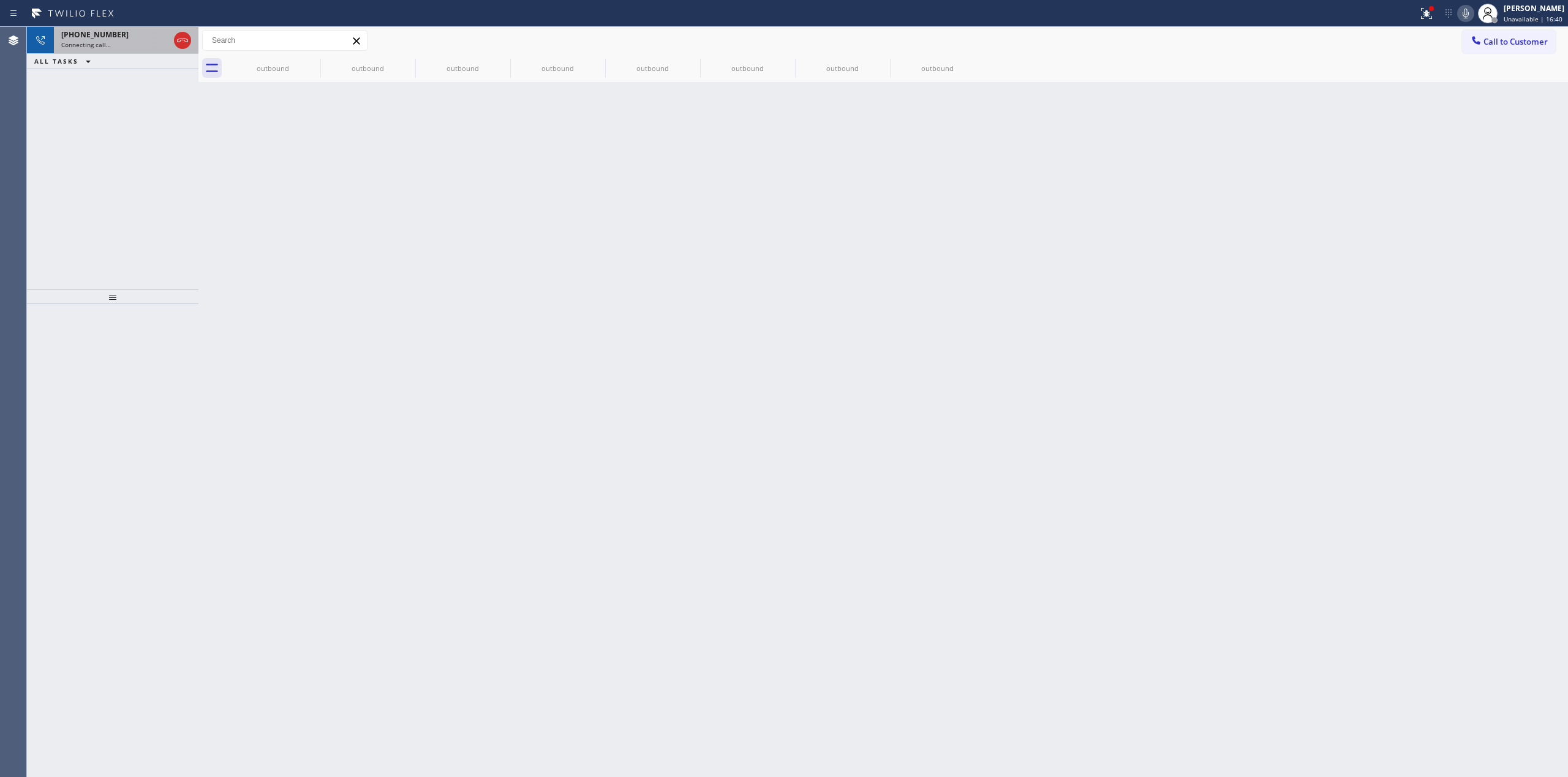
click at [99, 32] on span "[PHONE_NUMBER]" at bounding box center [95, 34] width 67 height 10
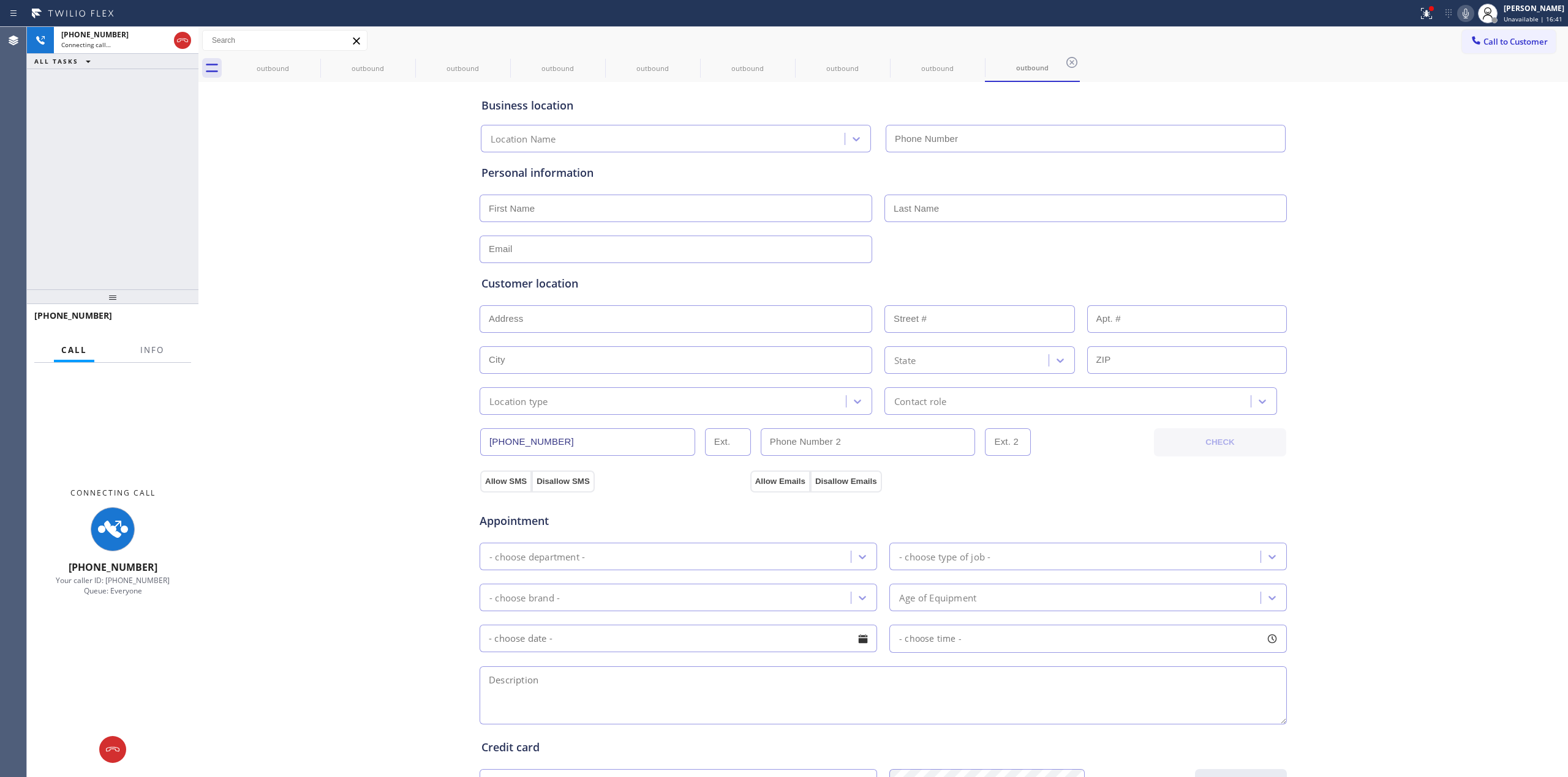
type input "[PHONE_NUMBER]"
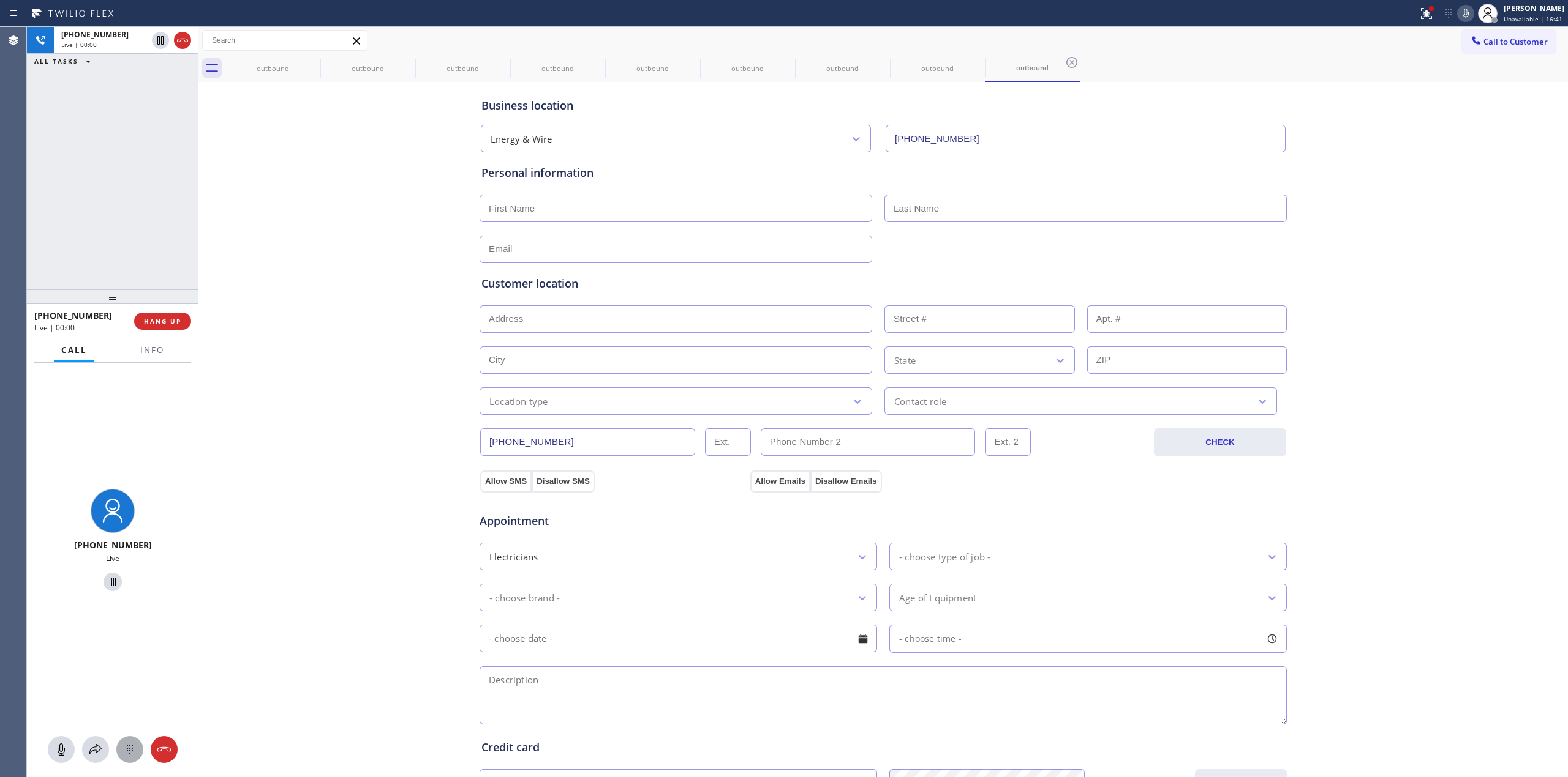
click at [125, 747] on icon at bounding box center [130, 750] width 15 height 15
click at [316, 70] on div at bounding box center [313, 63] width 15 height 15
click at [0, 0] on icon at bounding box center [0, 0] width 0 height 0
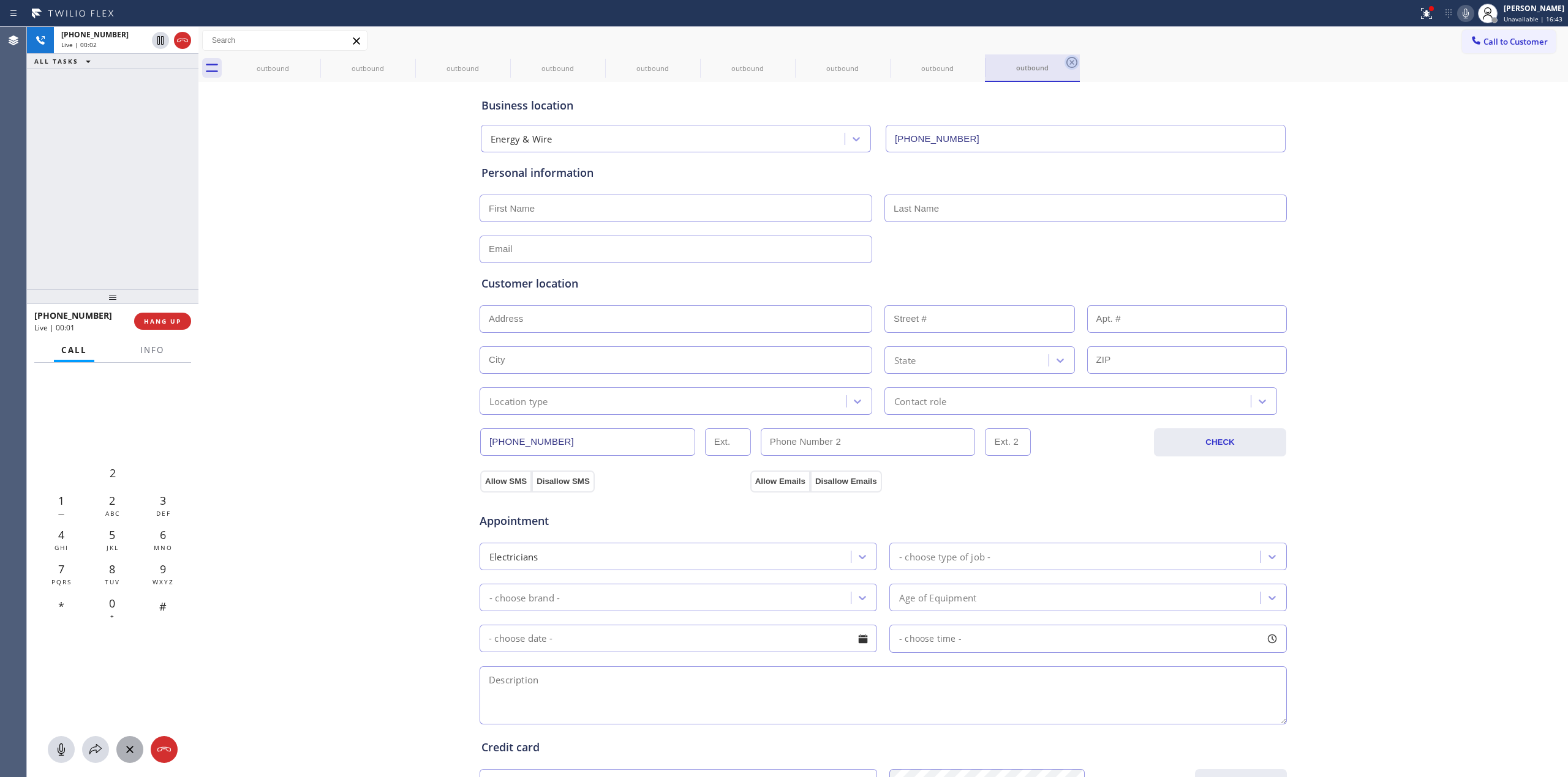
click at [0, 0] on icon at bounding box center [0, 0] width 0 height 0
click at [1064, 65] on icon at bounding box center [1072, 63] width 15 height 15
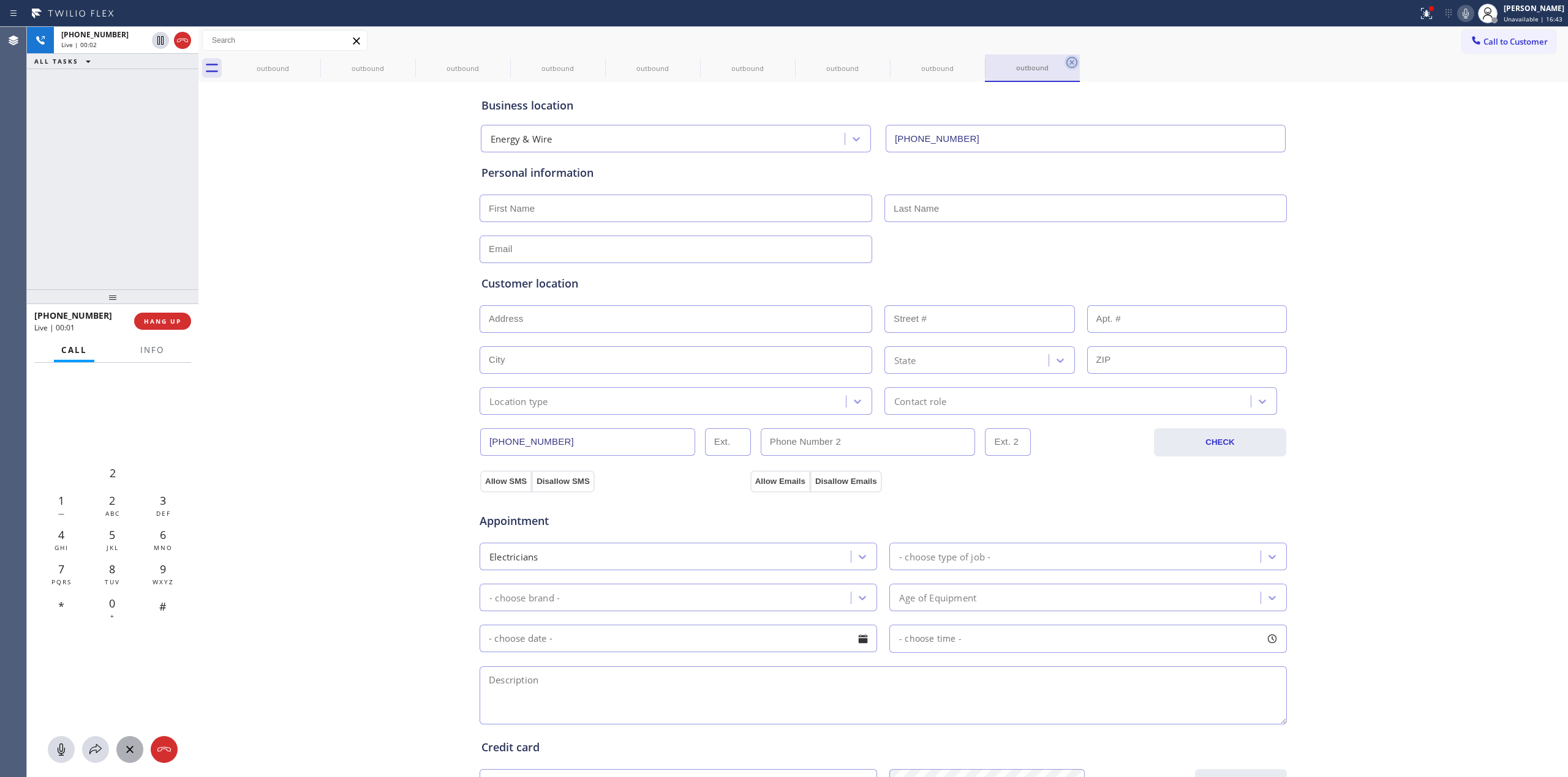
click at [307, 65] on div "outbound outbound outbound outbound outbound outbound outbound outbound outbound" at bounding box center [896, 67] width 1342 height 27
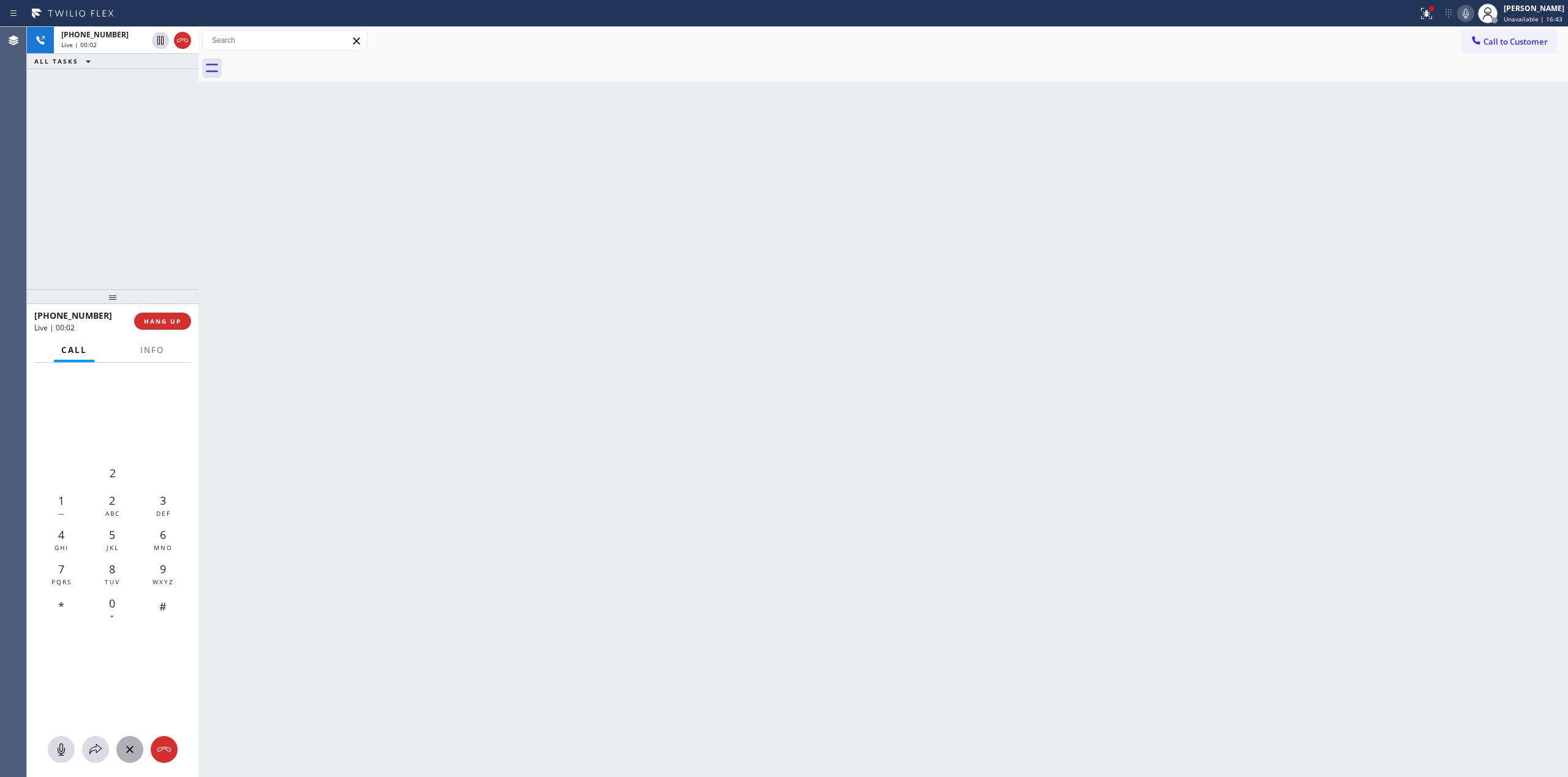
click at [307, 65] on div at bounding box center [896, 67] width 1342 height 27
click at [300, 66] on div at bounding box center [896, 67] width 1342 height 27
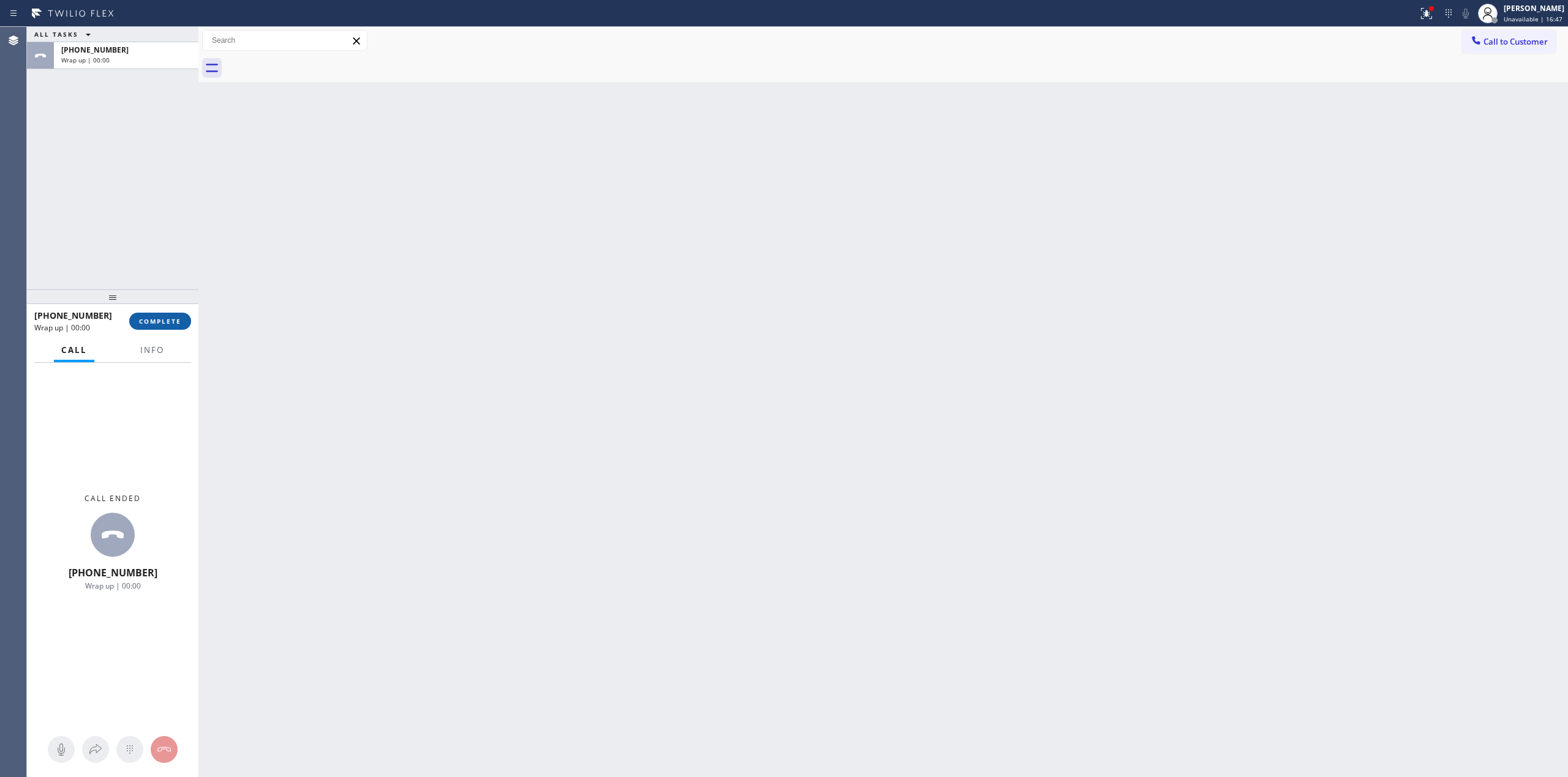
click at [169, 326] on button "COMPLETE" at bounding box center [160, 321] width 62 height 17
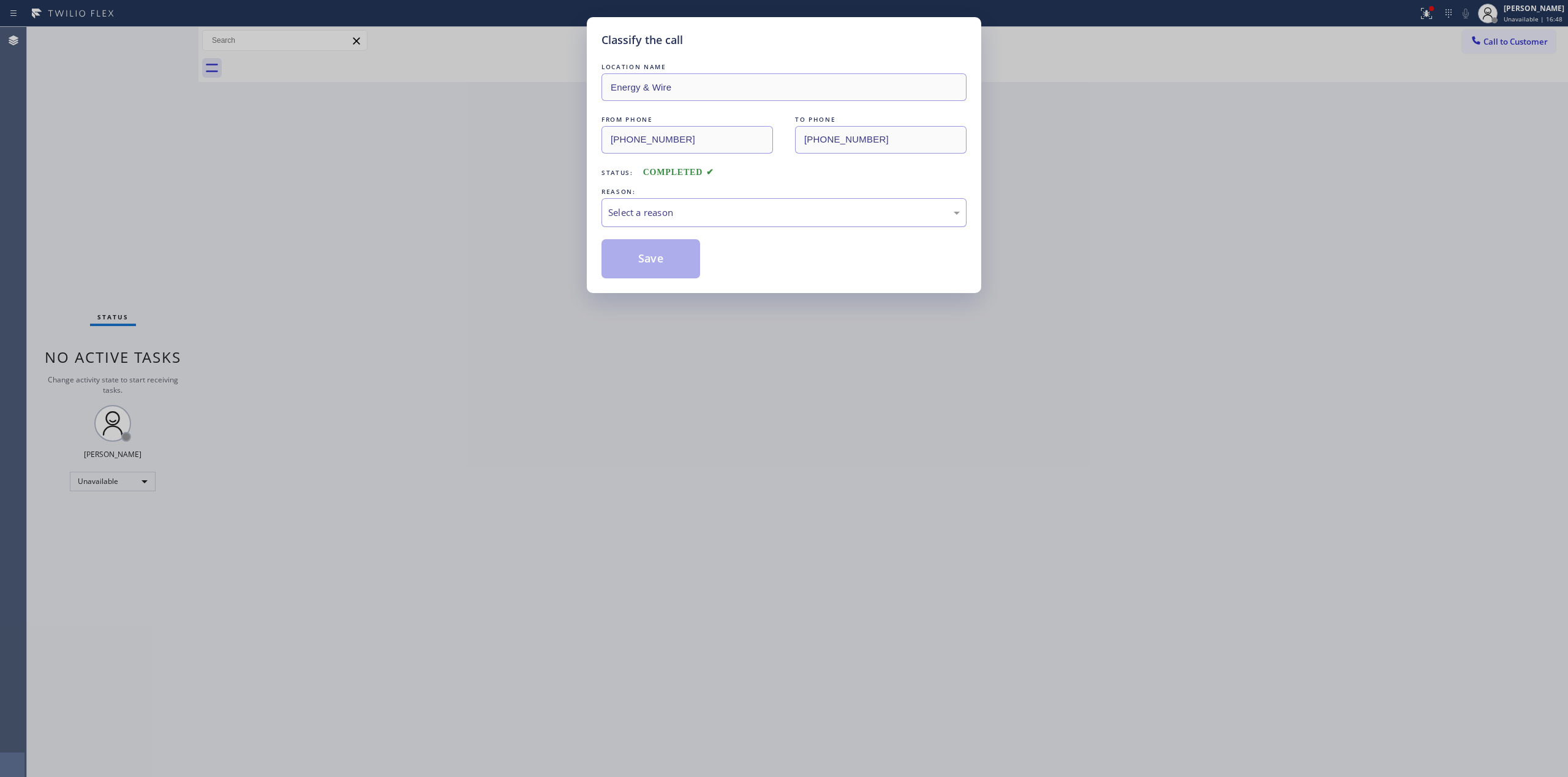
click at [756, 202] on div "Select a reason" at bounding box center [784, 213] width 365 height 29
drag, startPoint x: 662, startPoint y: 309, endPoint x: 644, endPoint y: 248, distance: 63.6
click at [644, 248] on button "Save" at bounding box center [650, 259] width 98 height 39
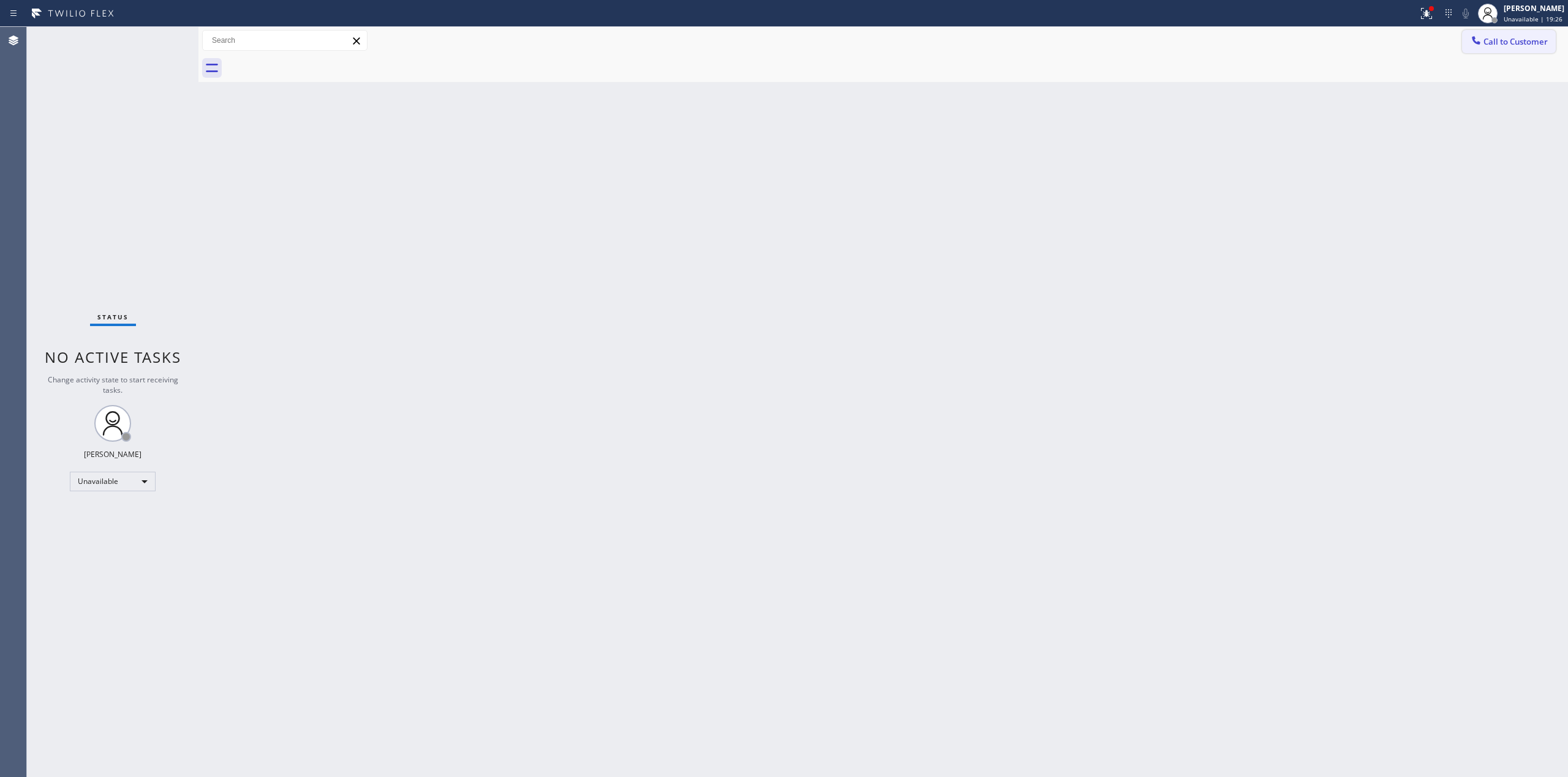
click at [1520, 41] on span "Call to Customer" at bounding box center [1515, 42] width 65 height 11
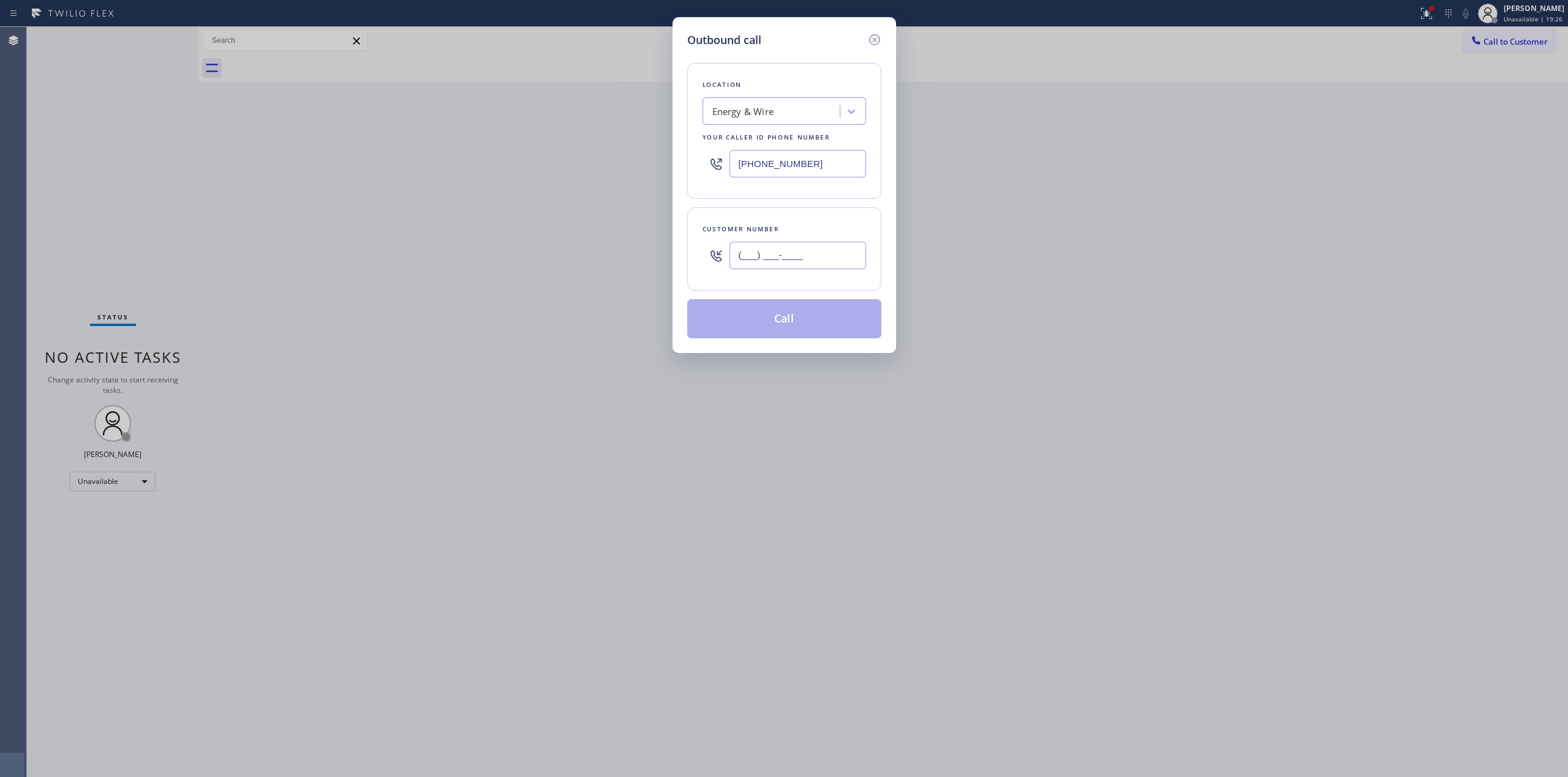
click at [781, 270] on input "(___) ___-____" at bounding box center [798, 255] width 137 height 27
paste input "917) 670-7498"
type input "[PHONE_NUMBER]"
click at [790, 112] on div "Energy & Wire" at bounding box center [773, 111] width 134 height 22
paste input "SubZero Appliance Repair"
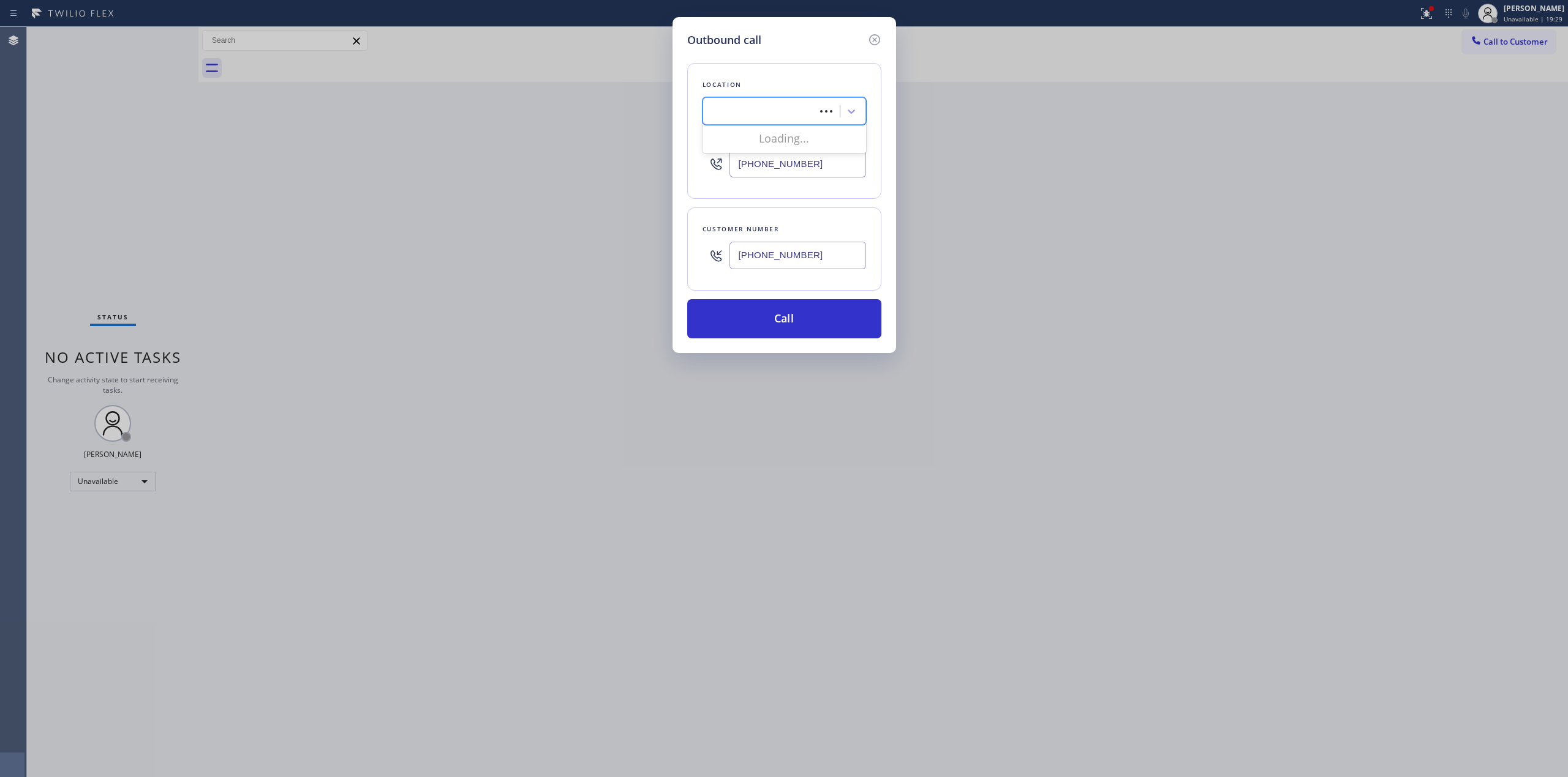
type input "SubZero Appliance Repair"
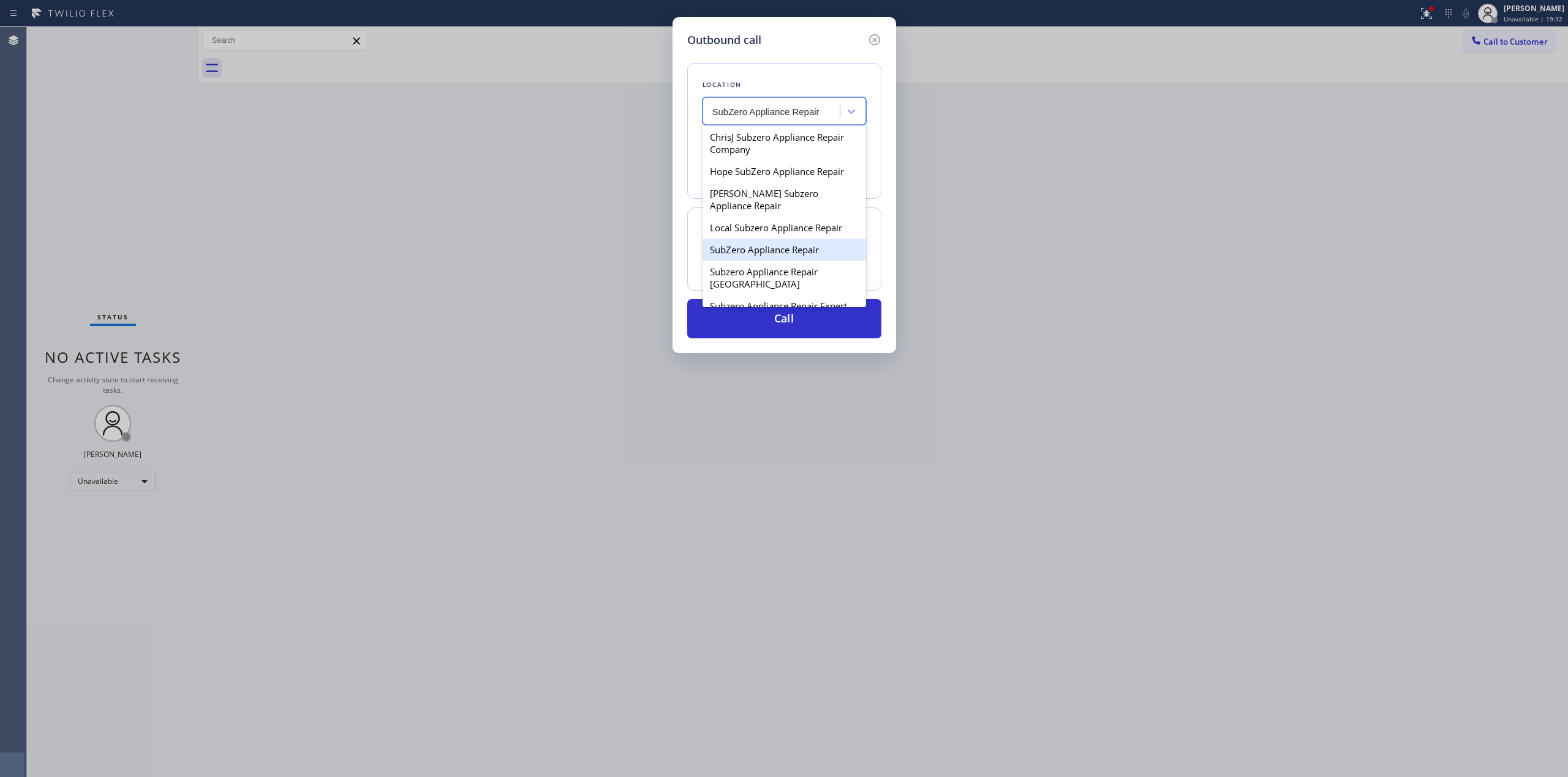
click at [777, 239] on div "SubZero Appliance Repair" at bounding box center [784, 250] width 164 height 22
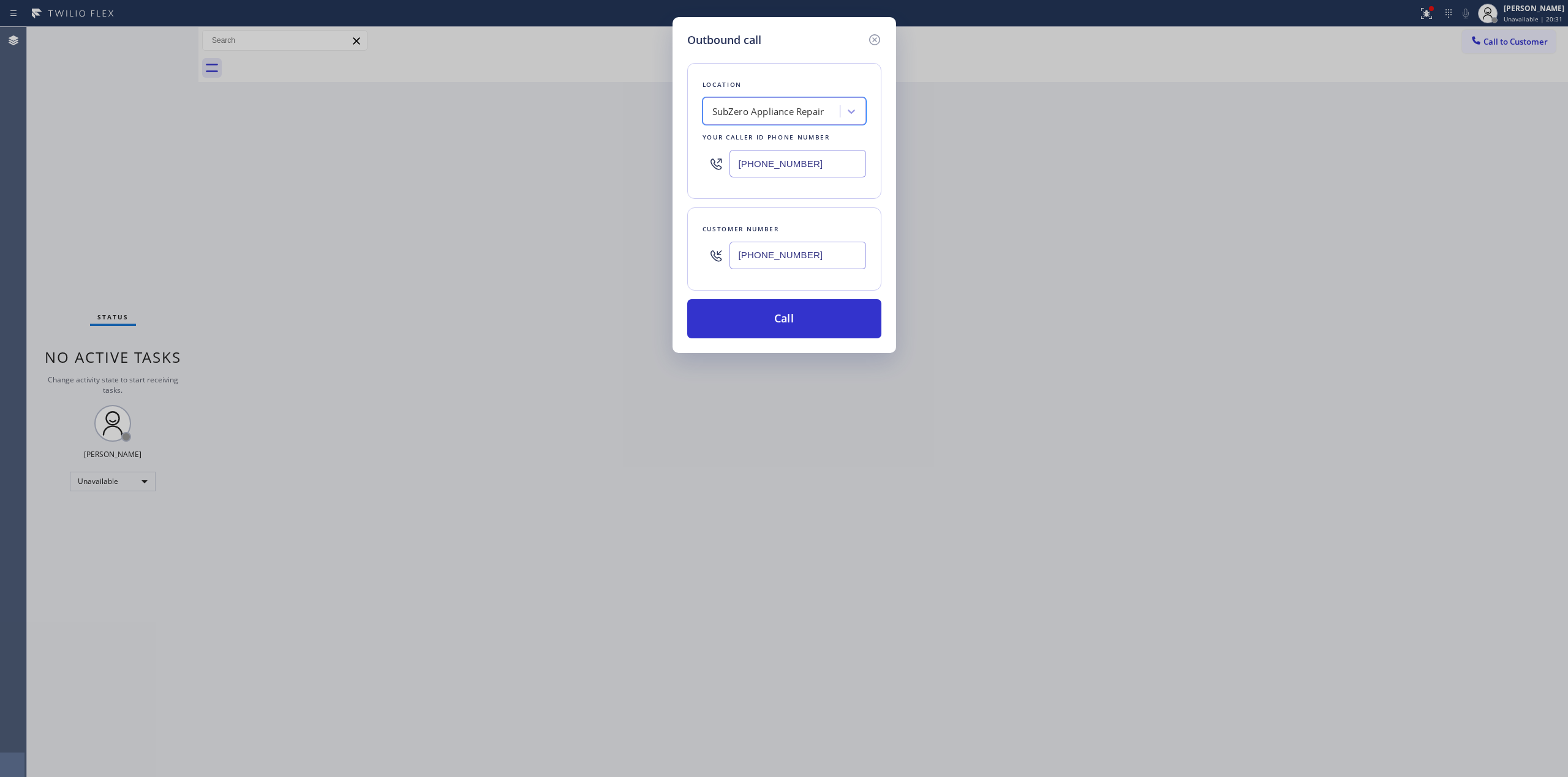
drag, startPoint x: 789, startPoint y: 169, endPoint x: 644, endPoint y: 167, distance: 145.0
click at [648, 167] on div "Outbound call Location option SubZero Appliance Repair, selected. 11 results av…" at bounding box center [784, 388] width 1568 height 777
paste input "855) 340-1313"
type input "[PHONE_NUMBER]"
click at [878, 241] on div "Customer number [PHONE_NUMBER]" at bounding box center [784, 249] width 194 height 83
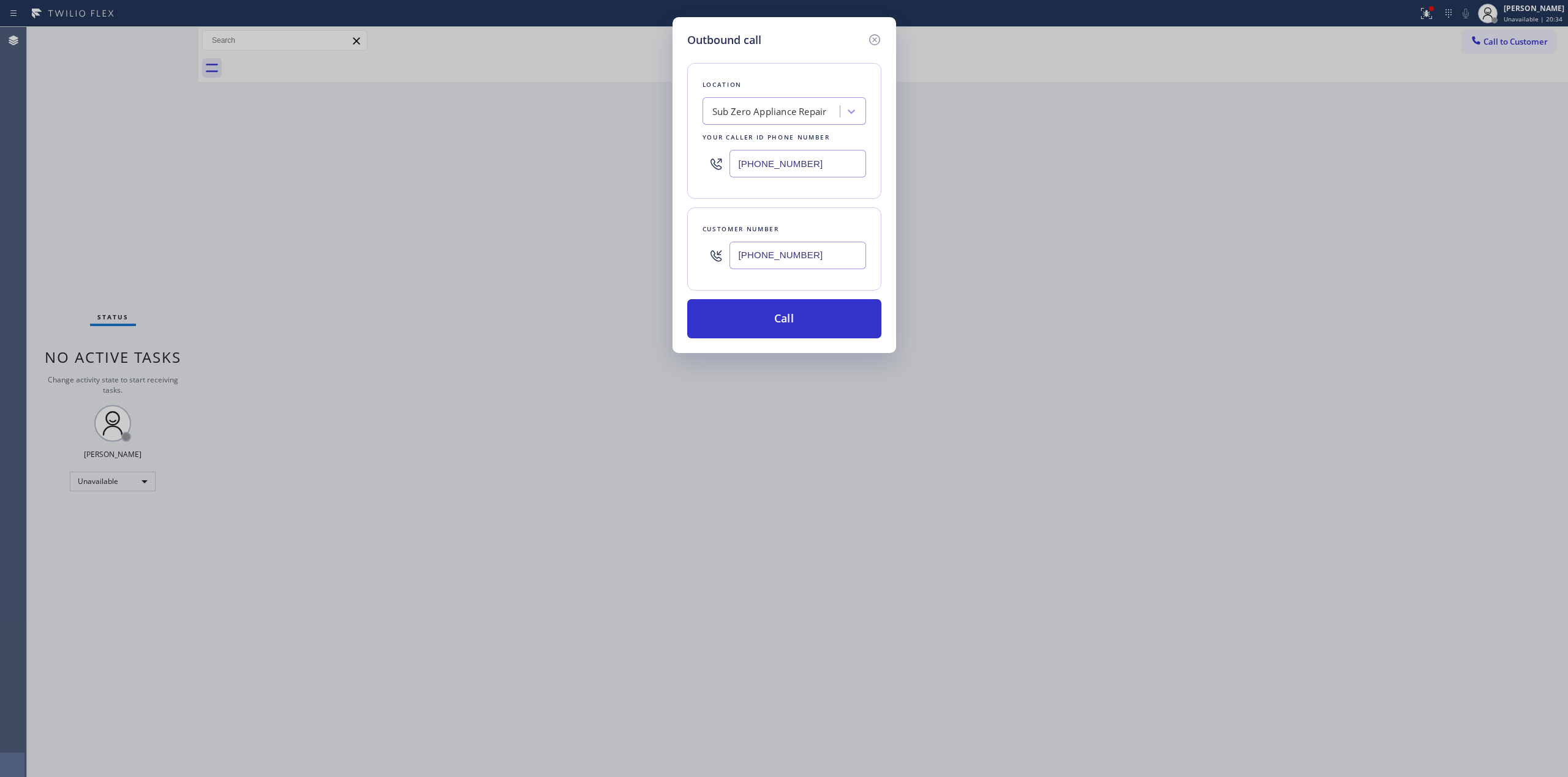
drag, startPoint x: 815, startPoint y: 333, endPoint x: 797, endPoint y: 458, distance: 126.3
click at [797, 458] on div "Outbound call Location Sub Zero Appliance Repair Your caller id phone number [P…" at bounding box center [784, 388] width 1568 height 777
click at [875, 39] on icon at bounding box center [875, 40] width 15 height 15
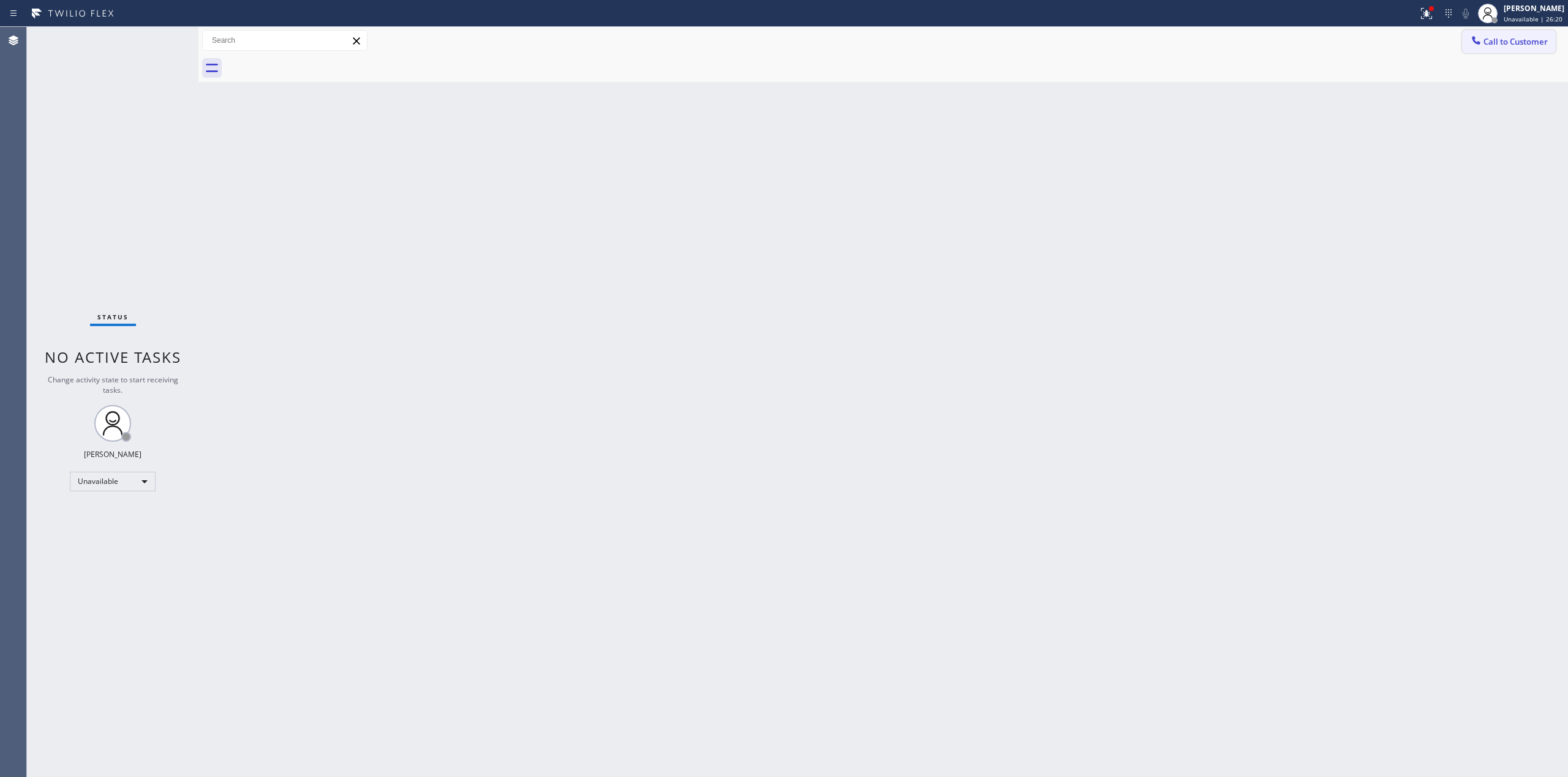
drag, startPoint x: 1524, startPoint y: 35, endPoint x: 1512, endPoint y: 37, distance: 12.2
click at [1522, 35] on button "Call to Customer" at bounding box center [1509, 41] width 94 height 23
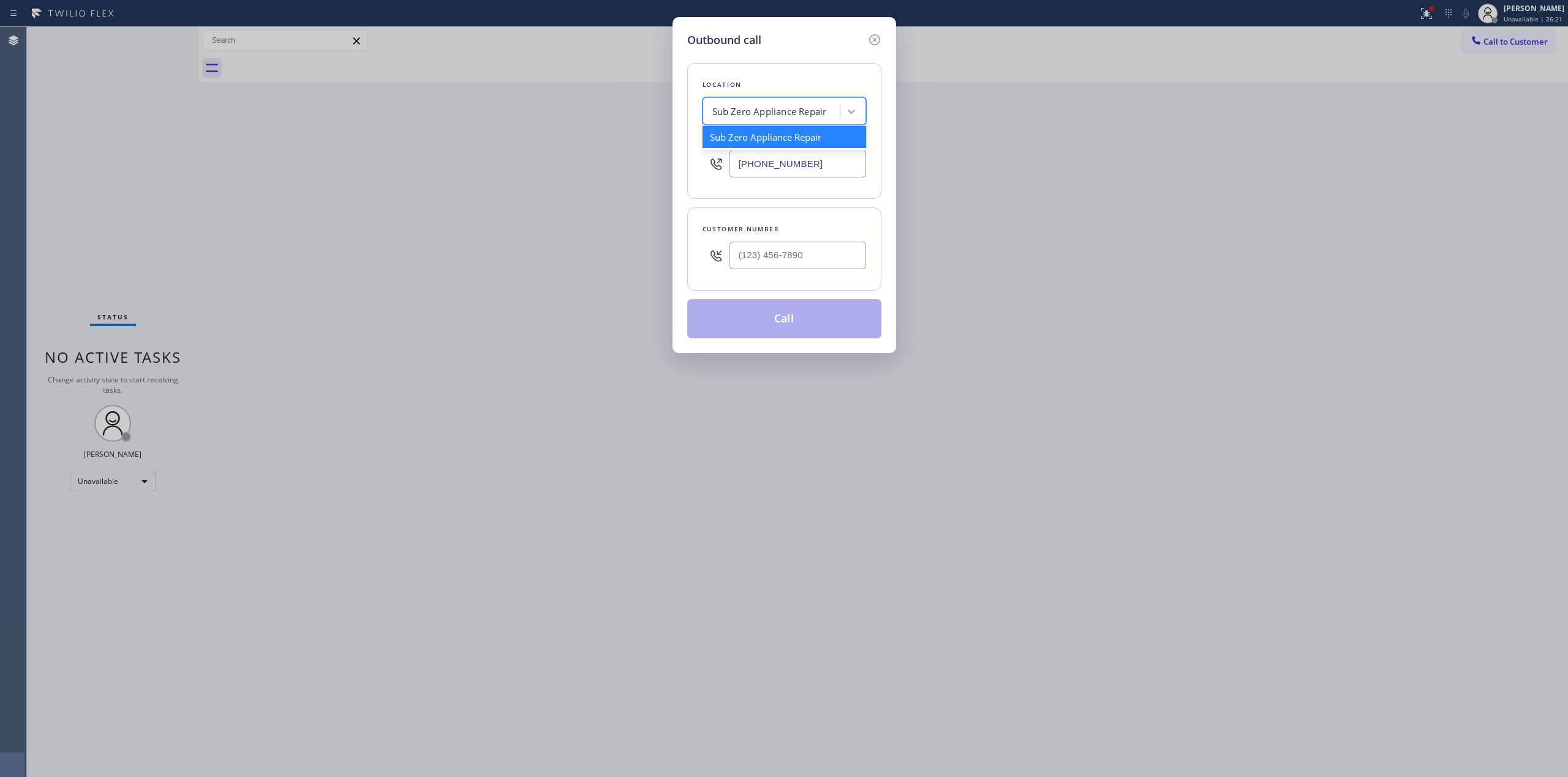
paste input "HVAC Alliance"
type input "HVAC Alliance"
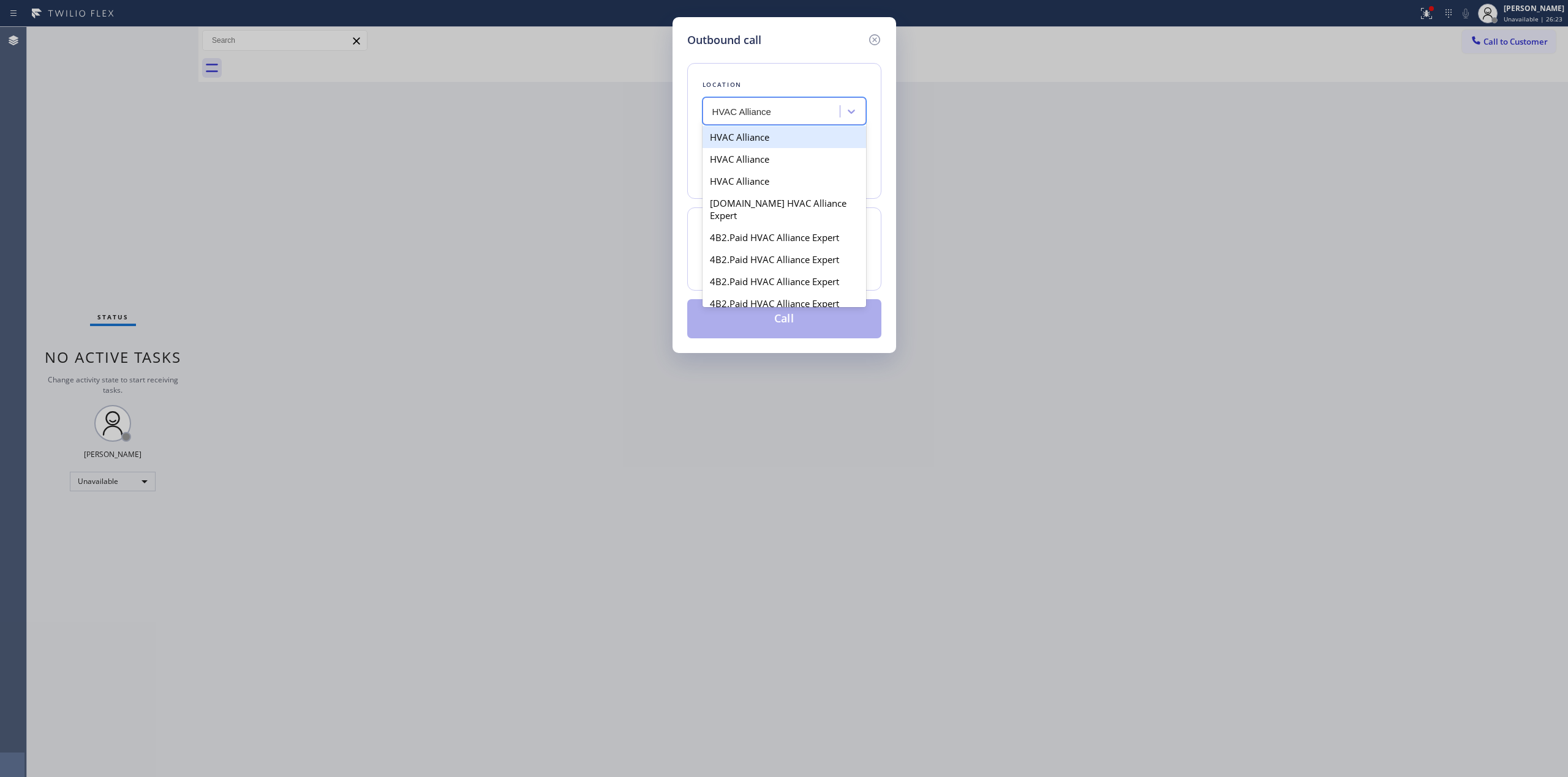
click at [779, 140] on div "HVAC Alliance" at bounding box center [784, 138] width 164 height 22
type input "[PHONE_NUMBER]"
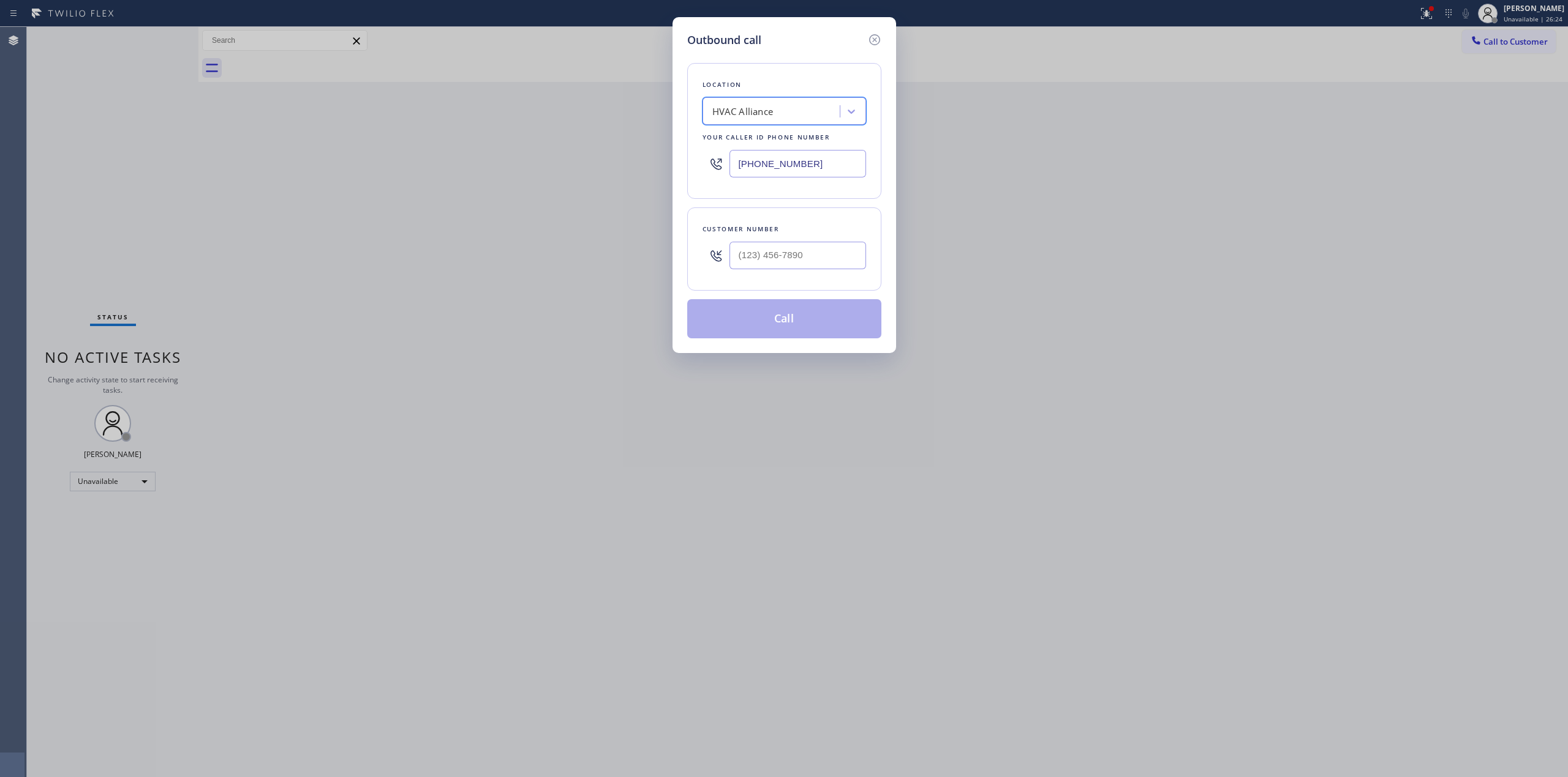
click at [791, 112] on div "HVAC Alliance" at bounding box center [773, 111] width 134 height 22
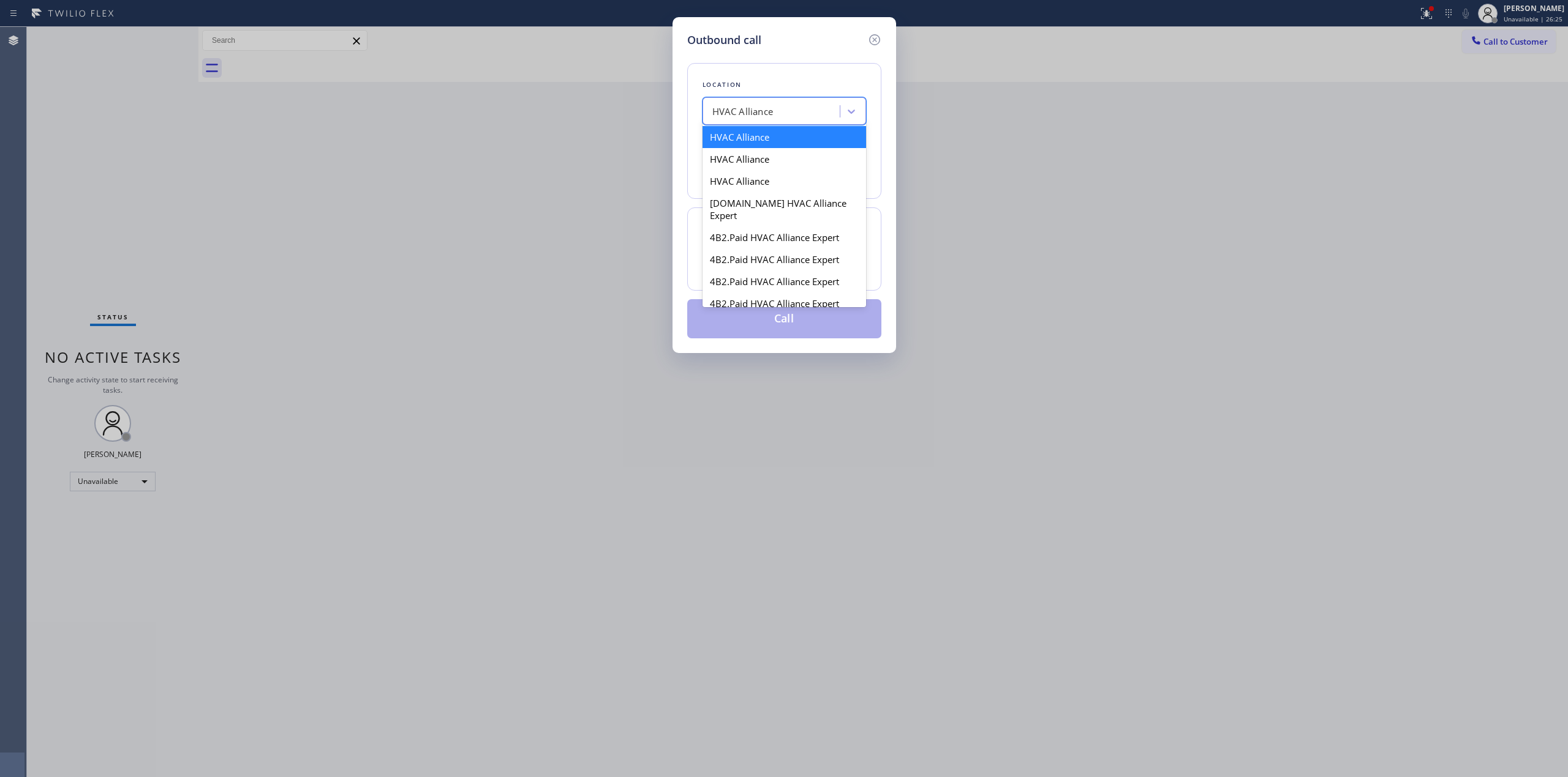
click at [802, 132] on div "HVAC Alliance" at bounding box center [784, 138] width 164 height 22
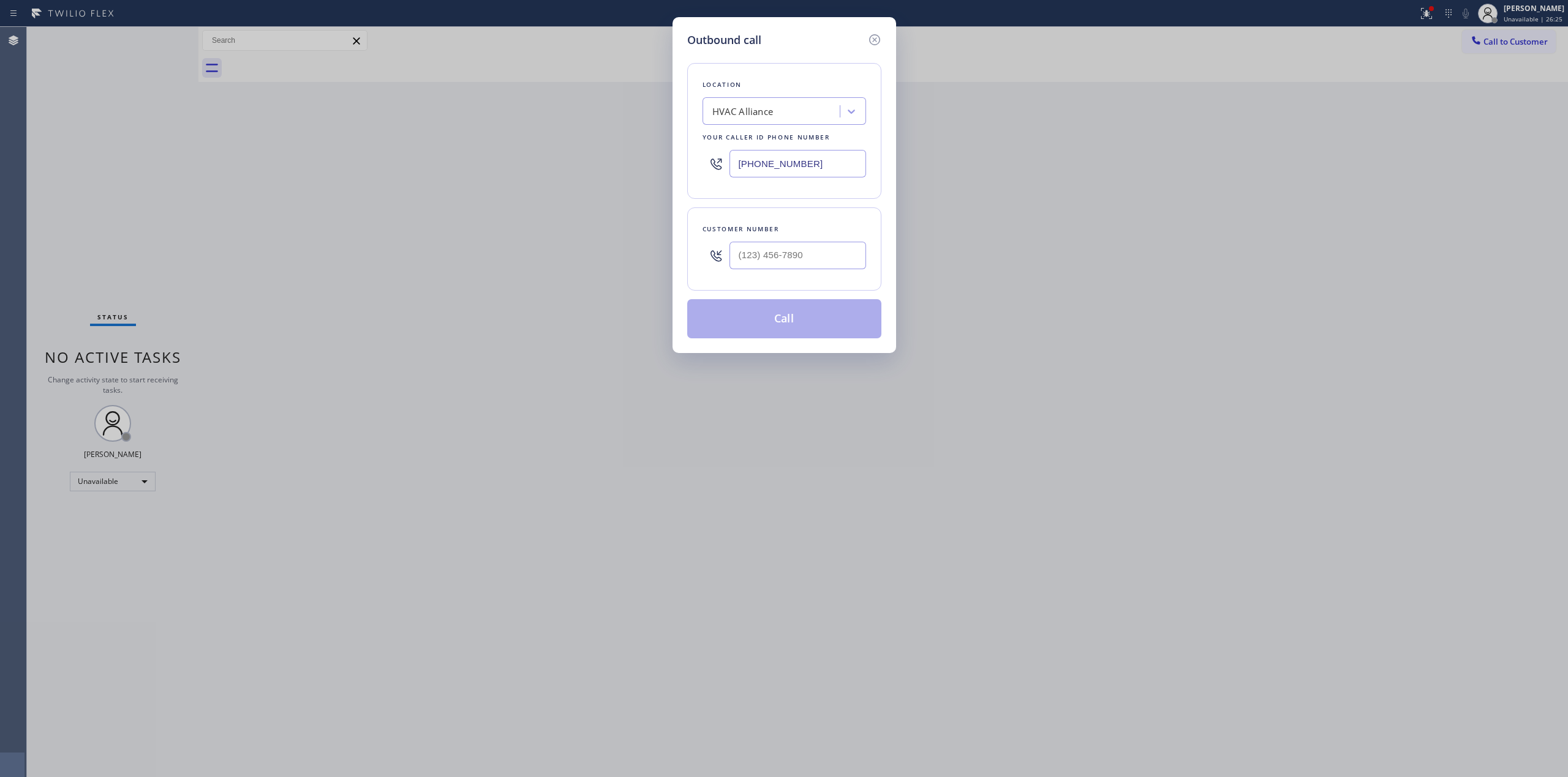
click at [808, 154] on input "[PHONE_NUMBER]" at bounding box center [798, 163] width 137 height 27
